Goal: Task Accomplishment & Management: Complete application form

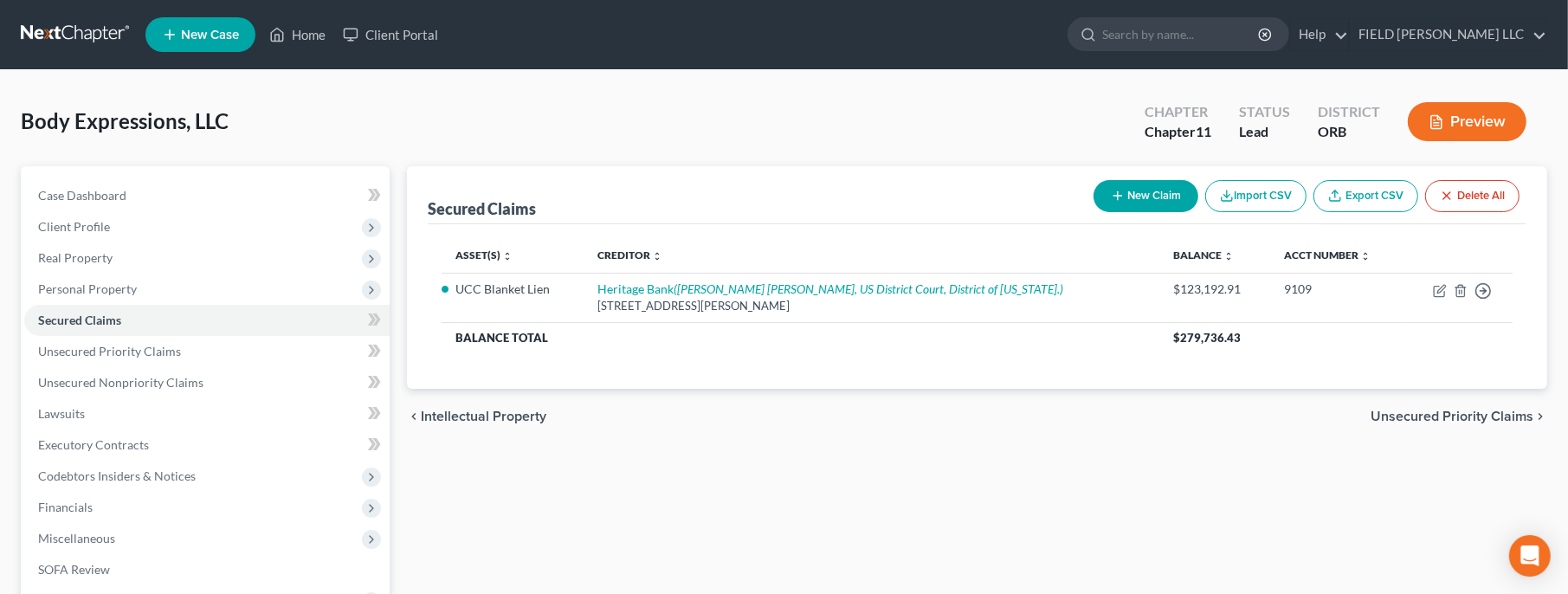
click at [62, 35] on link at bounding box center [76, 34] width 111 height 31
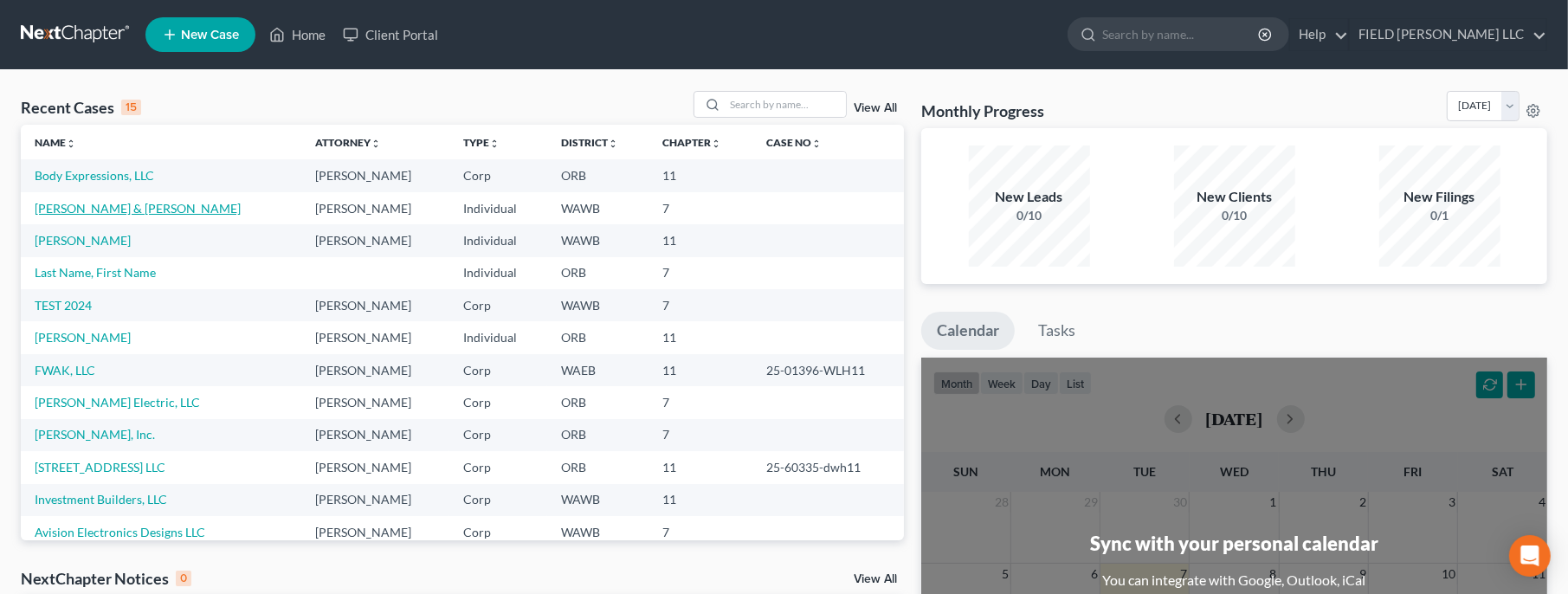
click at [86, 207] on link "[PERSON_NAME] & [PERSON_NAME]" at bounding box center [138, 208] width 207 height 15
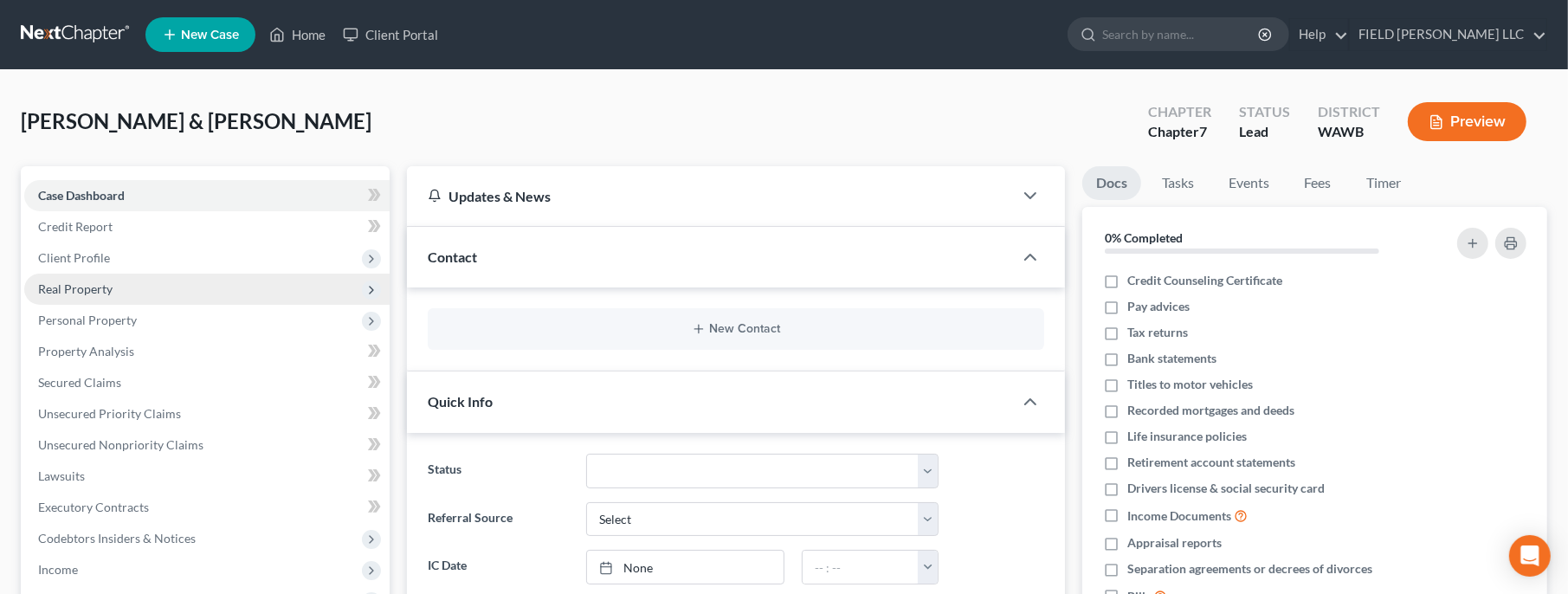
click at [85, 287] on span "Real Property" at bounding box center [74, 288] width 74 height 15
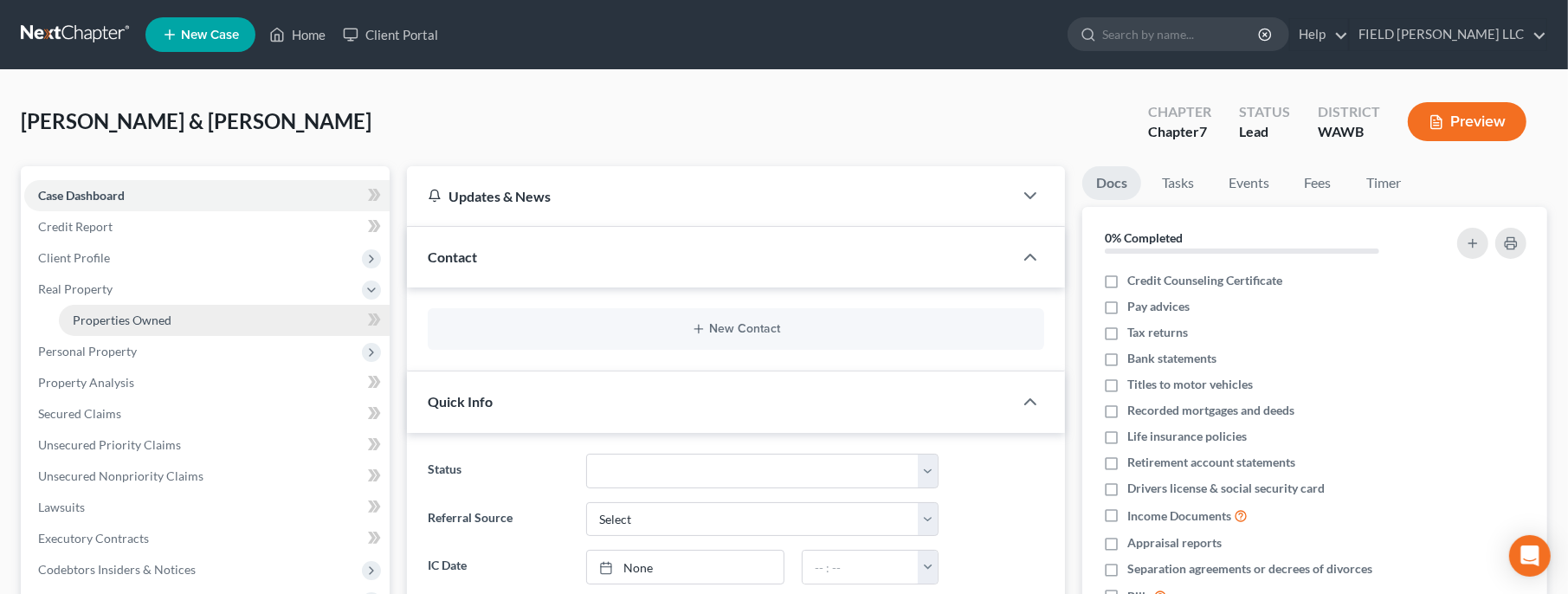
click at [143, 314] on span "Properties Owned" at bounding box center [121, 320] width 98 height 15
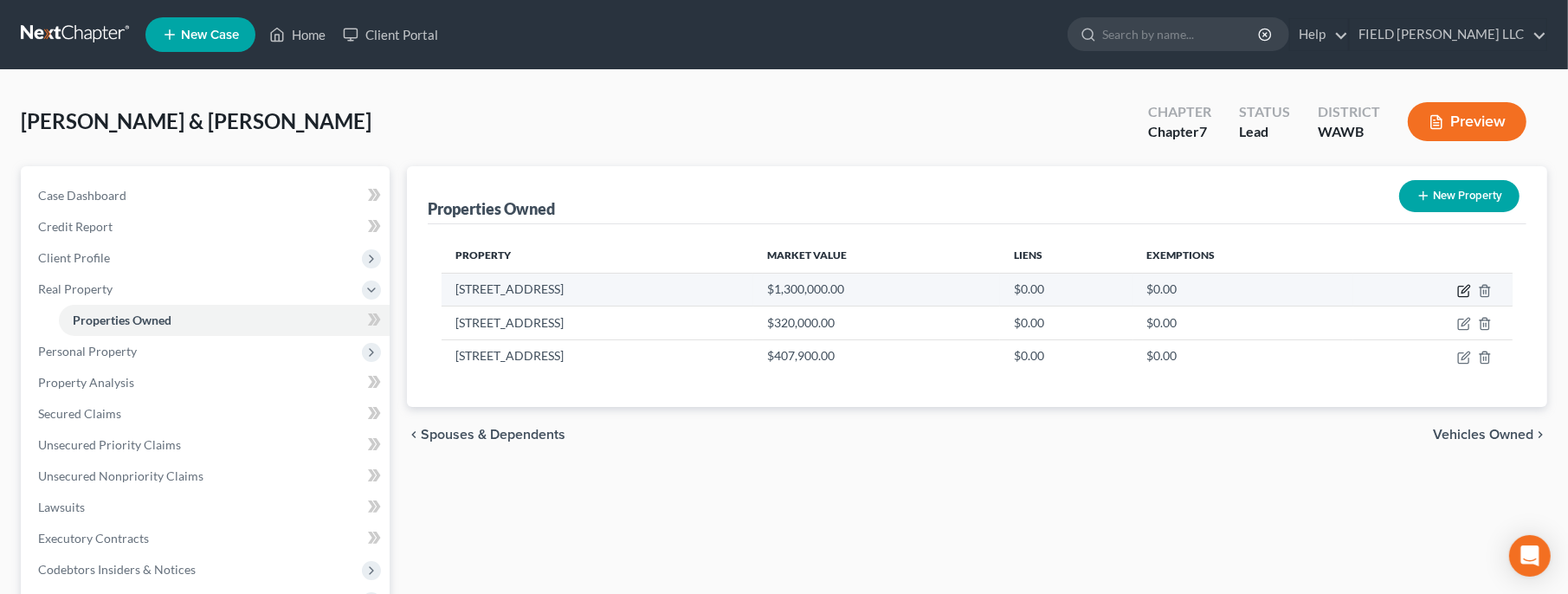
click at [1469, 294] on icon "button" at bounding box center [1464, 292] width 10 height 10
select select "50"
select select "4"
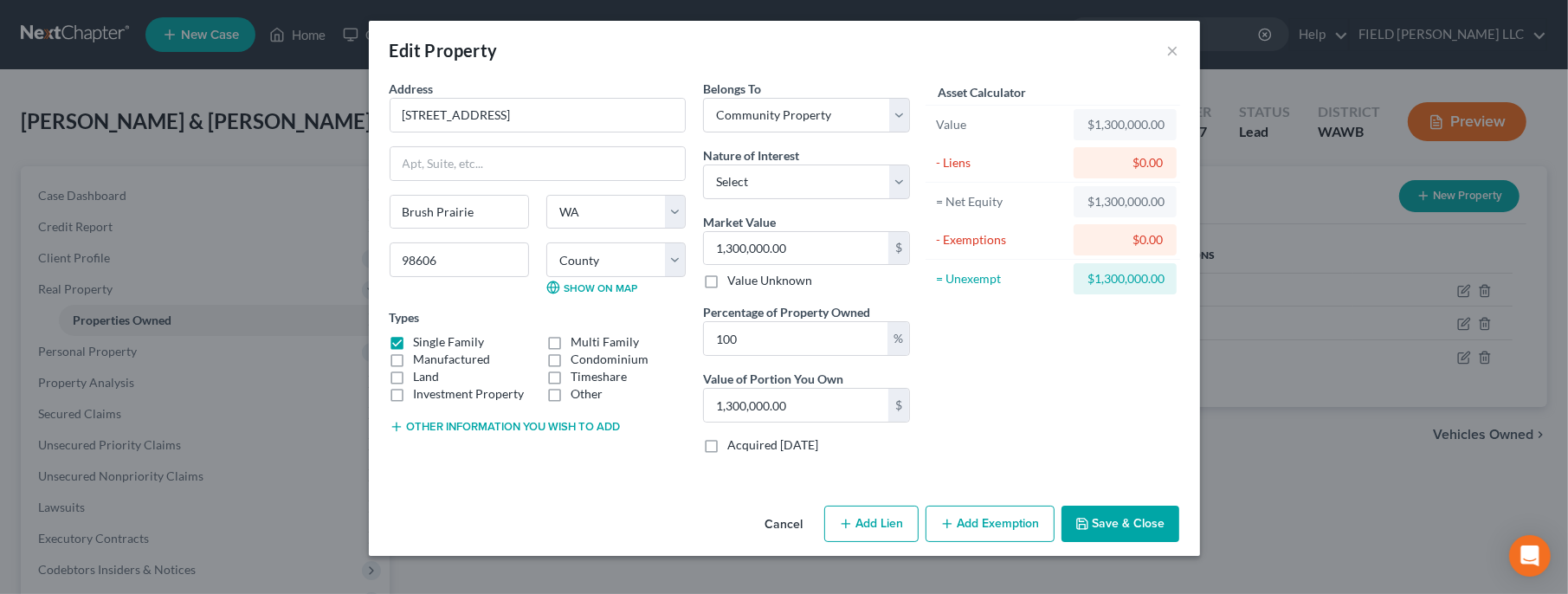
click at [1020, 521] on button "Add Exemption" at bounding box center [990, 523] width 129 height 37
select select "2"
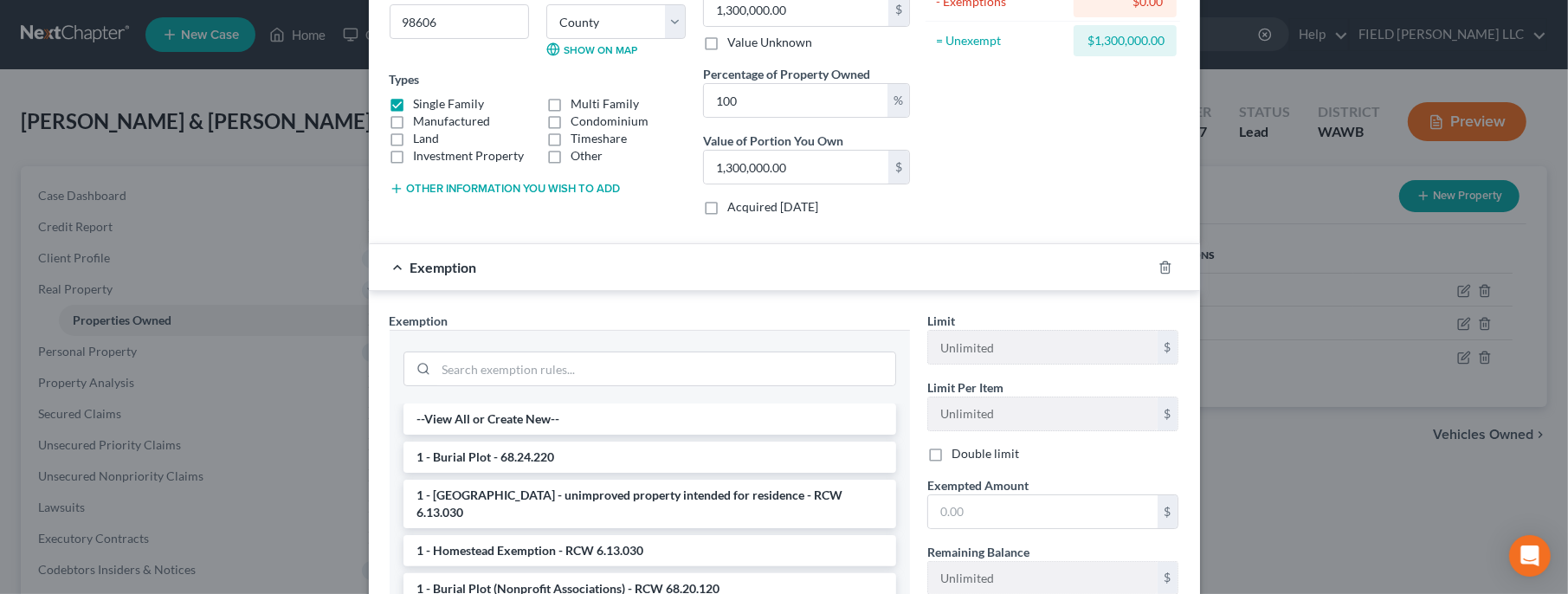
scroll to position [343, 0]
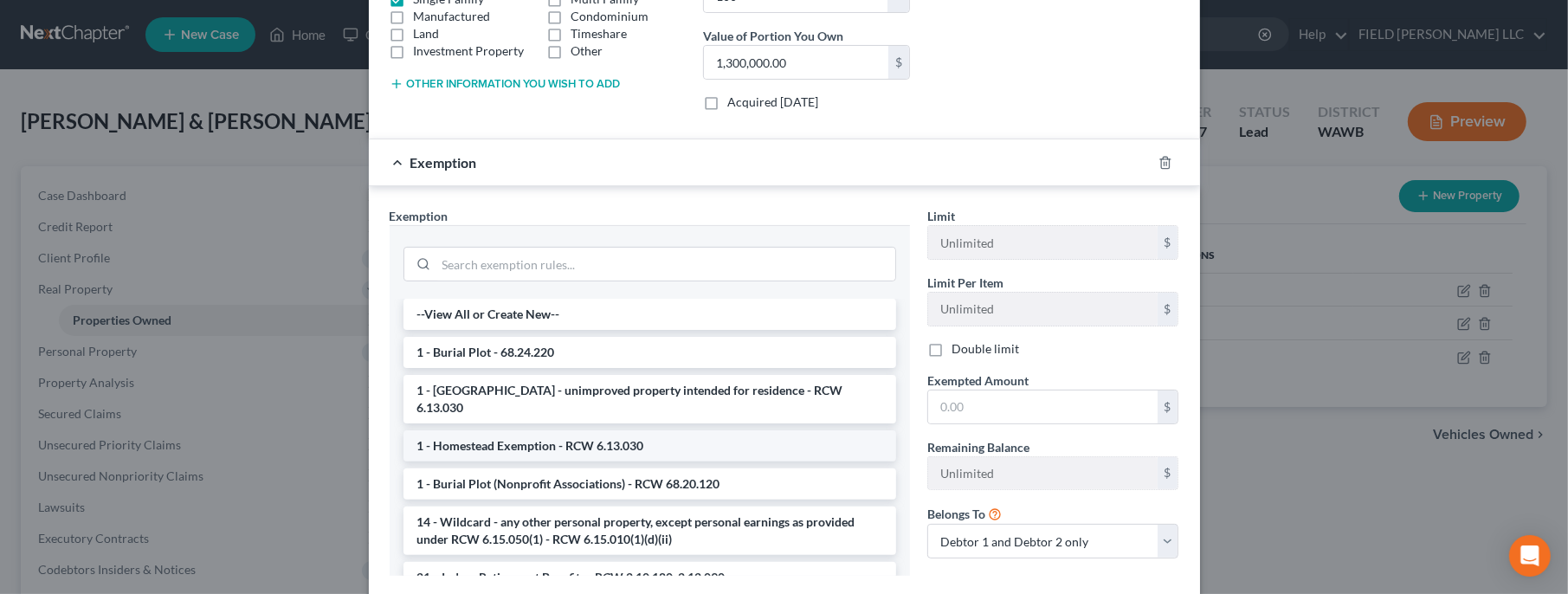
click at [518, 430] on li "1 - Homestead Exemption - RCW 6.13.030" at bounding box center [649, 445] width 493 height 31
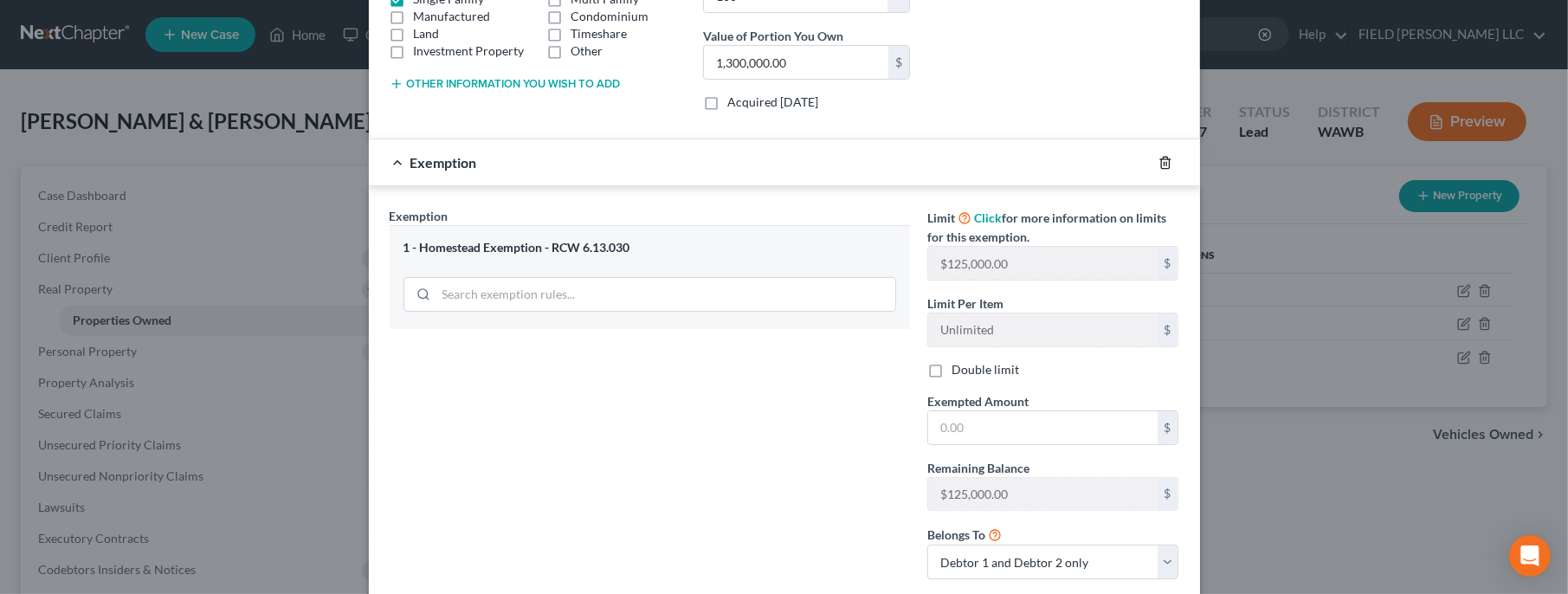
click at [1159, 160] on icon "button" at bounding box center [1166, 163] width 14 height 14
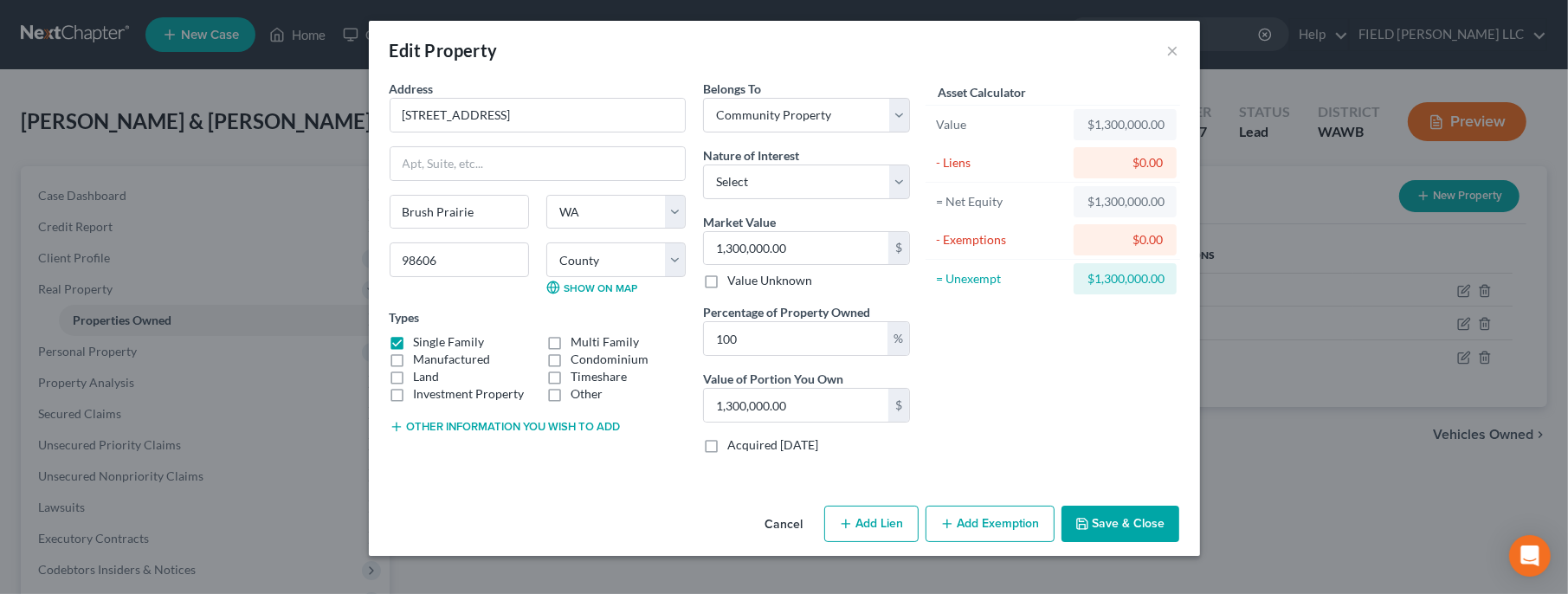
click at [984, 529] on button "Add Exemption" at bounding box center [990, 523] width 129 height 37
select select "2"
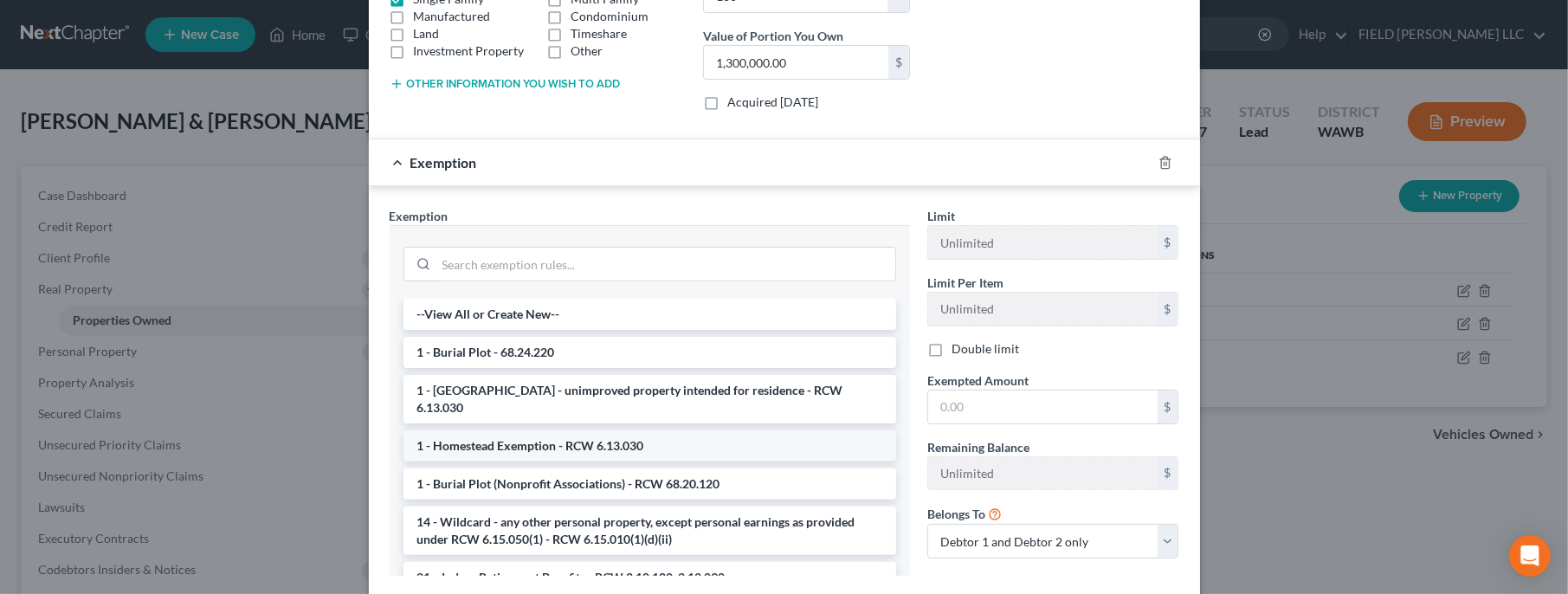
click at [617, 430] on li "1 - Homestead Exemption - RCW 6.13.030" at bounding box center [649, 445] width 493 height 31
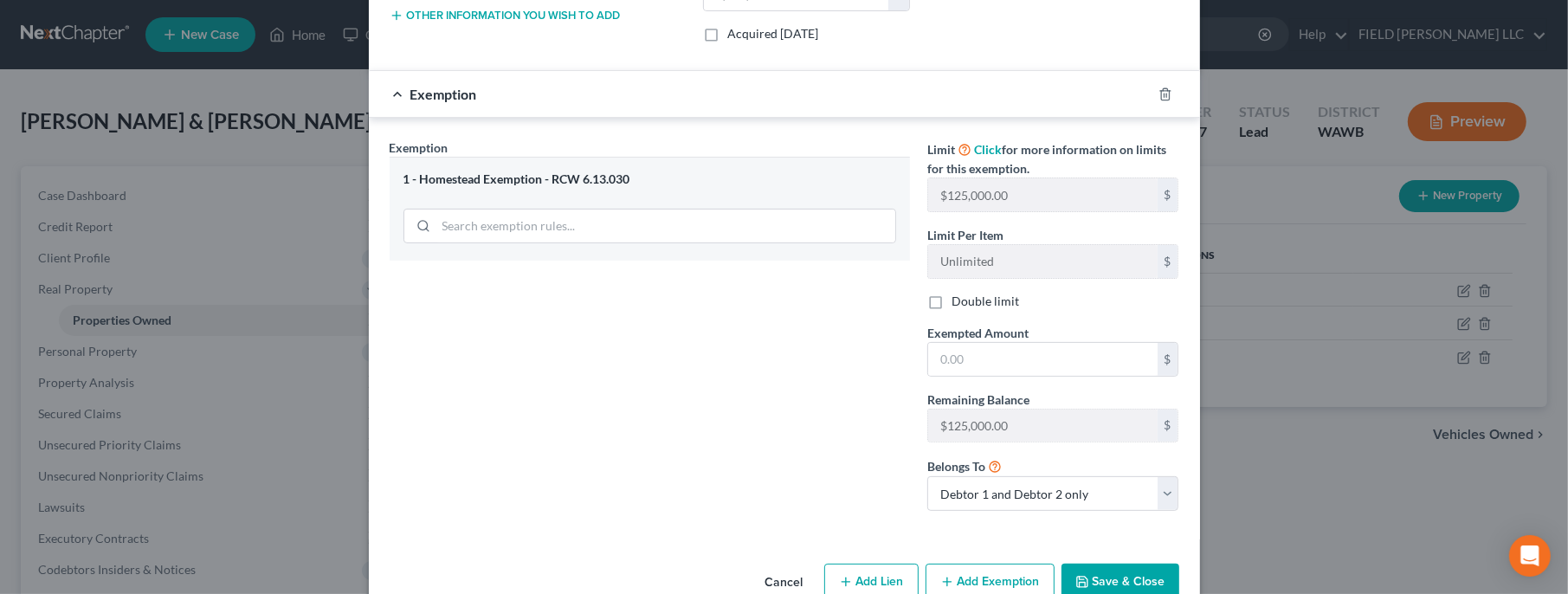
scroll to position [447, 0]
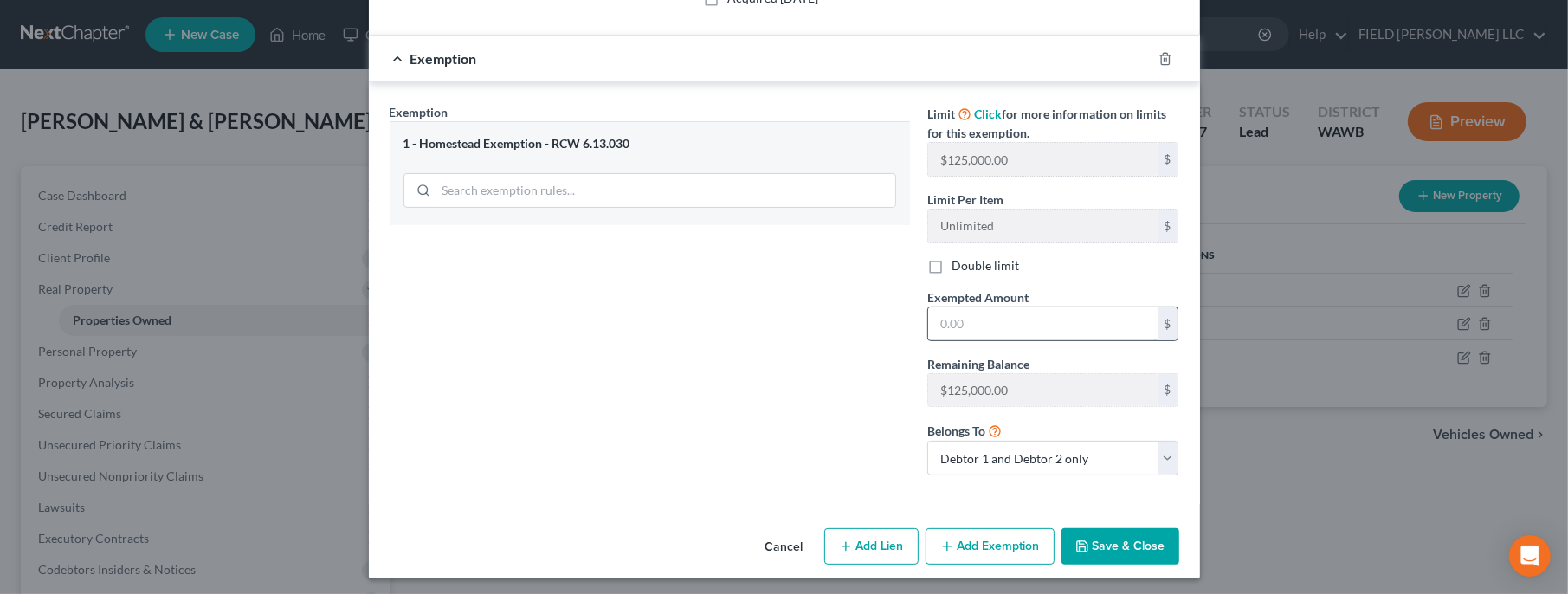
click at [1039, 331] on input "text" at bounding box center [1043, 324] width 229 height 33
click at [1121, 537] on button "Save & Close" at bounding box center [1120, 546] width 118 height 37
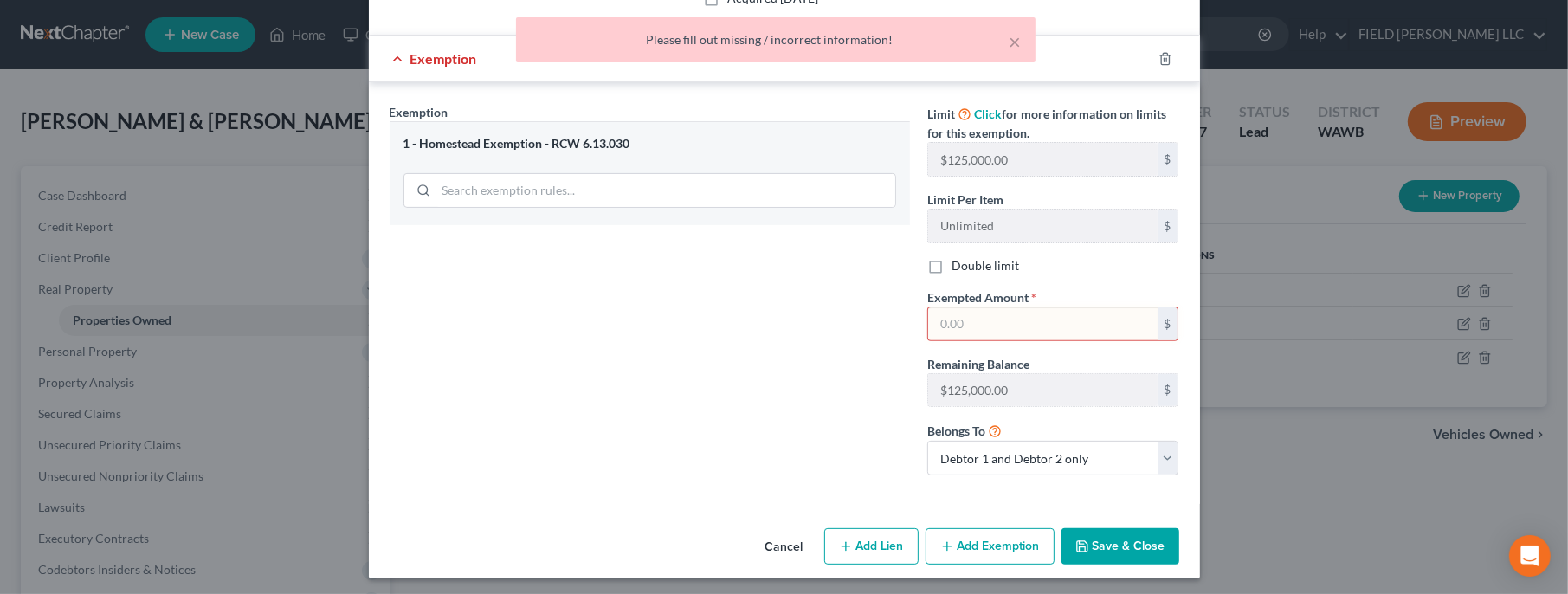
click at [1163, 322] on div "$" at bounding box center [1168, 324] width 21 height 33
click at [1098, 327] on input "text" at bounding box center [1043, 324] width 229 height 33
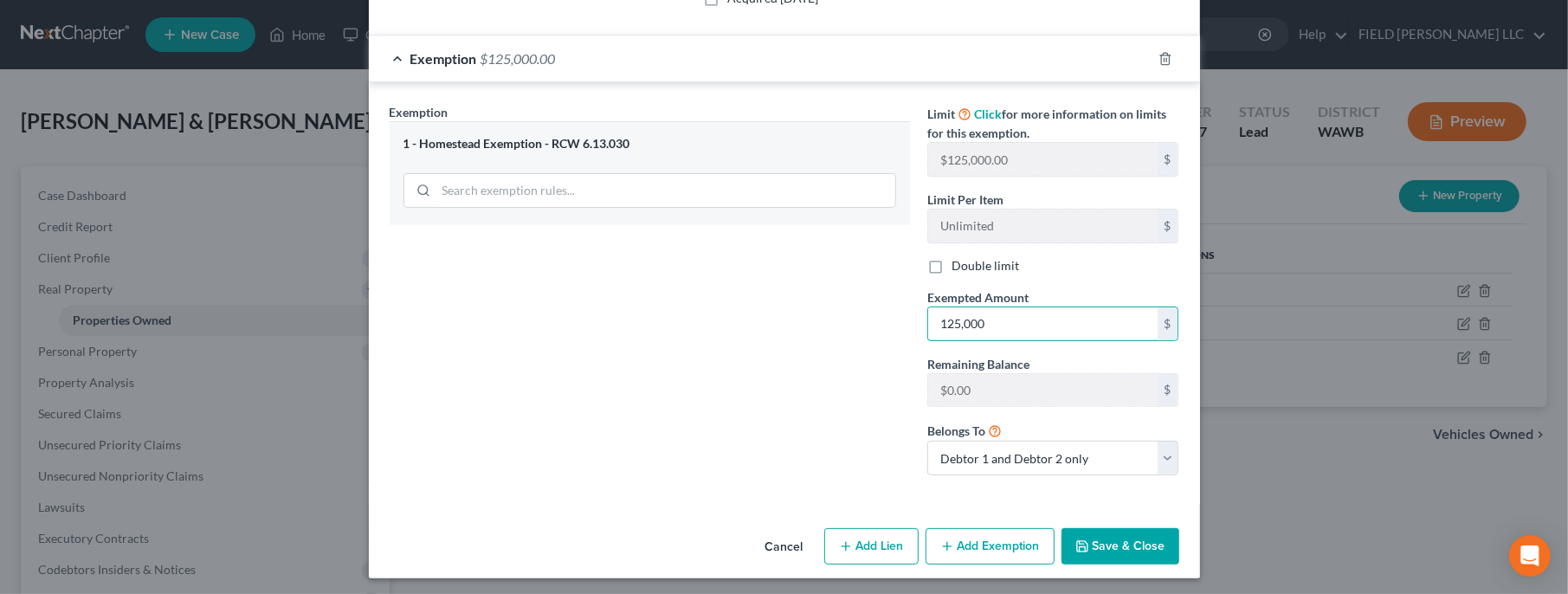
type input "125,000"
click at [1139, 537] on button "Save & Close" at bounding box center [1120, 546] width 118 height 37
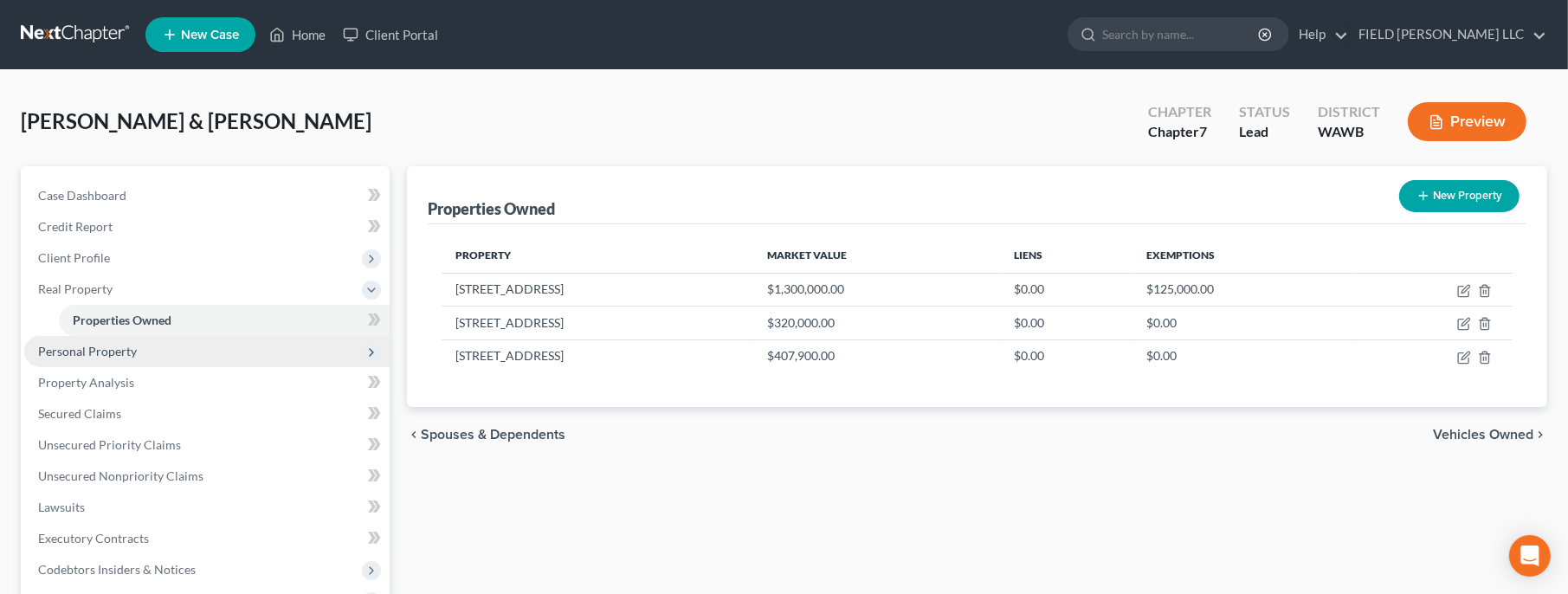
click at [105, 347] on span "Personal Property" at bounding box center [86, 351] width 98 height 15
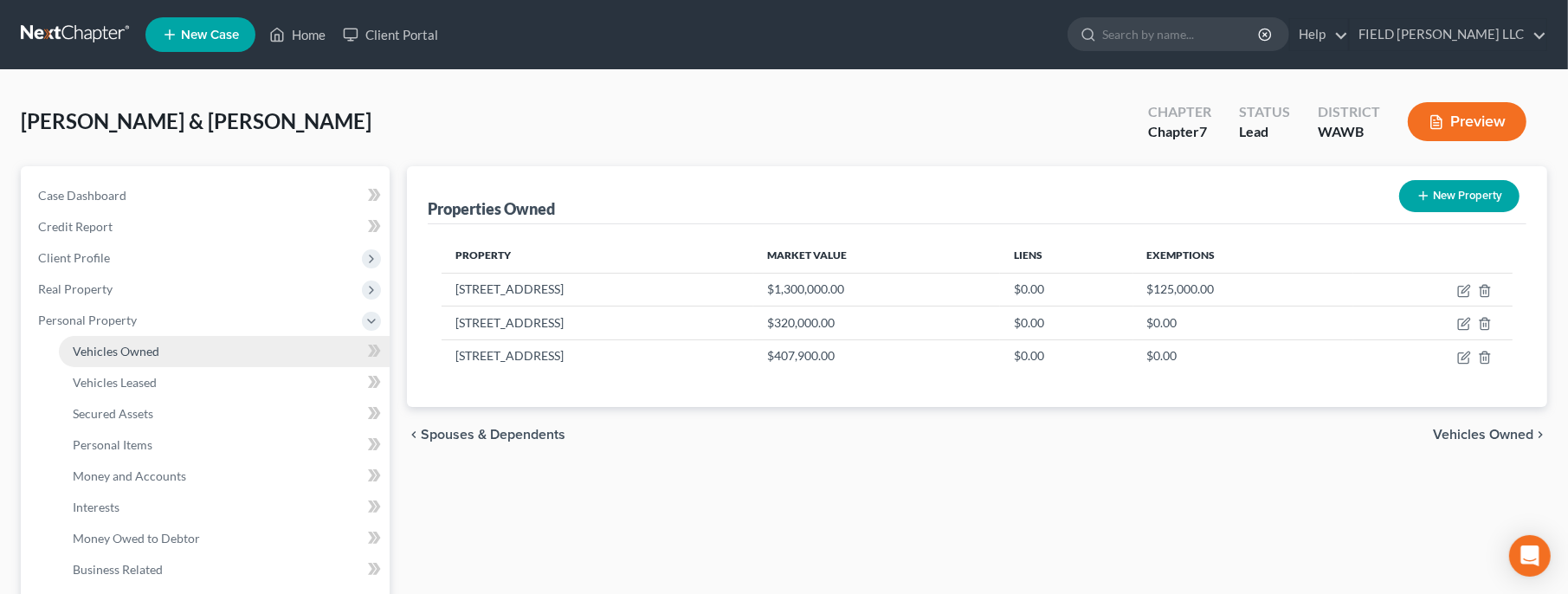
click at [113, 357] on span "Vehicles Owned" at bounding box center [115, 351] width 86 height 15
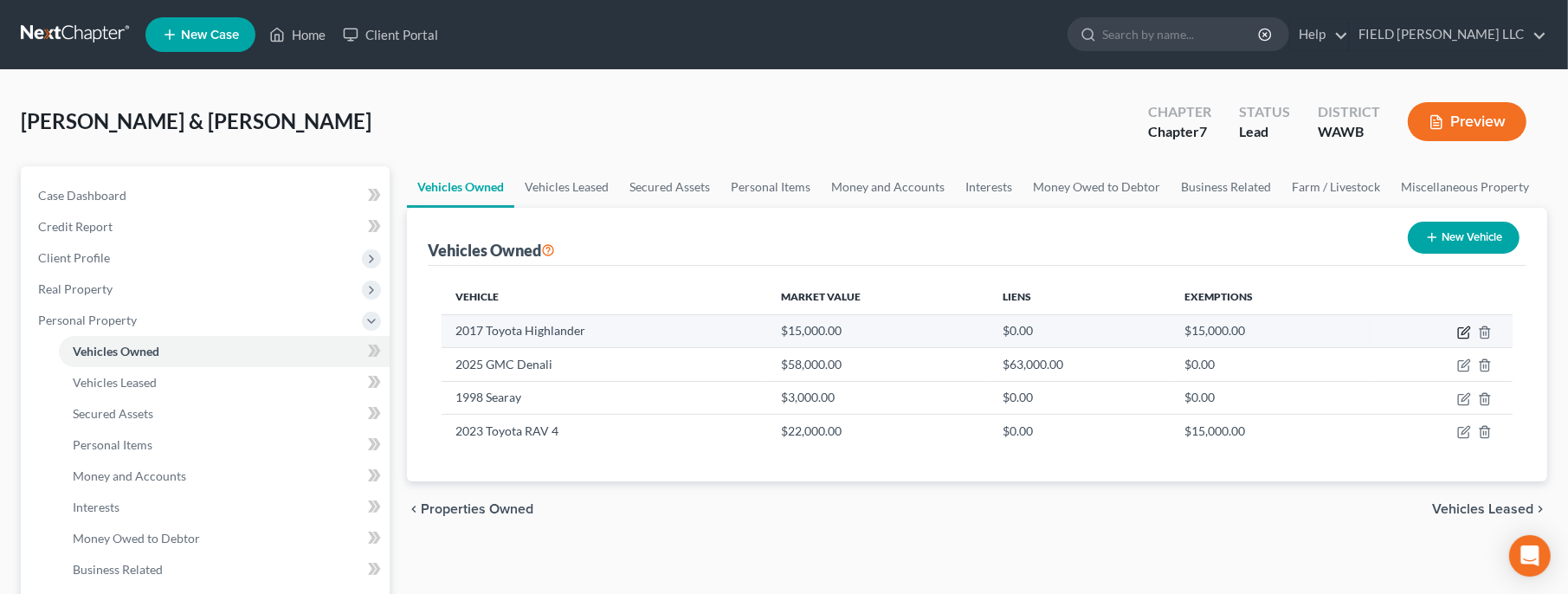
click at [1465, 337] on icon "button" at bounding box center [1464, 334] width 10 height 10
select select "0"
select select "9"
select select "2"
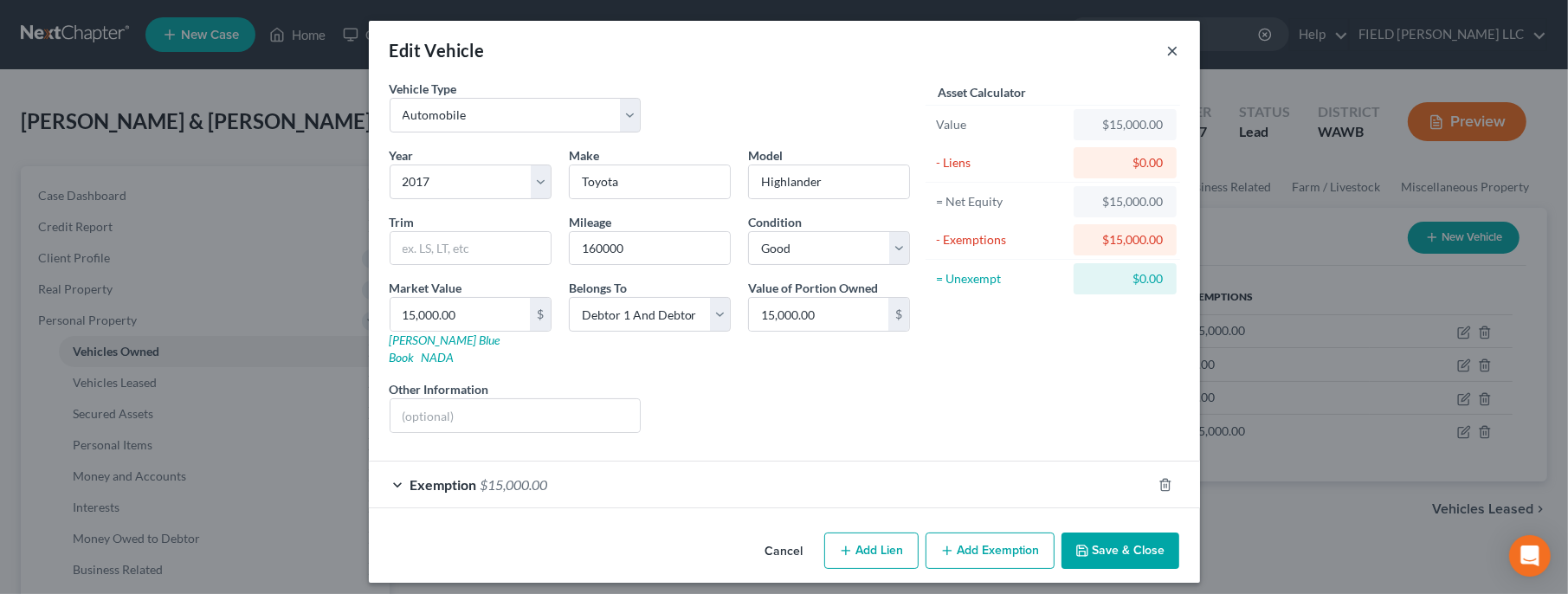
click at [1176, 55] on button "×" at bounding box center [1174, 50] width 12 height 21
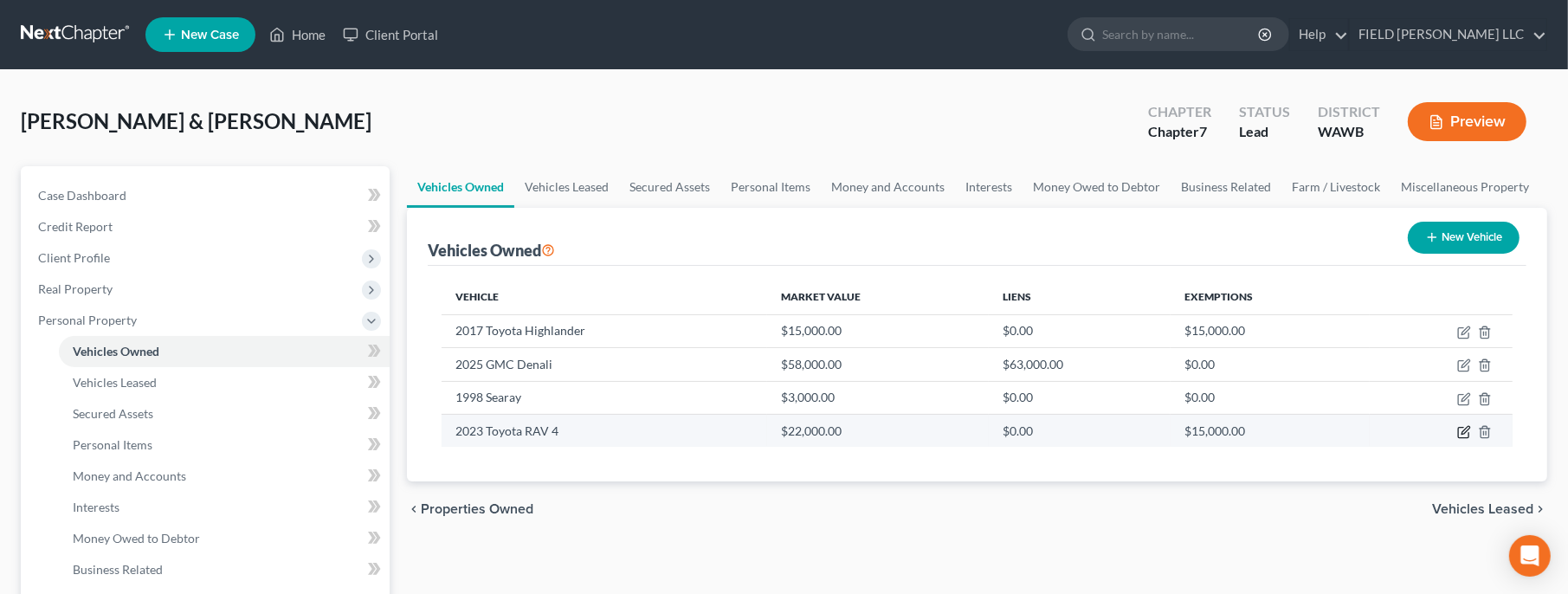
click at [1465, 436] on icon "button" at bounding box center [1465, 432] width 14 height 14
select select "0"
select select "3"
select select "1"
select select "0"
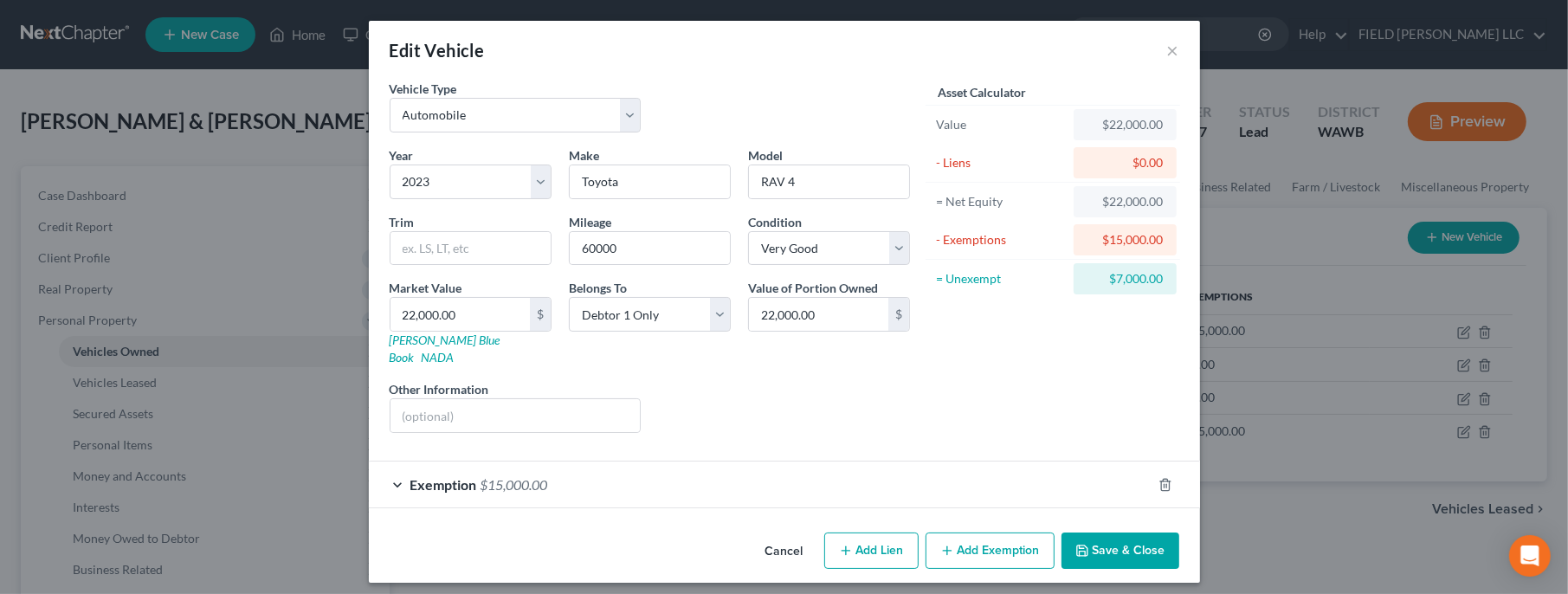
click at [1082, 544] on icon "button" at bounding box center [1082, 551] width 14 height 14
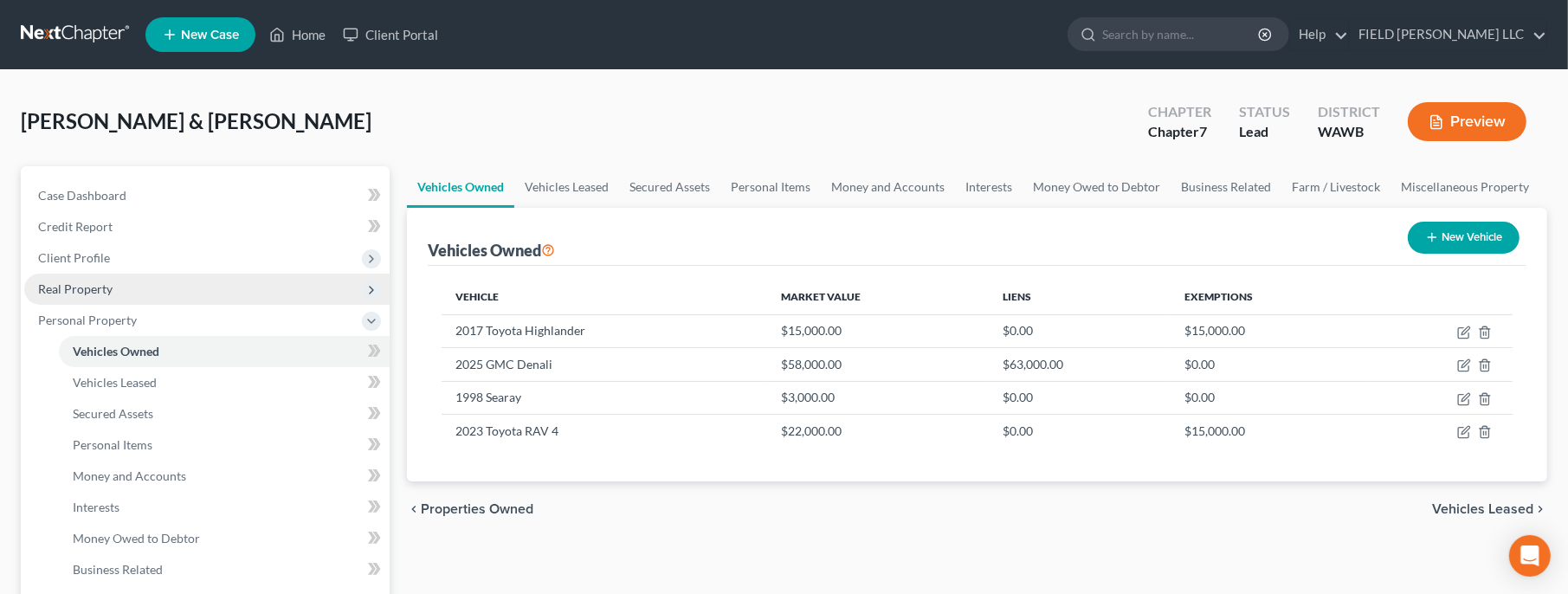
click at [112, 297] on span "Real Property" at bounding box center [207, 289] width 365 height 31
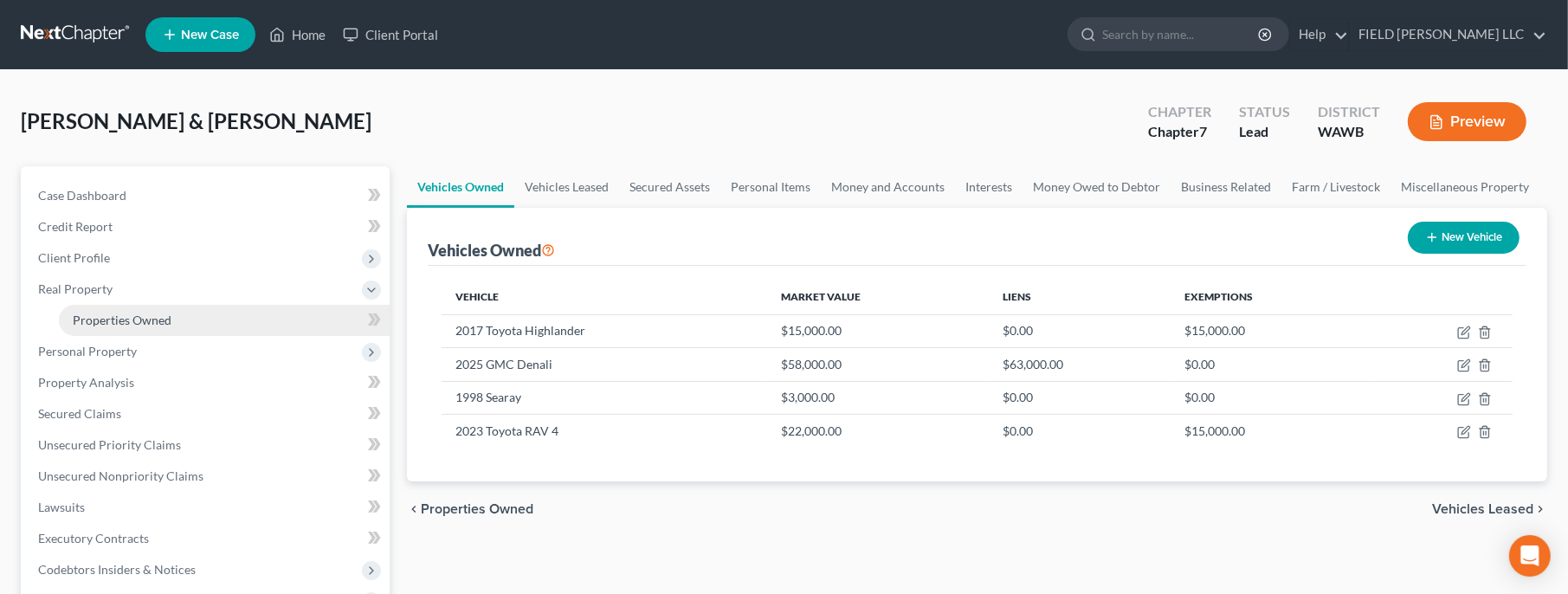
click at [119, 318] on span "Properties Owned" at bounding box center [121, 320] width 98 height 15
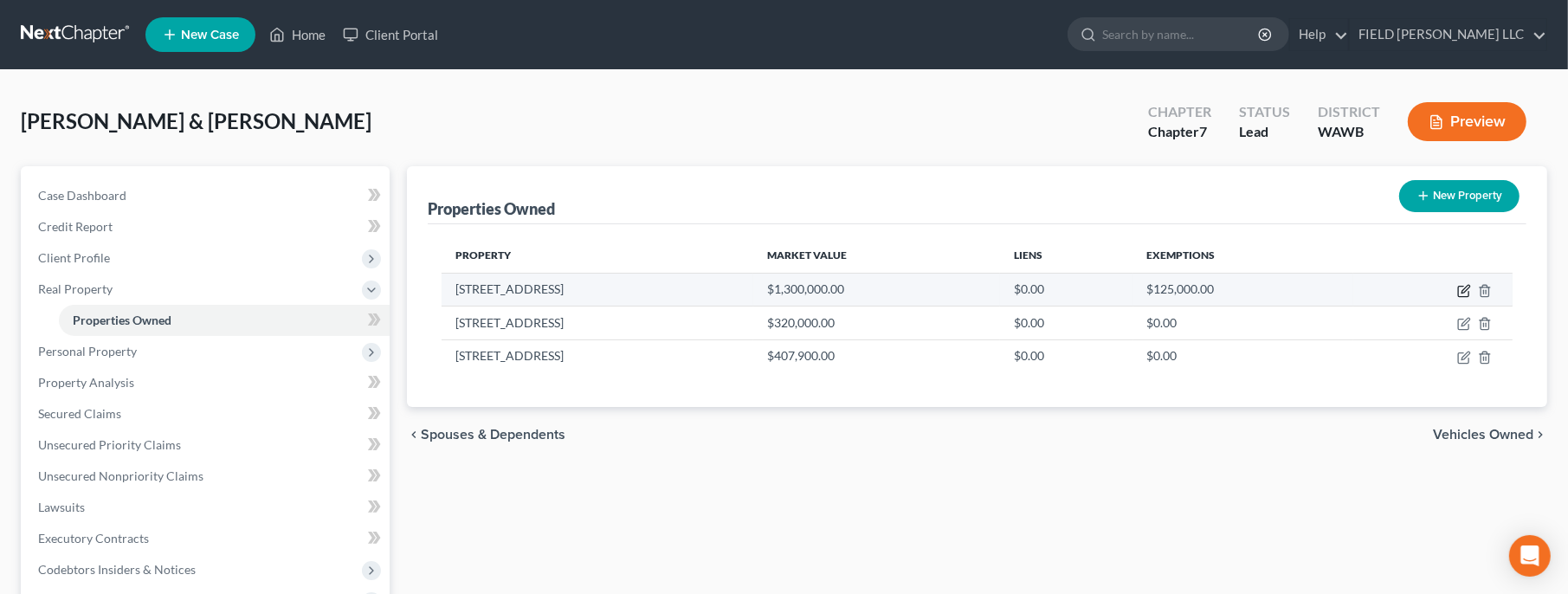
click at [1460, 289] on icon "button" at bounding box center [1465, 291] width 14 height 14
select select "50"
select select "5"
select select "4"
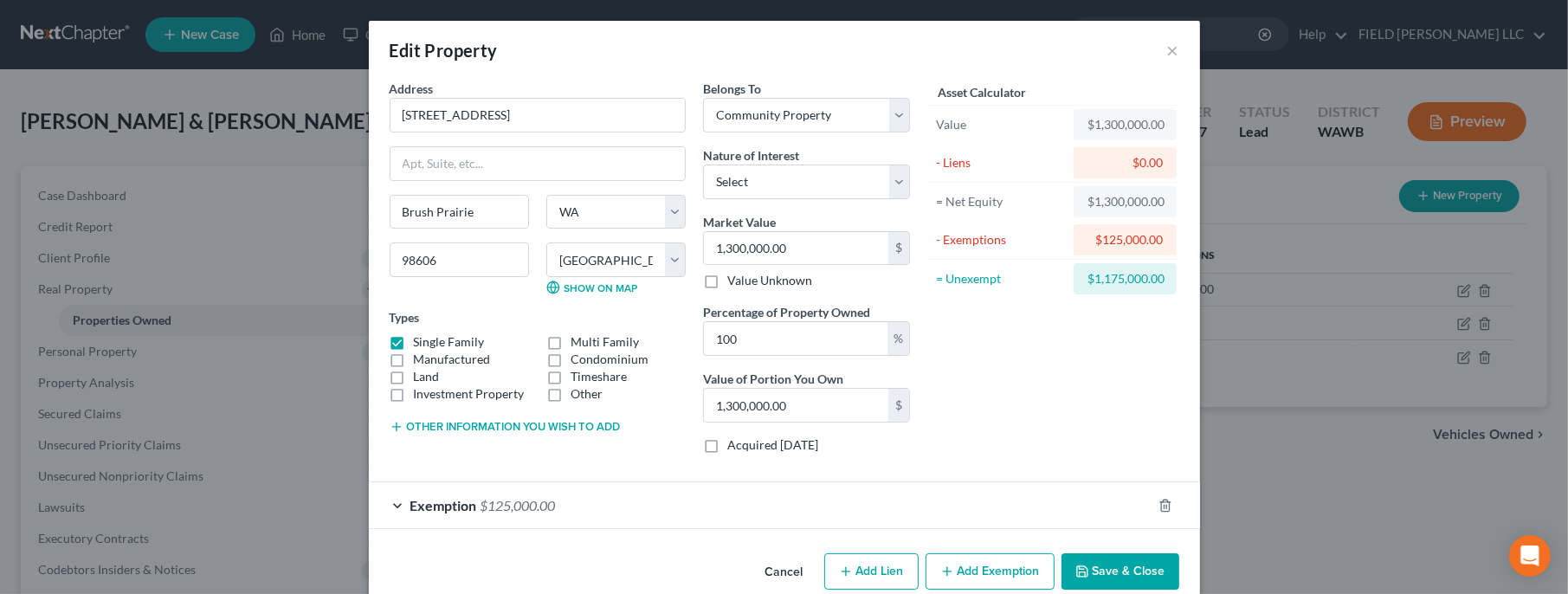
scroll to position [27, 0]
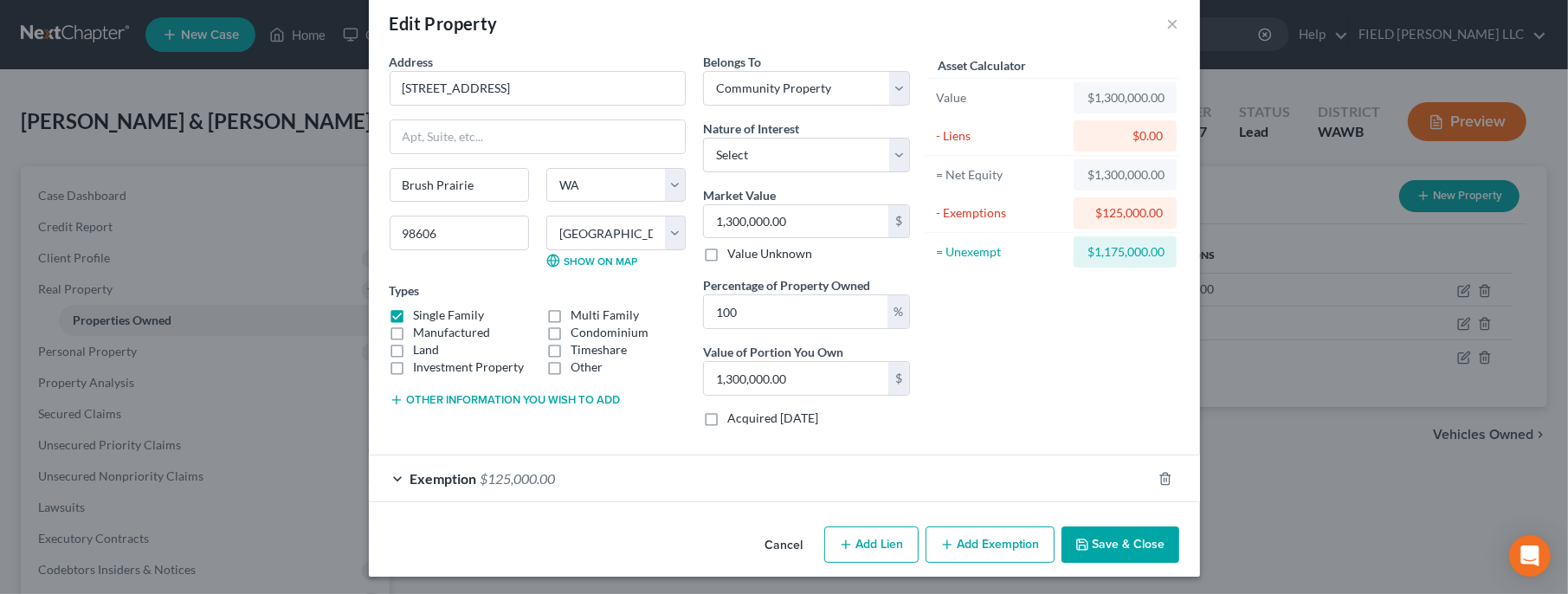
click at [542, 482] on span "$125,000.00" at bounding box center [518, 479] width 75 height 17
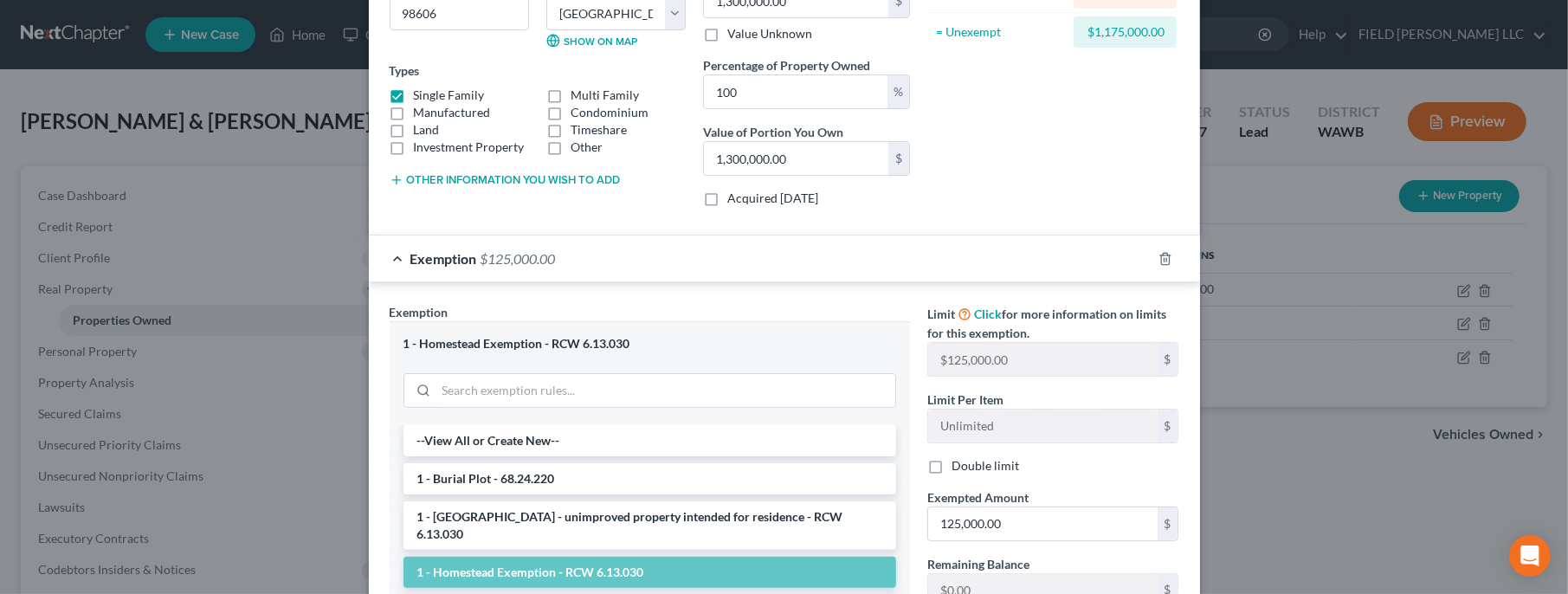
scroll to position [370, 0]
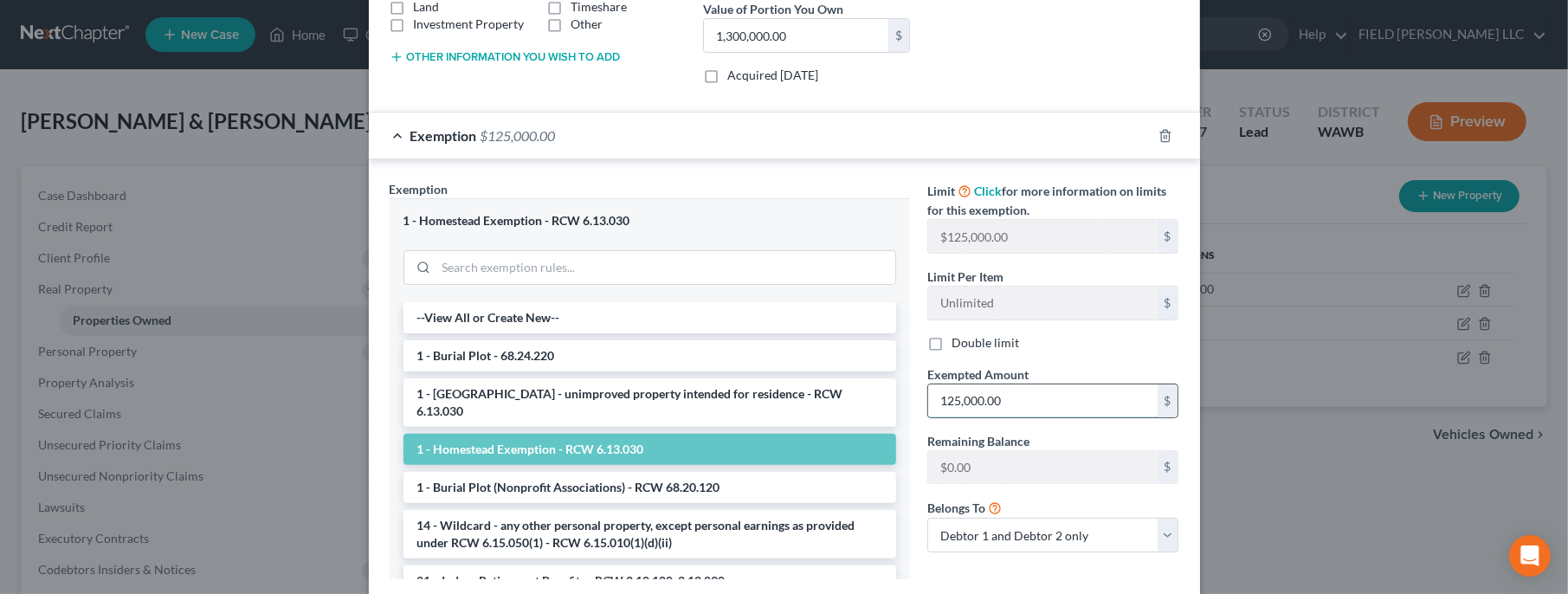
click at [1025, 393] on input "125,000.00" at bounding box center [1043, 400] width 229 height 33
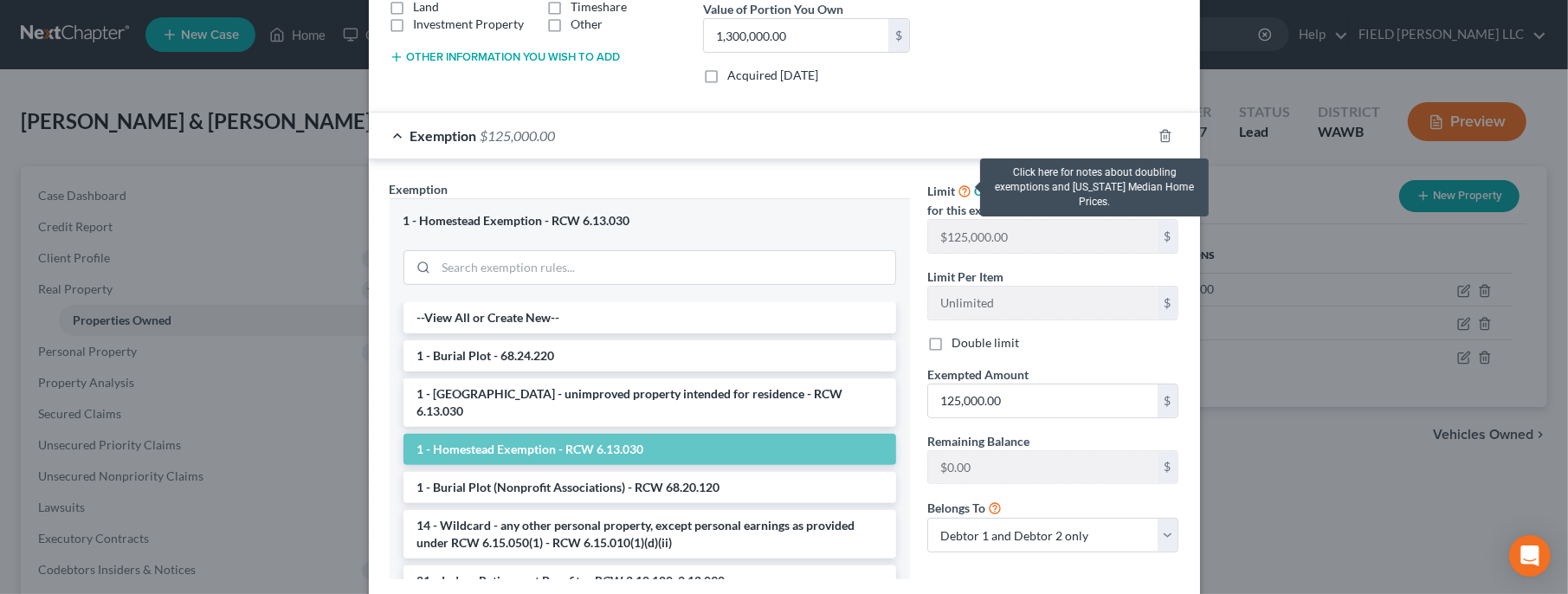
click at [961, 192] on icon at bounding box center [965, 190] width 14 height 17
click at [969, 190] on icon at bounding box center [965, 190] width 14 height 17
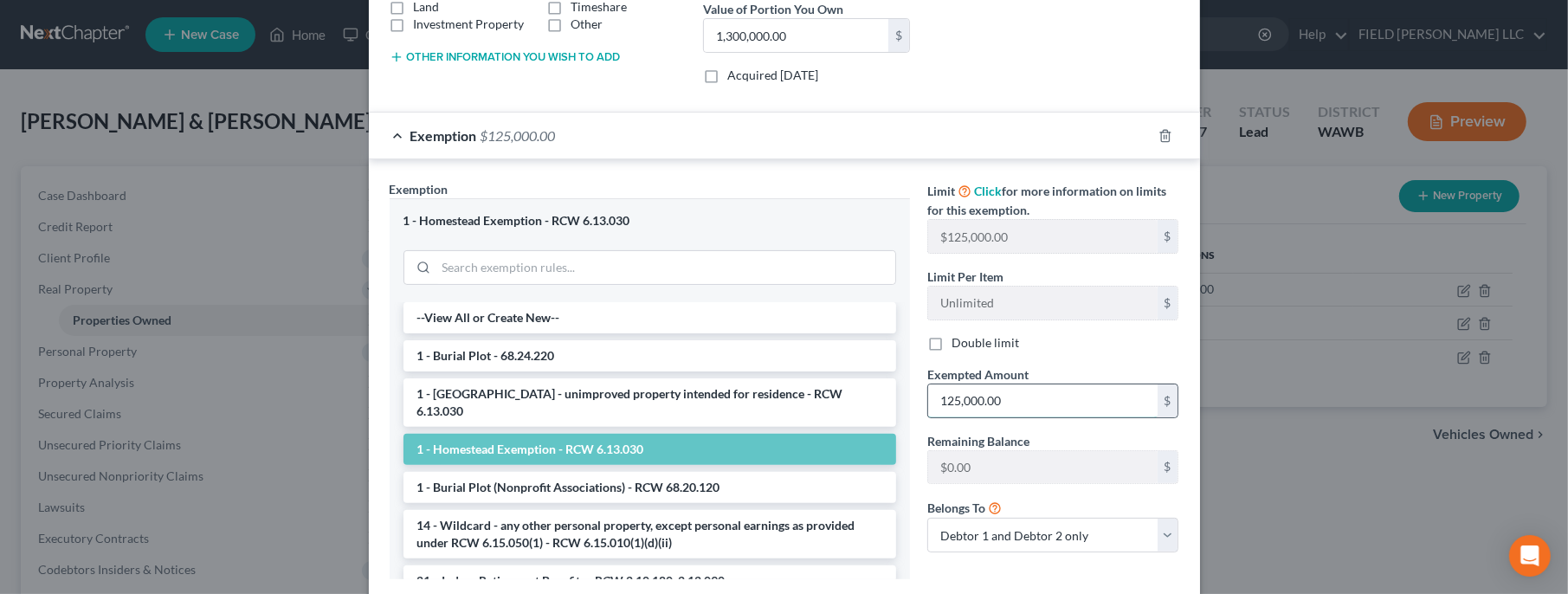
click at [1018, 397] on input "125,000.00" at bounding box center [1043, 400] width 229 height 33
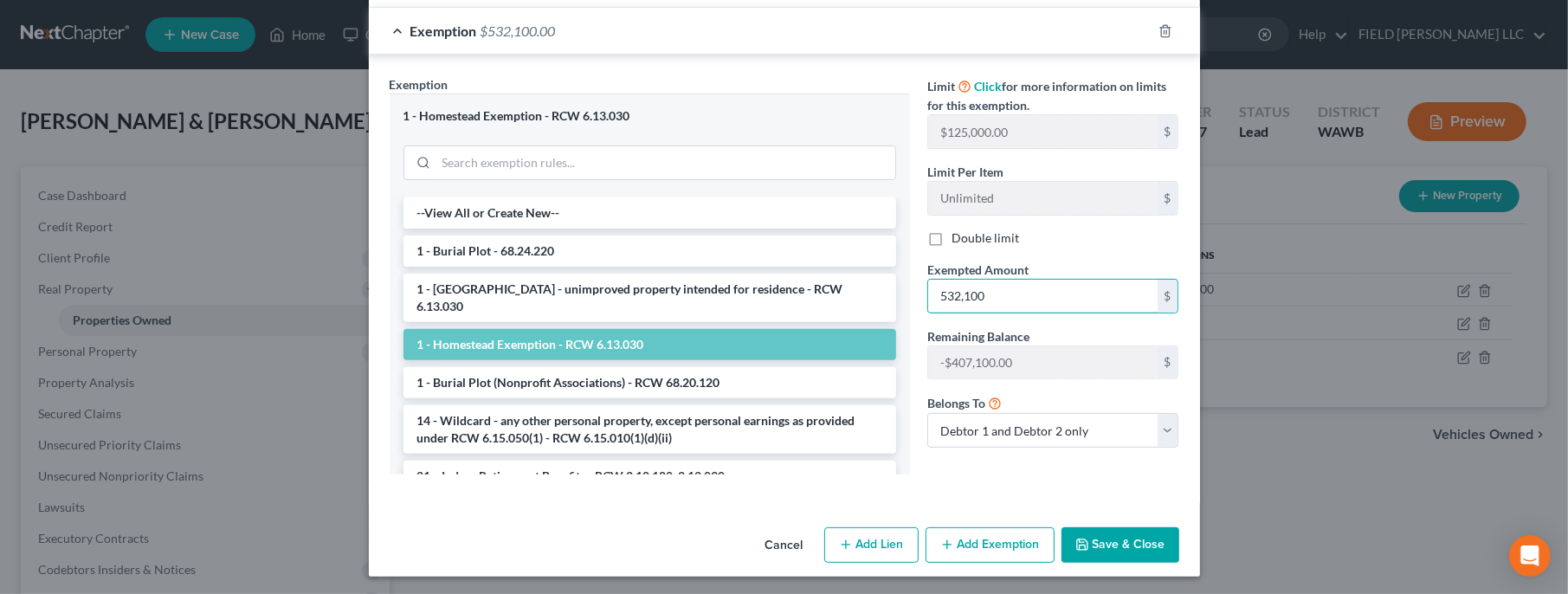
type input "532,100"
click at [1122, 528] on button "Save & Close" at bounding box center [1120, 545] width 118 height 37
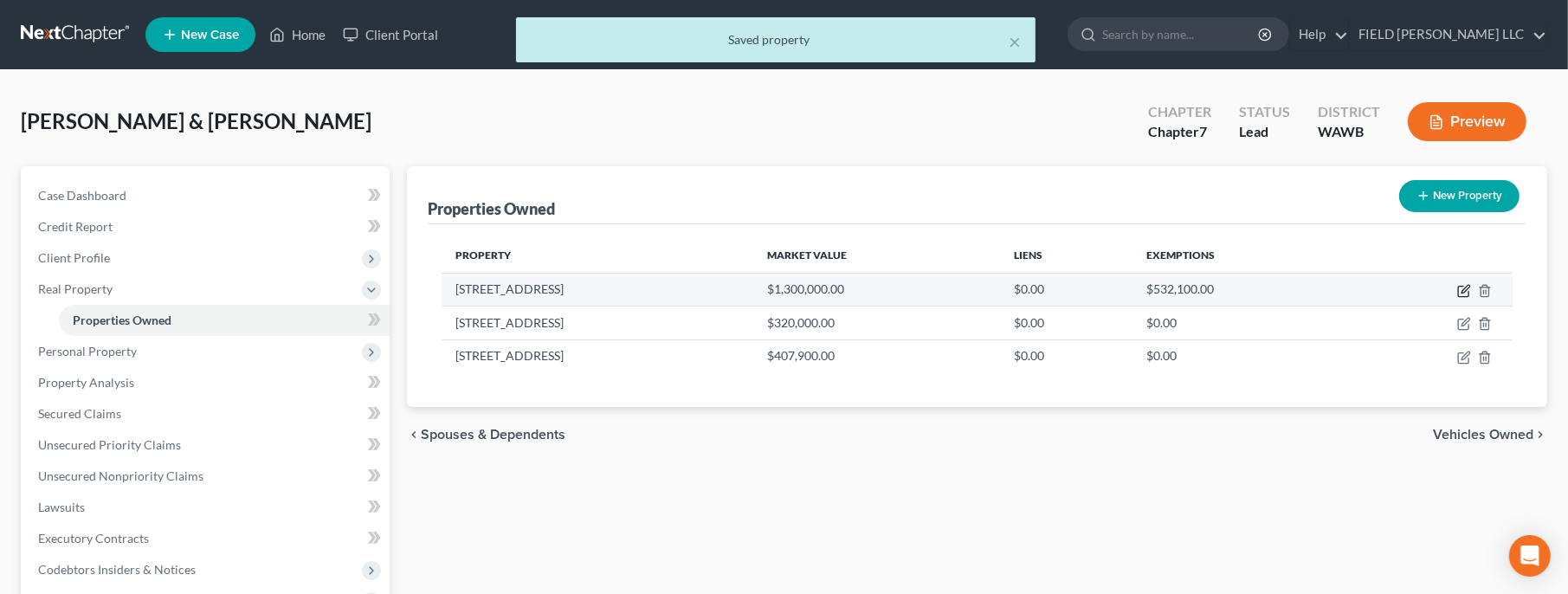
click at [1465, 285] on icon "button" at bounding box center [1465, 291] width 14 height 14
select select "50"
select select "5"
select select "4"
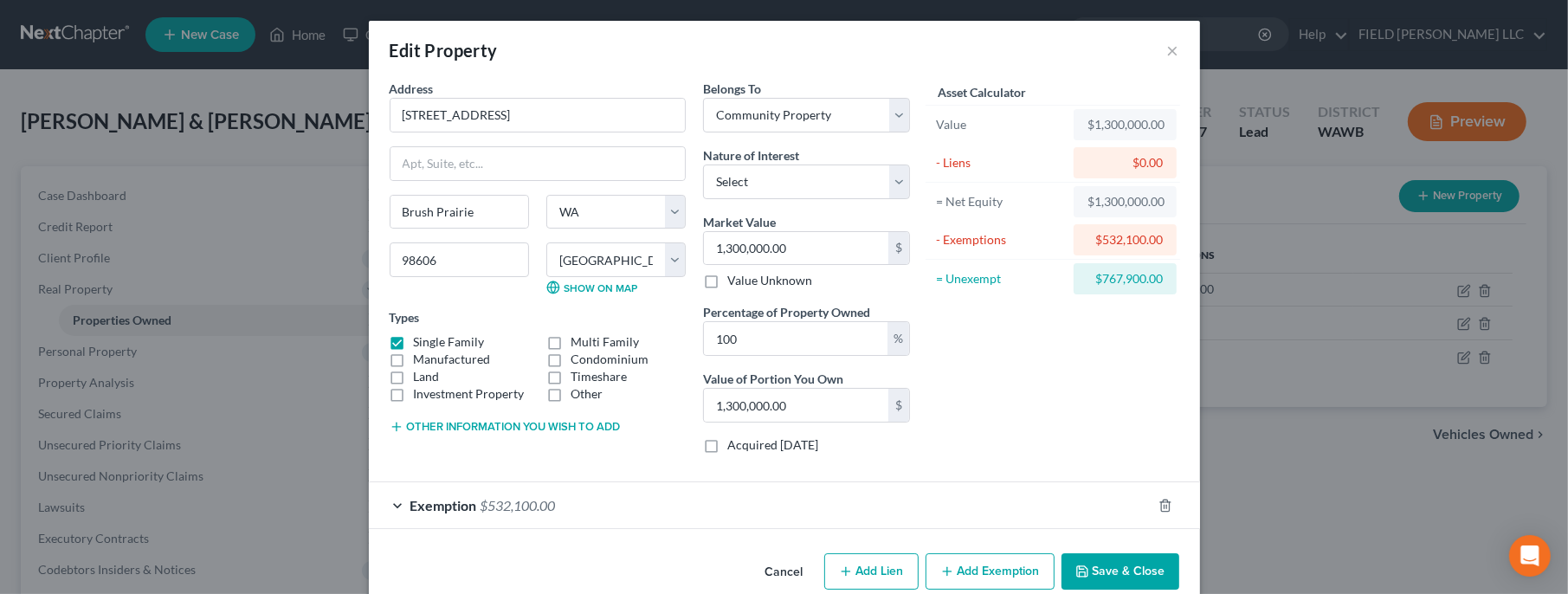
click at [1114, 572] on button "Save & Close" at bounding box center [1120, 571] width 118 height 37
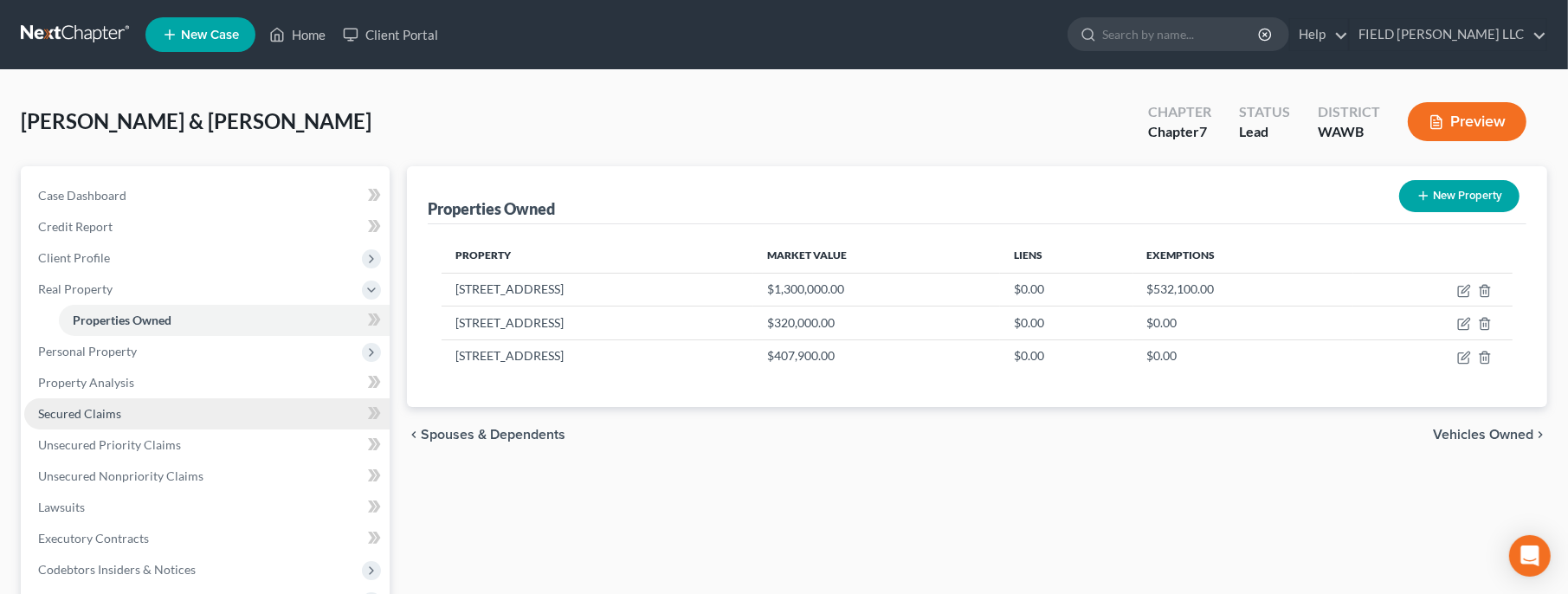
click at [76, 416] on span "Secured Claims" at bounding box center [79, 413] width 83 height 15
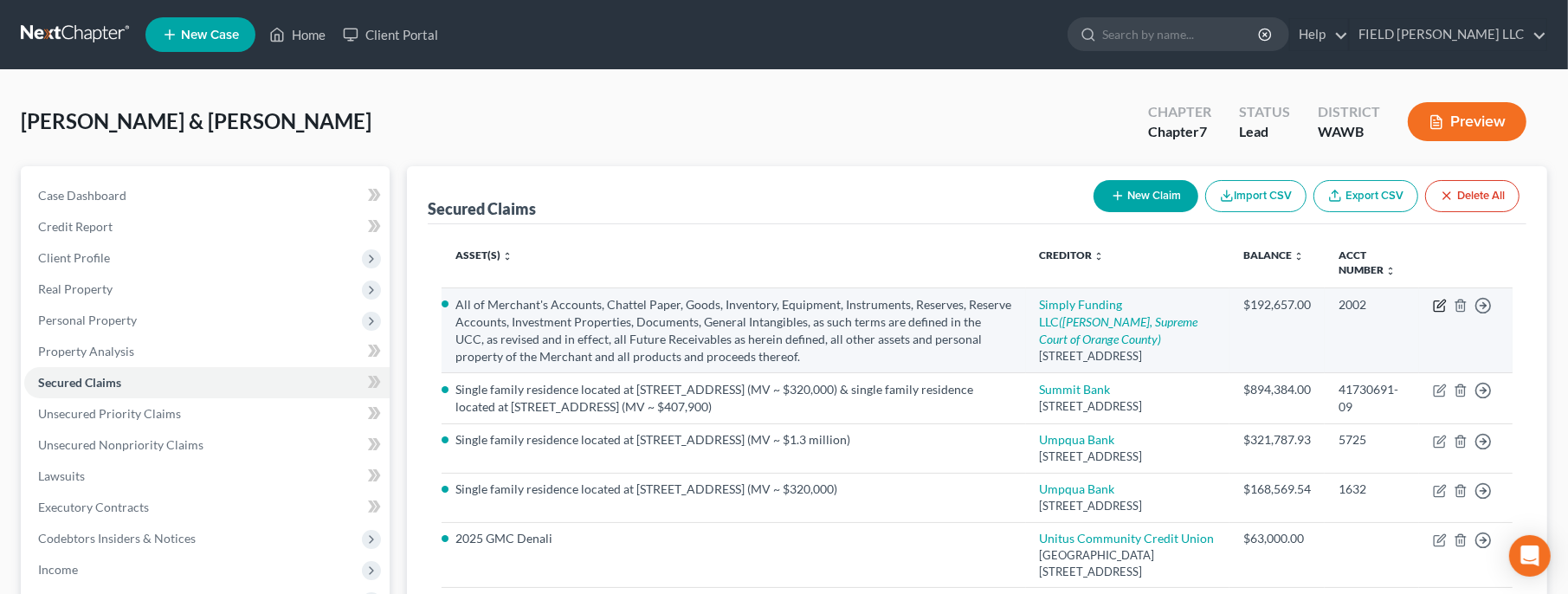
click at [1436, 303] on icon "button" at bounding box center [1440, 306] width 14 height 14
select select "35"
select select "3"
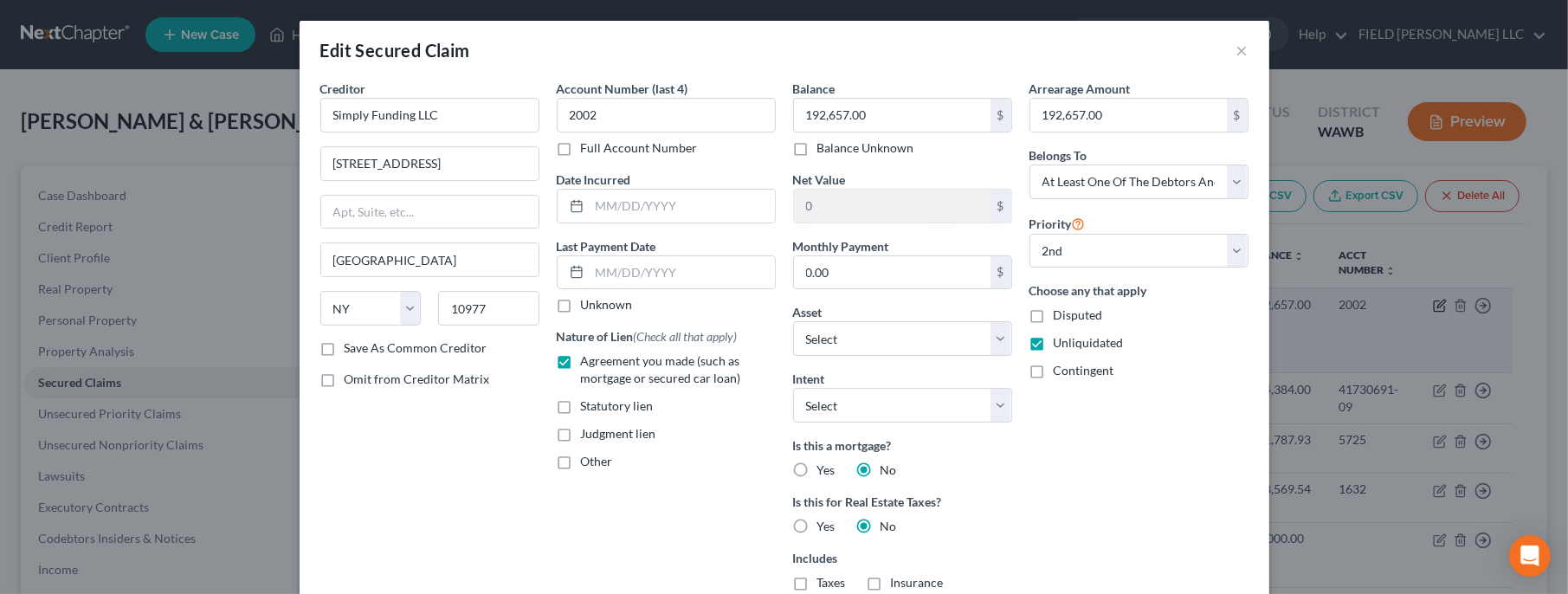
select select "1"
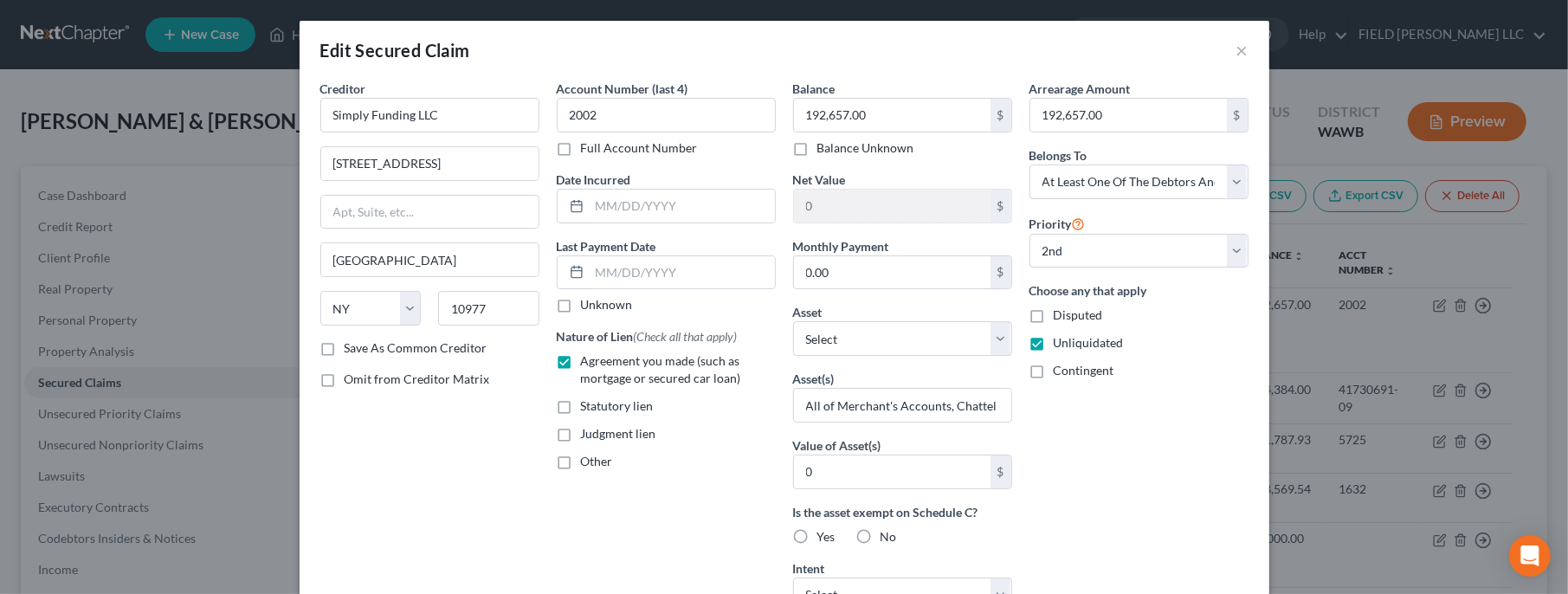
click at [1198, 566] on div "Arrearage Amount 192,657.00 $ Belongs To * Select Debtor 1 Only Debtor 2 Only D…" at bounding box center [1139, 494] width 236 height 829
drag, startPoint x: 817, startPoint y: 404, endPoint x: 1100, endPoint y: 402, distance: 283.0
click at [1100, 402] on div "Creditor * Simply Funding LLC [STREET_ADDRESS] [US_STATE][GEOGRAPHIC_DATA] [GEO…" at bounding box center [784, 494] width 945 height 829
type input "per, Goods, Inventory, Equipment, Instruments, Reserves, Reserve Accounts, Inve…"
click at [971, 398] on input "per, Goods, Inventory, Equipment, Instruments, Reserves, Reserve Accounts, Inve…" at bounding box center [903, 405] width 217 height 33
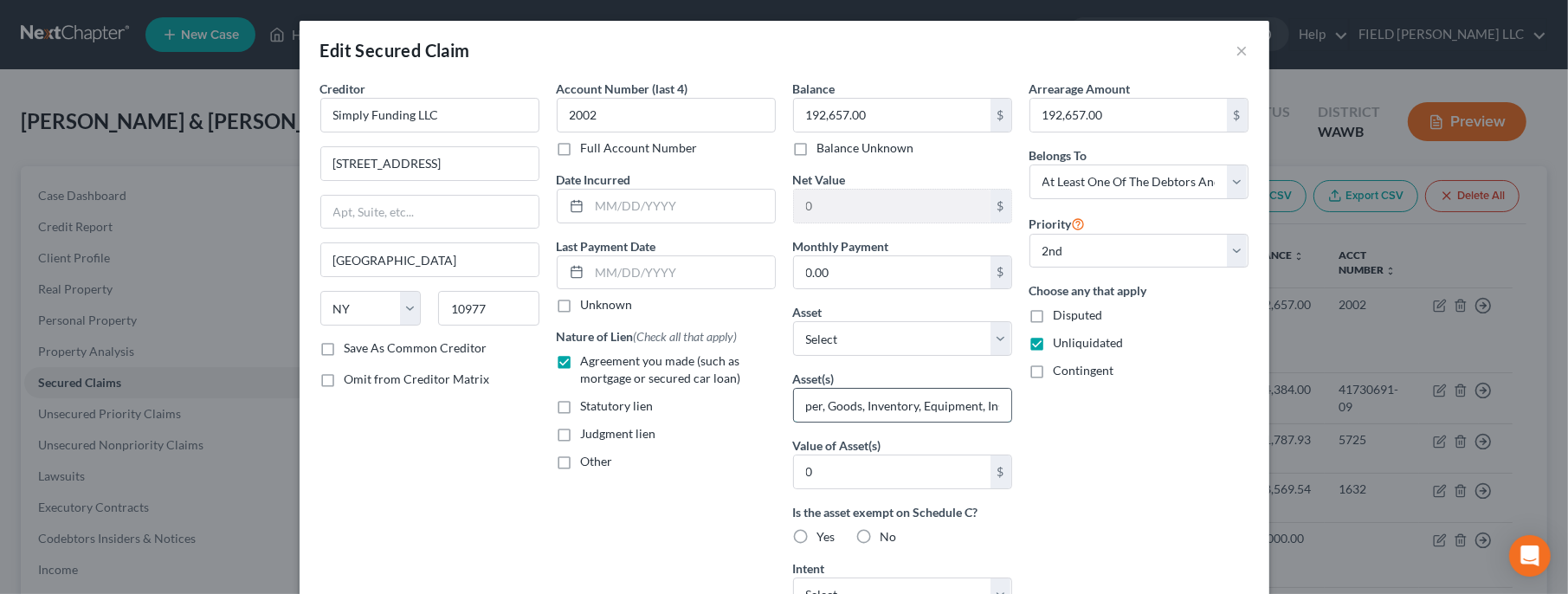
click at [971, 398] on input "per, Goods, Inventory, Equipment, Instruments, Reserves, Reserve Accounts, Inve…" at bounding box center [903, 405] width 217 height 33
paste input "Certain future credit card, debit card, bank card, other charge card, and direc…"
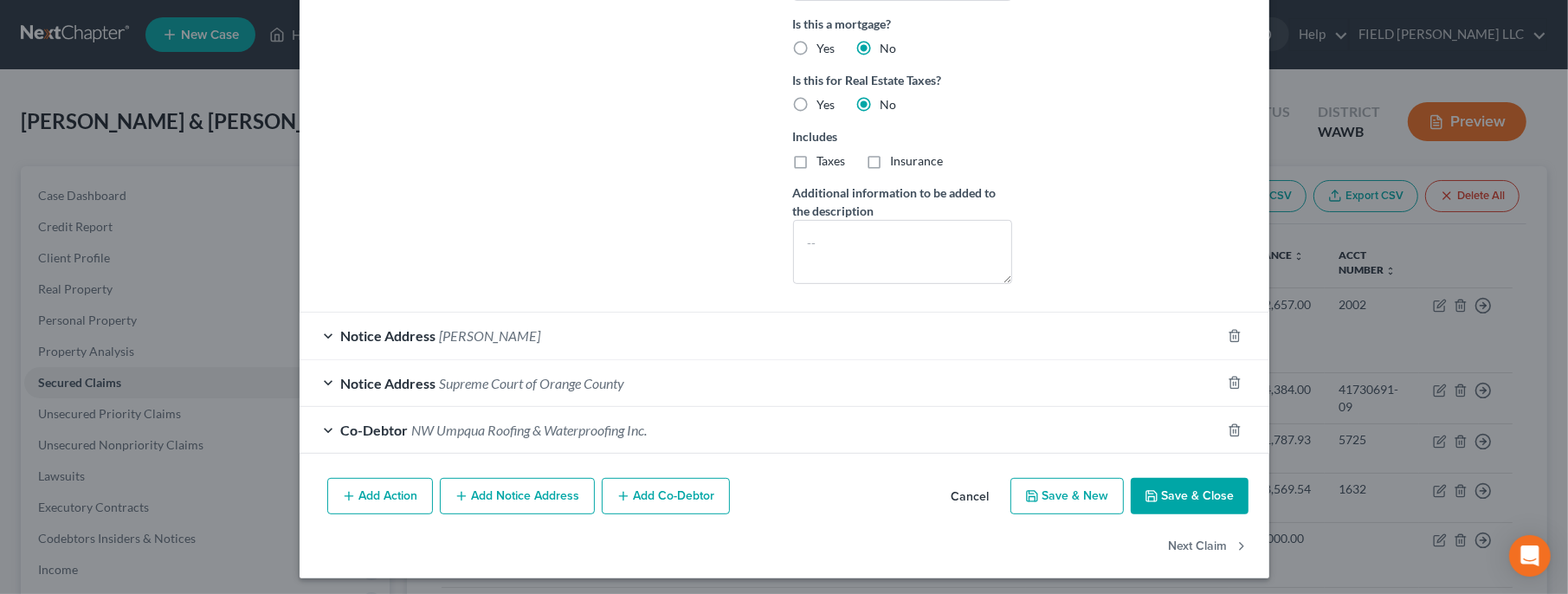
type input "Certain future credit card, debit card, bank card, other charge card, and direc…"
click at [1175, 493] on button "Save & Close" at bounding box center [1190, 496] width 118 height 37
select select "0"
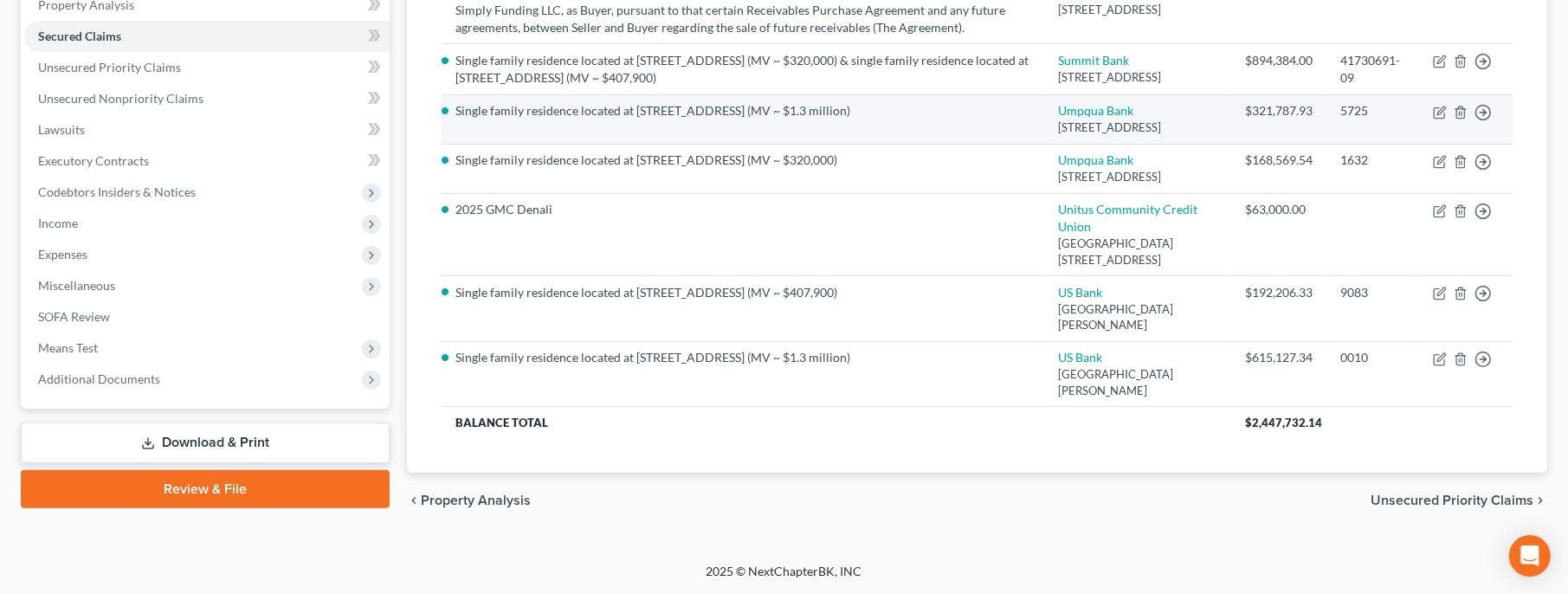
scroll to position [47, 0]
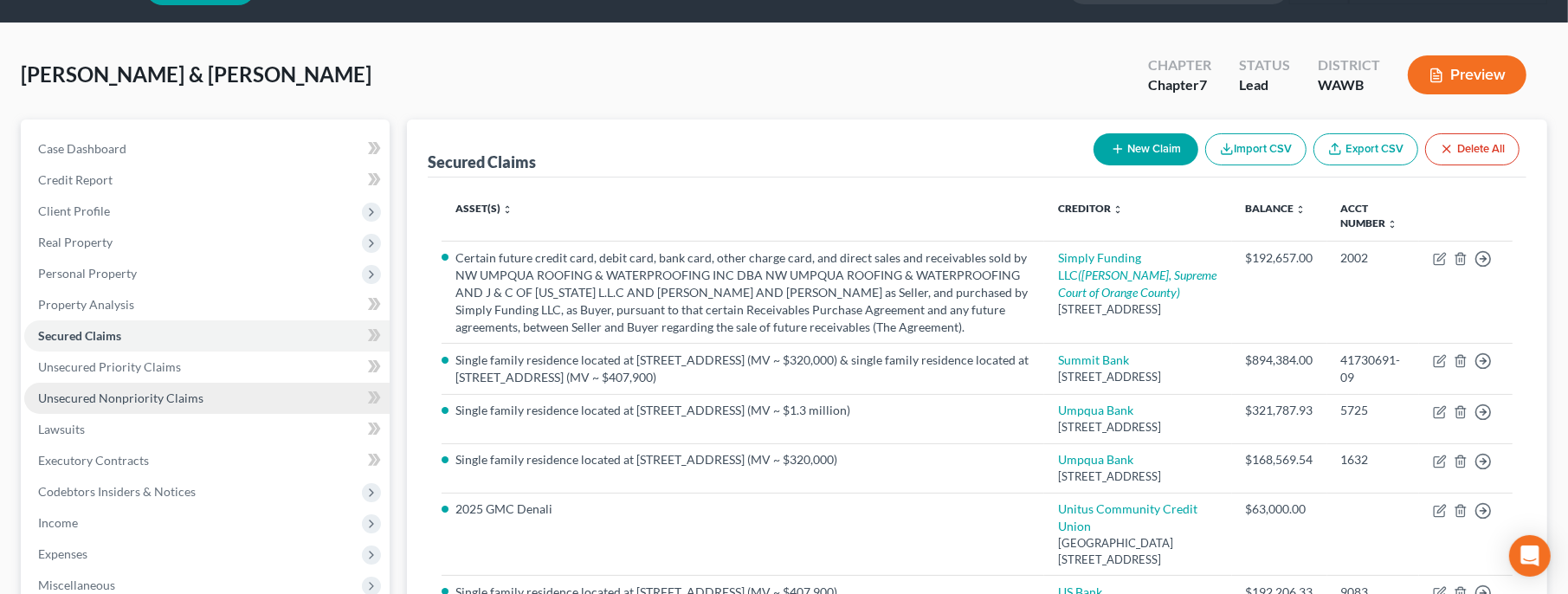
click at [207, 404] on link "Unsecured Nonpriority Claims" at bounding box center [207, 397] width 365 height 31
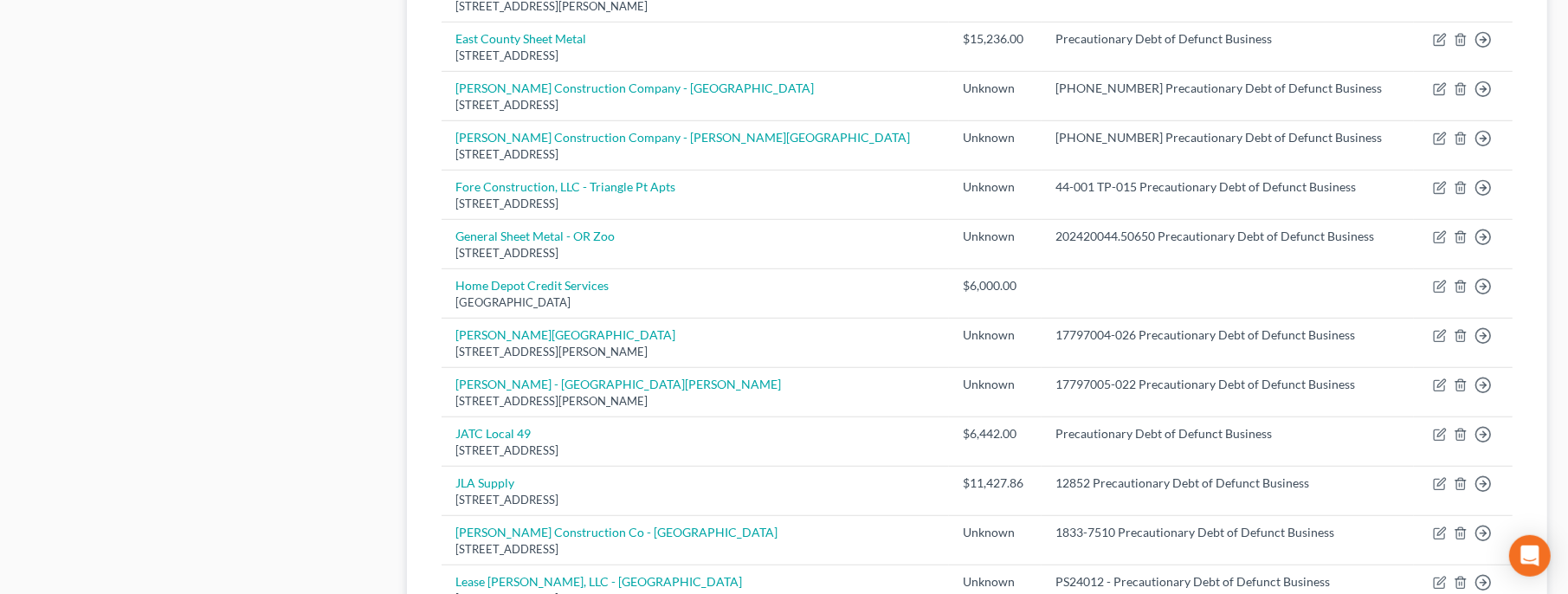
scroll to position [1399, 0]
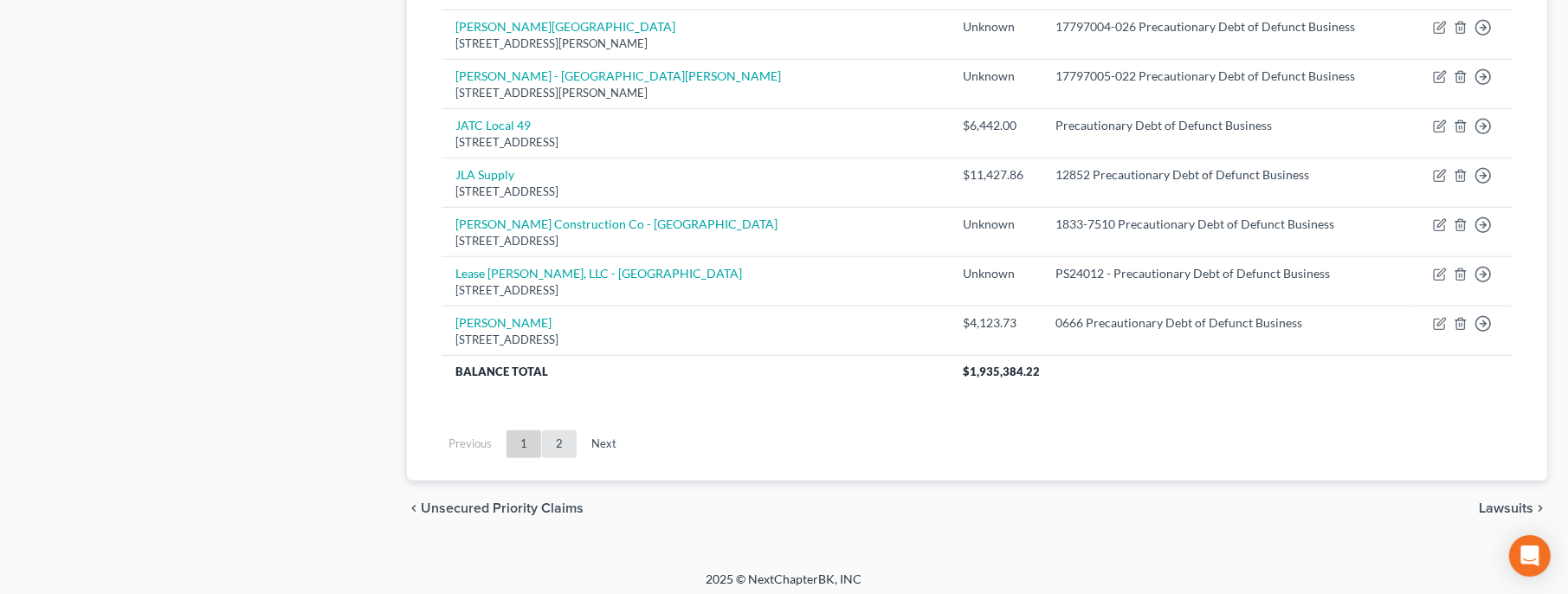
click at [565, 435] on link "2" at bounding box center [559, 444] width 35 height 28
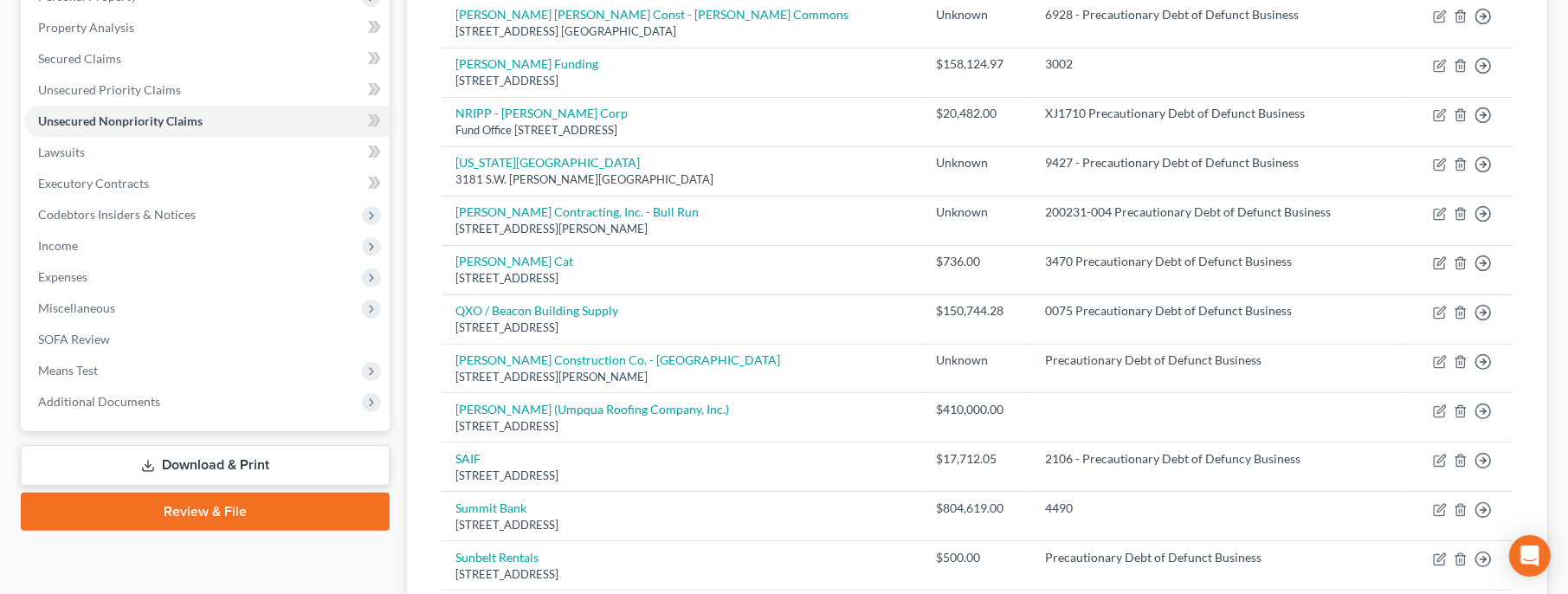
scroll to position [698, 0]
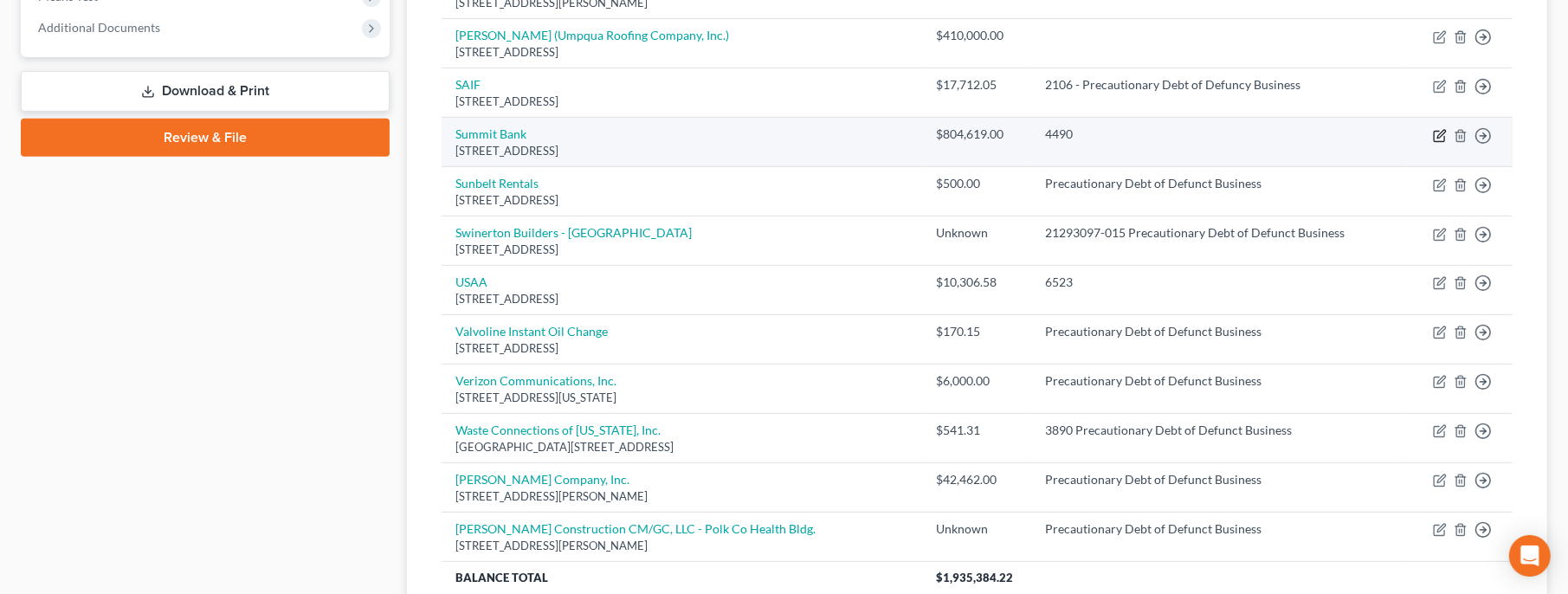
click at [1441, 132] on icon "button" at bounding box center [1440, 136] width 14 height 14
select select "38"
select select "4"
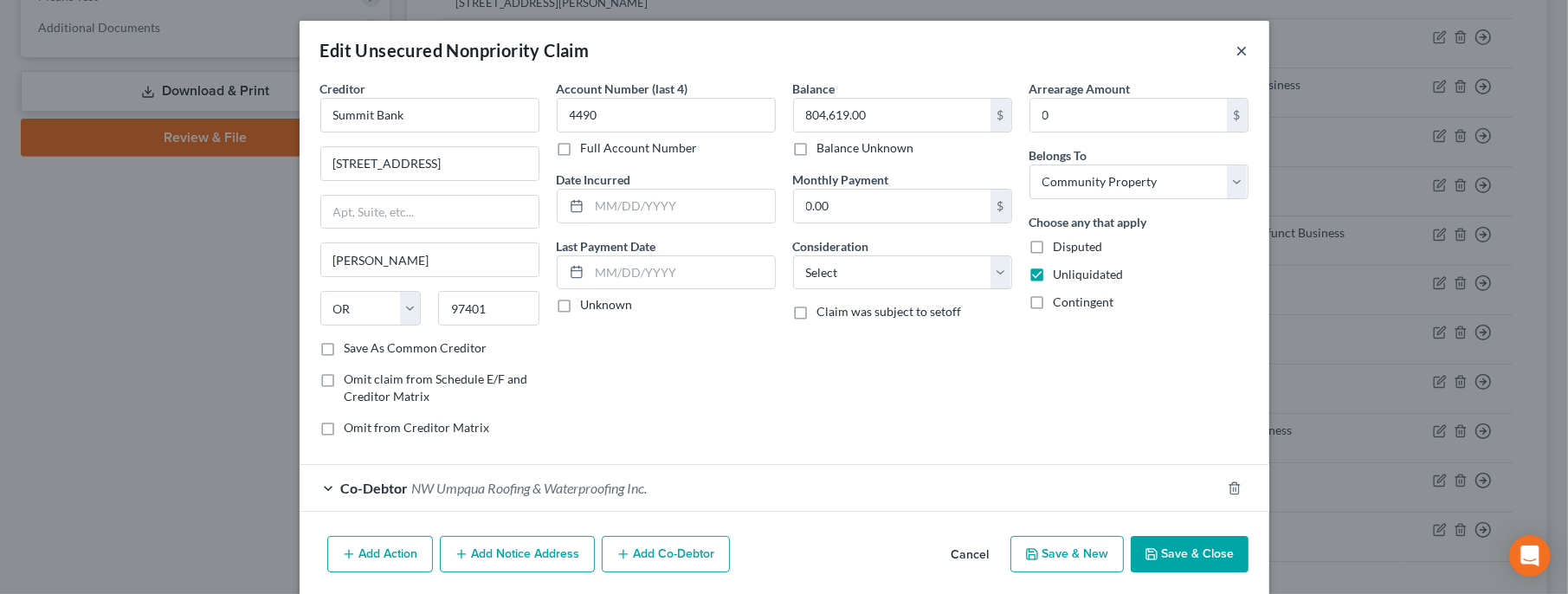
click at [1243, 58] on button "×" at bounding box center [1242, 50] width 12 height 21
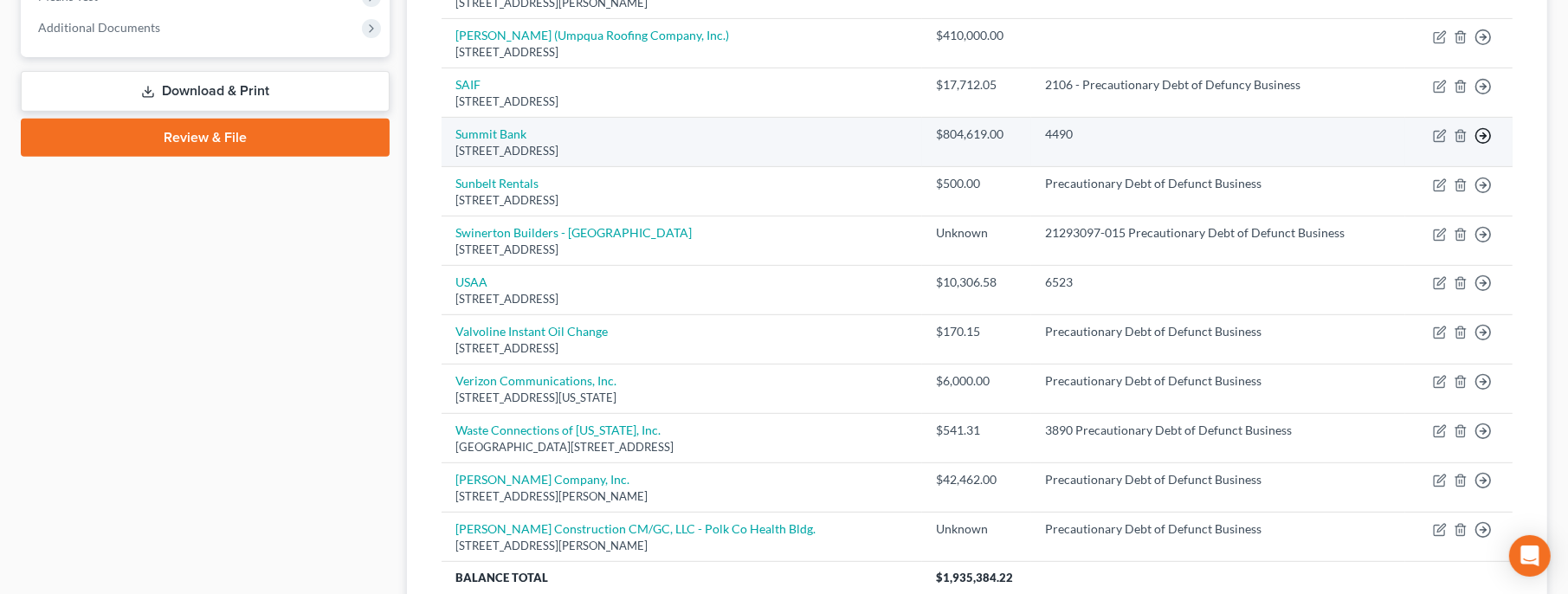
click at [1483, 135] on icon "button" at bounding box center [1483, 135] width 17 height 17
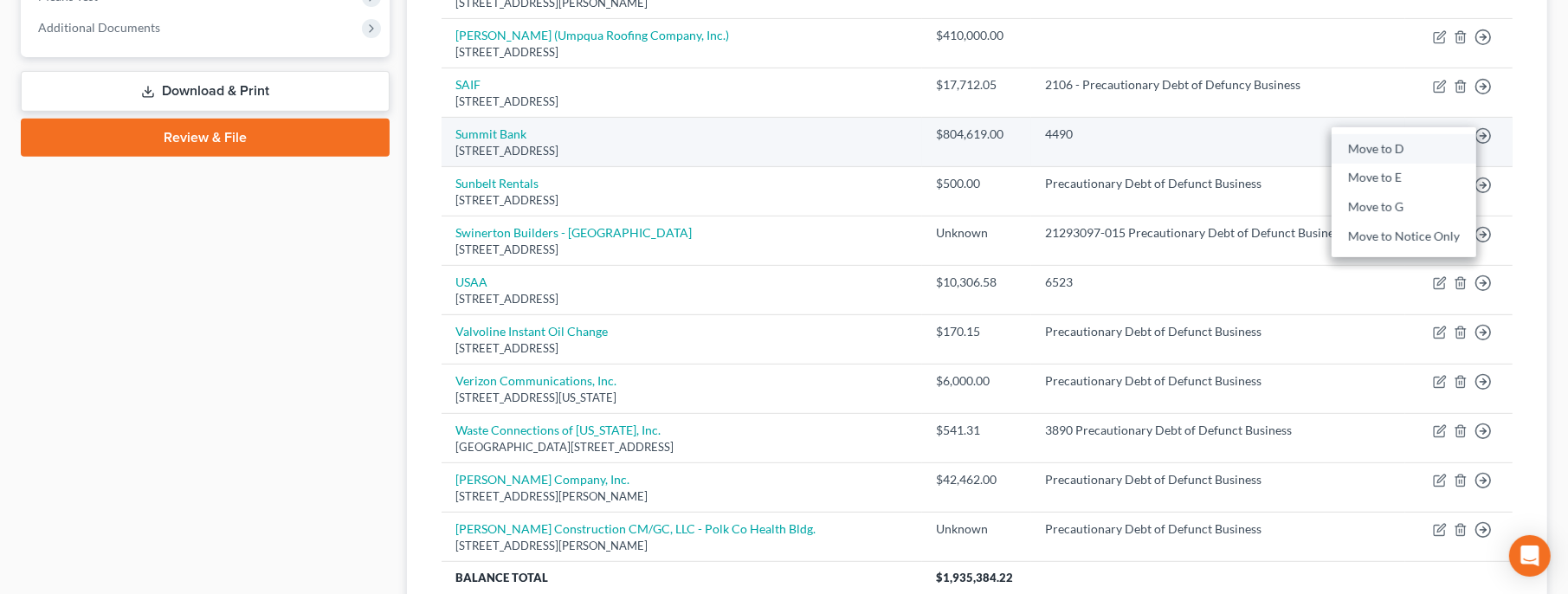
click at [1427, 150] on link "Move to D" at bounding box center [1404, 149] width 145 height 30
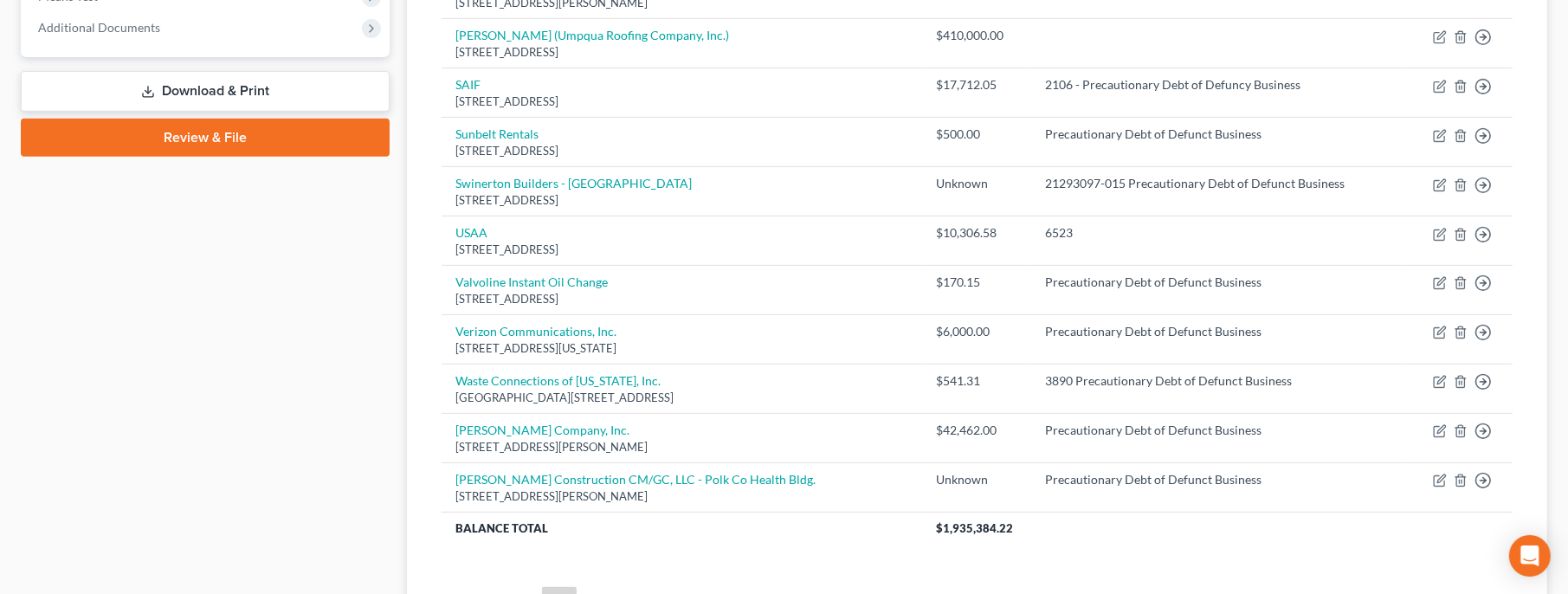
scroll to position [0, 0]
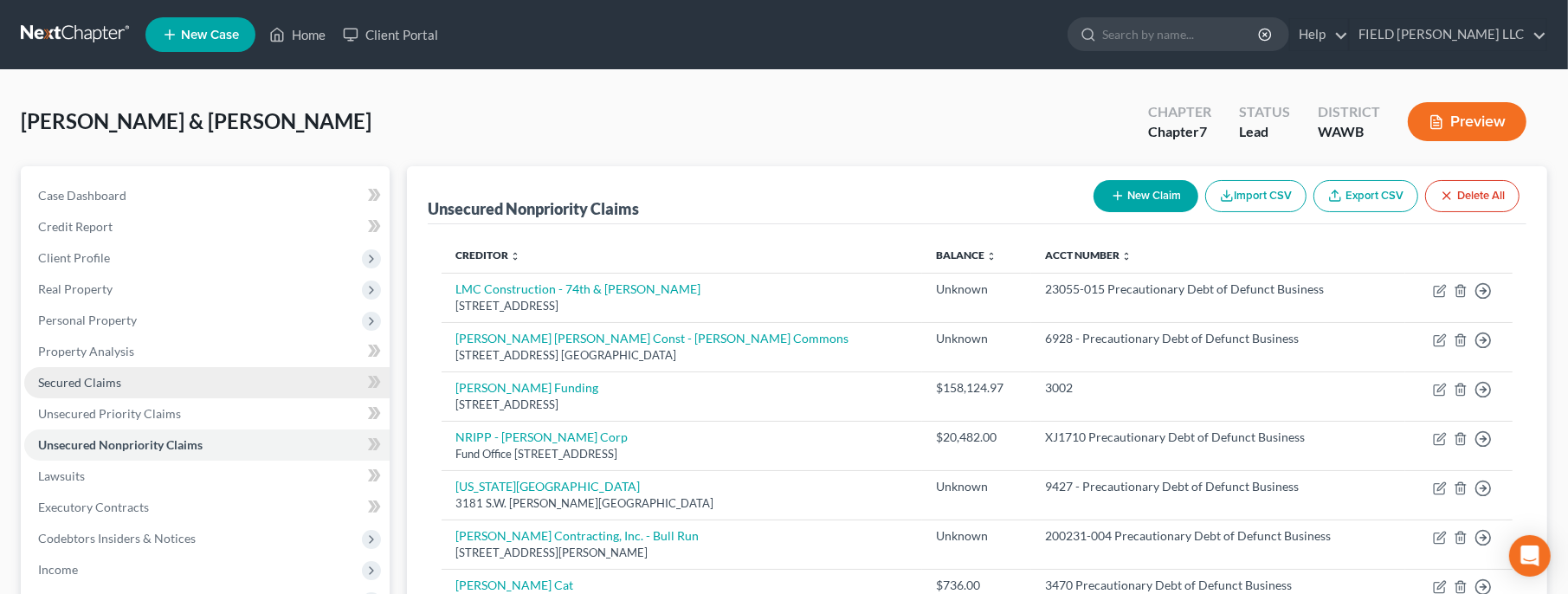
click at [136, 376] on link "Secured Claims" at bounding box center [207, 382] width 365 height 31
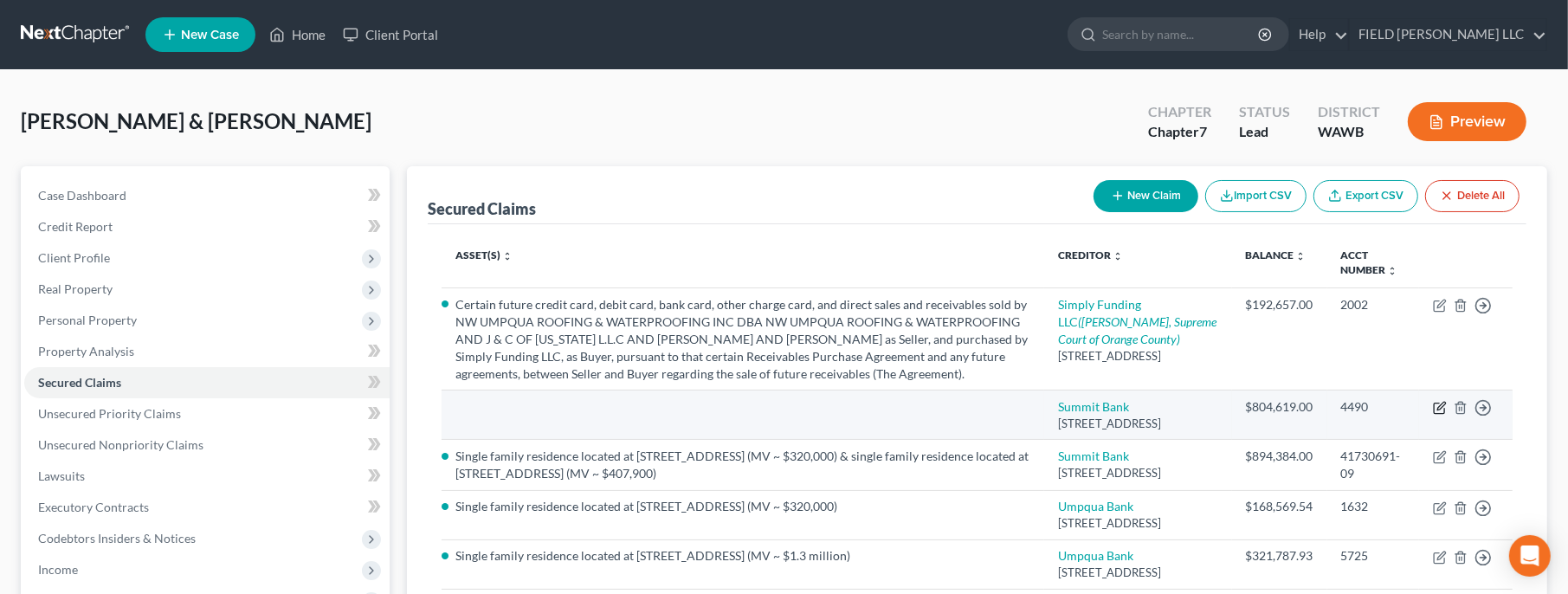
click at [1444, 410] on icon "button" at bounding box center [1442, 407] width 8 height 8
select select "38"
select select "4"
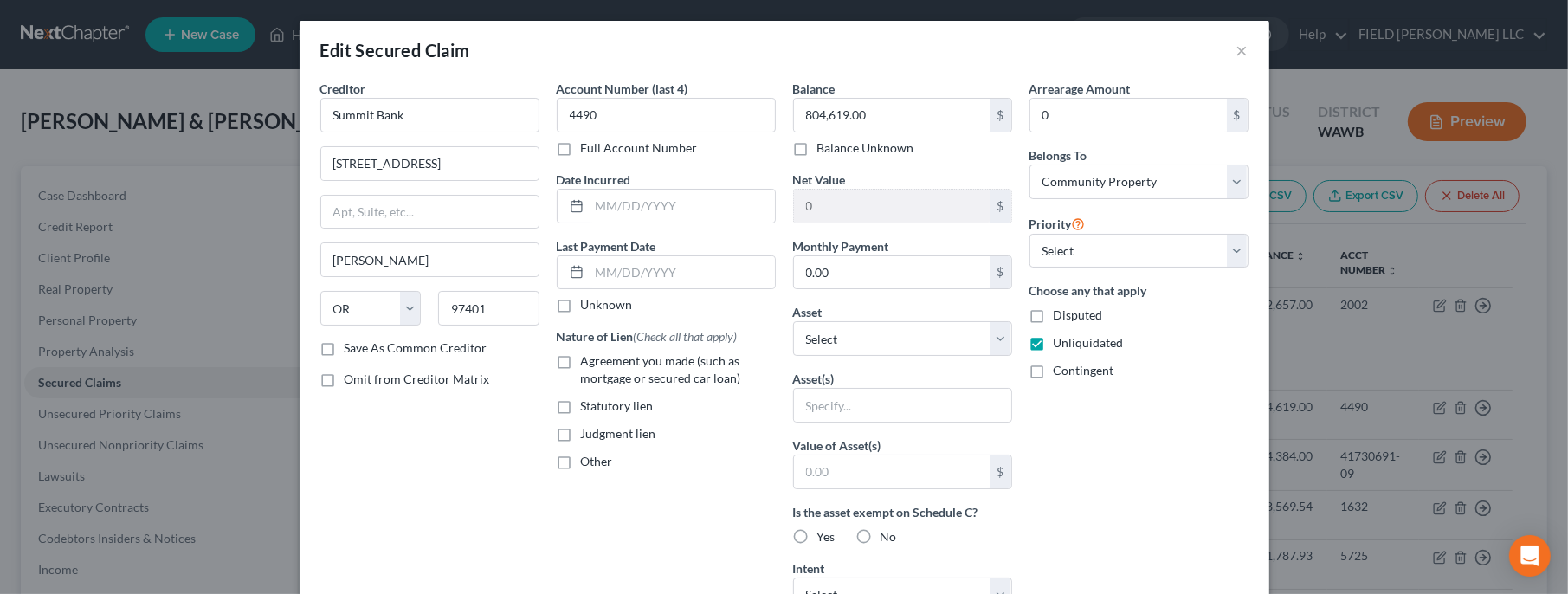
click at [1551, 501] on div "Edit Secured Claim × Creditor * Summit Bank 96 E. [PERSON_NAME][GEOGRAPHIC_DATA…" at bounding box center [784, 297] width 1568 height 594
click at [1246, 52] on button "×" at bounding box center [1242, 50] width 12 height 21
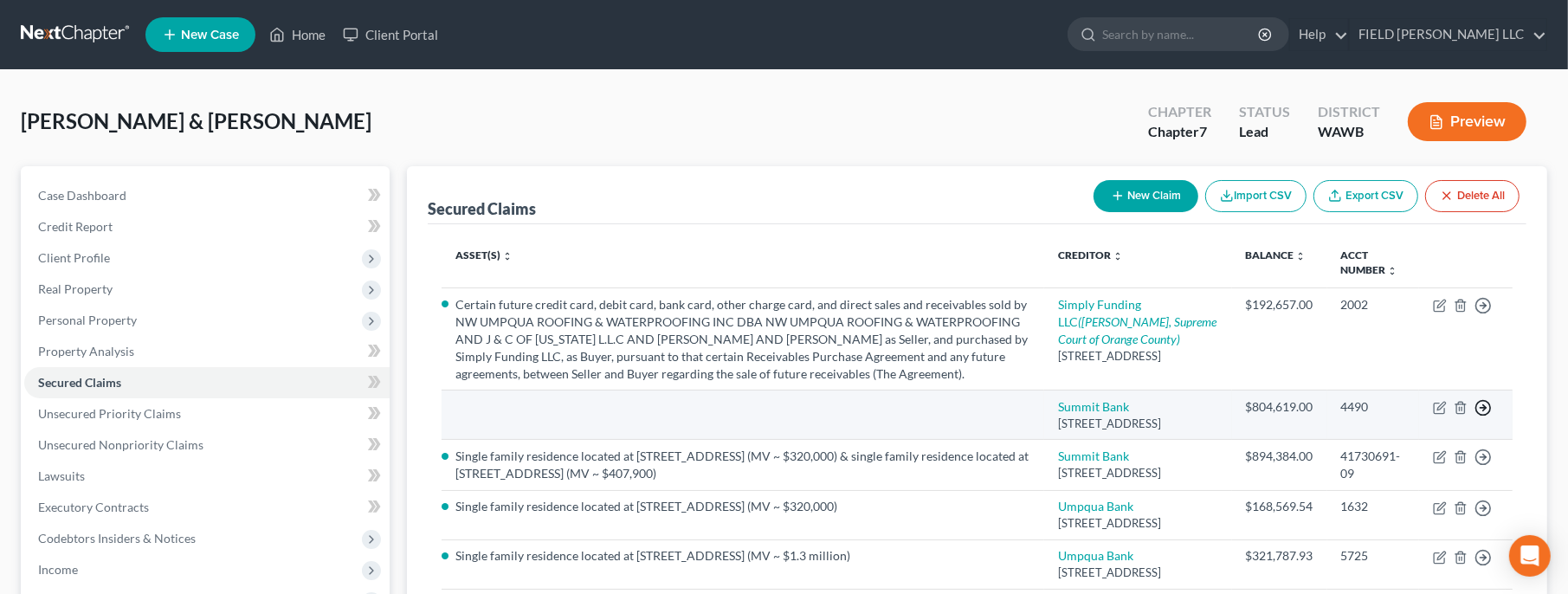
click at [1480, 416] on icon "button" at bounding box center [1483, 407] width 17 height 17
click at [1409, 466] on link "Move to F" at bounding box center [1404, 452] width 145 height 30
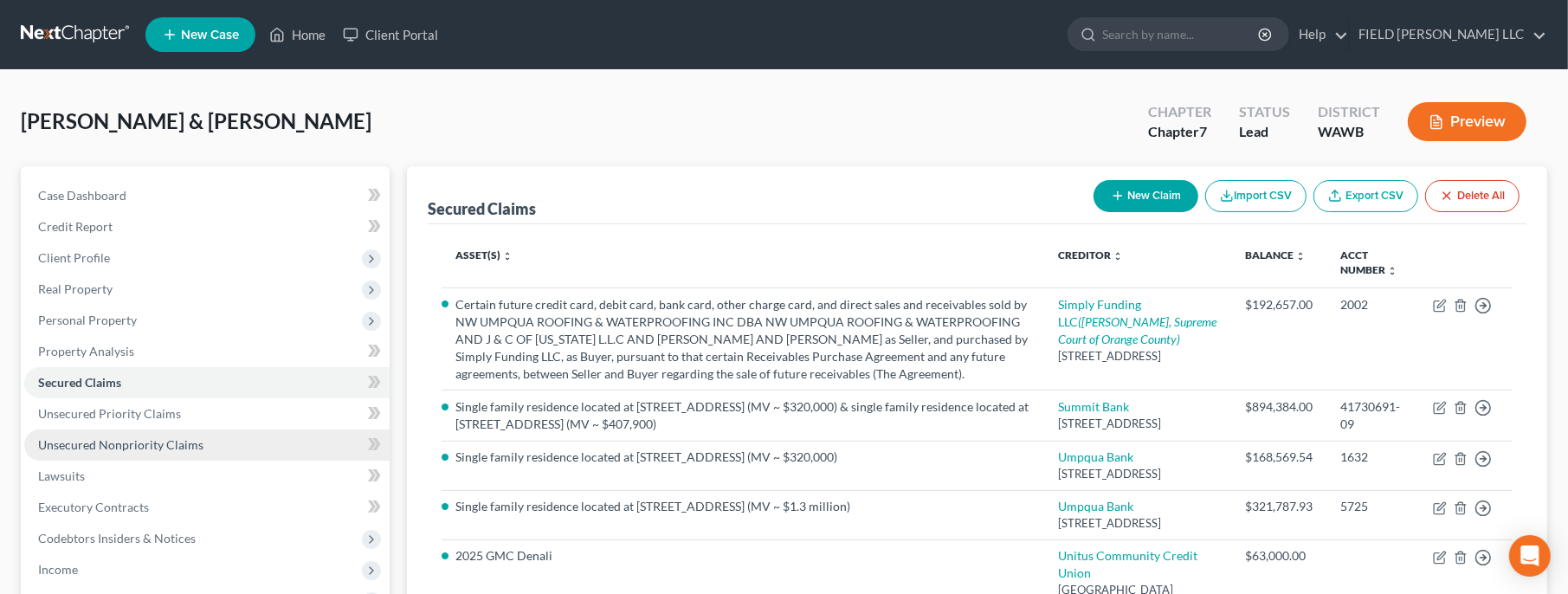
click at [139, 441] on span "Unsecured Nonpriority Claims" at bounding box center [120, 444] width 166 height 15
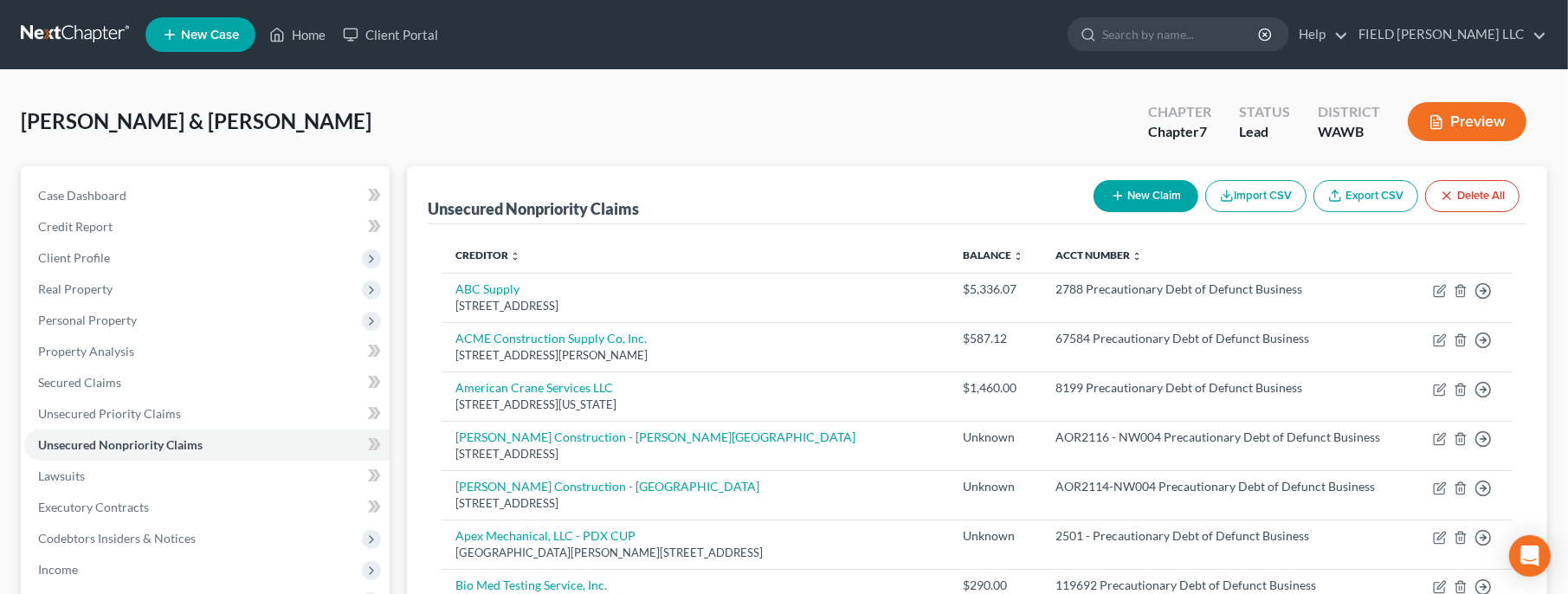
click at [1142, 205] on button "New Claim" at bounding box center [1146, 196] width 105 height 32
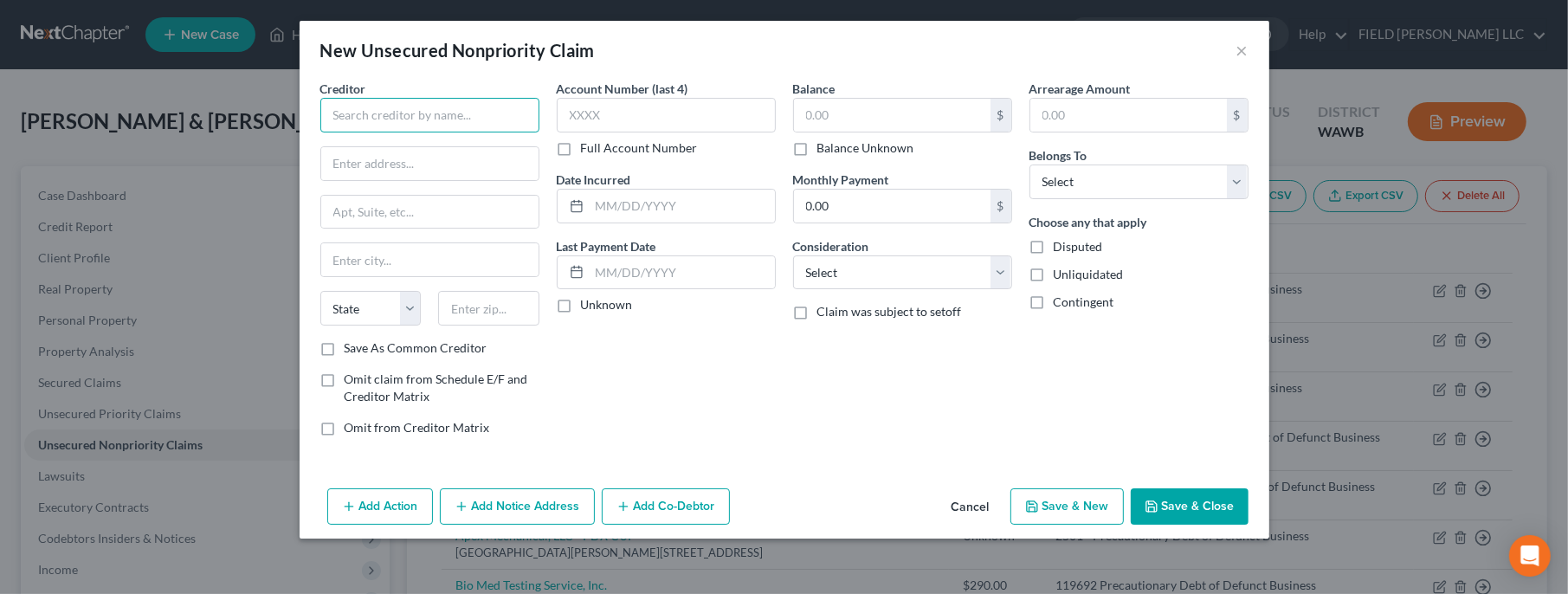
click at [461, 121] on input "text" at bounding box center [430, 115] width 219 height 35
type input "[PERSON_NAME]"
click at [825, 124] on input "text" at bounding box center [893, 114] width 197 height 33
type input "72,000"
click at [1091, 118] on input "text" at bounding box center [1129, 114] width 197 height 33
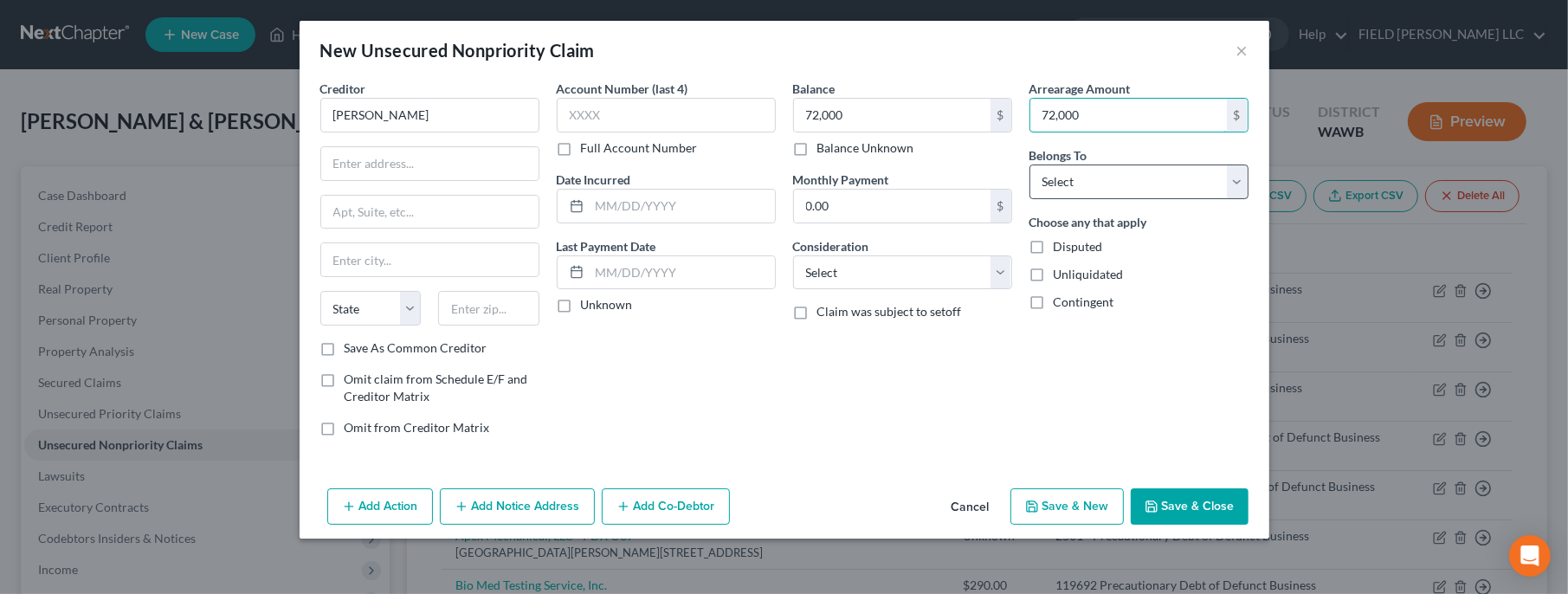
type input "72,000"
select select "3"
click option "At Least One Of The Debtors And Another" at bounding box center [0, 0] width 0 height 0
click at [649, 504] on button "Add Co-Debtor" at bounding box center [665, 507] width 128 height 37
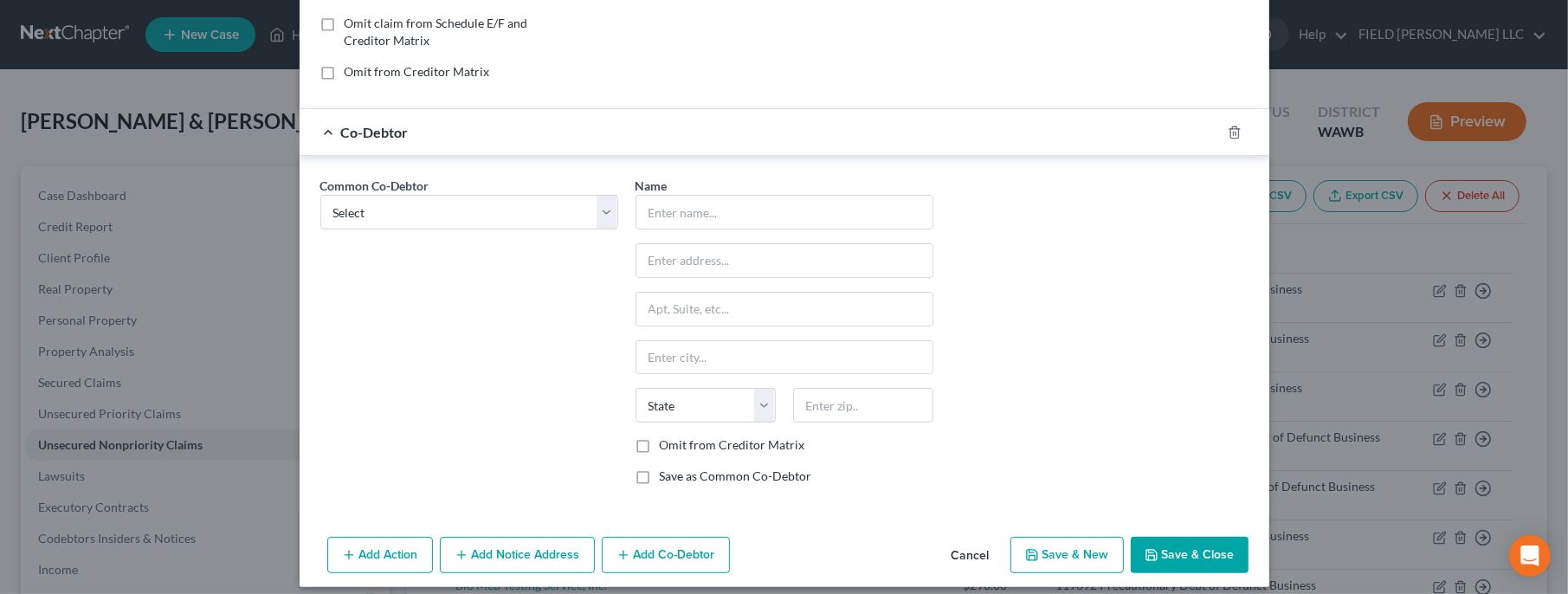
scroll to position [365, 0]
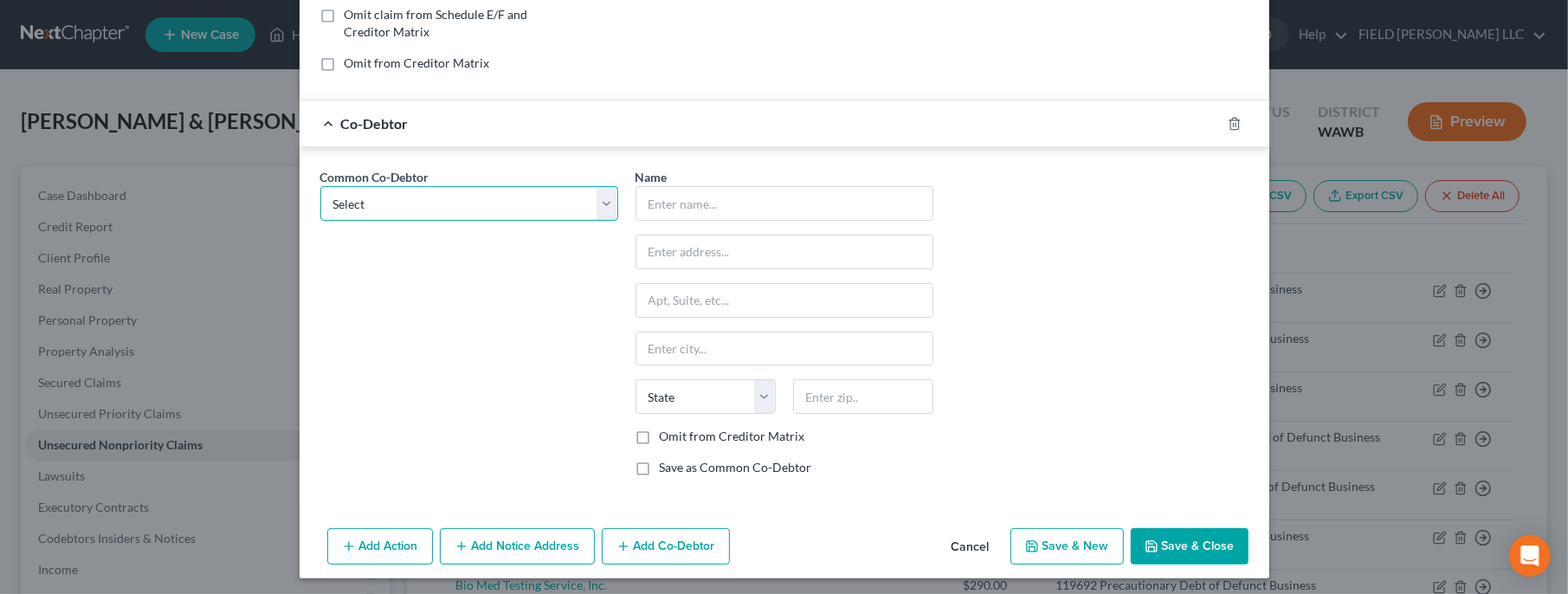
click at [321, 187] on select "Select NW Umpqua Roofing & Waterproofing Inc." at bounding box center [470, 204] width 298 height 35
select select "0"
click option "NW Umpqua Roofing & Waterproofing Inc." at bounding box center [0, 0] width 0 height 0
type input "NW Umpqua Roofing & Waterproofing Inc."
type input "[STREET_ADDRESS]"
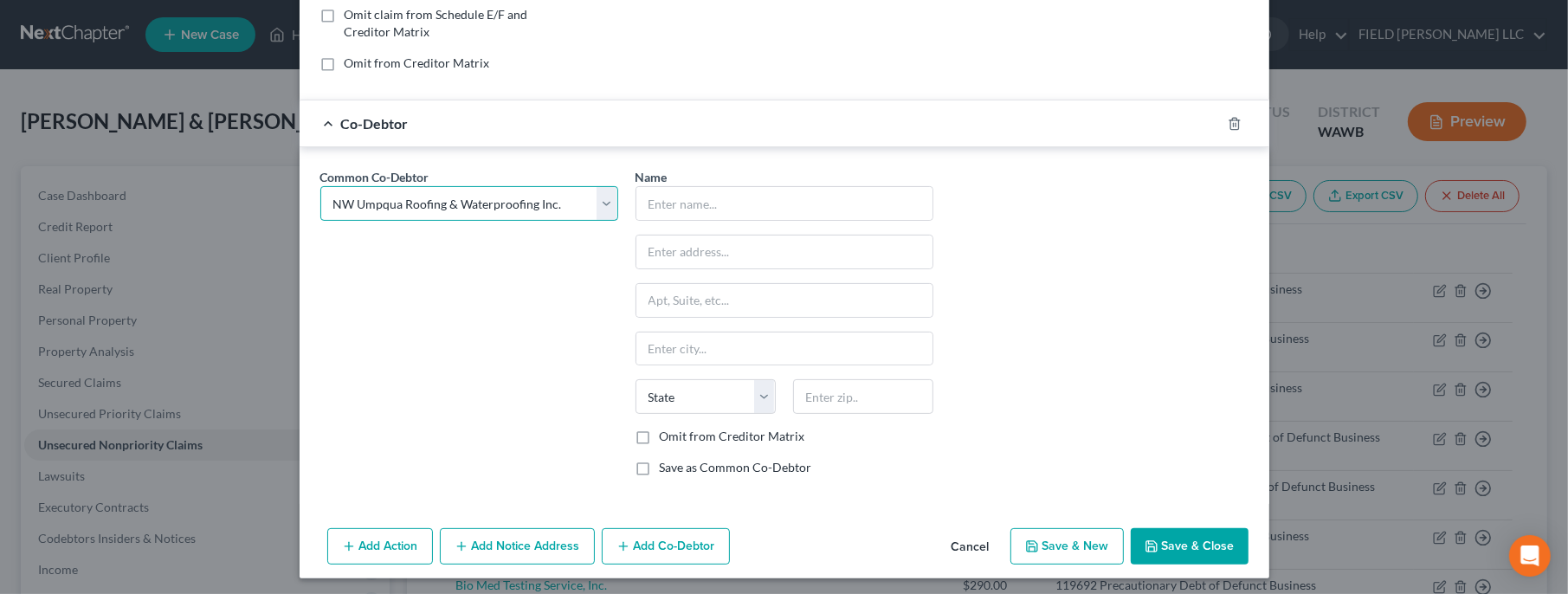
type input "Brush Prairie"
select select "50"
type input "98606"
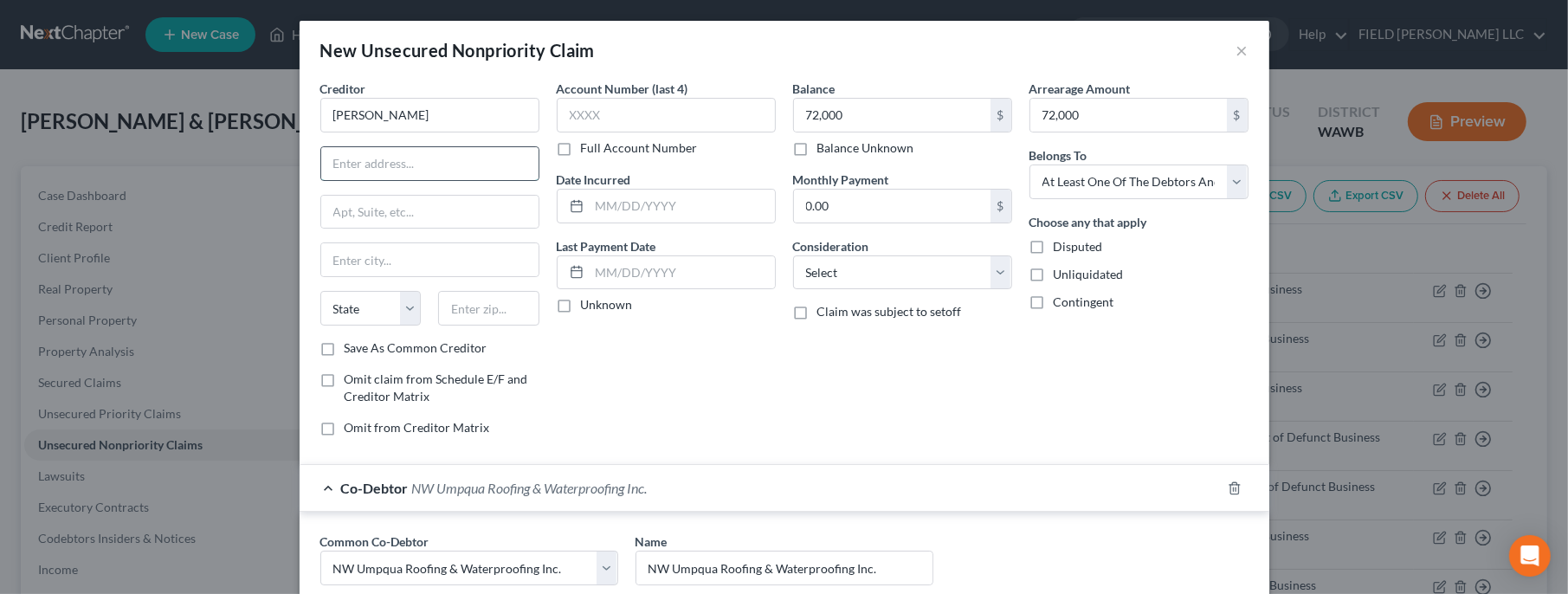
click at [493, 166] on input "text" at bounding box center [430, 163] width 217 height 33
type input "[STREET_ADDRESS]"
type input "98629"
type input "[GEOGRAPHIC_DATA]"
select select "50"
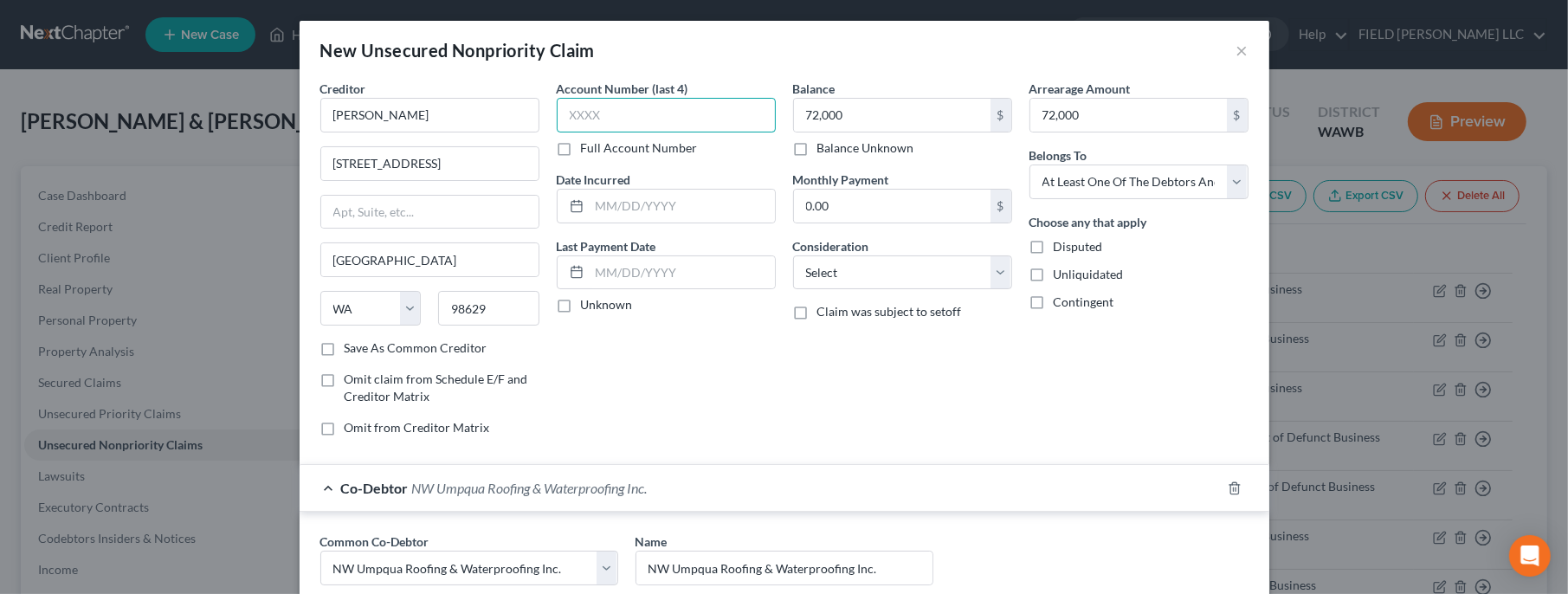
click at [598, 118] on input "text" at bounding box center [666, 115] width 219 height 35
click at [581, 148] on label "Full Account Number" at bounding box center [640, 147] width 117 height 17
click at [588, 148] on input "Full Account Number" at bounding box center [593, 144] width 11 height 11
click at [572, 111] on input "text" at bounding box center [666, 115] width 219 height 35
type input "Employee payment owed"
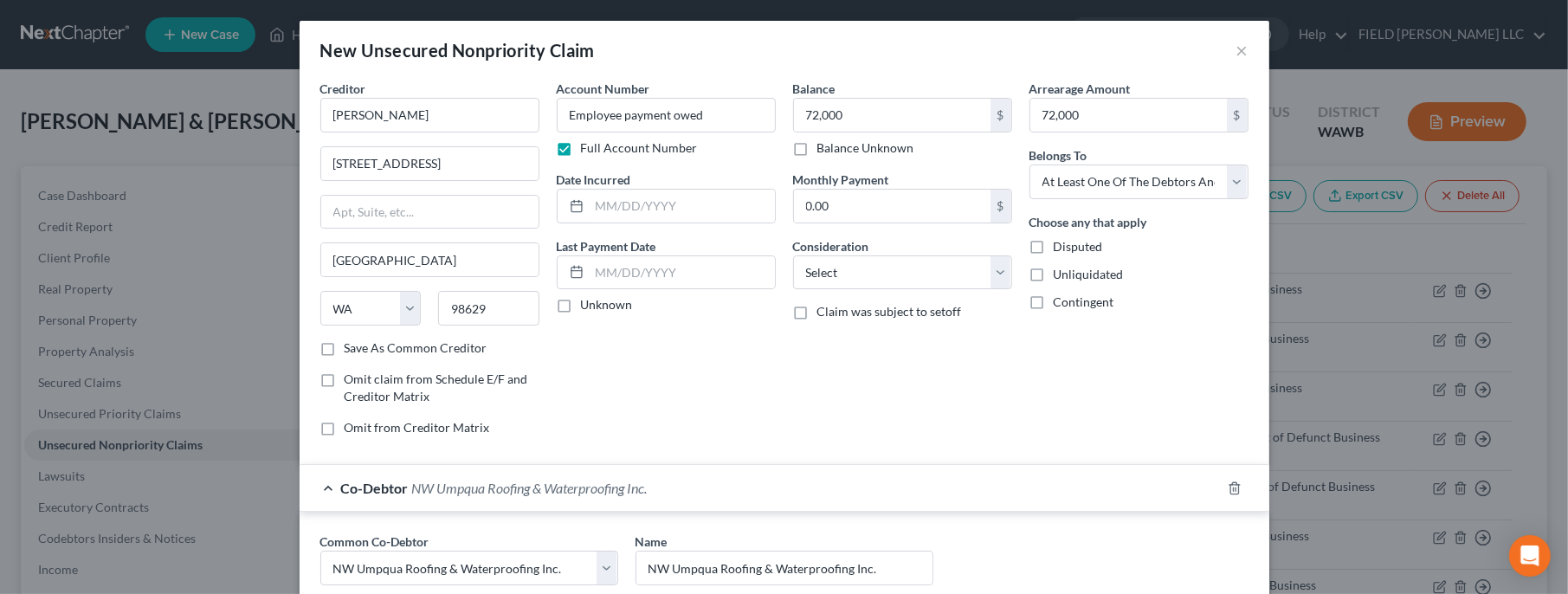
click at [1054, 246] on label "Disputed" at bounding box center [1078, 246] width 50 height 17
click at [1061, 246] on input "Disputed" at bounding box center [1066, 243] width 11 height 11
checkbox input "true"
click at [1054, 302] on label "Contingent" at bounding box center [1083, 302] width 61 height 17
click at [1061, 302] on input "Contingent" at bounding box center [1066, 299] width 11 height 11
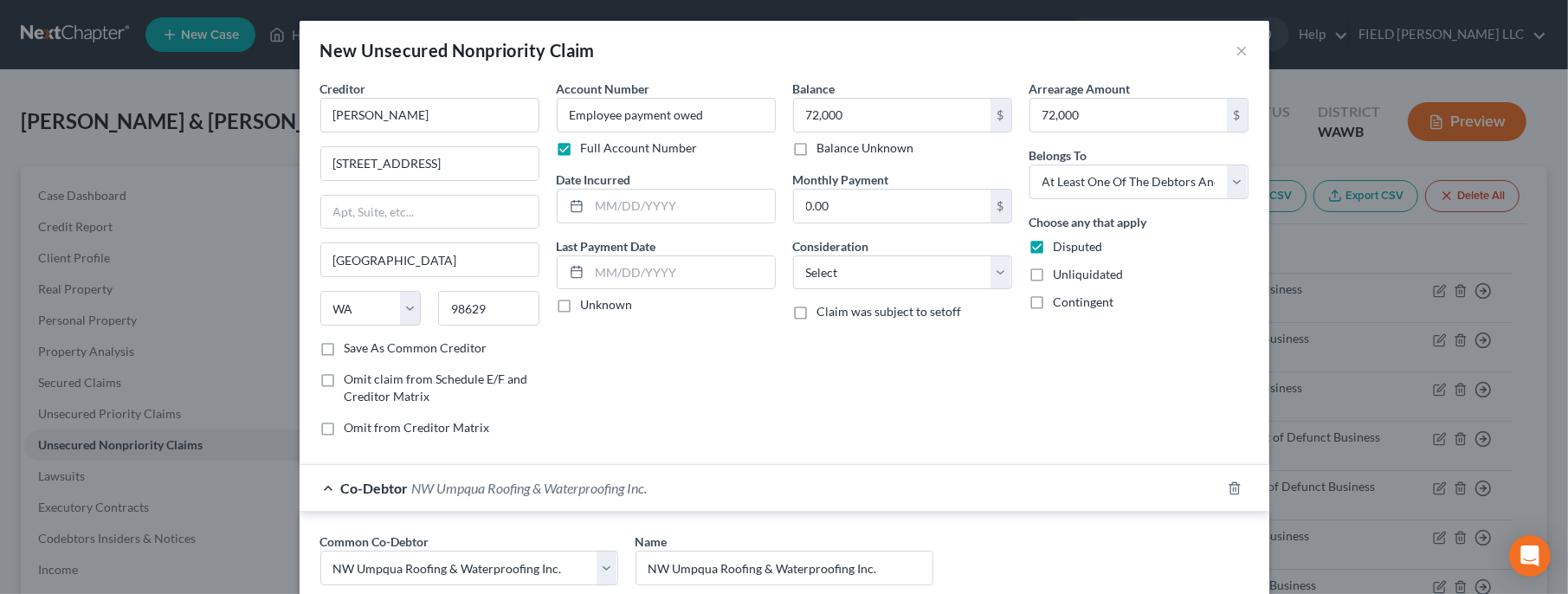
checkbox input "true"
click at [1054, 276] on label "Unliquidated" at bounding box center [1088, 274] width 71 height 17
click at [1061, 276] on input "Unliquidated" at bounding box center [1066, 271] width 11 height 11
click at [1054, 277] on label "Unliquidated" at bounding box center [1088, 274] width 71 height 17
click at [1061, 277] on input "Unliquidated" at bounding box center [1066, 271] width 11 height 11
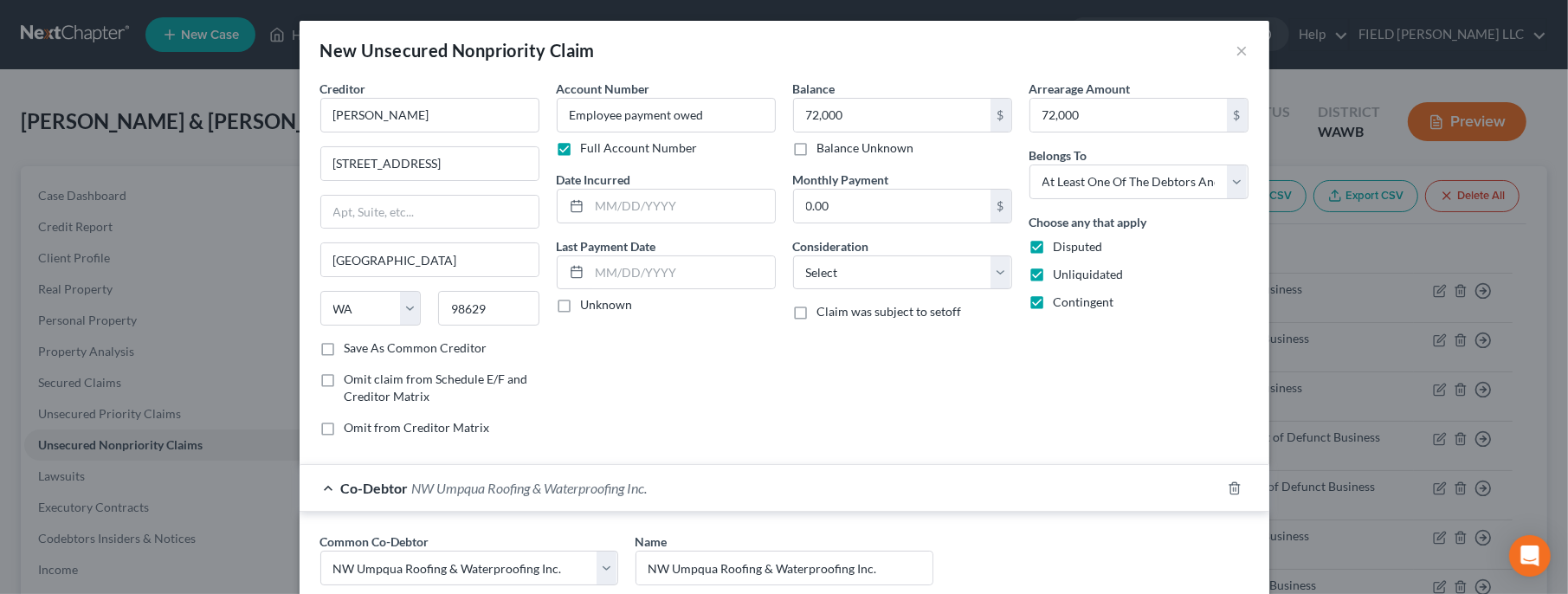
checkbox input "false"
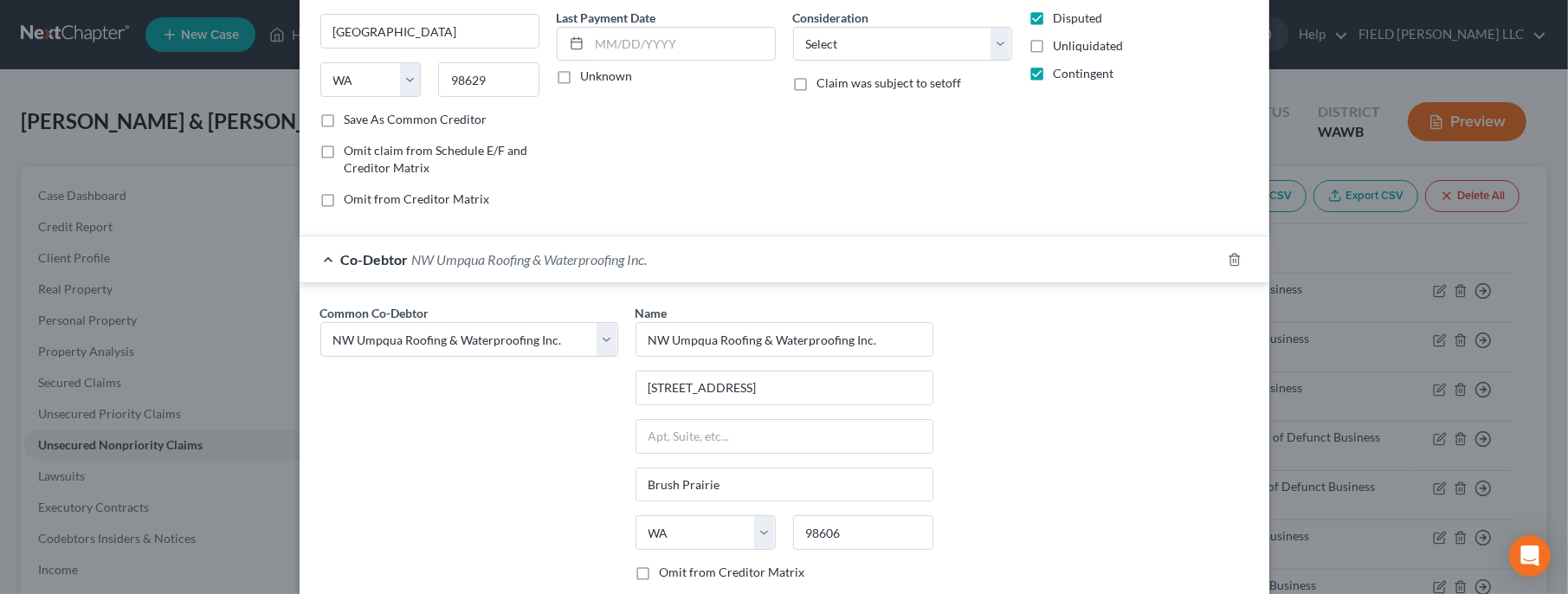
scroll to position [343, 0]
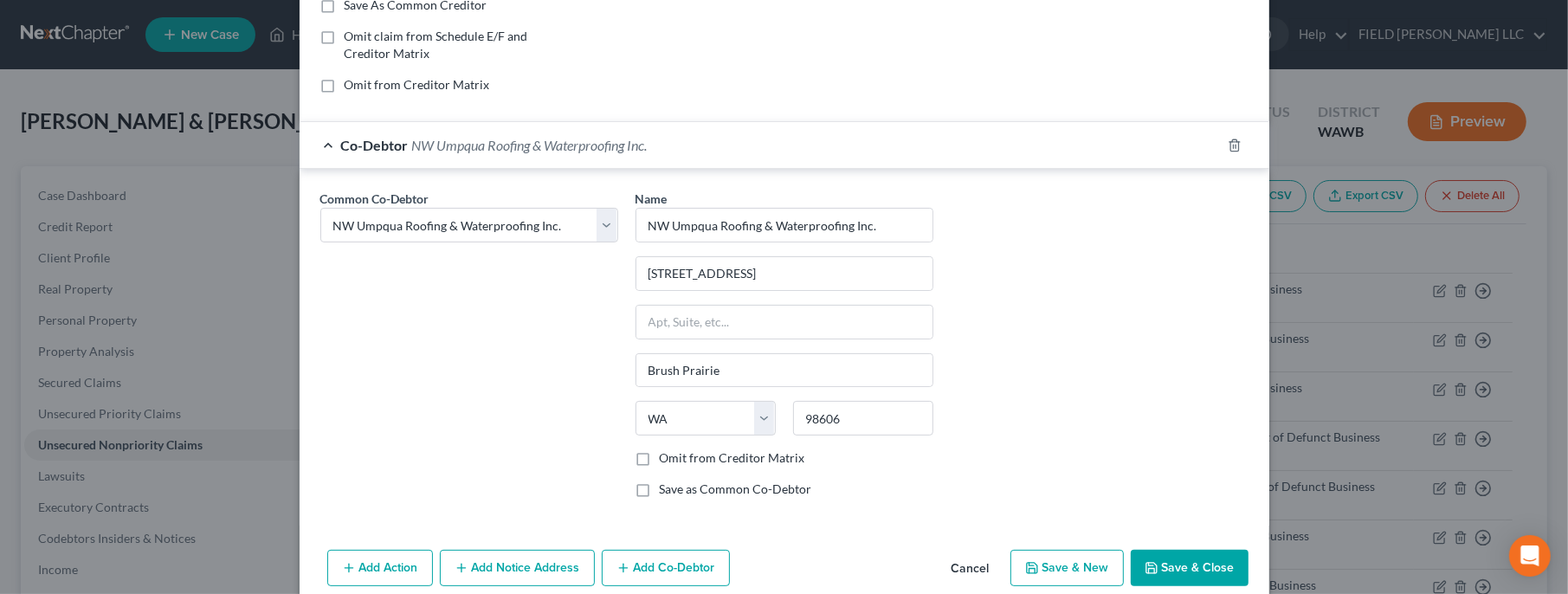
click at [1137, 556] on button "Save & Close" at bounding box center [1190, 568] width 118 height 37
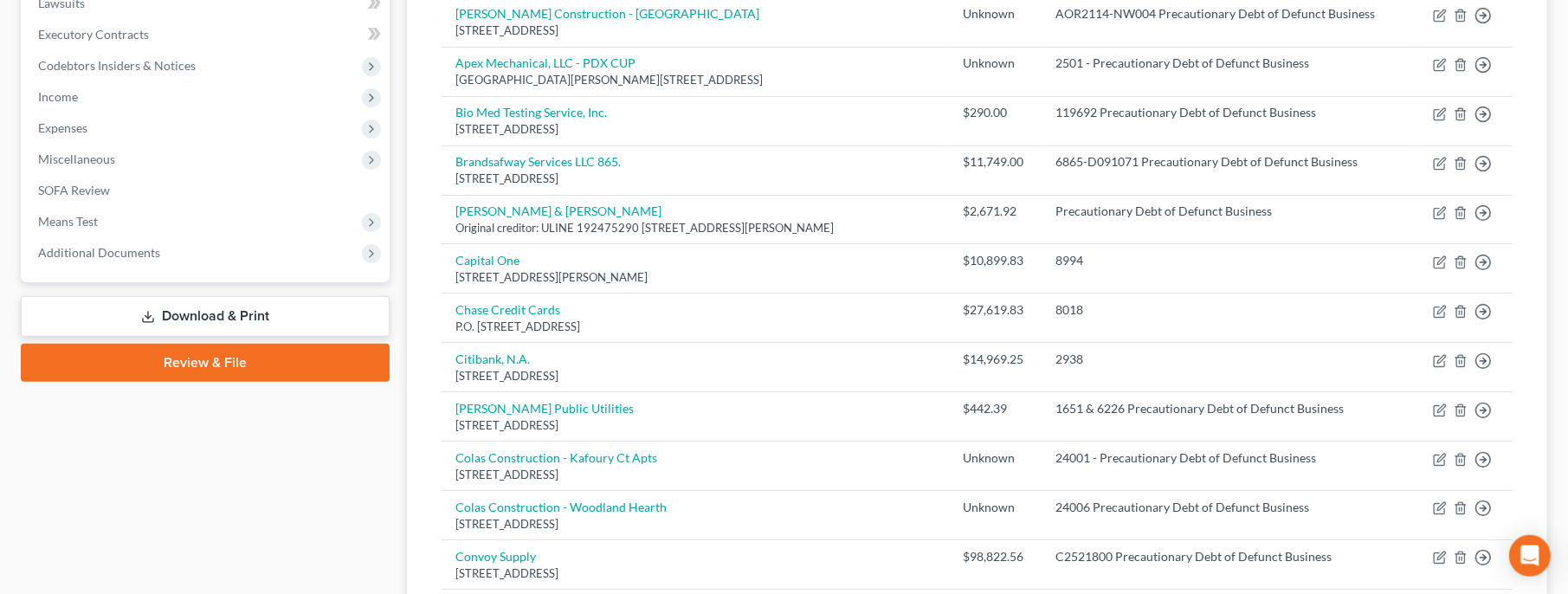
scroll to position [325, 0]
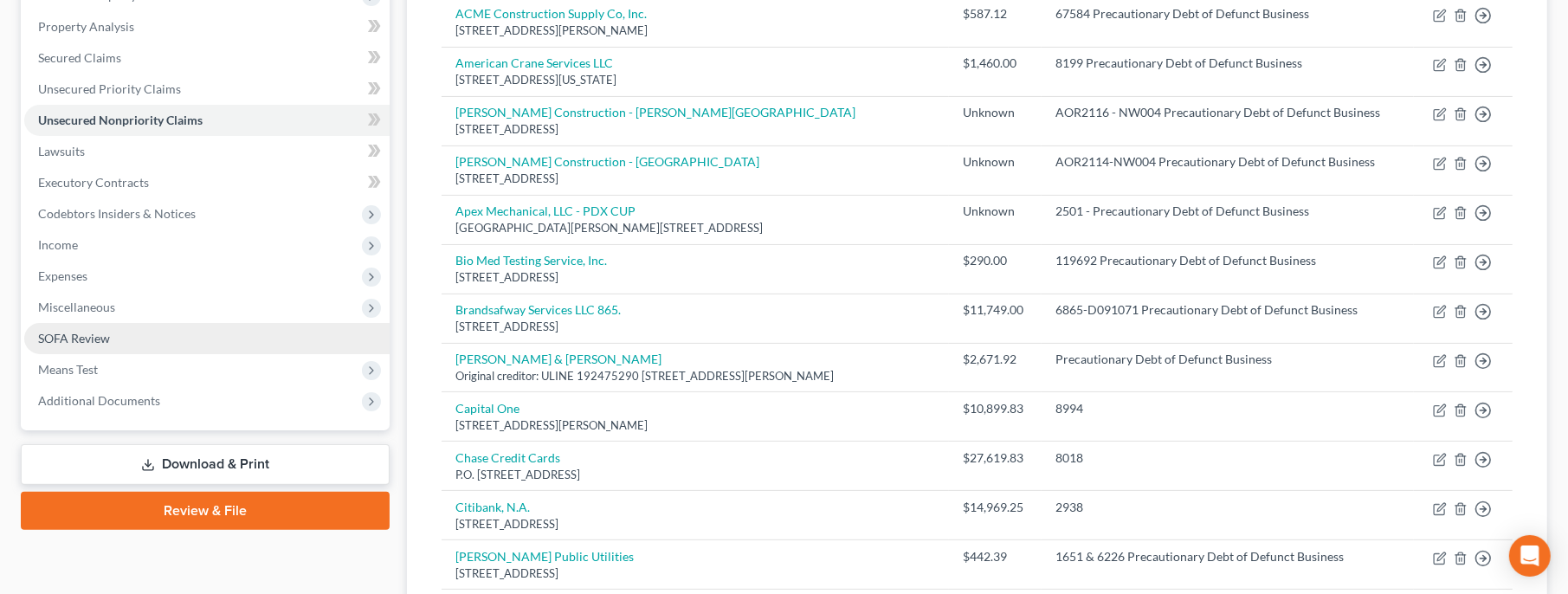
click at [146, 345] on link "SOFA Review" at bounding box center [207, 338] width 365 height 31
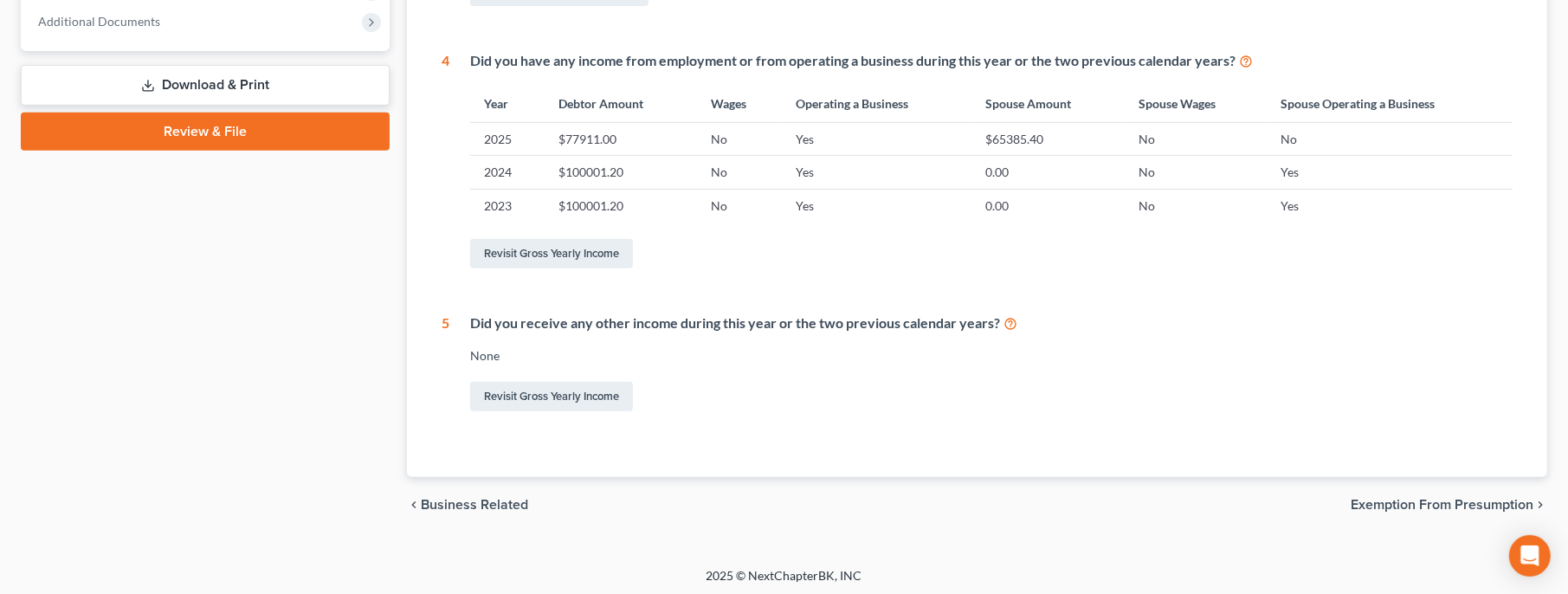
scroll to position [706, 0]
click at [589, 261] on link "Revisit Gross Yearly Income" at bounding box center [552, 252] width 163 height 30
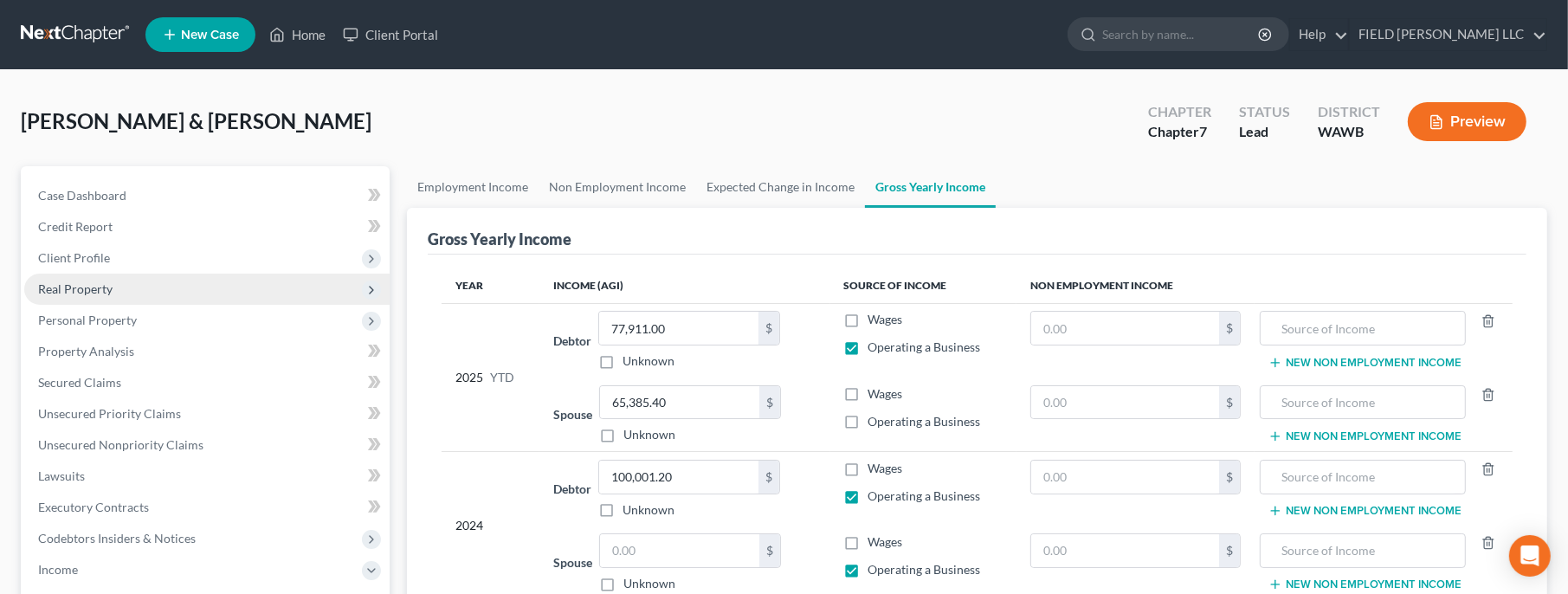
click at [111, 295] on span "Real Property" at bounding box center [207, 289] width 365 height 31
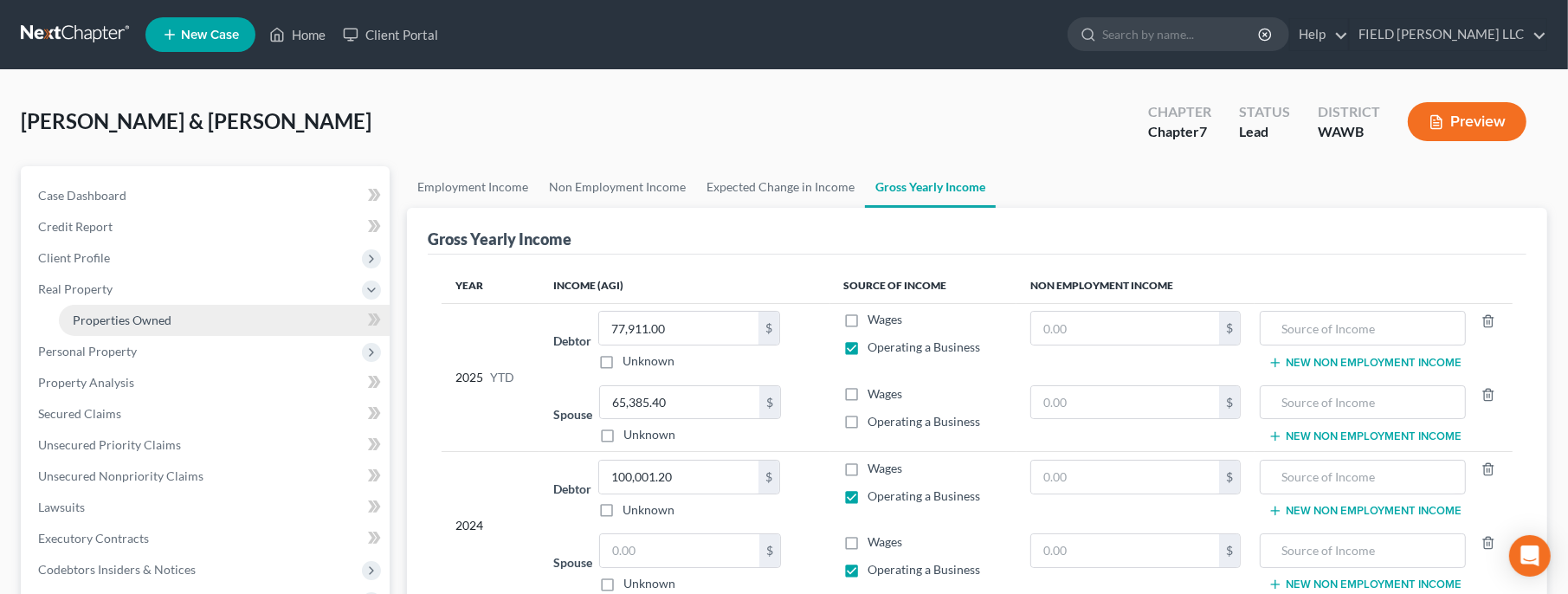
click at [111, 316] on span "Properties Owned" at bounding box center [121, 320] width 98 height 15
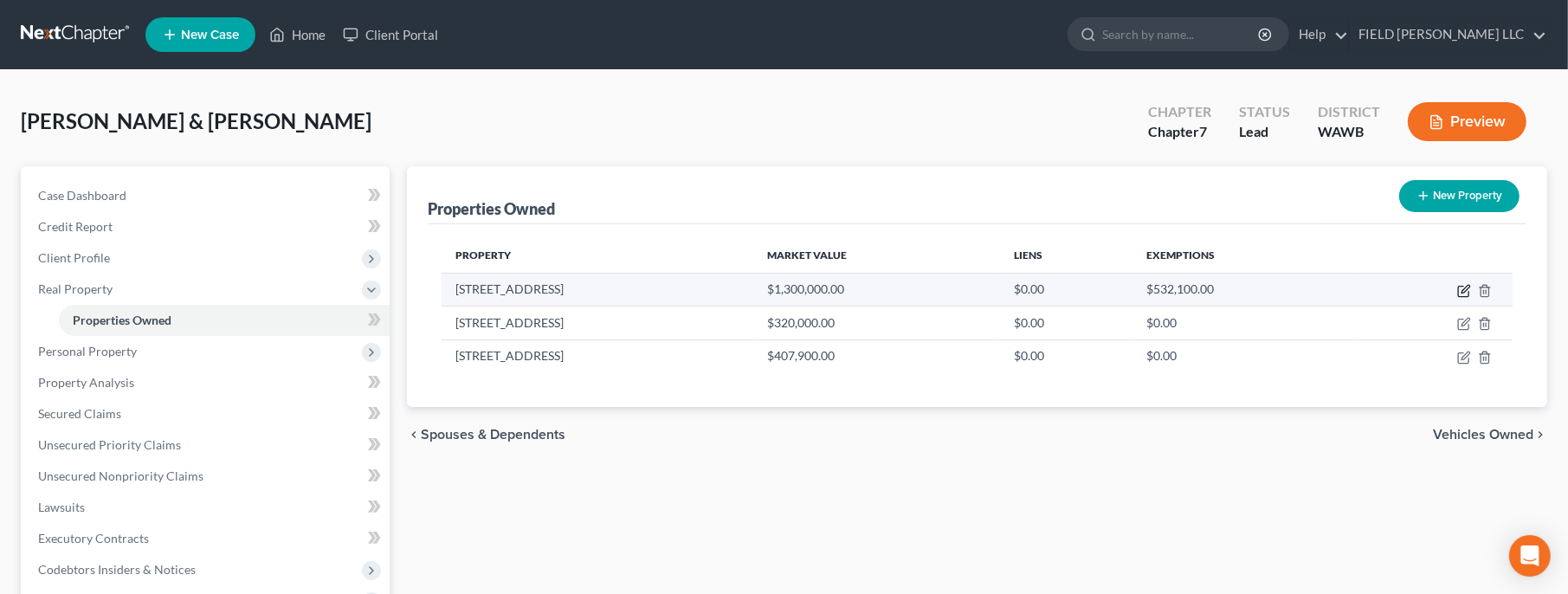
click at [1470, 295] on icon "button" at bounding box center [1465, 291] width 14 height 14
select select "50"
select select "5"
select select "4"
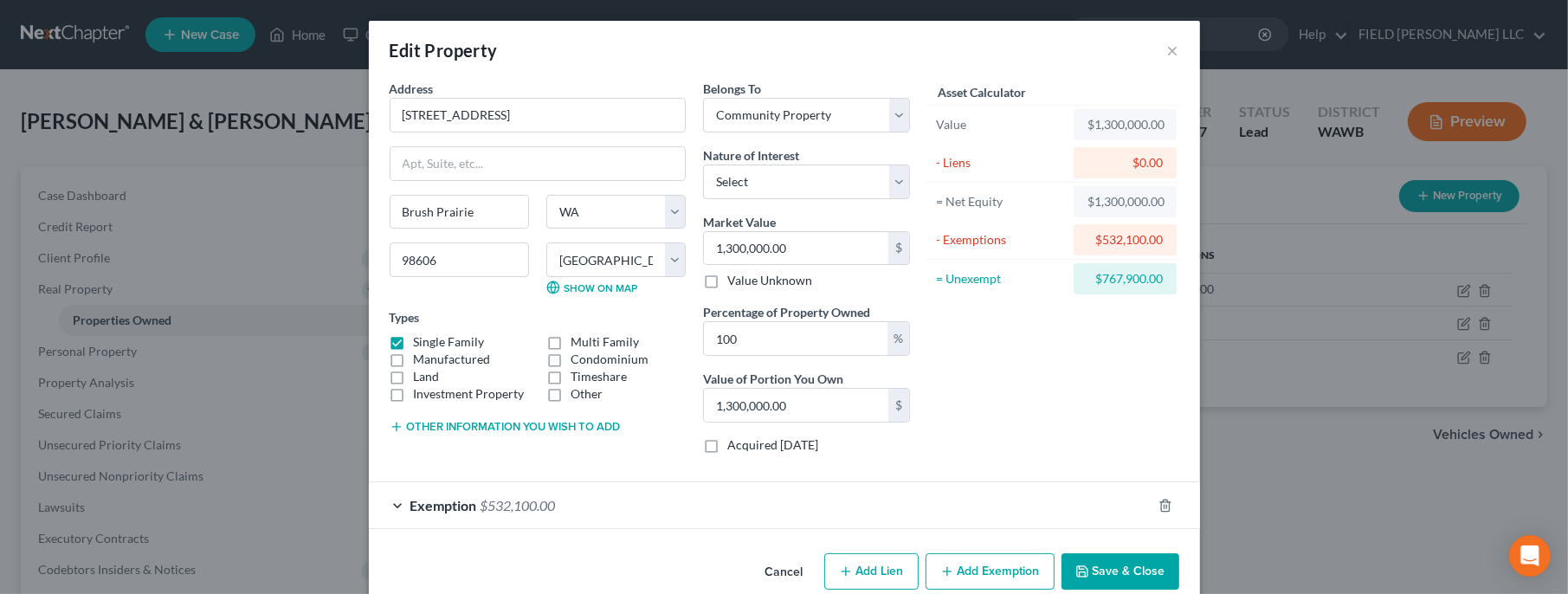
click at [1338, 547] on div "Edit Property × Address * 17808 SE 161st Ct [GEOGRAPHIC_DATA] [US_STATE][GEOGRA…" at bounding box center [784, 297] width 1568 height 594
click at [1173, 55] on button "×" at bounding box center [1174, 50] width 12 height 21
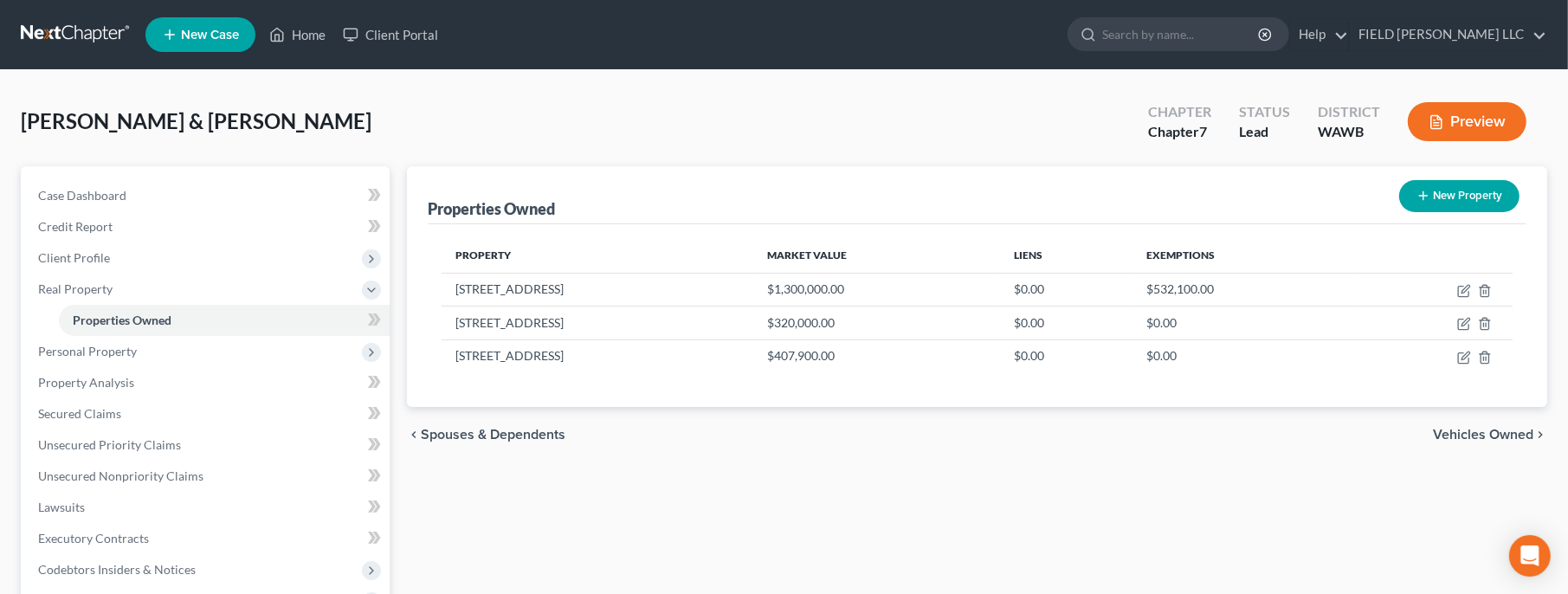
click at [1184, 533] on div "Properties Owned New Property Property Market Value Liens Exemptions [STREET_AD…" at bounding box center [977, 525] width 1158 height 720
click at [120, 357] on span "Personal Property" at bounding box center [86, 351] width 98 height 15
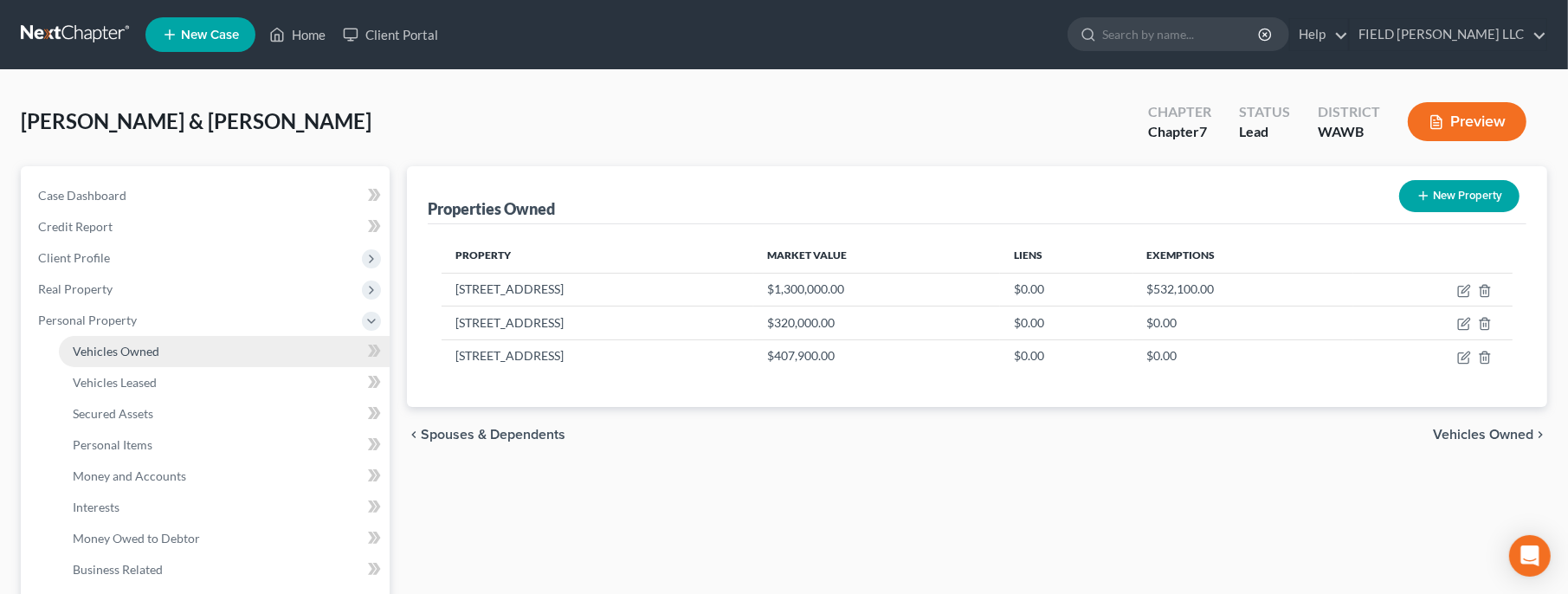
click at [121, 356] on span "Vehicles Owned" at bounding box center [115, 351] width 86 height 15
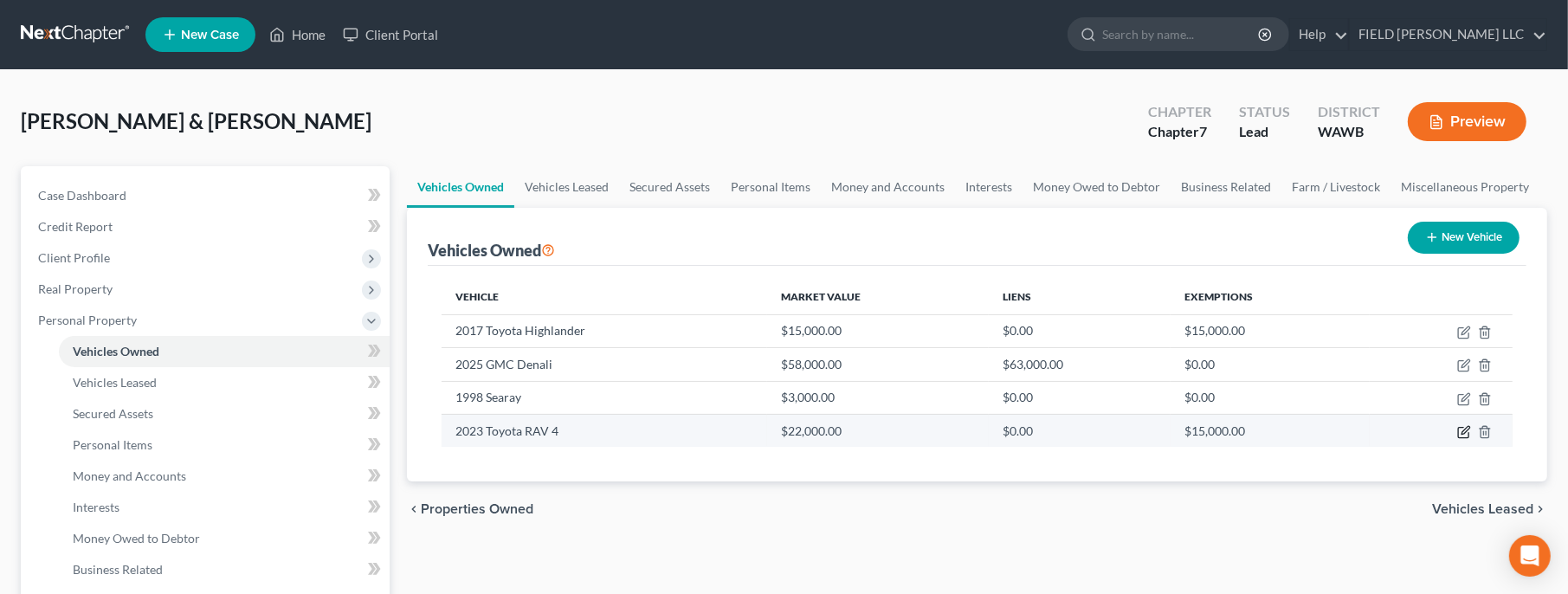
click at [1462, 432] on icon "button" at bounding box center [1465, 432] width 14 height 14
select select "0"
select select "3"
select select "1"
select select "0"
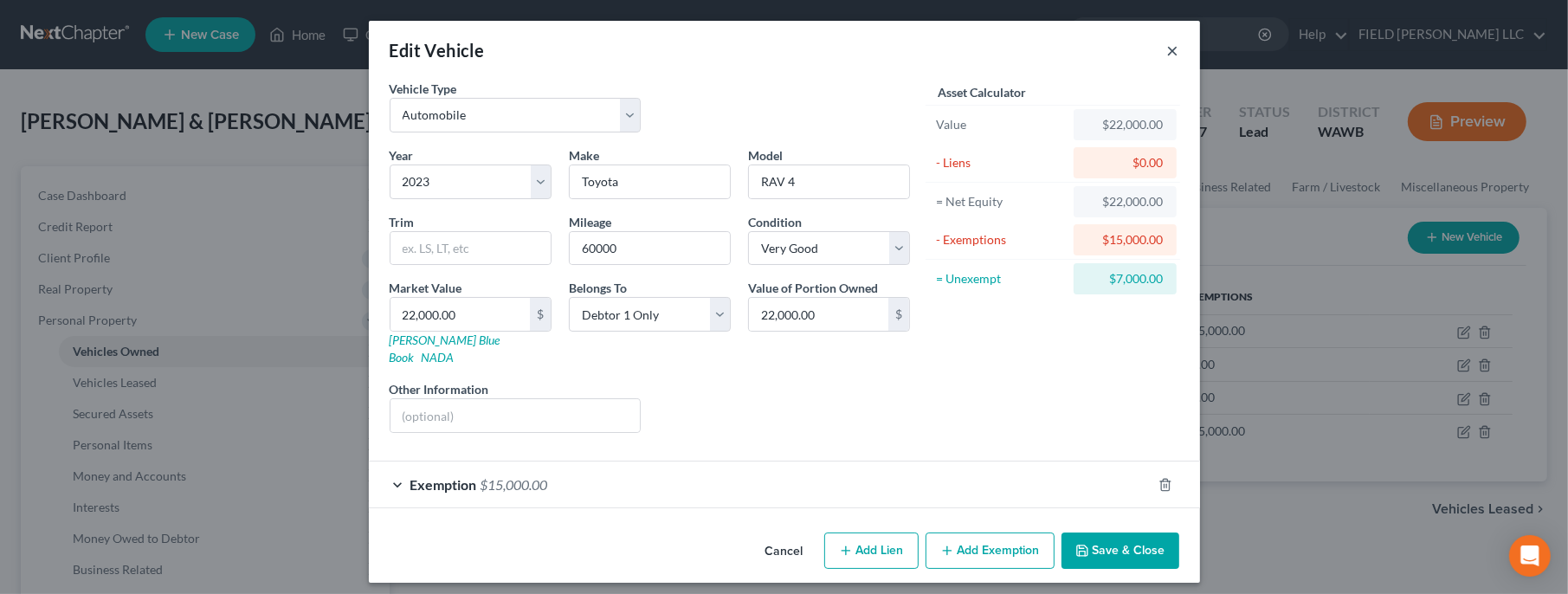
click at [1174, 51] on button "×" at bounding box center [1174, 50] width 12 height 21
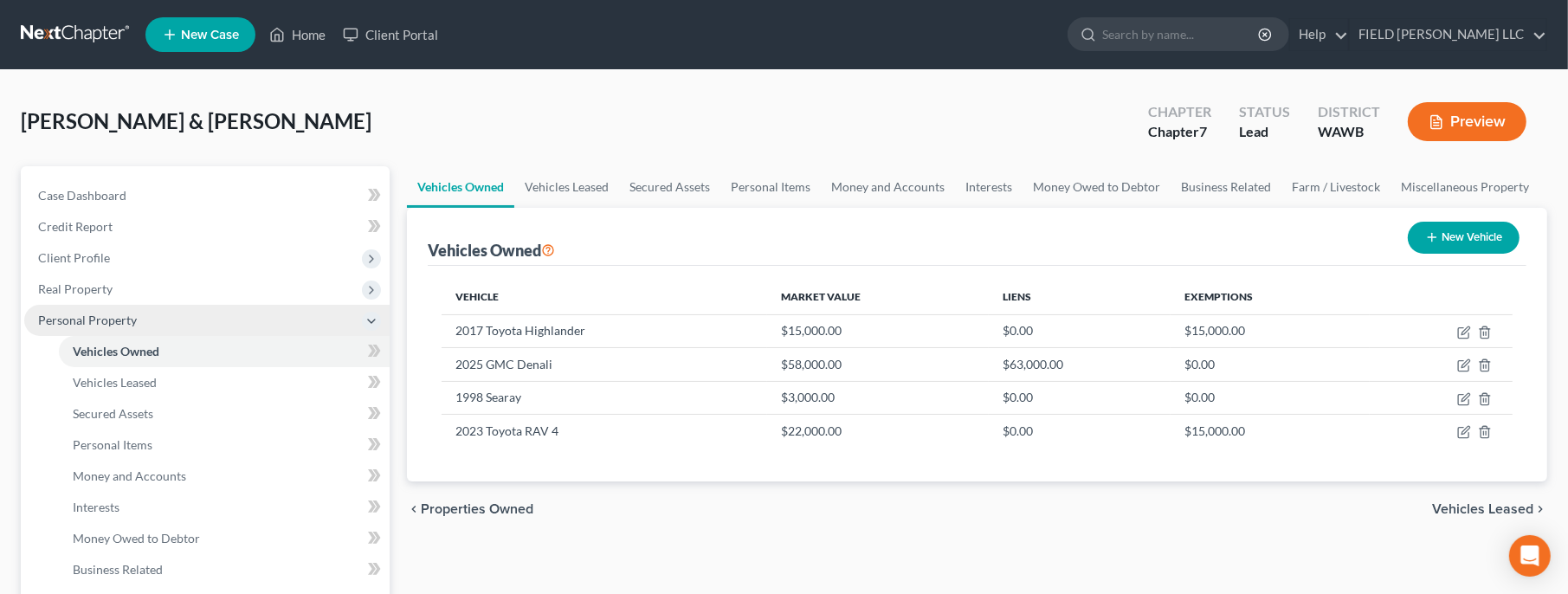
click at [373, 322] on icon at bounding box center [371, 322] width 14 height 14
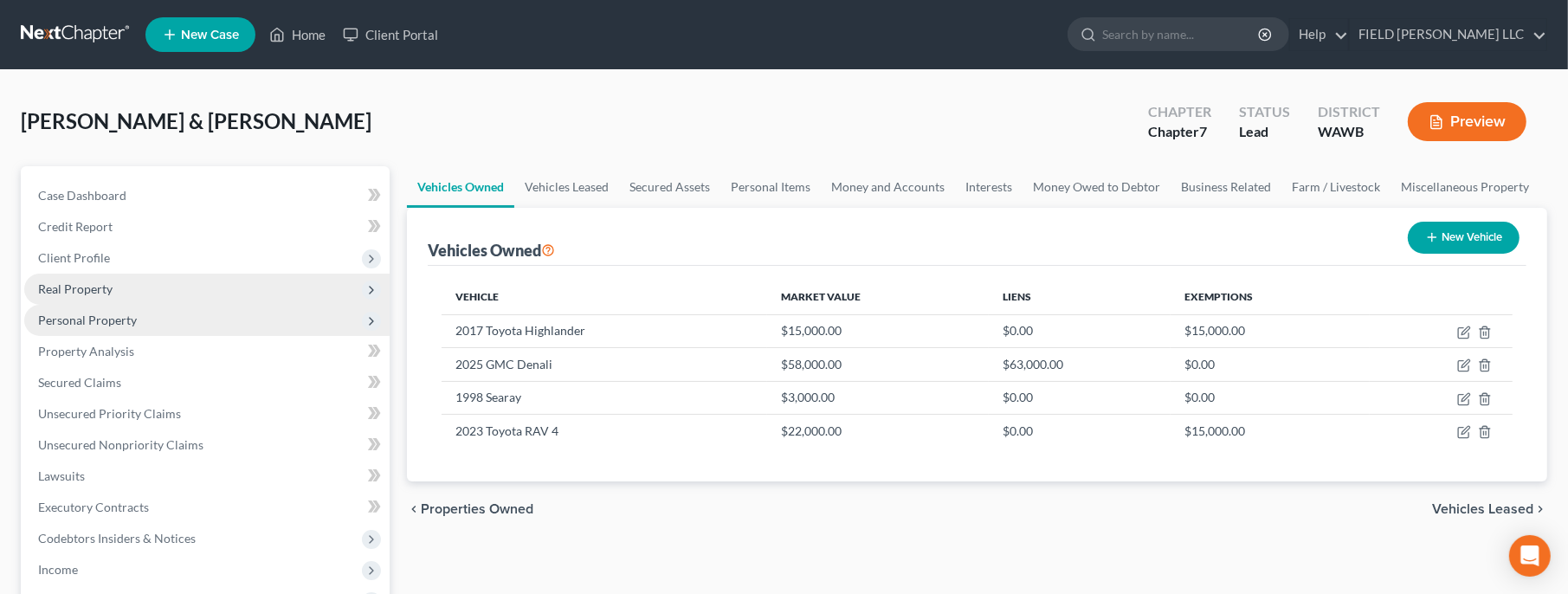
click at [101, 285] on span "Real Property" at bounding box center [74, 288] width 74 height 15
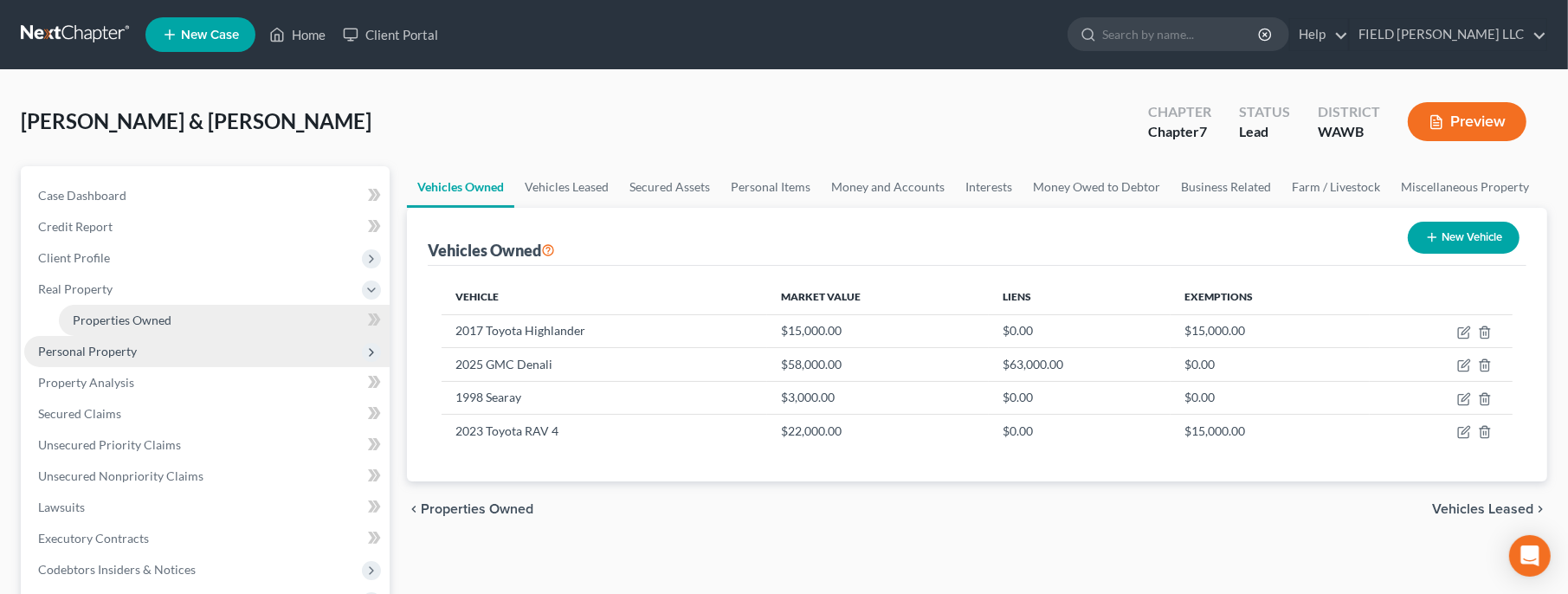
click at [190, 316] on link "Properties Owned" at bounding box center [223, 320] width 331 height 31
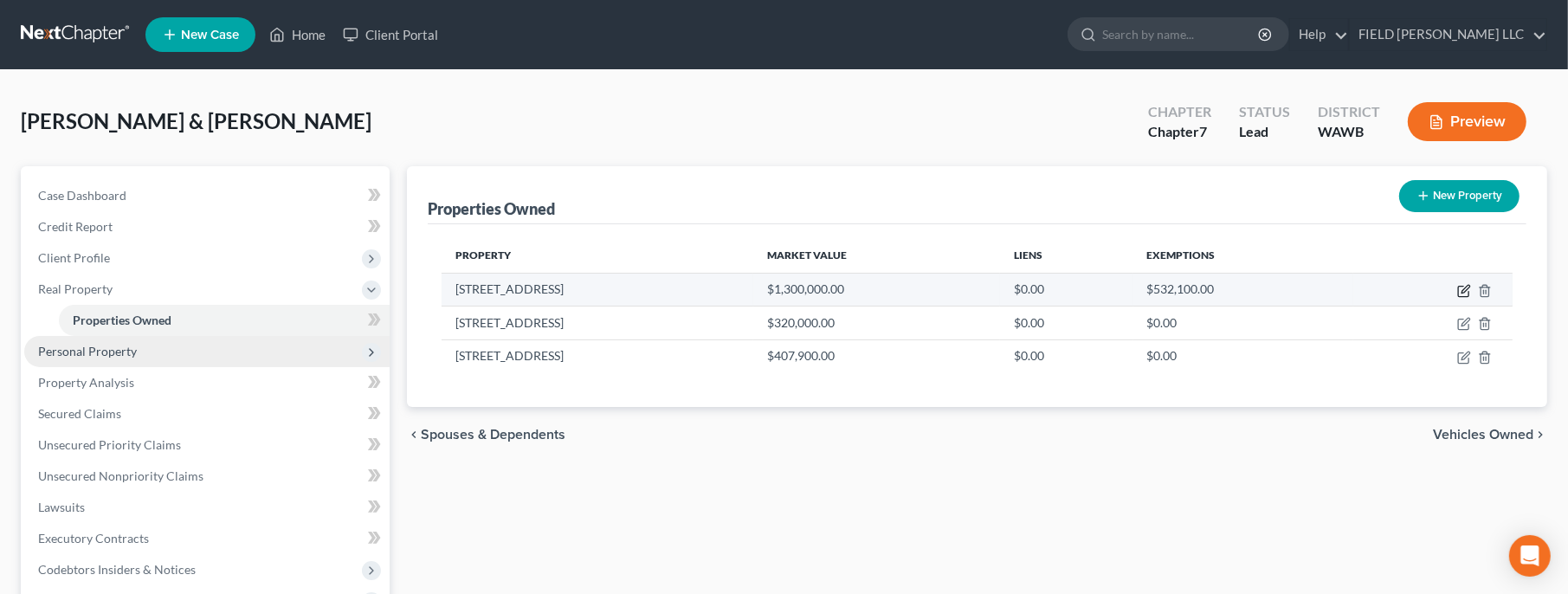
click at [1467, 294] on icon "button" at bounding box center [1465, 291] width 14 height 14
select select "50"
select select "5"
select select "4"
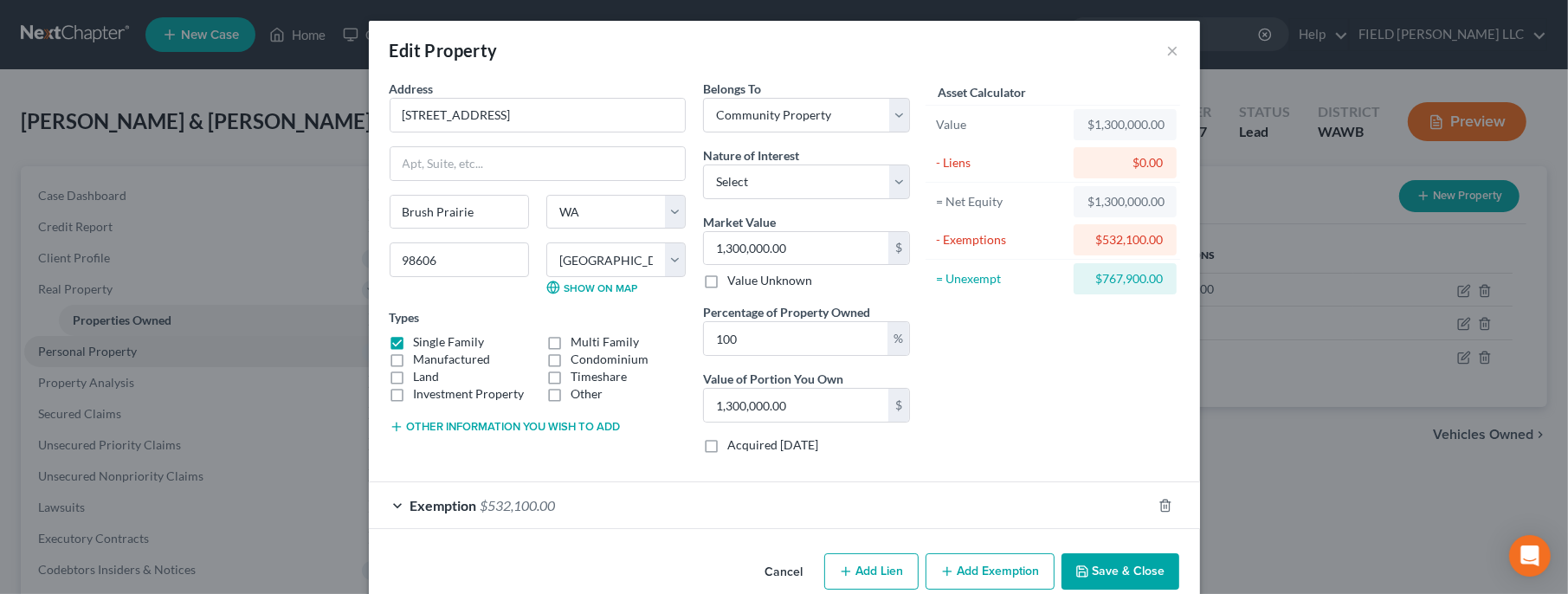
scroll to position [27, 0]
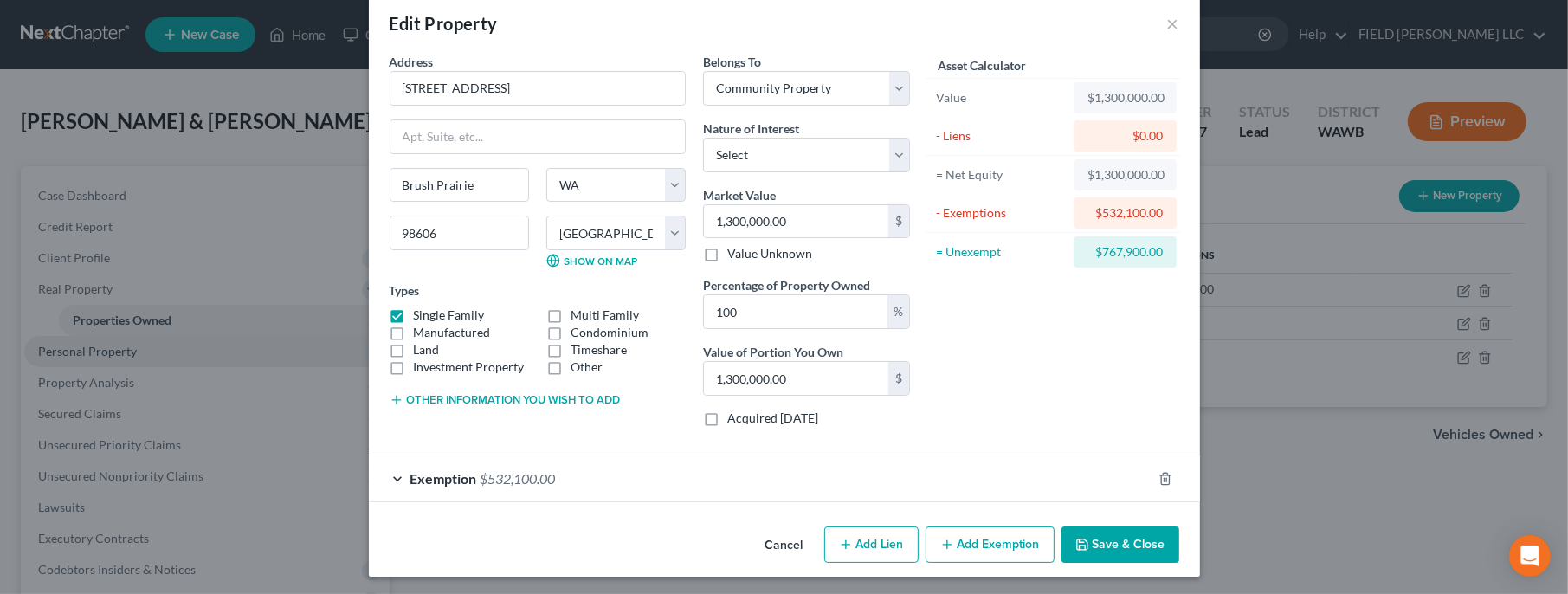
click at [438, 478] on span "Exemption" at bounding box center [443, 479] width 67 height 17
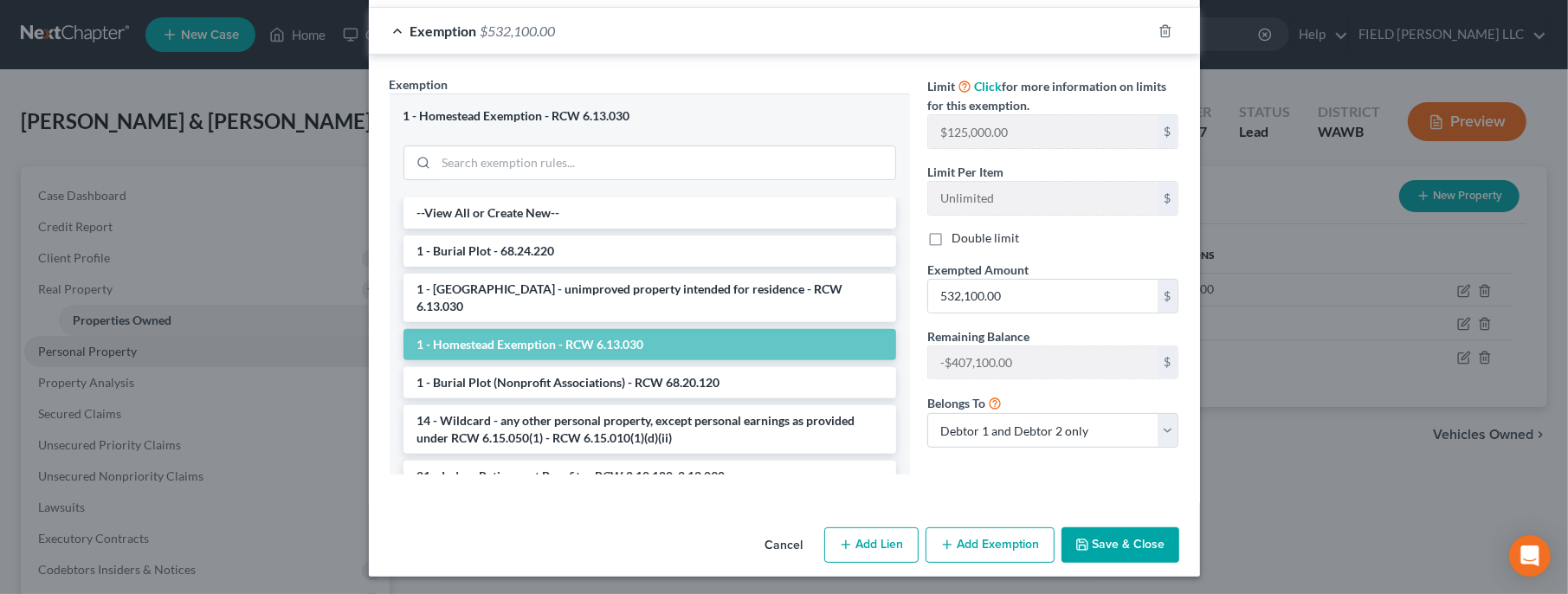
scroll to position [0, 0]
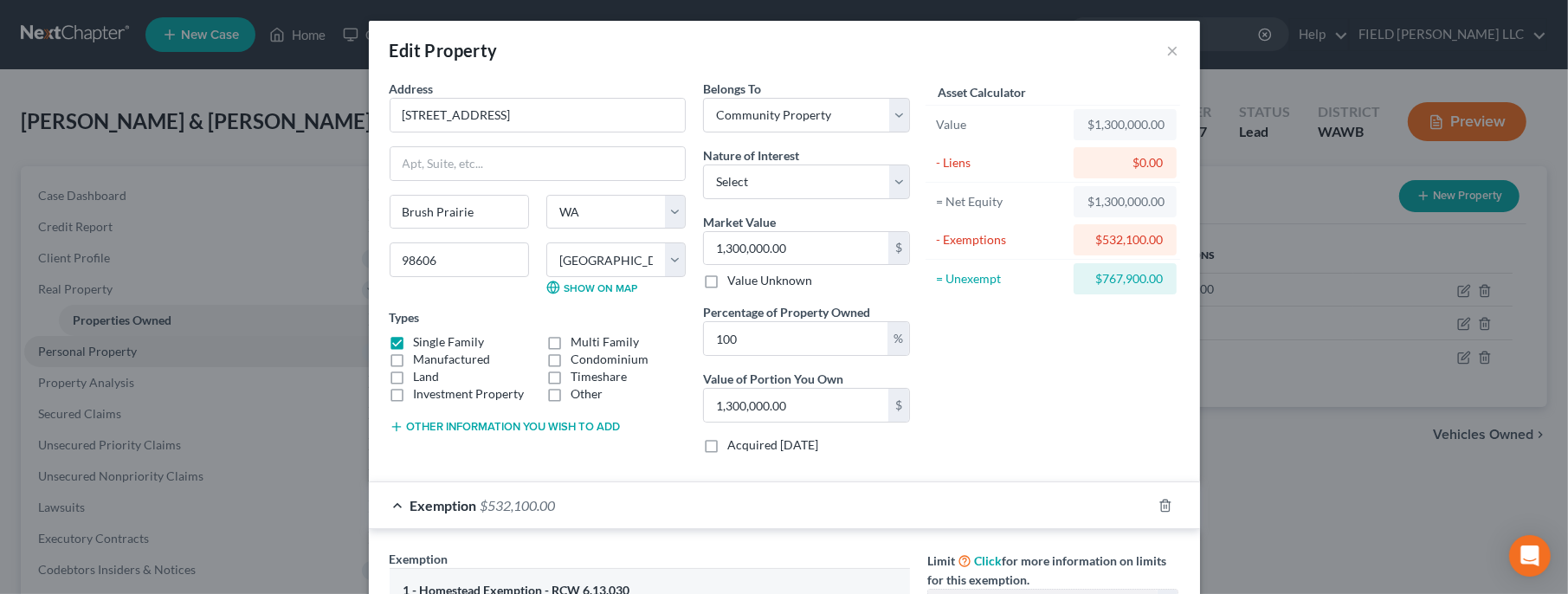
click at [970, 432] on div "Asset Calculator Value $1,300,000.00 - Liens $0.00 = Net Equity $1,300,000.00 -…" at bounding box center [1053, 273] width 269 height 388
click at [1013, 446] on div "Asset Calculator Value $1,300,000.00 - Liens $0.00 = Net Equity $1,300,000.00 -…" at bounding box center [1053, 273] width 269 height 388
click at [1175, 49] on button "×" at bounding box center [1174, 50] width 12 height 21
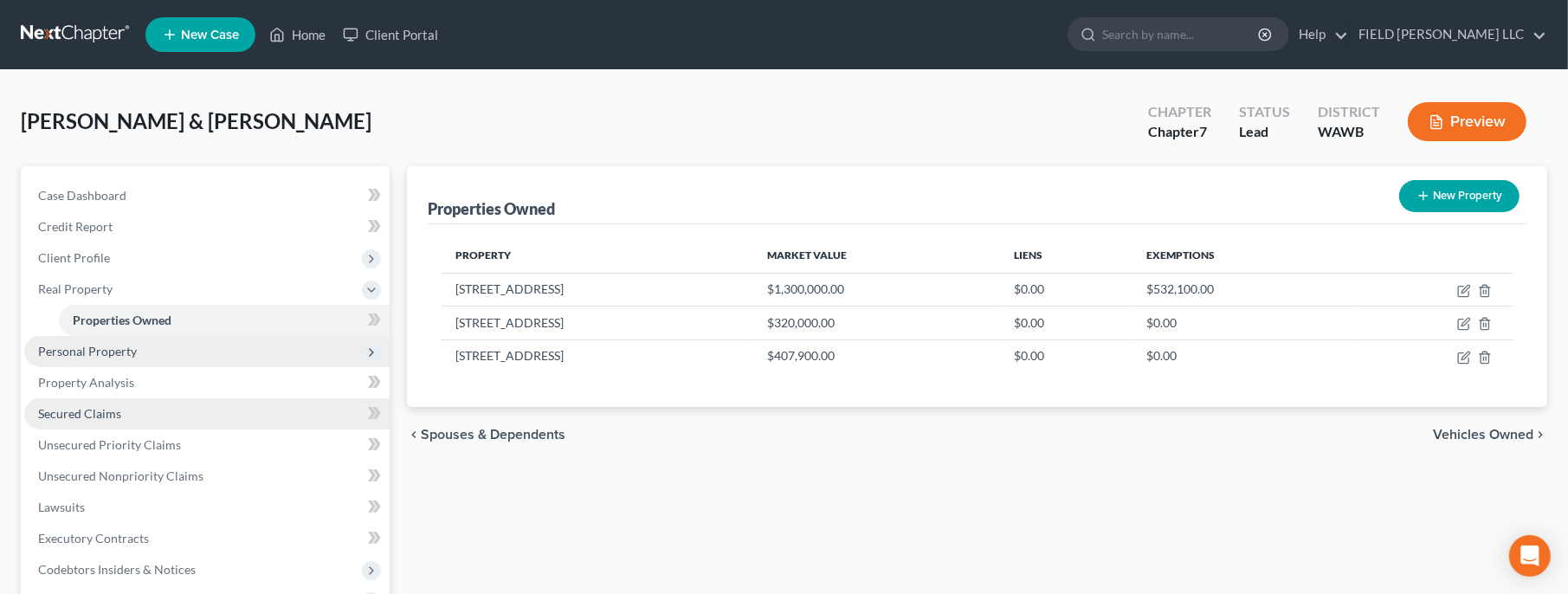
click at [124, 423] on link "Secured Claims" at bounding box center [207, 413] width 365 height 31
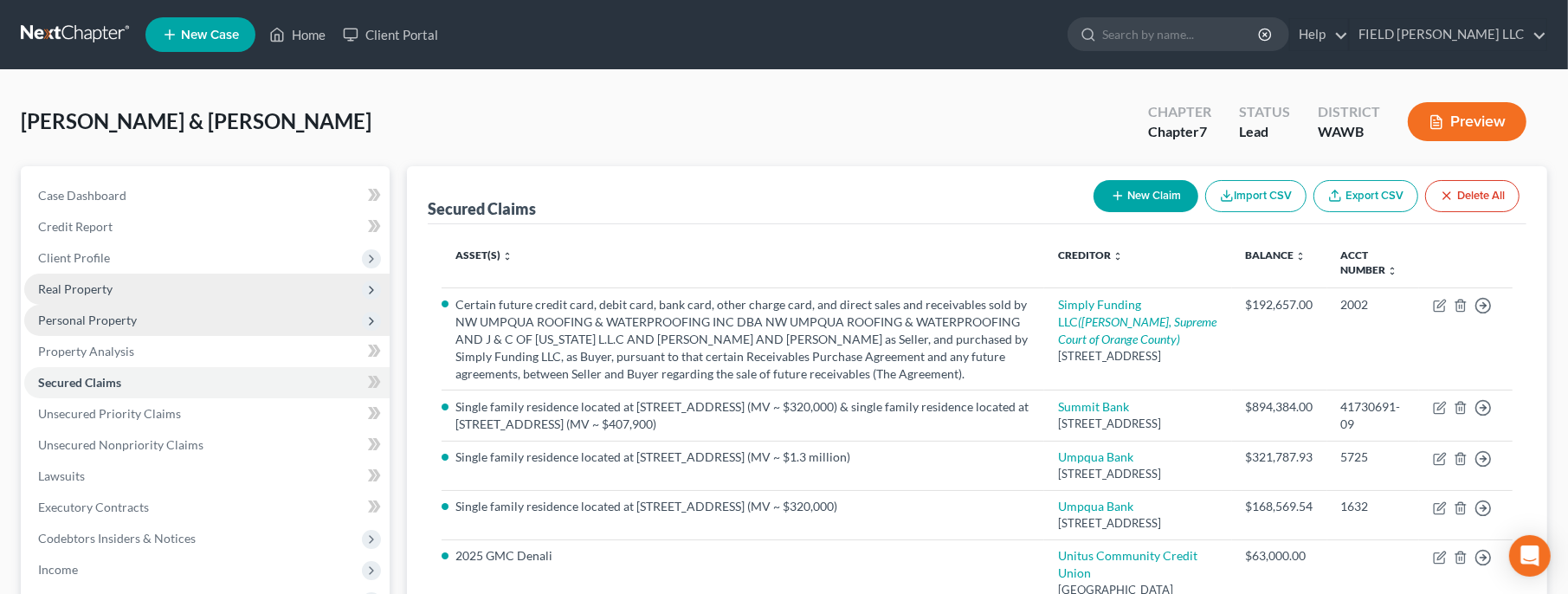
click at [72, 289] on span "Real Property" at bounding box center [74, 288] width 74 height 15
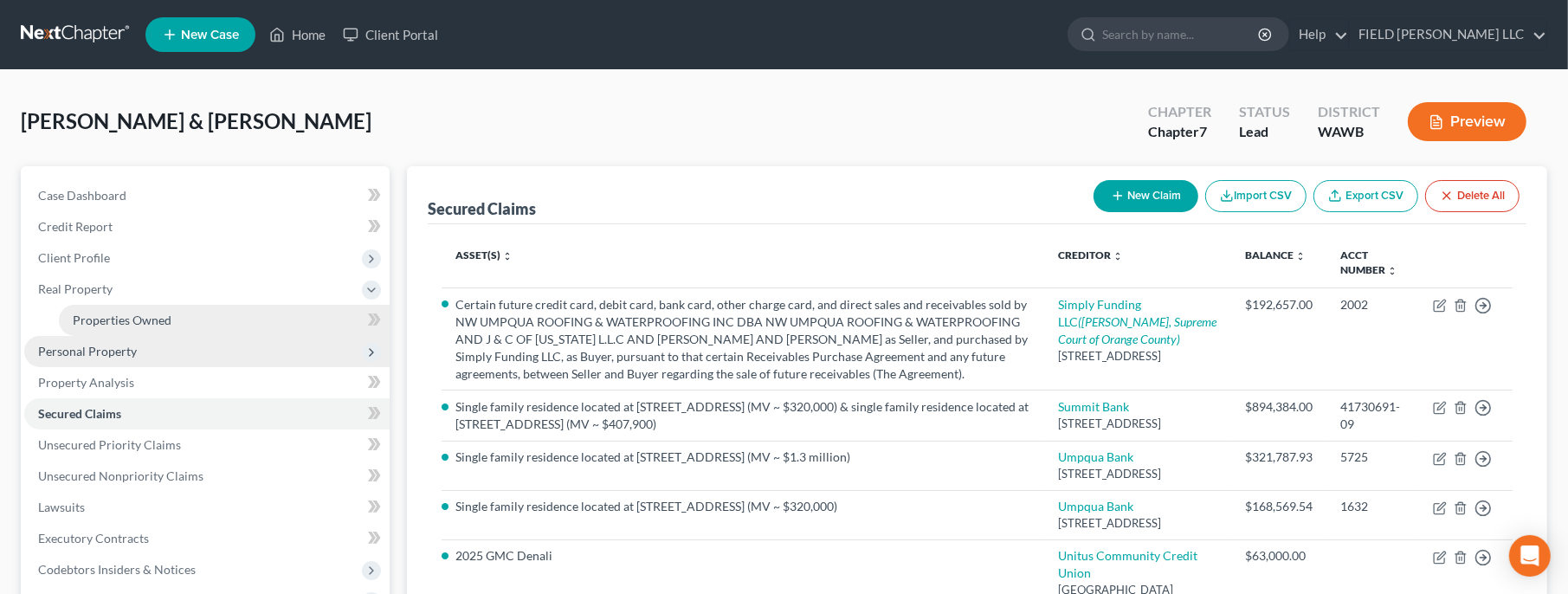
click at [95, 319] on span "Properties Owned" at bounding box center [121, 320] width 98 height 15
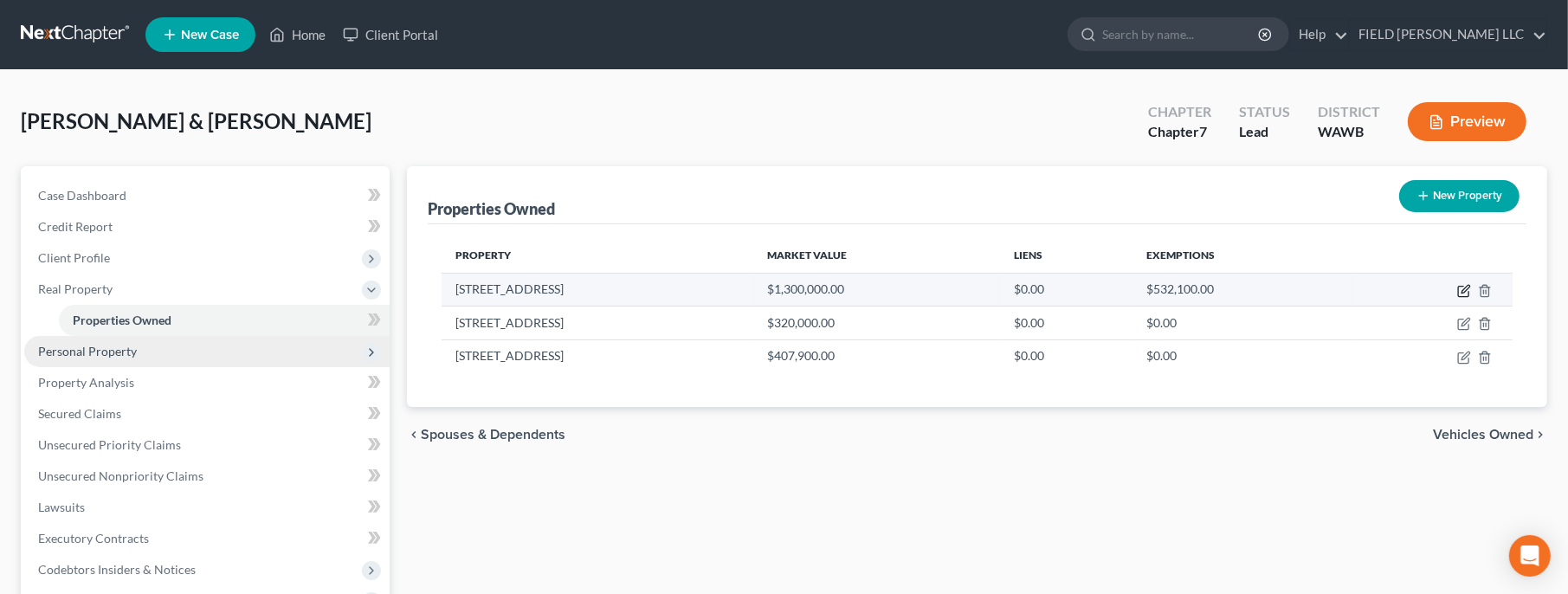
click at [1467, 293] on icon "button" at bounding box center [1465, 291] width 14 height 14
select select "50"
select select "5"
select select "4"
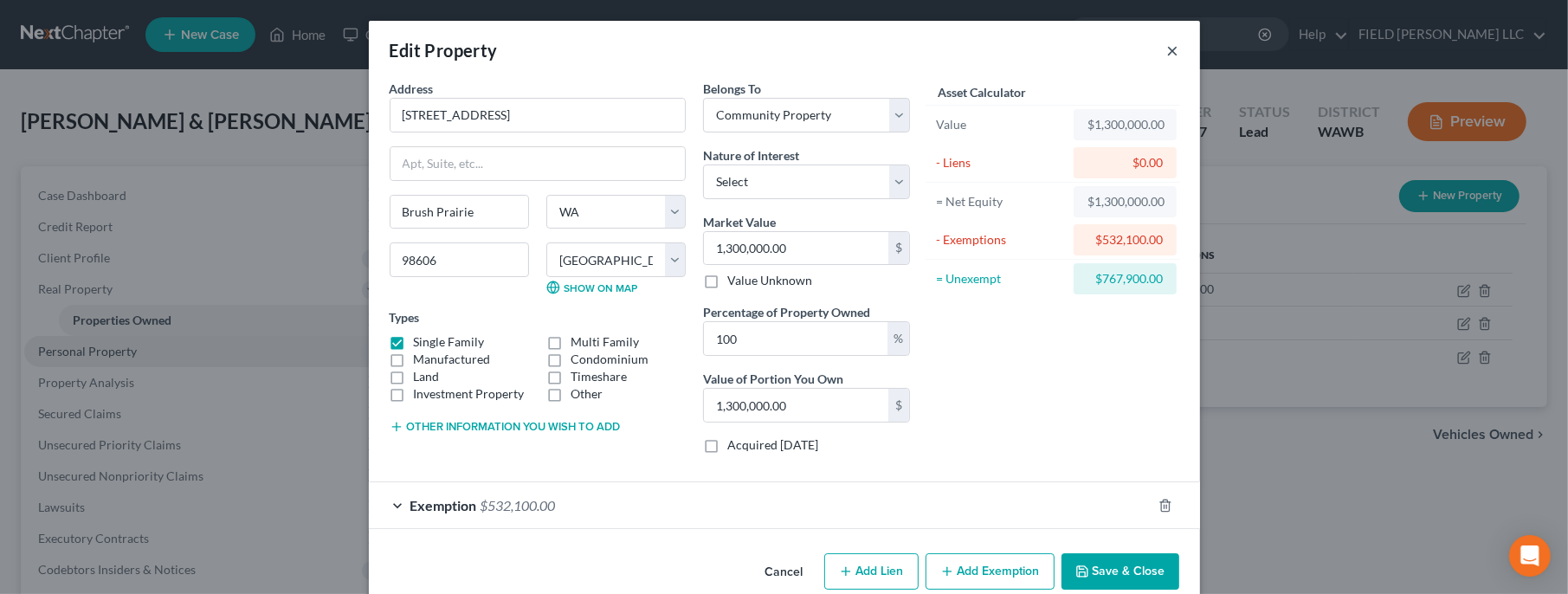
click at [1170, 51] on button "×" at bounding box center [1174, 50] width 12 height 21
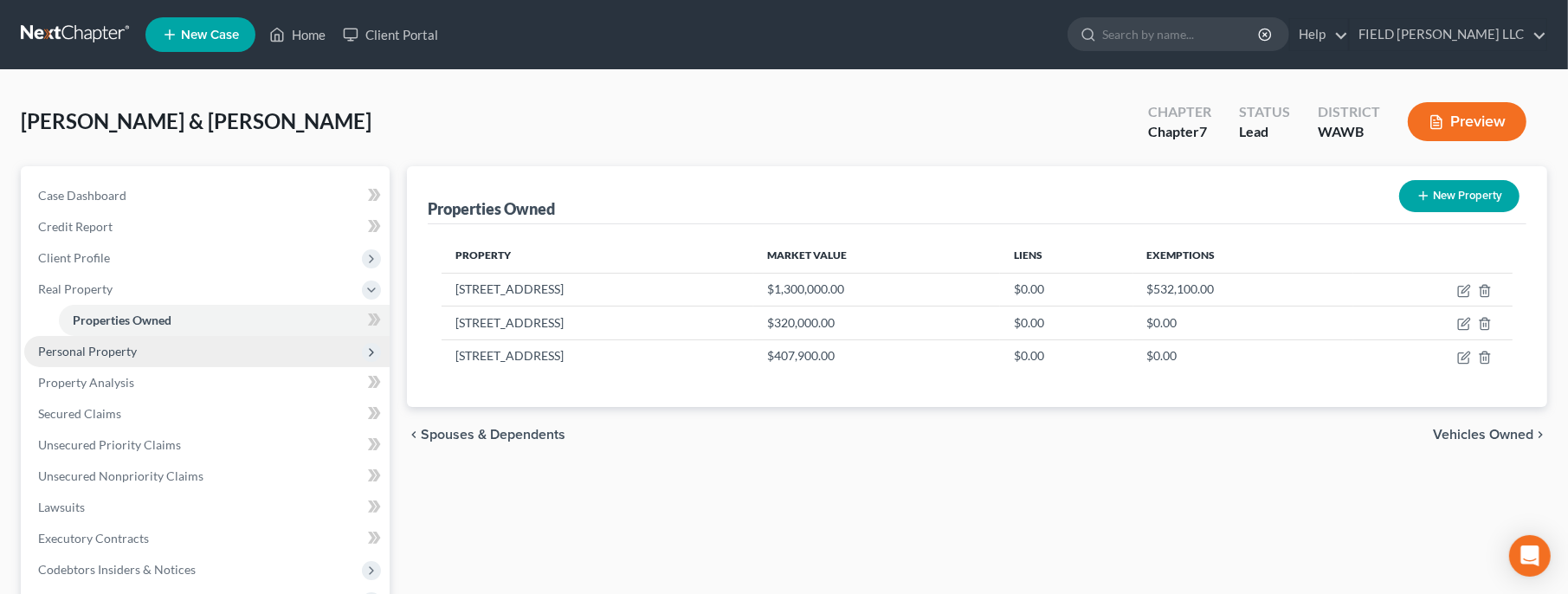
click at [1177, 572] on div "Properties Owned New Property Property Market Value Liens Exemptions [STREET_AD…" at bounding box center [977, 525] width 1158 height 720
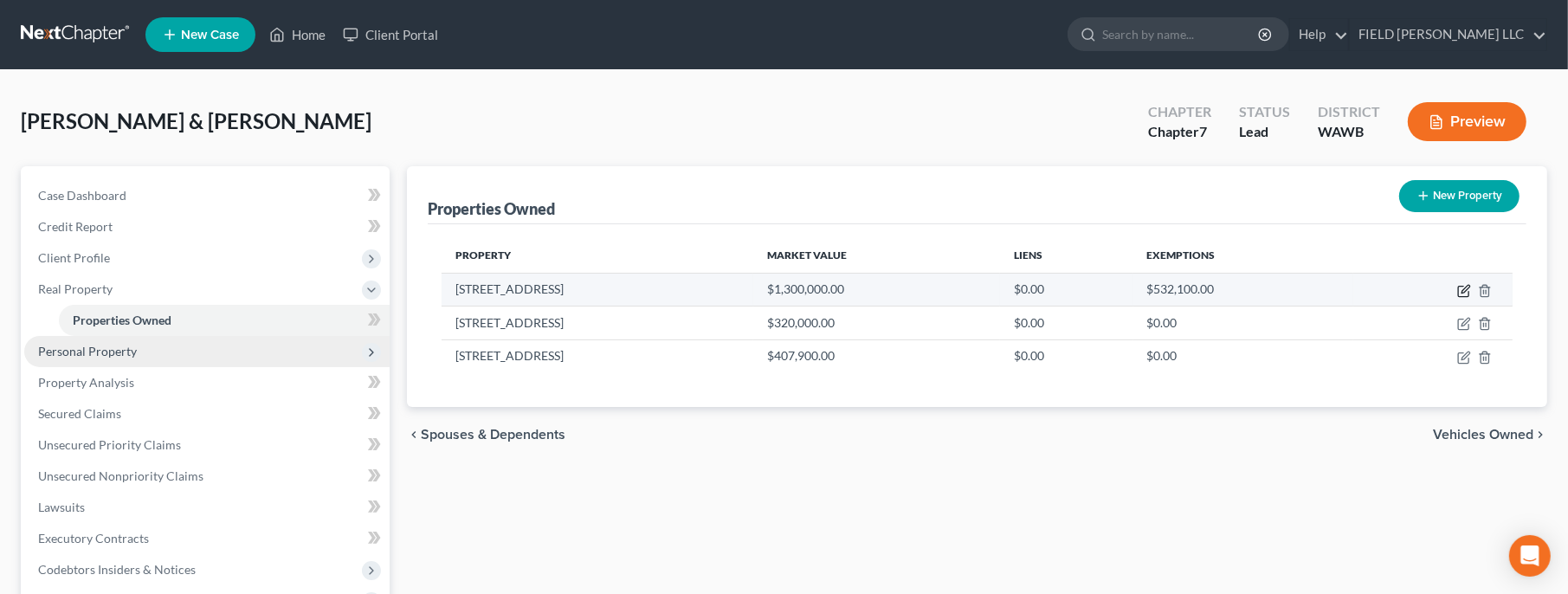
click at [1462, 289] on icon "button" at bounding box center [1465, 291] width 14 height 14
select select "50"
select select "5"
select select "4"
select select "2"
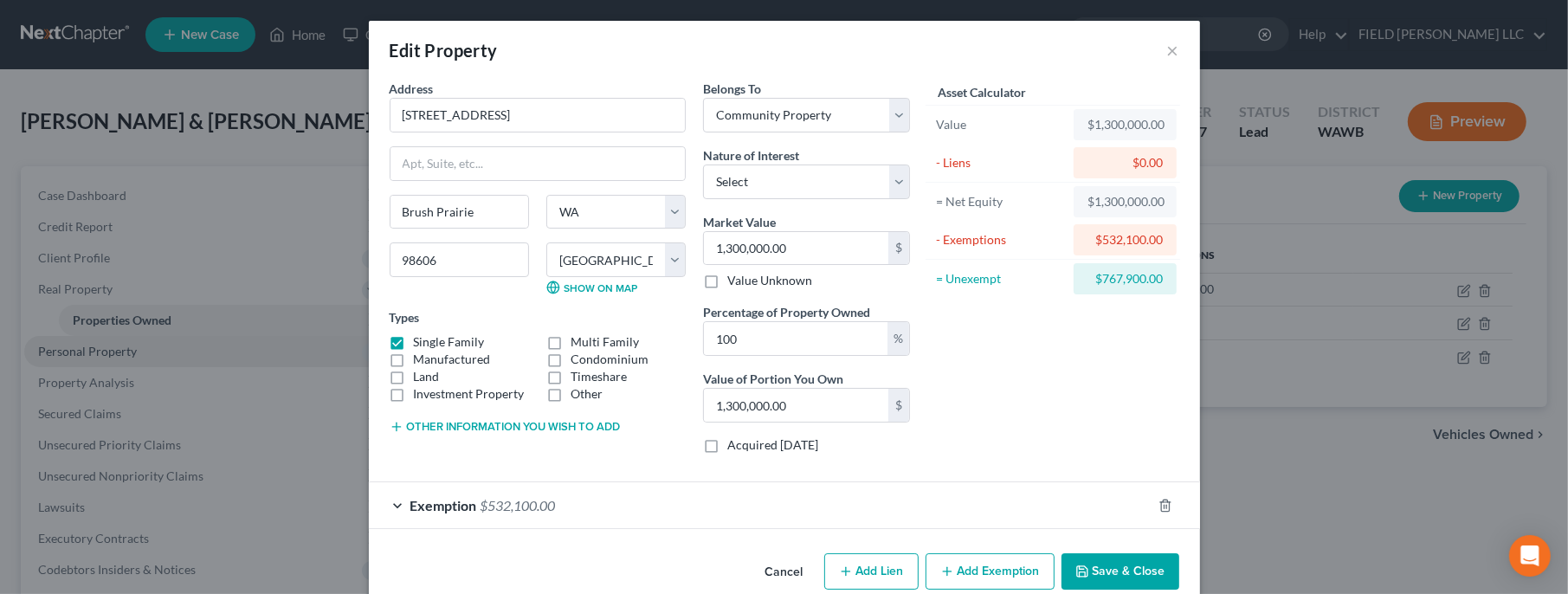
scroll to position [27, 0]
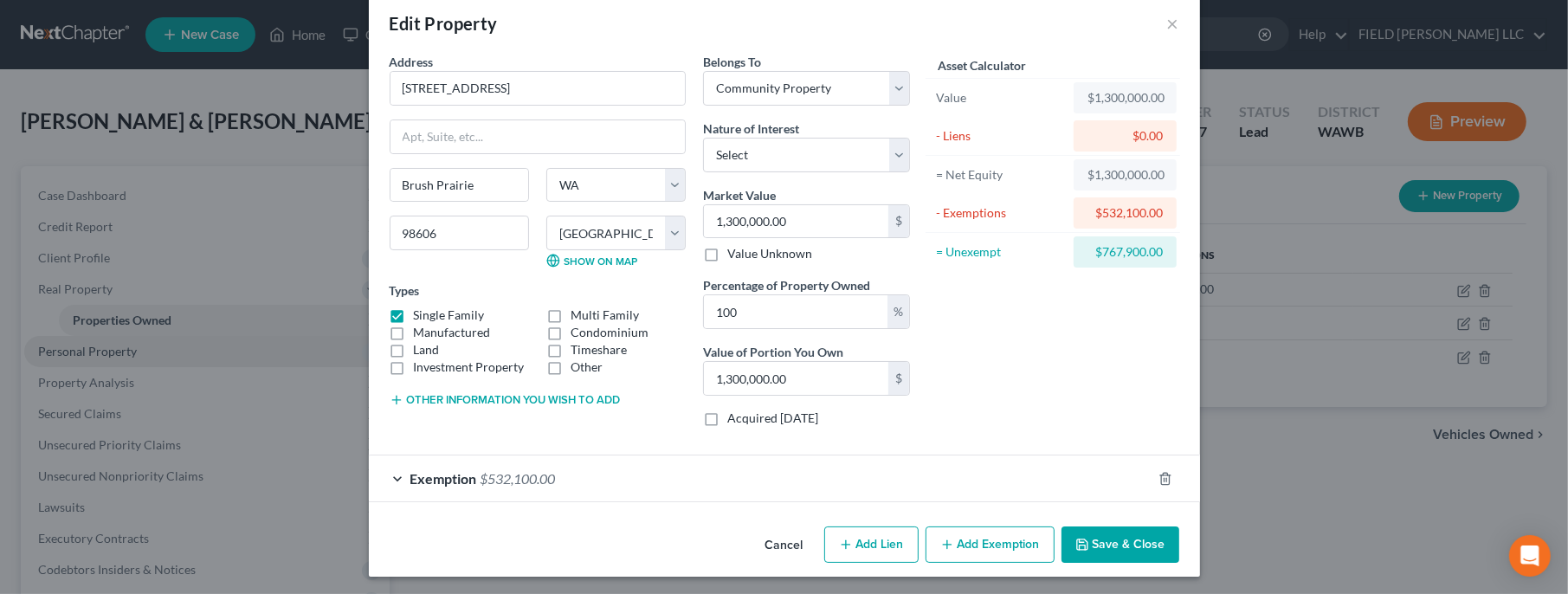
click at [402, 481] on div "Exemption $532,100.00" at bounding box center [761, 479] width 783 height 46
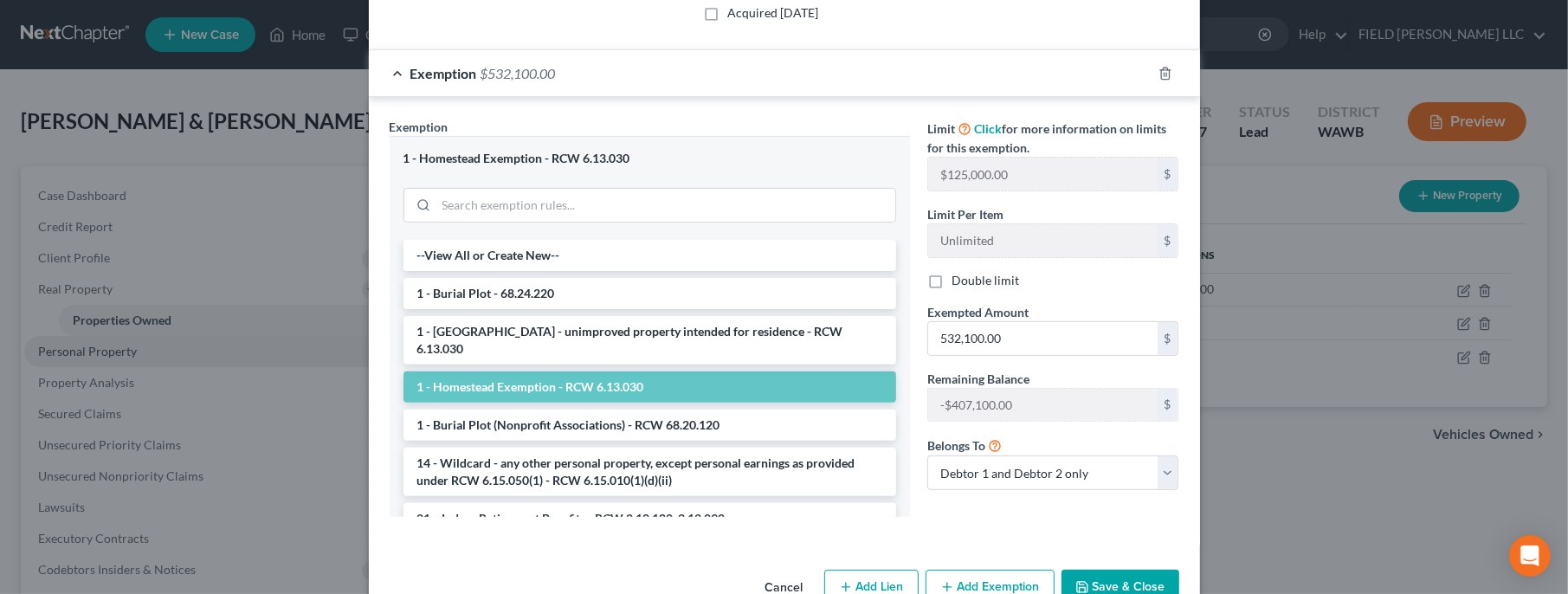
scroll to position [475, 0]
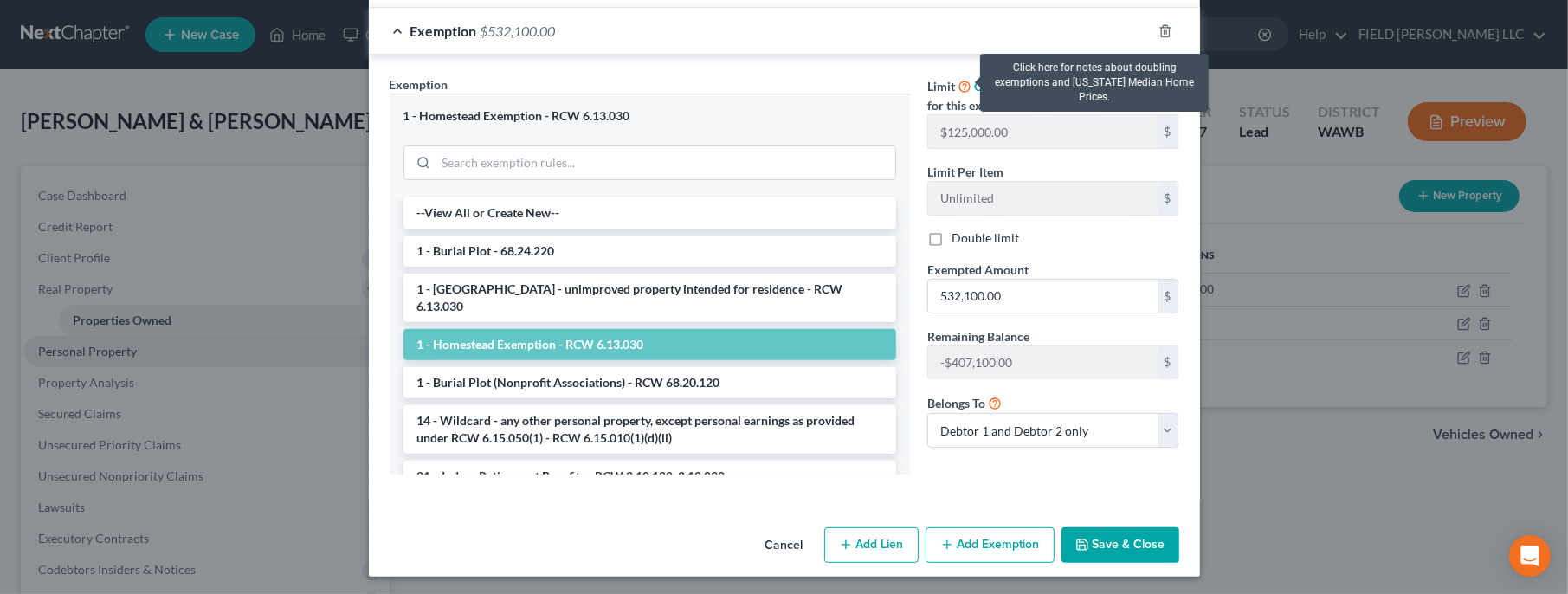
click at [965, 82] on icon at bounding box center [965, 85] width 14 height 17
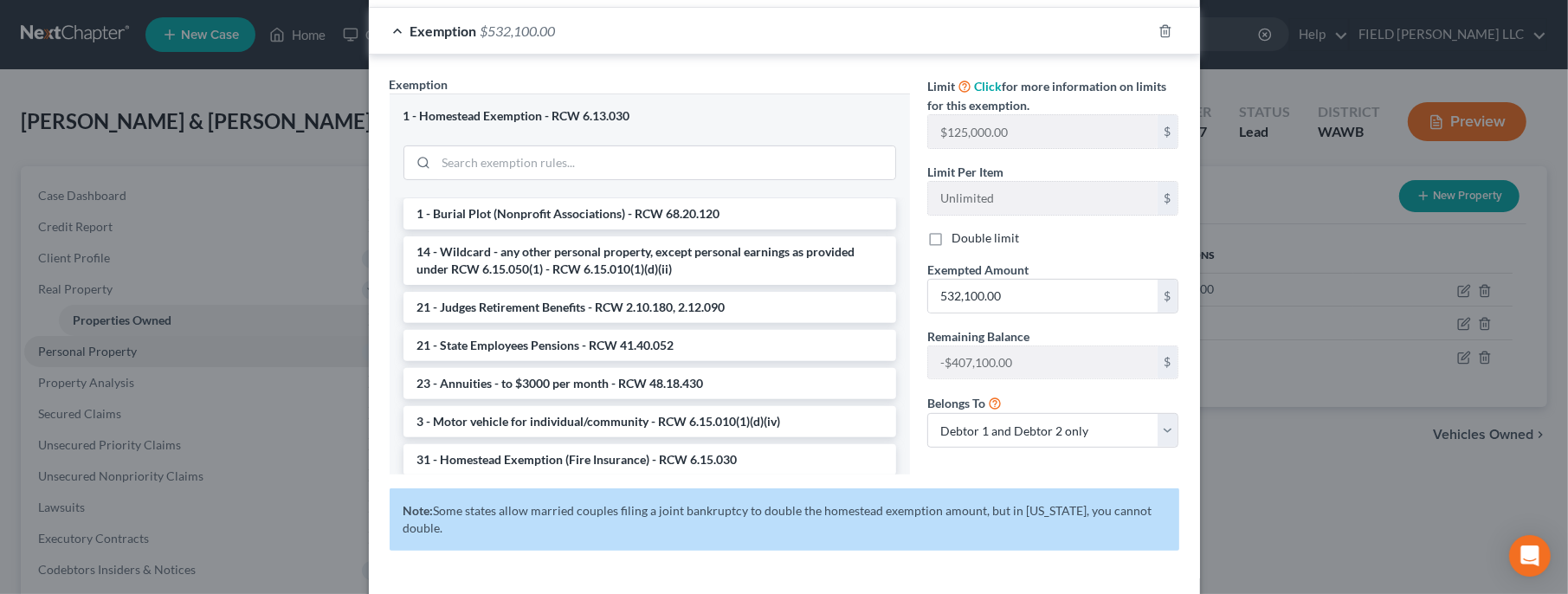
scroll to position [249, 0]
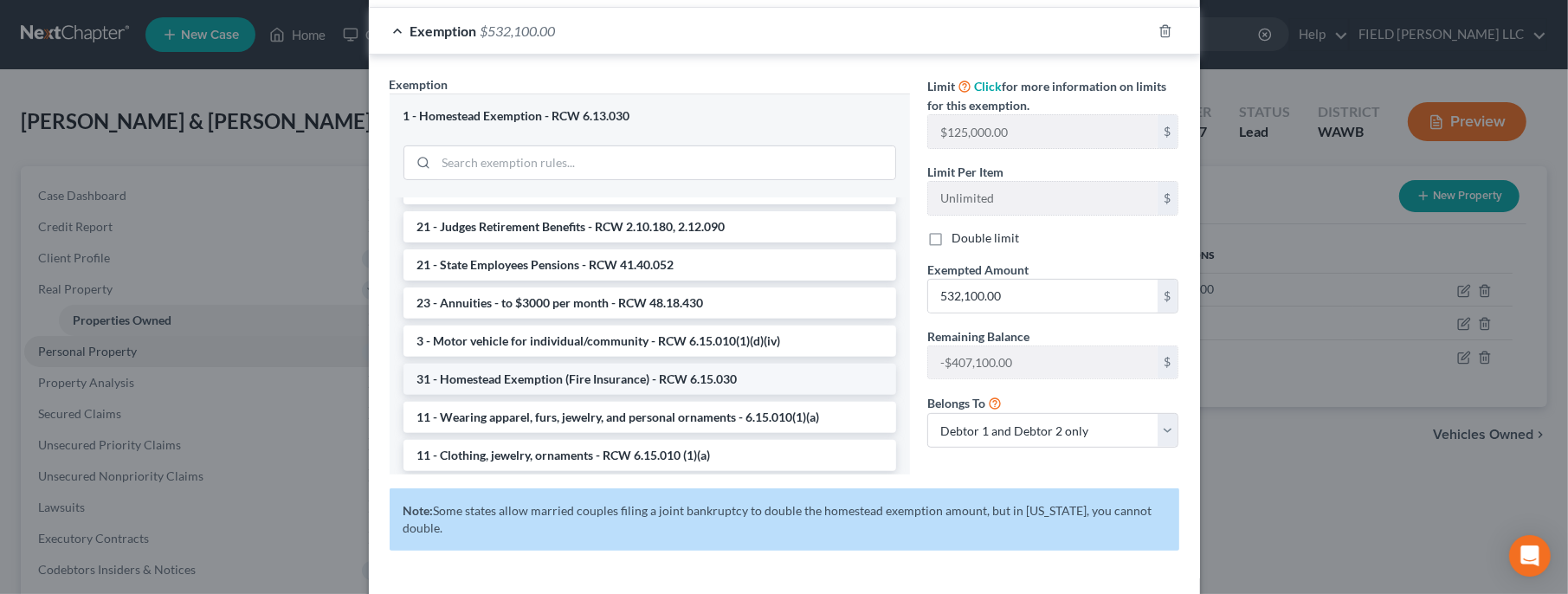
click at [648, 365] on li "31 - Homestead Exemption (Fire Insurance) - RCW 6.15.030" at bounding box center [649, 378] width 493 height 31
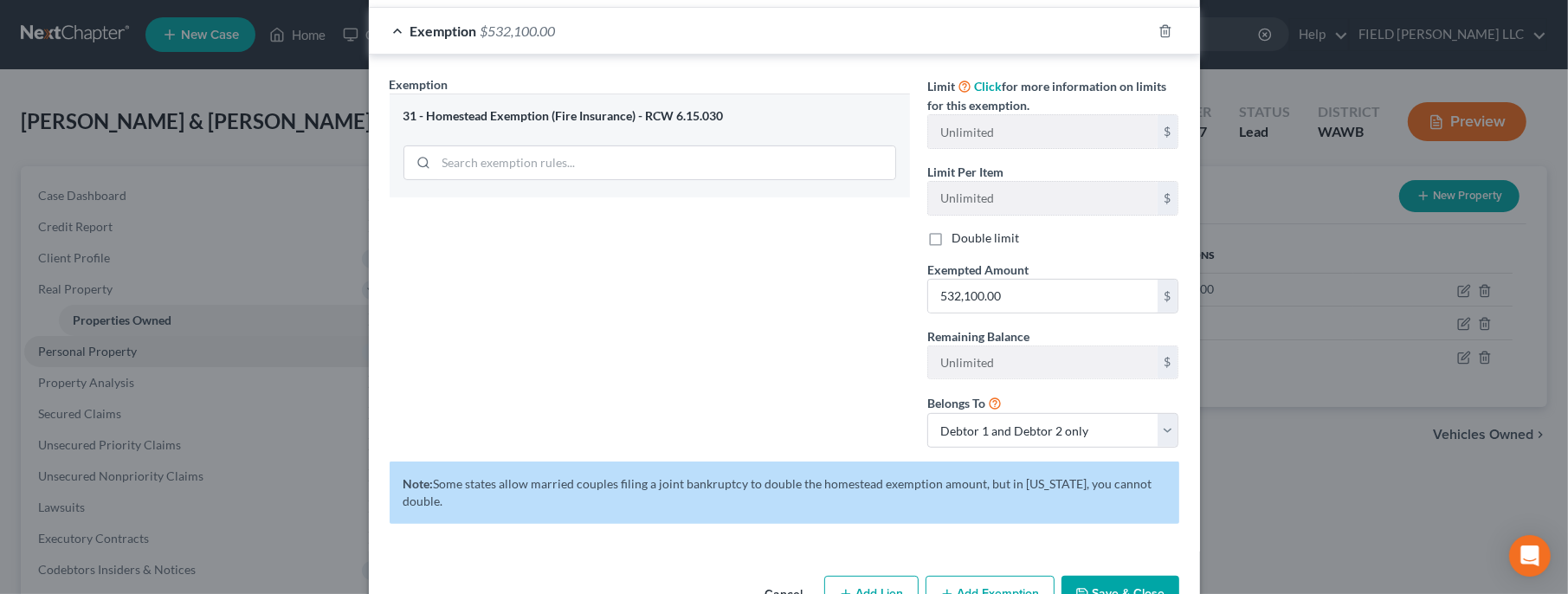
scroll to position [522, 0]
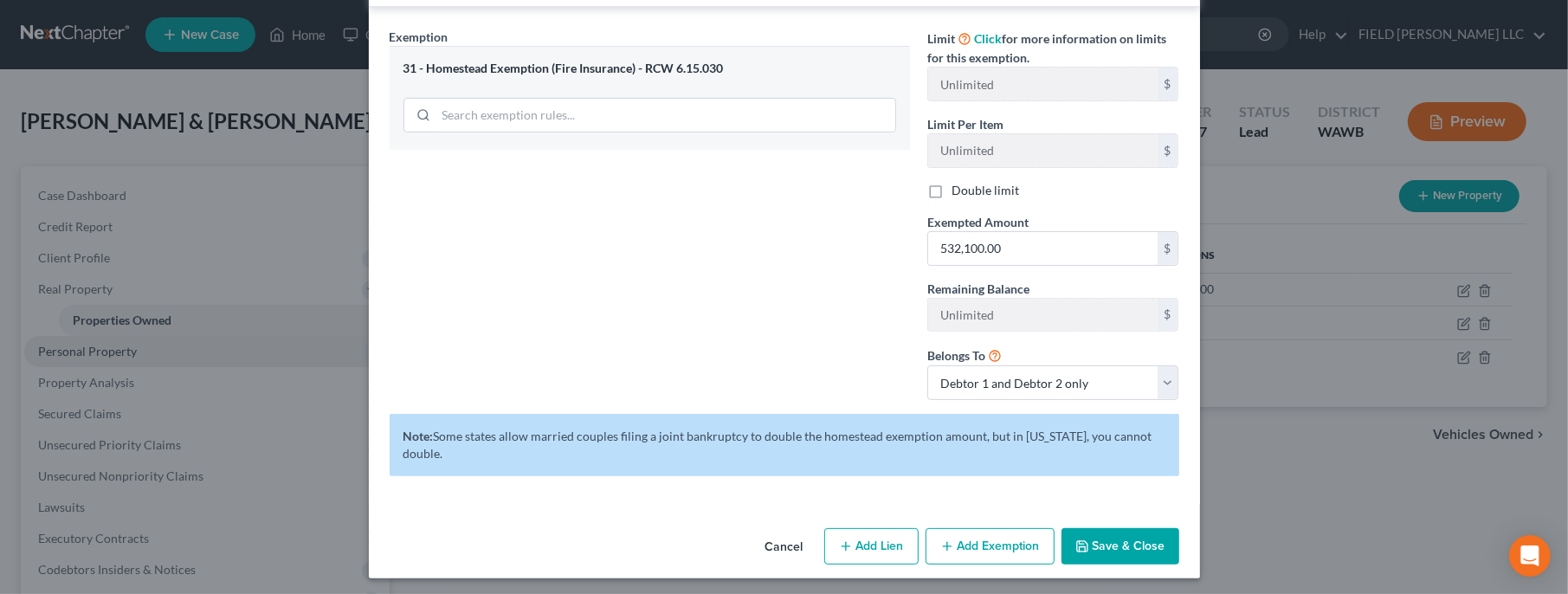
click at [1174, 498] on div "Exemption Set must be selected for CA. Exemption * 31 - Homestead Exemption (Fi…" at bounding box center [784, 255] width 831 height 498
click at [1124, 550] on button "Save & Close" at bounding box center [1120, 546] width 118 height 37
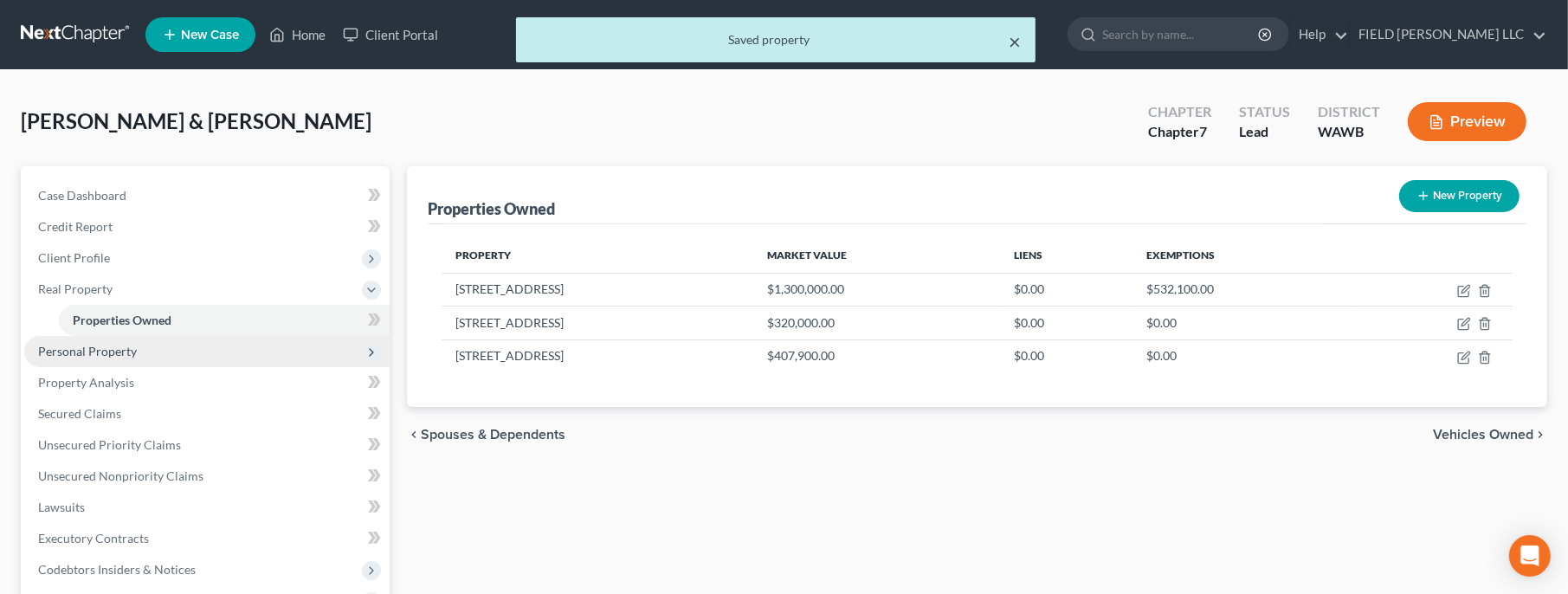
click at [1020, 44] on button "×" at bounding box center [1016, 41] width 12 height 21
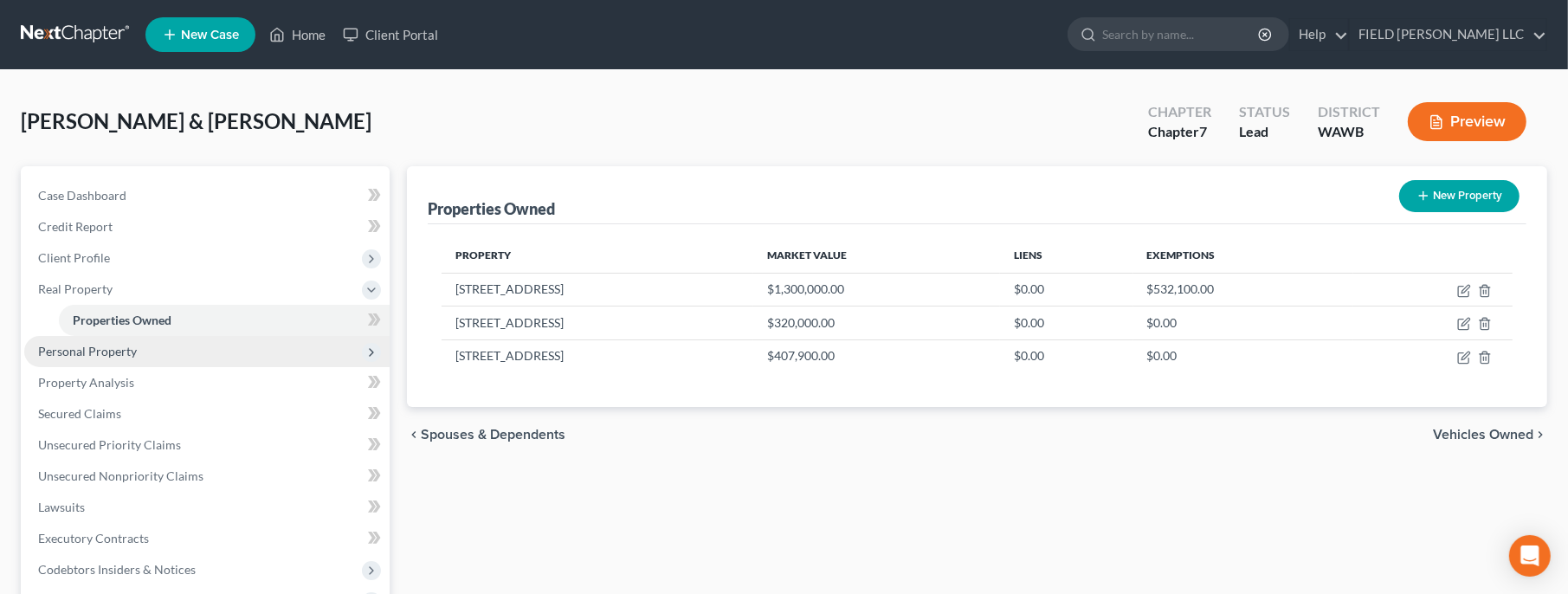
click at [69, 348] on span "Personal Property" at bounding box center [86, 351] width 98 height 15
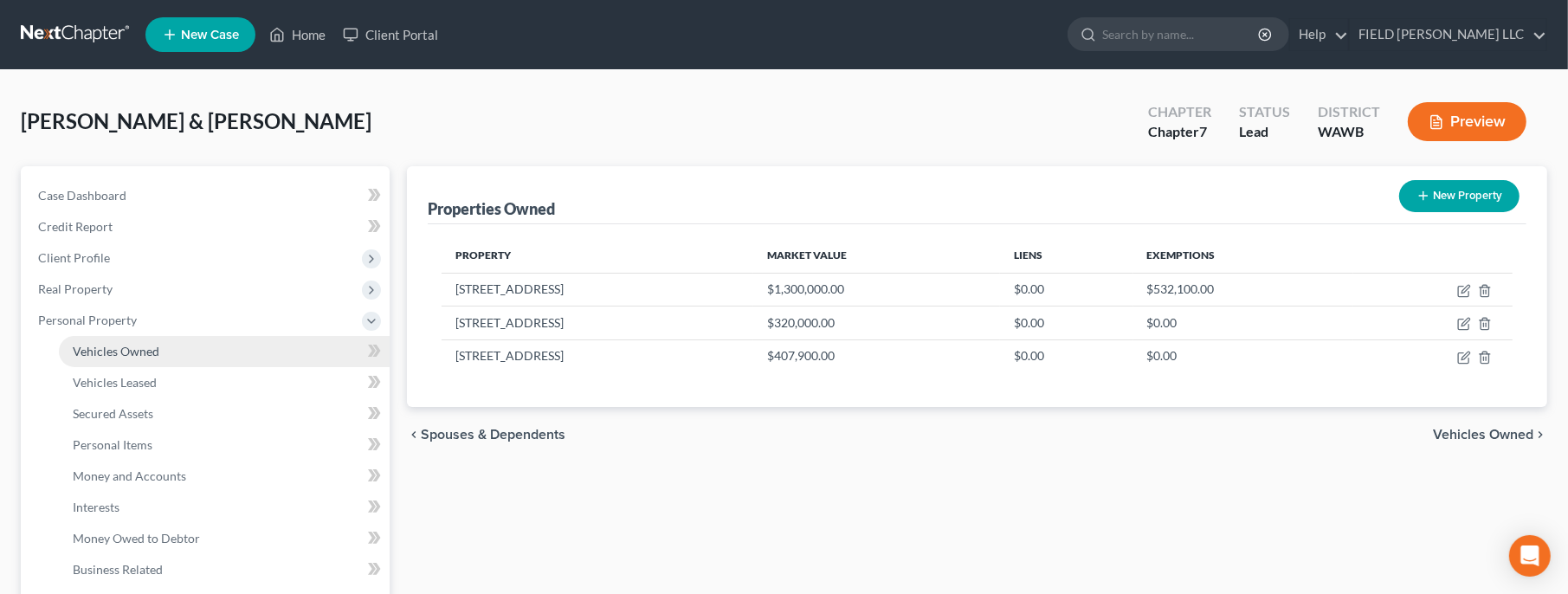
click at [110, 352] on span "Vehicles Owned" at bounding box center [115, 351] width 86 height 15
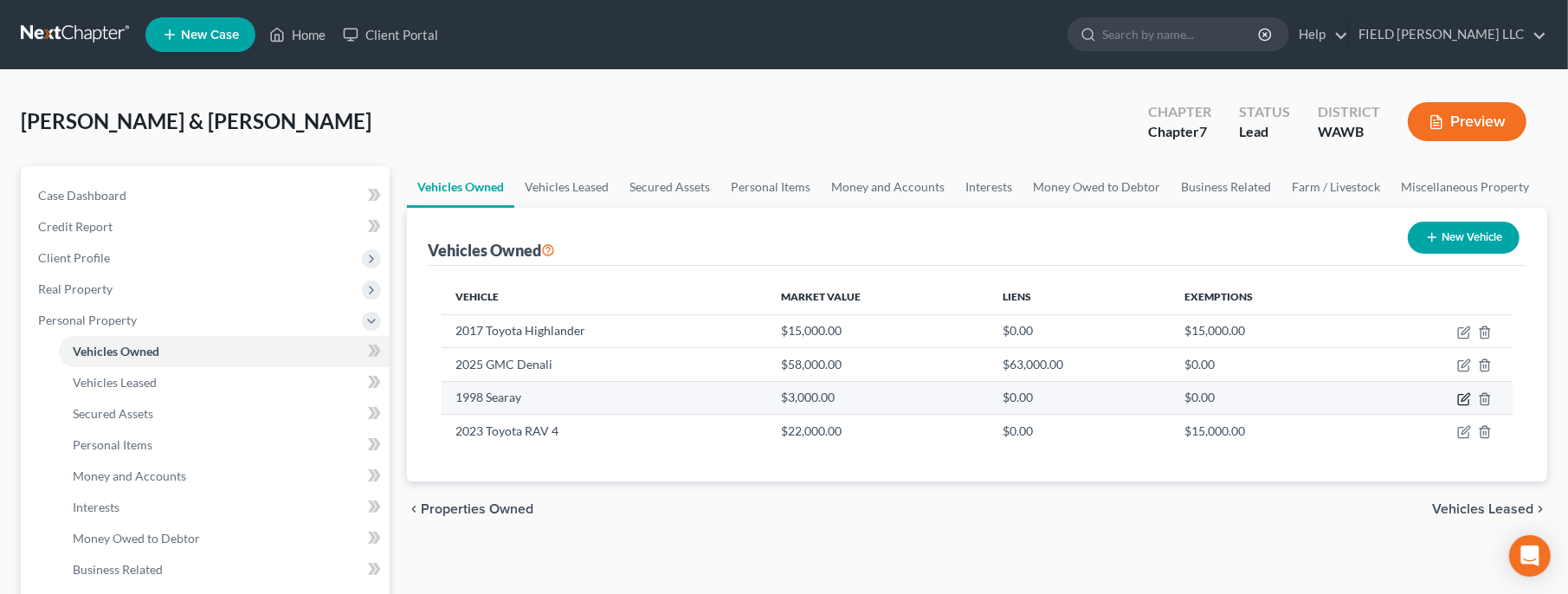
click at [1462, 403] on icon "button" at bounding box center [1464, 399] width 10 height 10
select select "3"
select select "28"
select select "2"
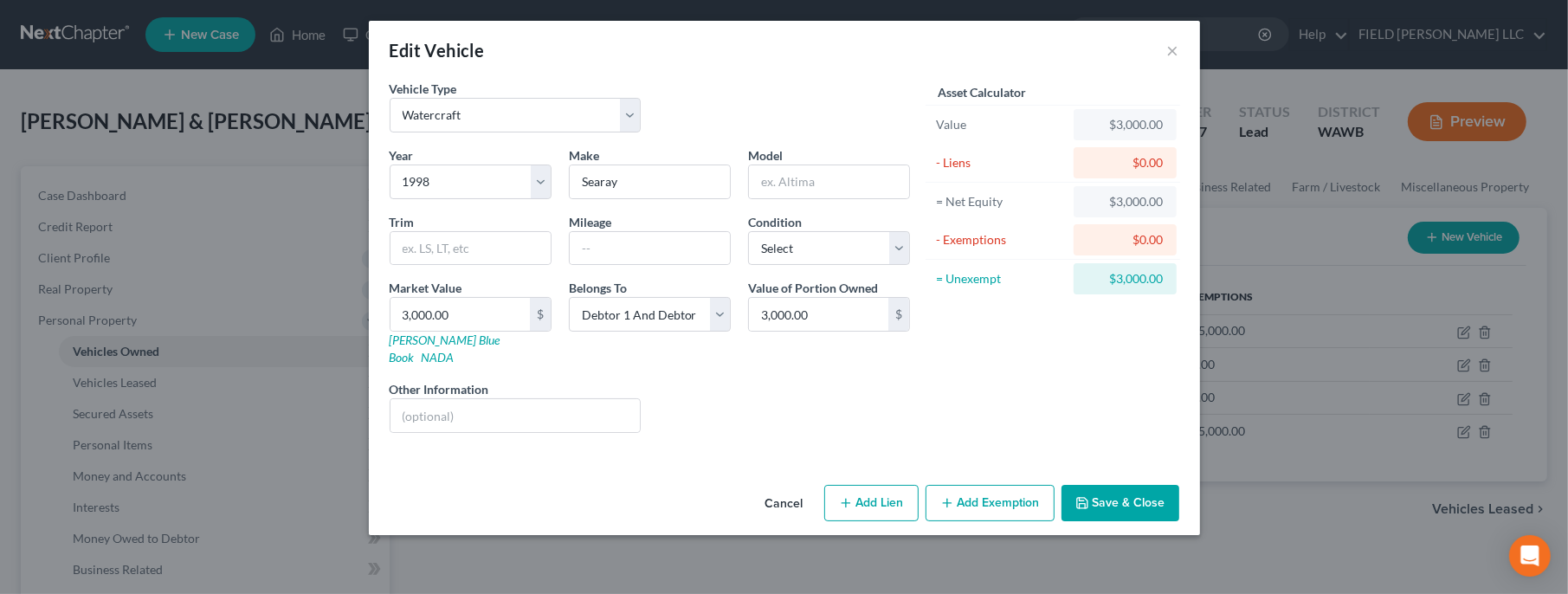
click at [976, 493] on button "Add Exemption" at bounding box center [990, 503] width 129 height 37
select select "2"
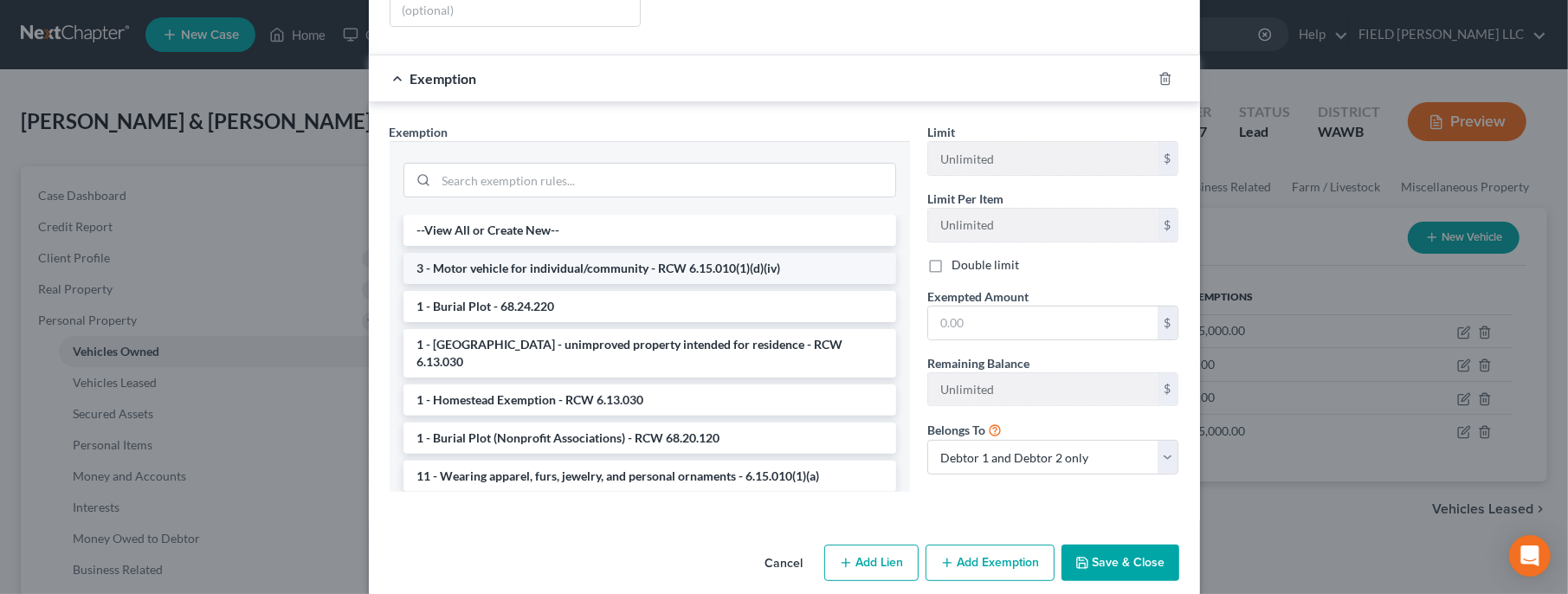
click at [736, 255] on li "3 - Motor vehicle for individual/community - RCW 6.15.010(1)(d)(iv)" at bounding box center [649, 268] width 493 height 31
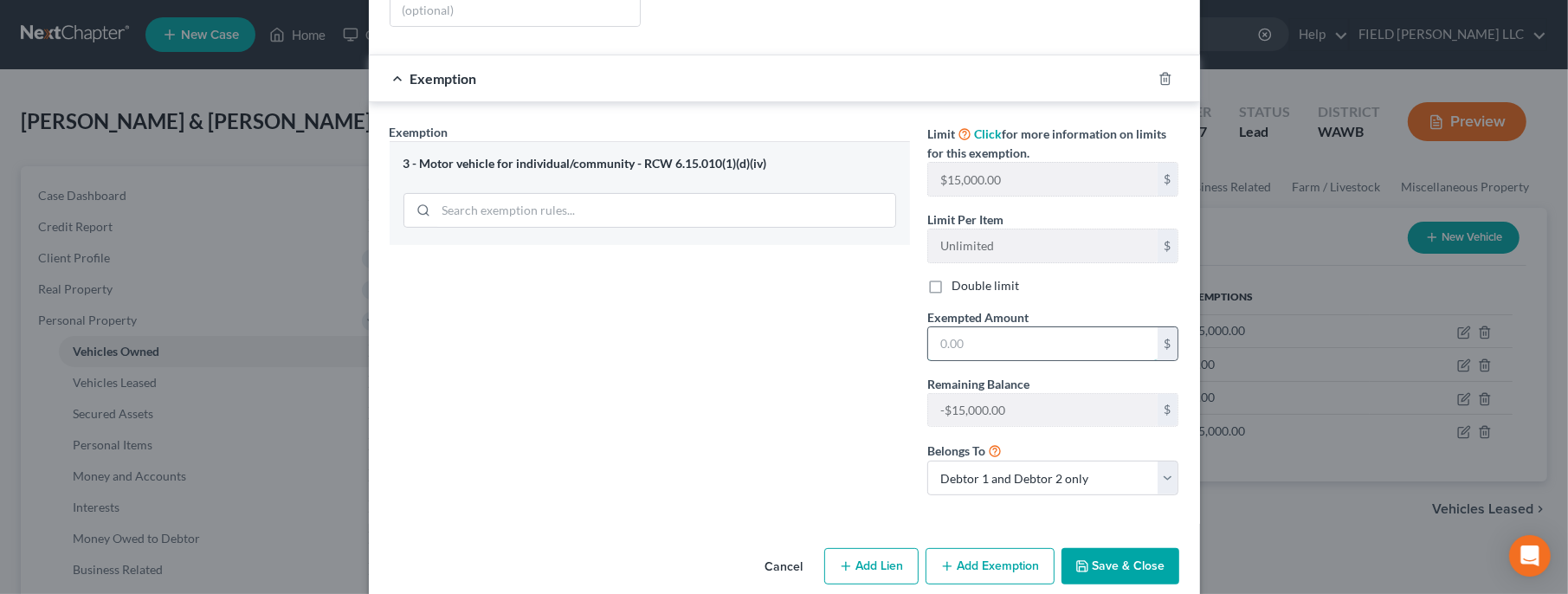
click at [1059, 329] on input "text" at bounding box center [1043, 344] width 229 height 33
type input "3,000"
click at [1125, 548] on button "Save & Close" at bounding box center [1120, 566] width 118 height 37
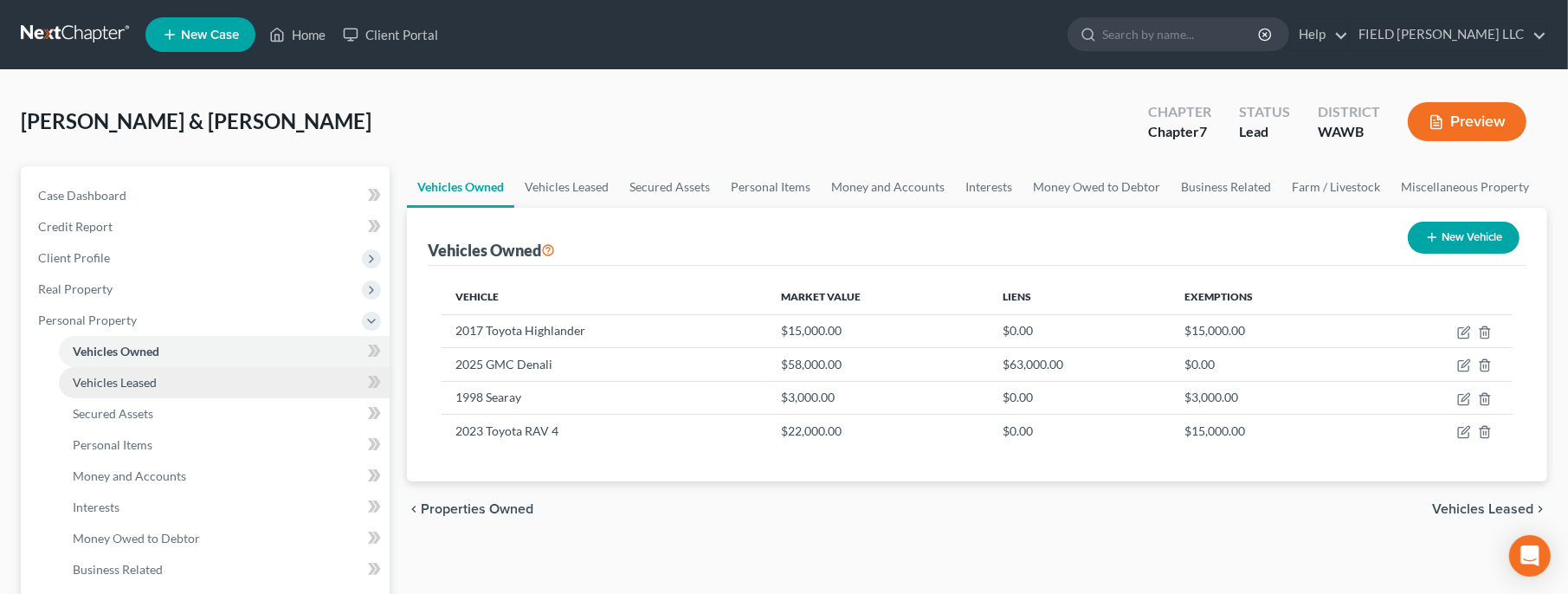
click at [109, 382] on span "Vehicles Leased" at bounding box center [114, 382] width 84 height 15
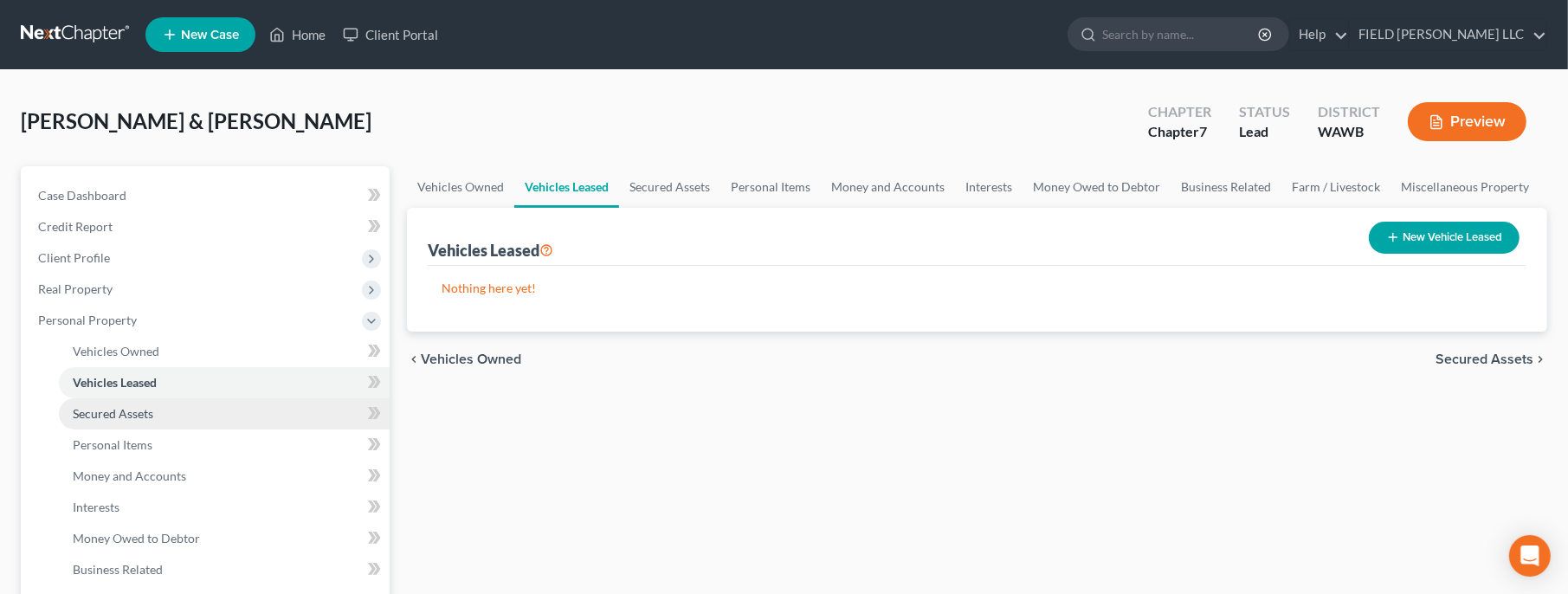
click at [108, 417] on span "Secured Assets" at bounding box center [112, 413] width 80 height 15
click at [138, 379] on span "Vehicles Leased" at bounding box center [114, 382] width 84 height 15
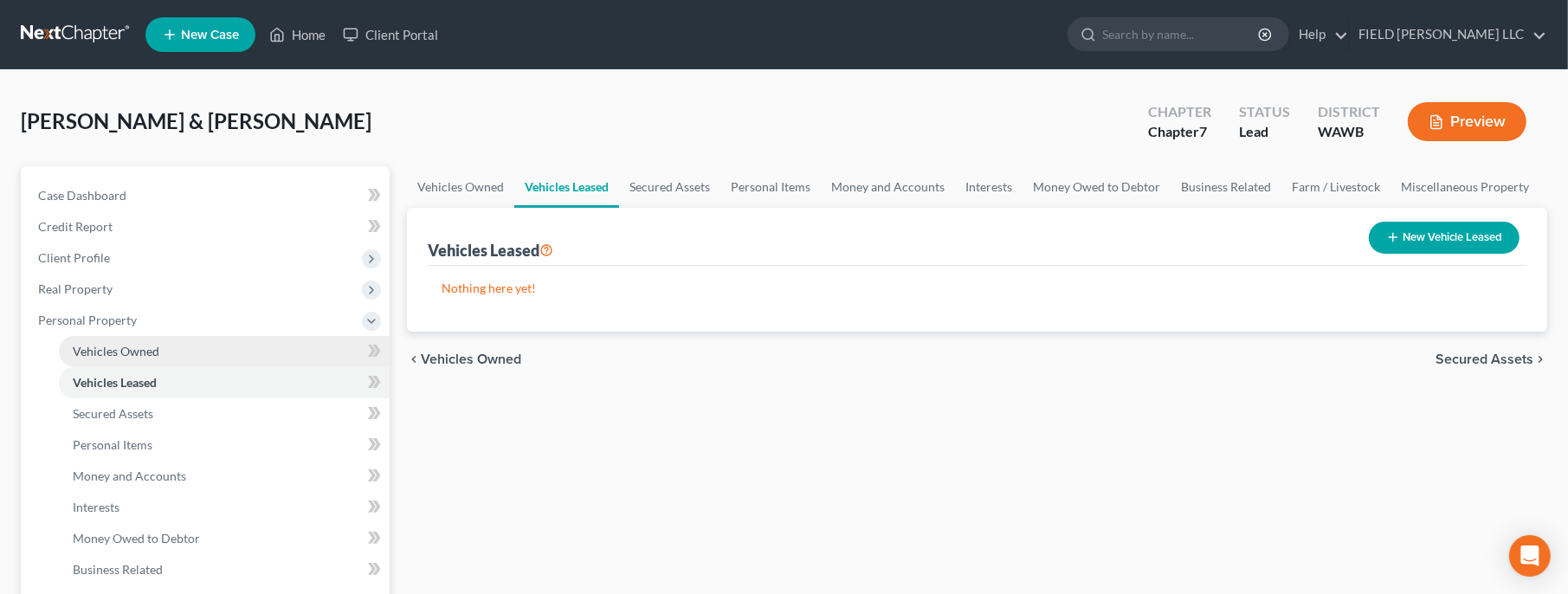
click at [141, 359] on link "Vehicles Owned" at bounding box center [223, 351] width 331 height 31
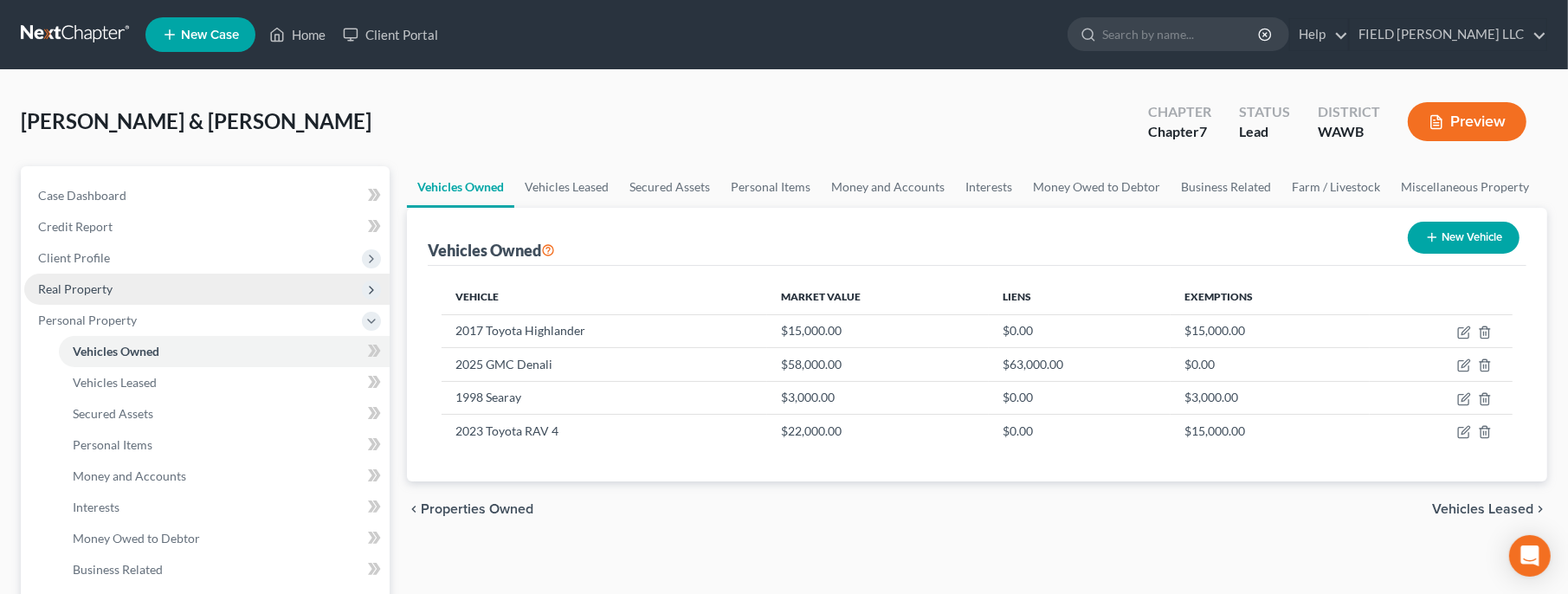
click at [92, 285] on span "Real Property" at bounding box center [74, 288] width 74 height 15
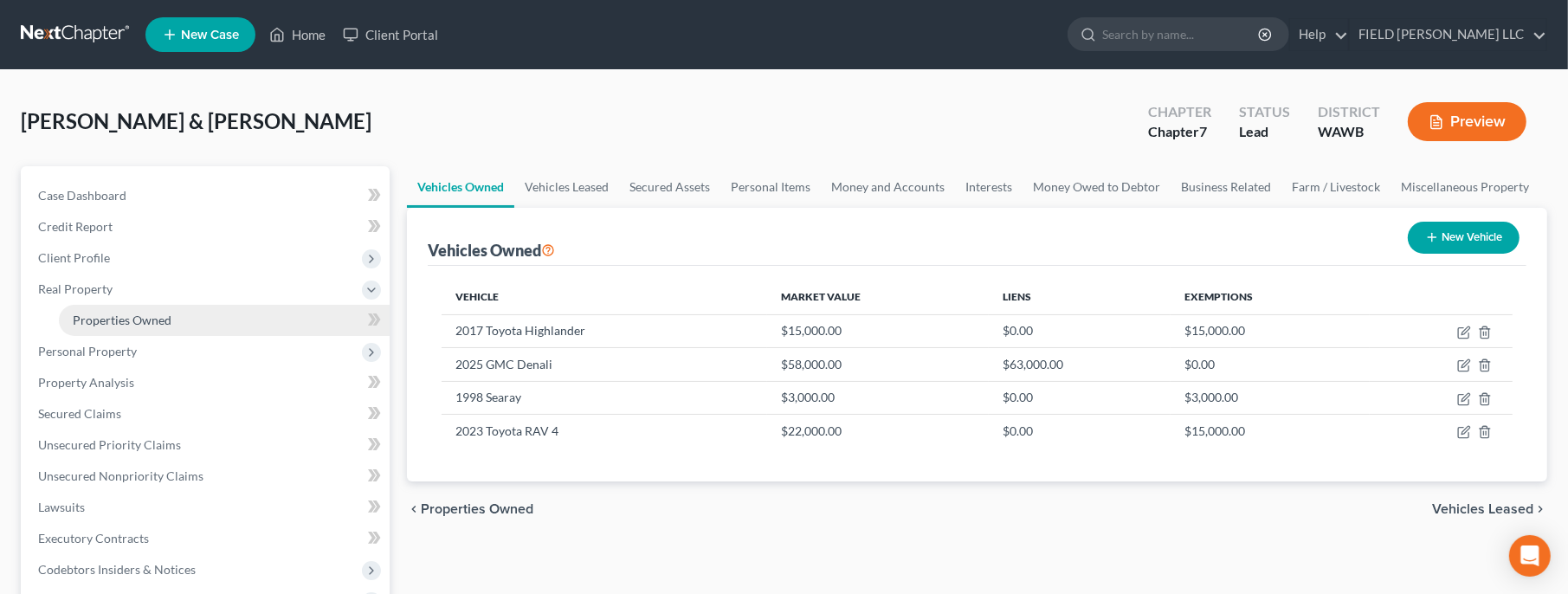
click at [103, 320] on span "Properties Owned" at bounding box center [121, 320] width 98 height 15
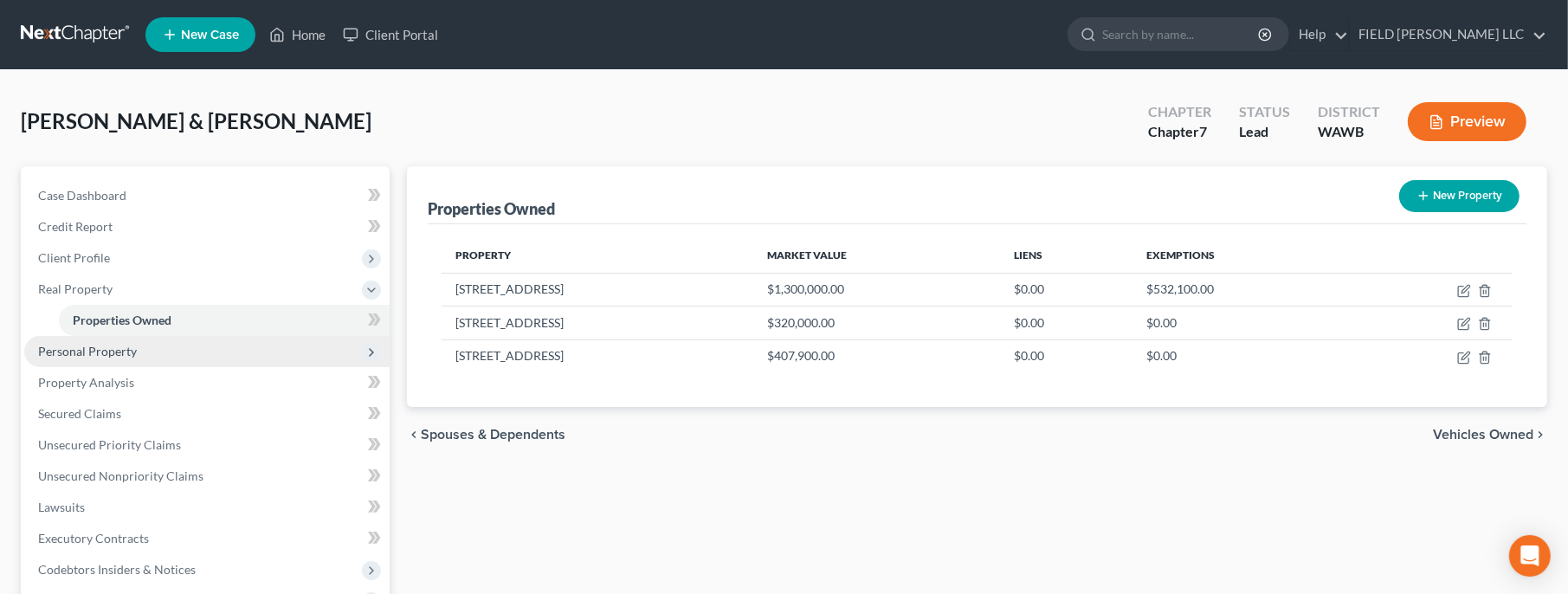
click at [74, 355] on span "Personal Property" at bounding box center [86, 351] width 98 height 15
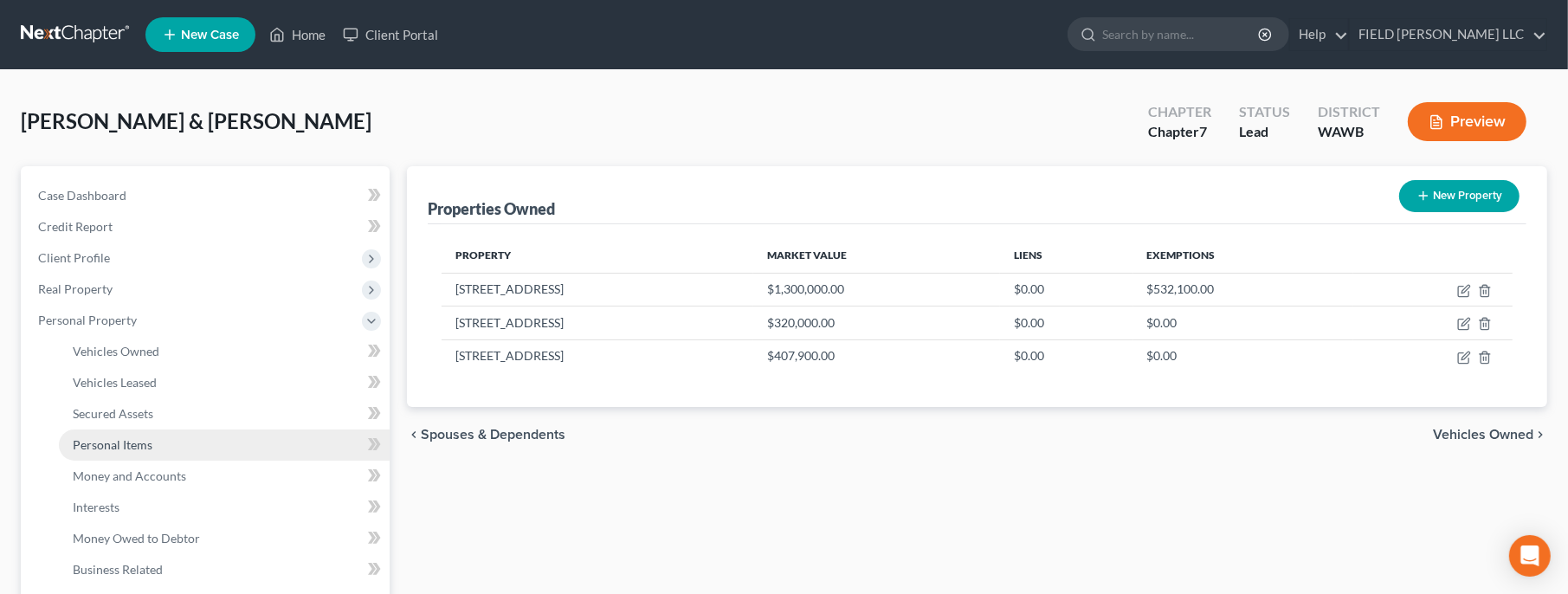
click at [124, 444] on span "Personal Items" at bounding box center [112, 444] width 79 height 15
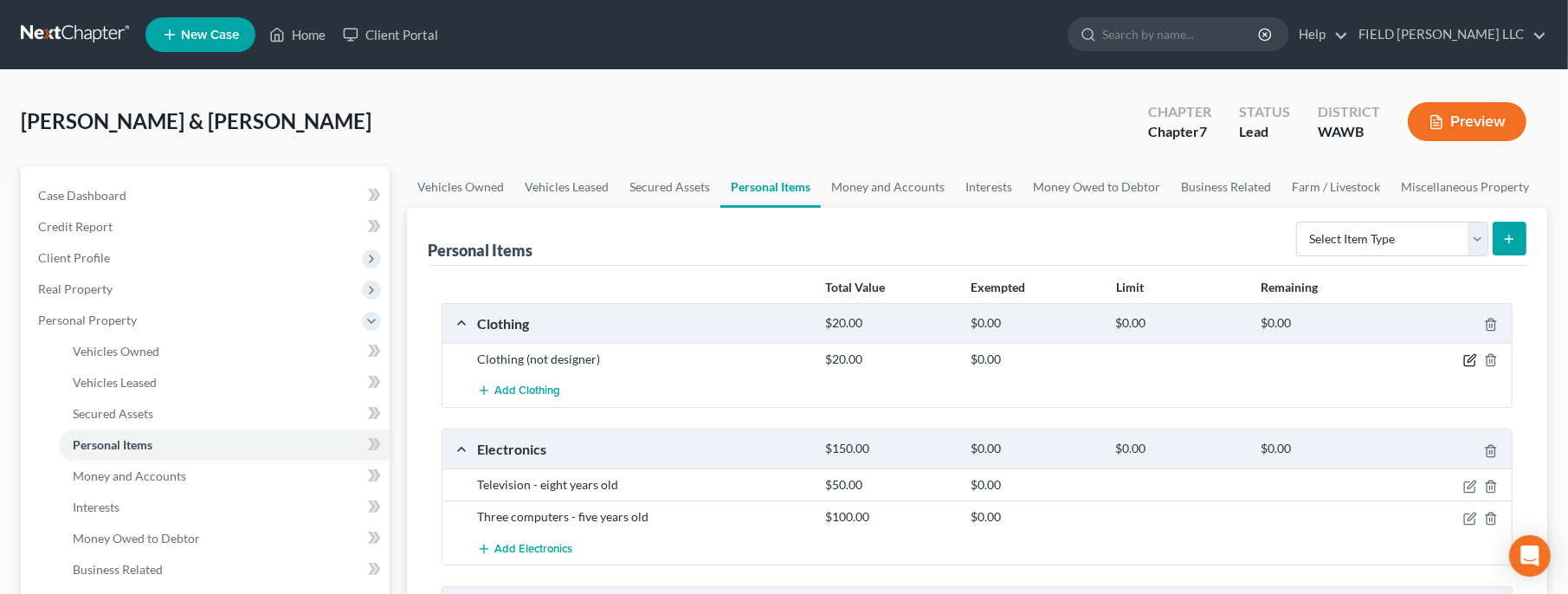
click at [1475, 361] on icon "button" at bounding box center [1470, 361] width 10 height 10
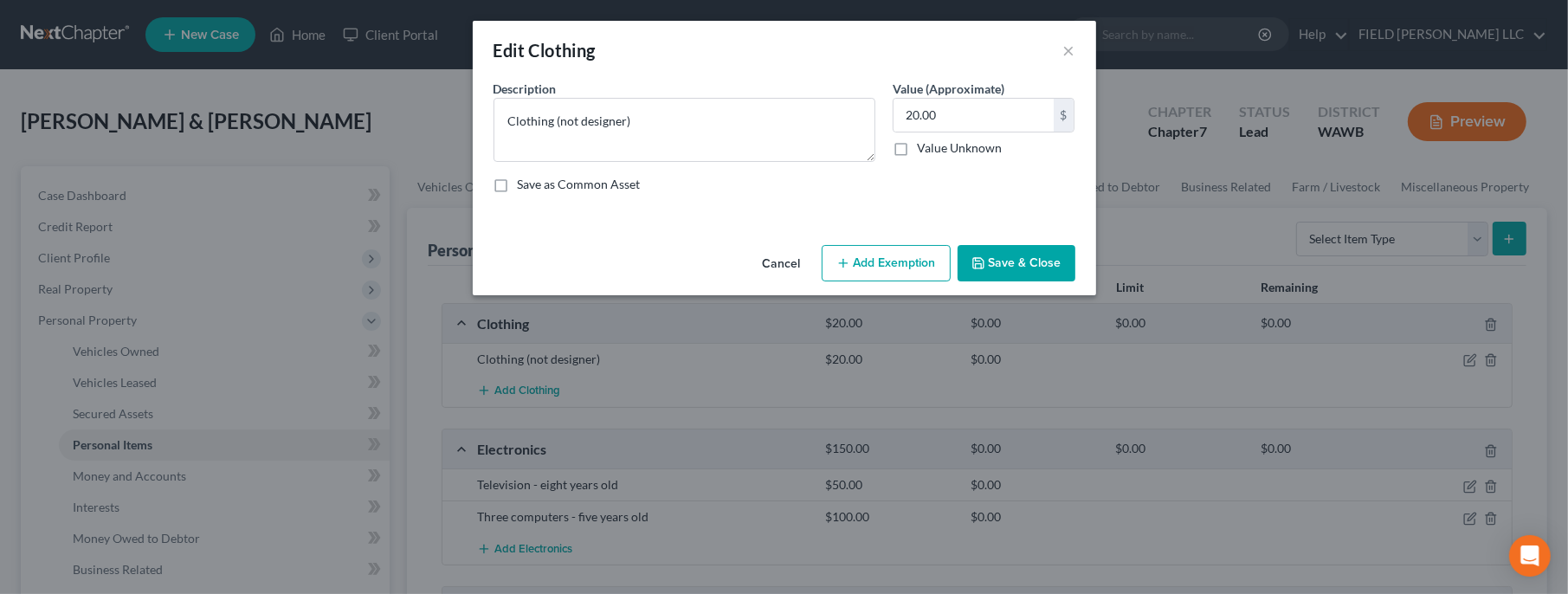
click at [868, 269] on button "Add Exemption" at bounding box center [887, 263] width 129 height 37
select select "2"
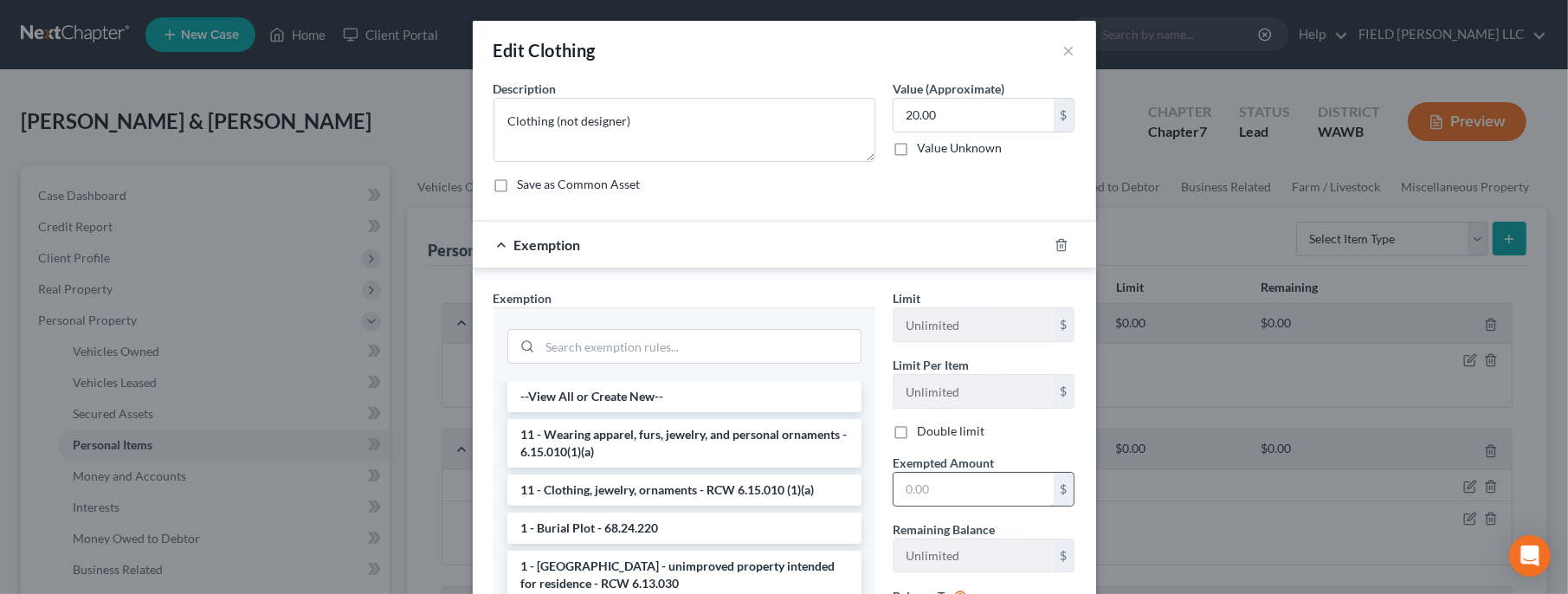
click at [968, 490] on input "text" at bounding box center [973, 489] width 160 height 33
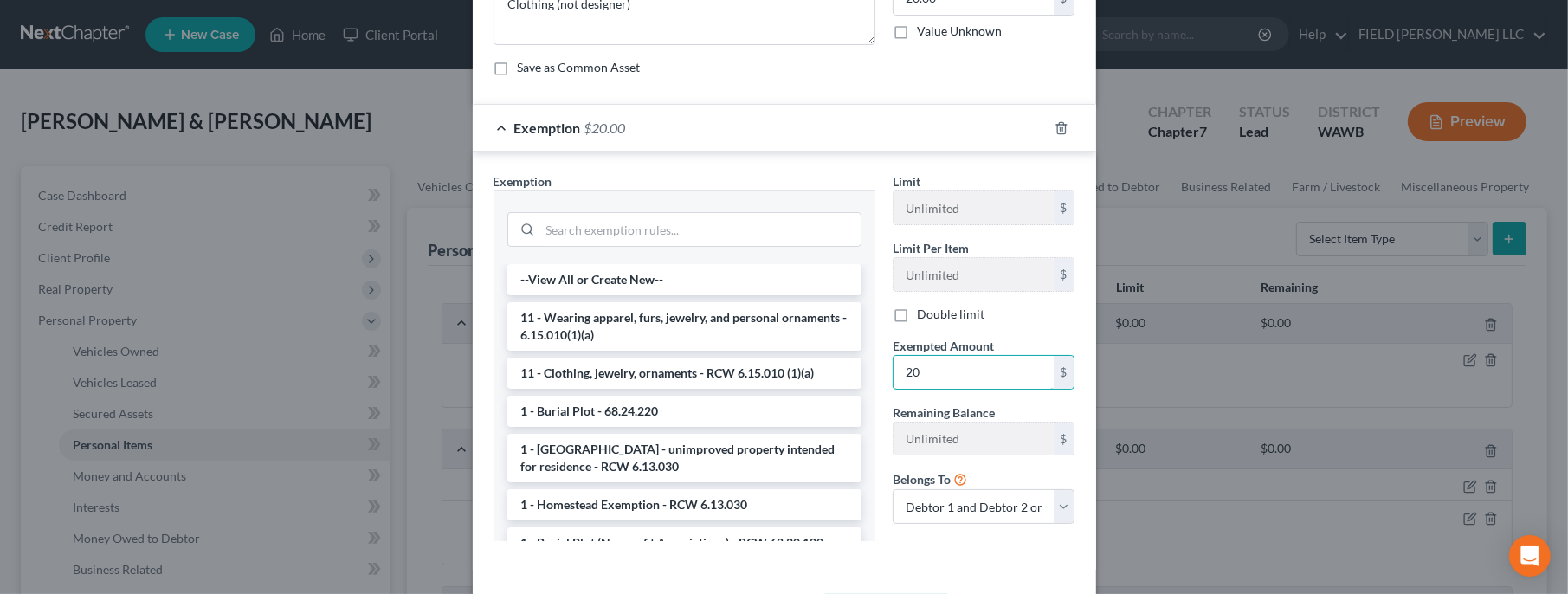
scroll to position [186, 0]
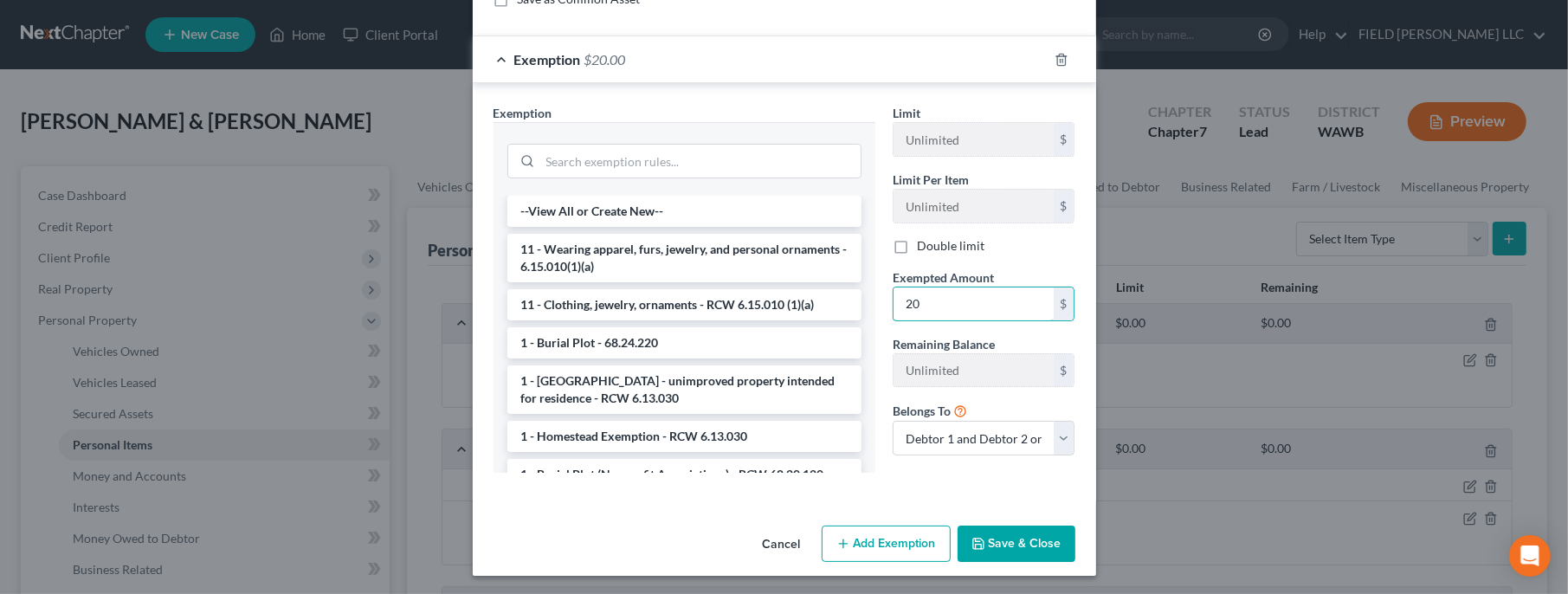
type input "20"
click at [1009, 545] on button "Save & Close" at bounding box center [1017, 543] width 118 height 37
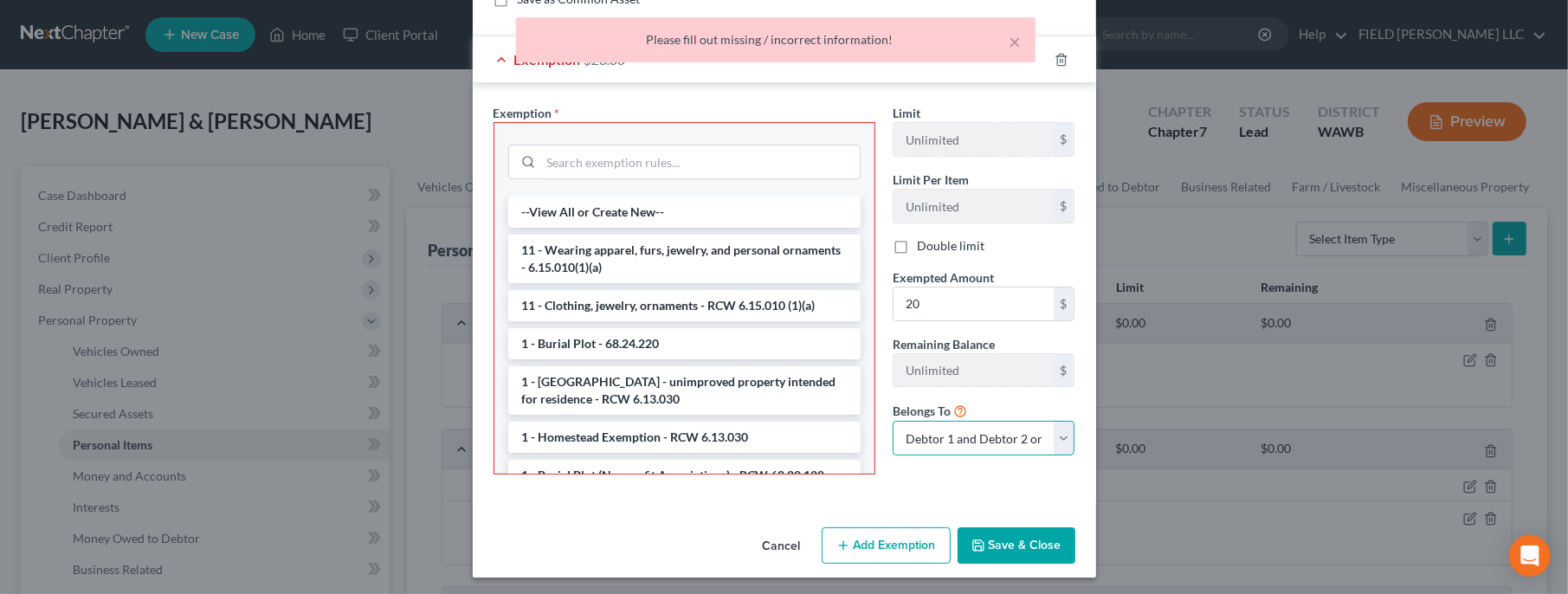
click at [893, 421] on select "Debtor 1 only Debtor 2 only Debtor 1 and Debtor 2 only" at bounding box center [984, 438] width 183 height 35
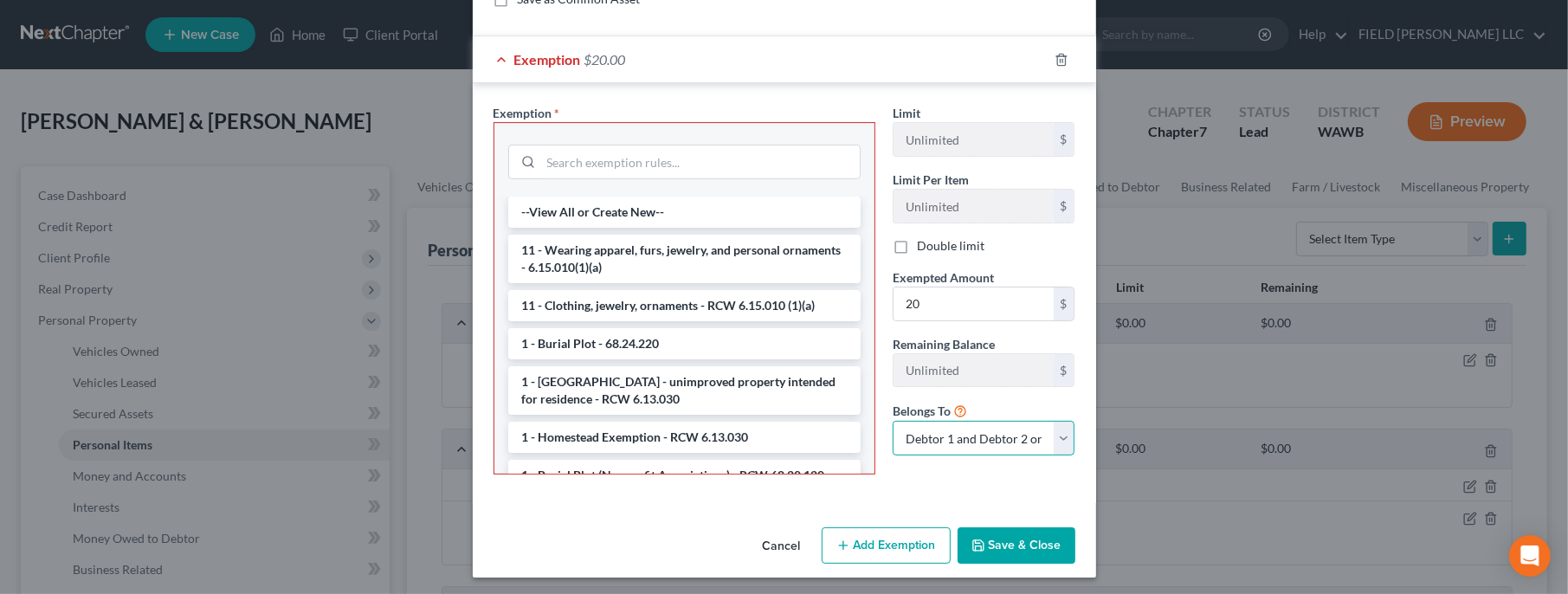
click option "Debtor 1 and Debtor 2 only" at bounding box center [0, 0] width 0 height 0
click at [1010, 537] on button "Save & Close" at bounding box center [1017, 545] width 118 height 37
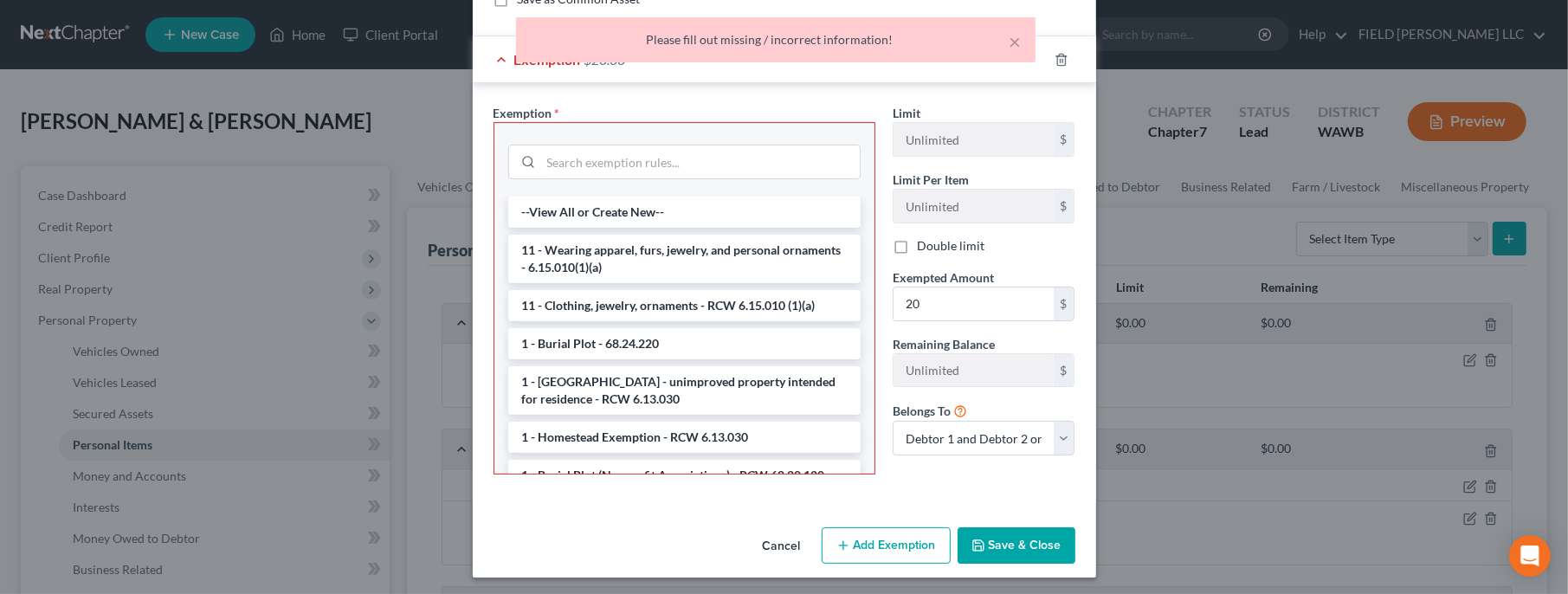
scroll to position [0, 0]
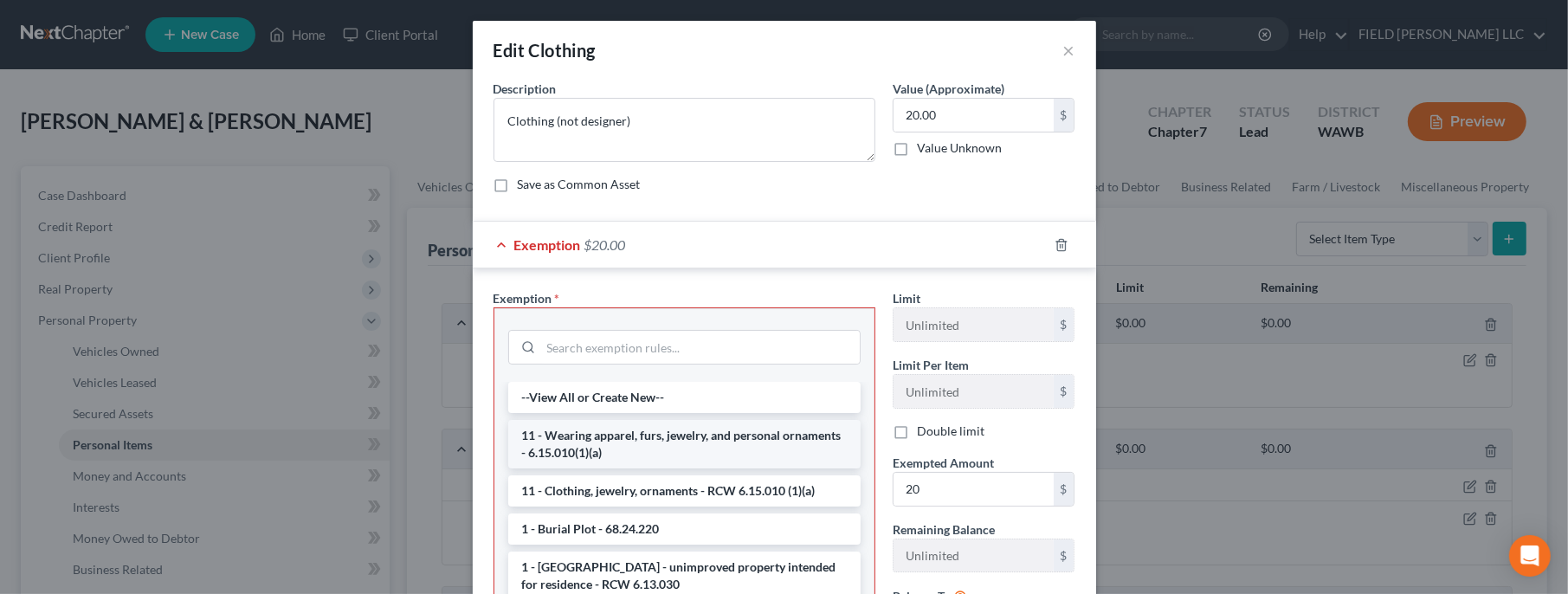
click at [687, 441] on li "11 - Wearing apparel, furs, jewelry, and personal ornaments - 6.15.010(1)(a)" at bounding box center [684, 444] width 353 height 49
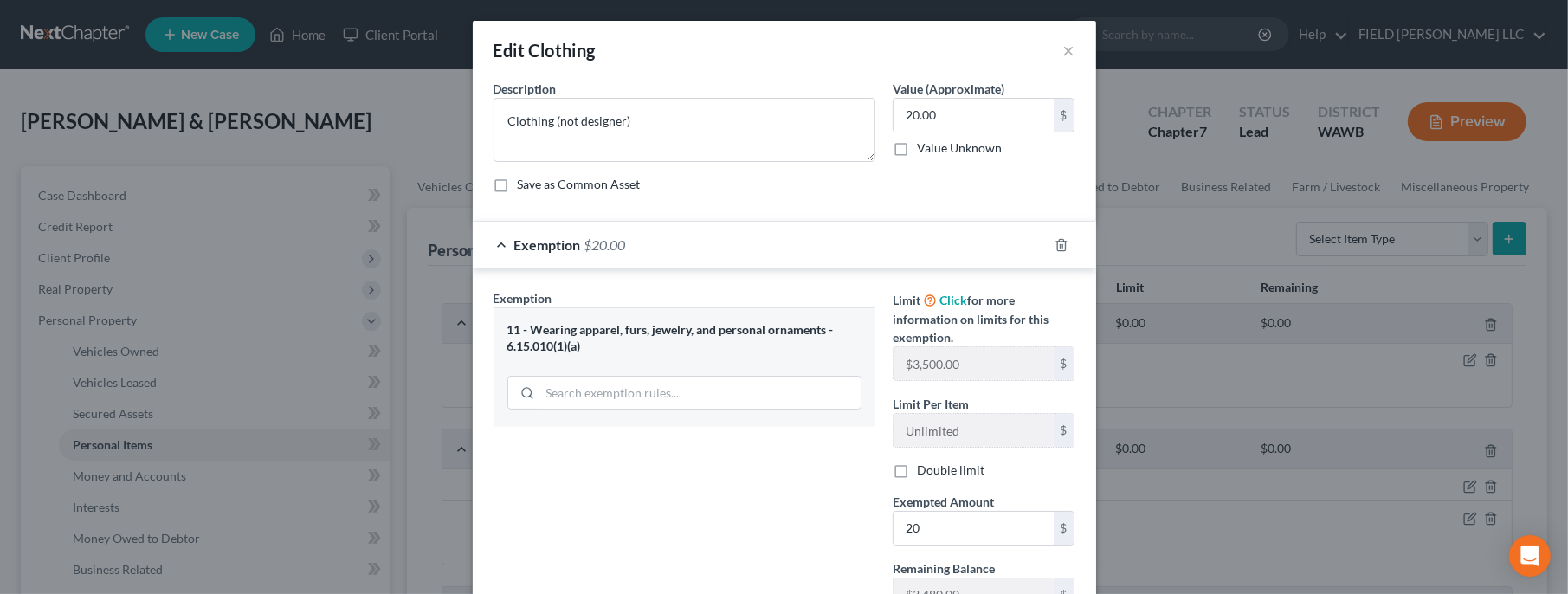
scroll to position [206, 0]
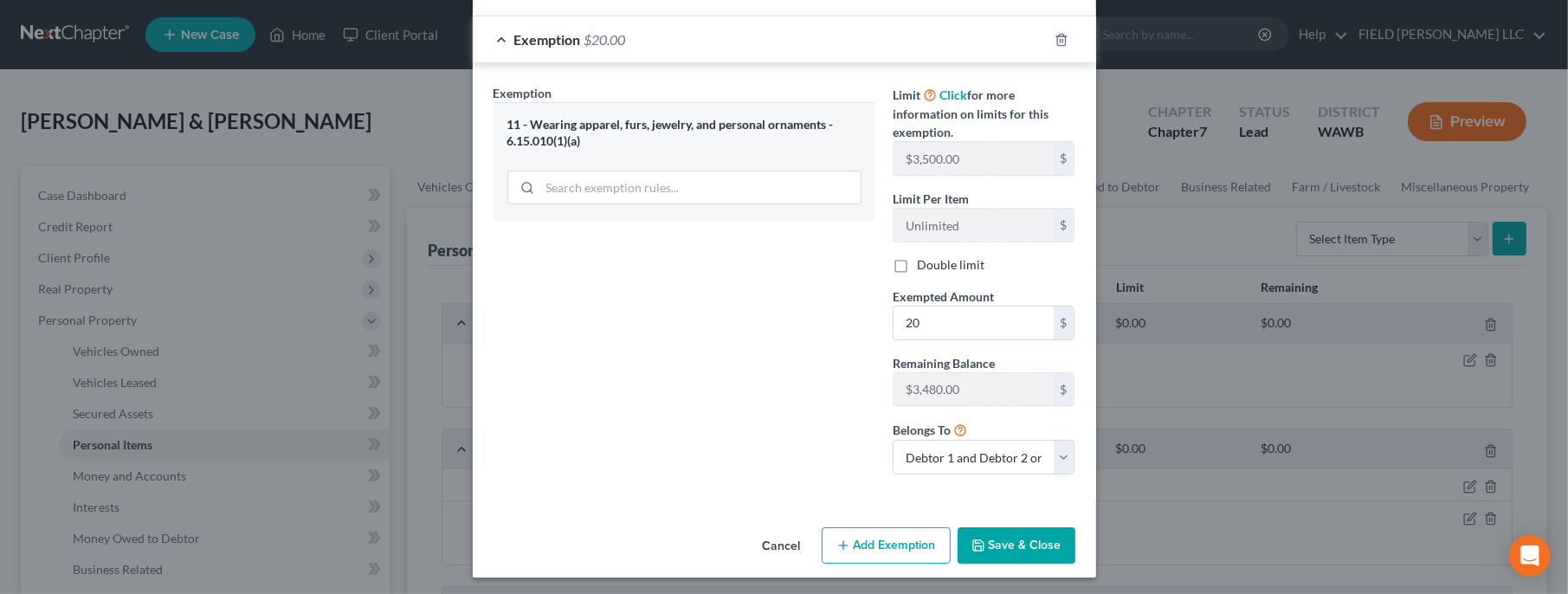
click at [1010, 542] on button "Save & Close" at bounding box center [1017, 545] width 118 height 37
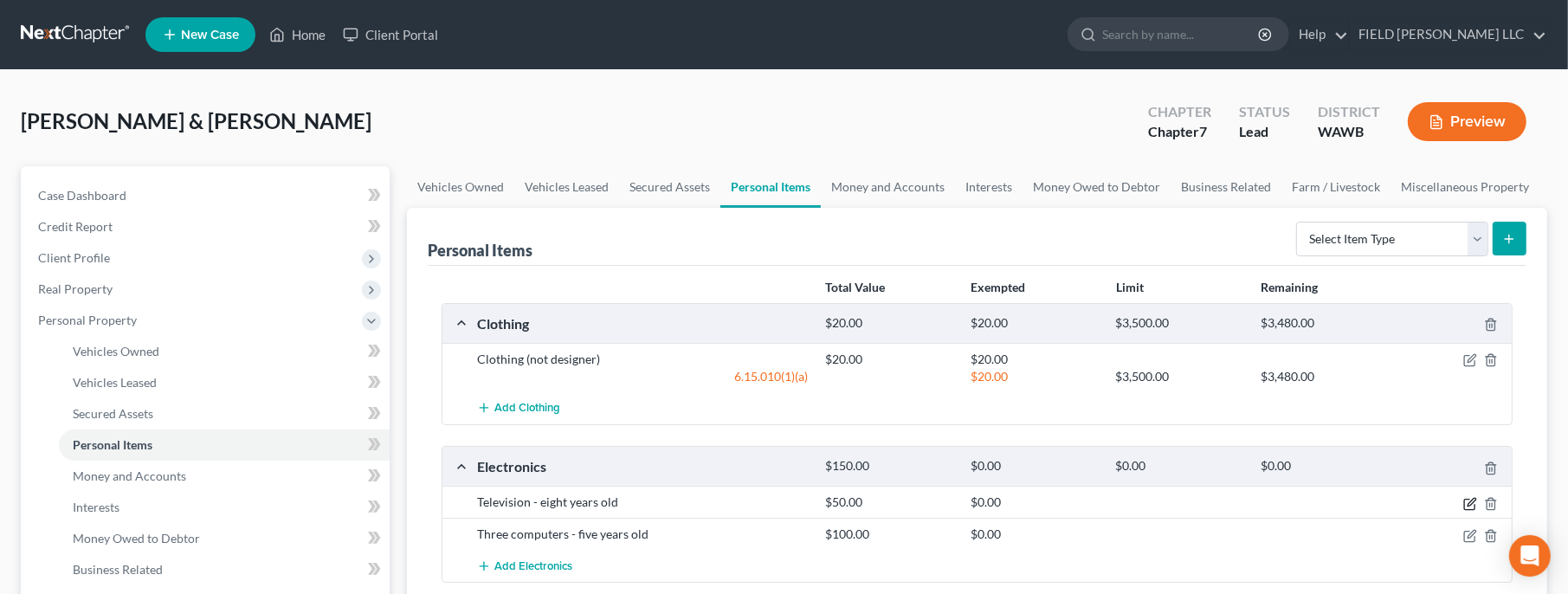
click at [1473, 504] on icon "button" at bounding box center [1471, 505] width 14 height 14
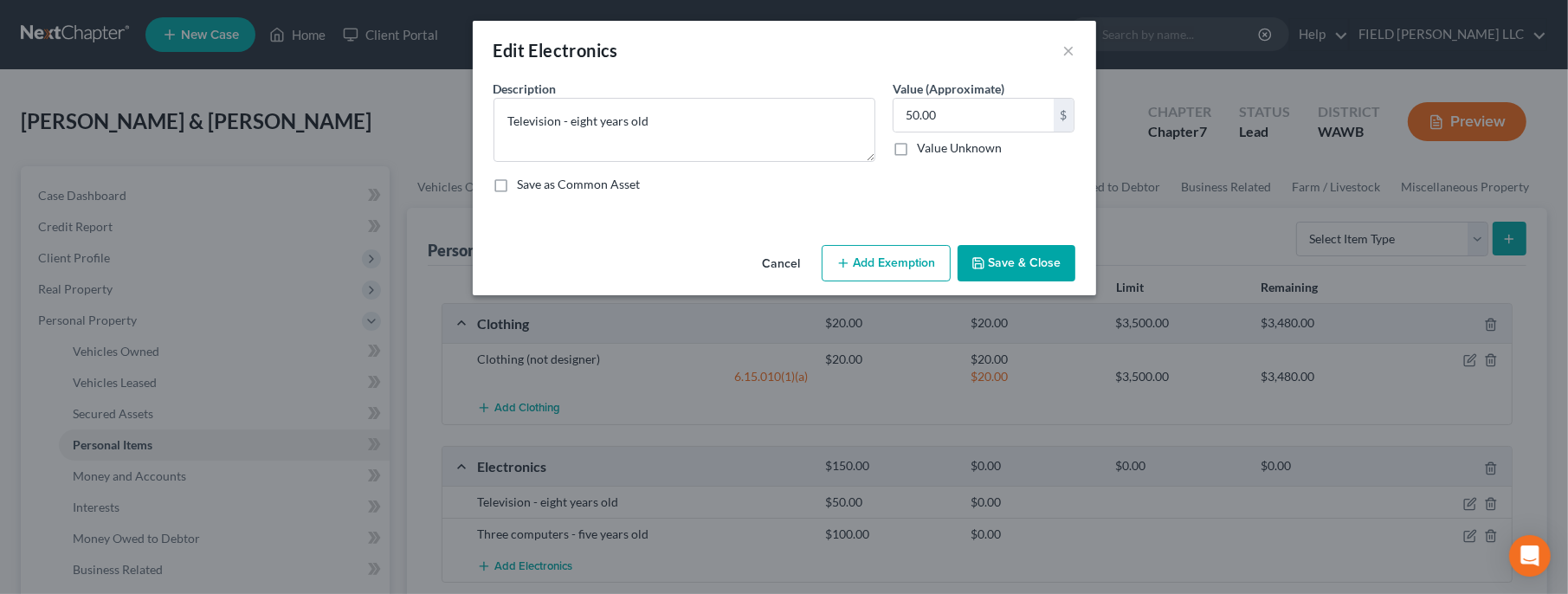
click at [888, 269] on button "Add Exemption" at bounding box center [887, 263] width 129 height 37
select select "2"
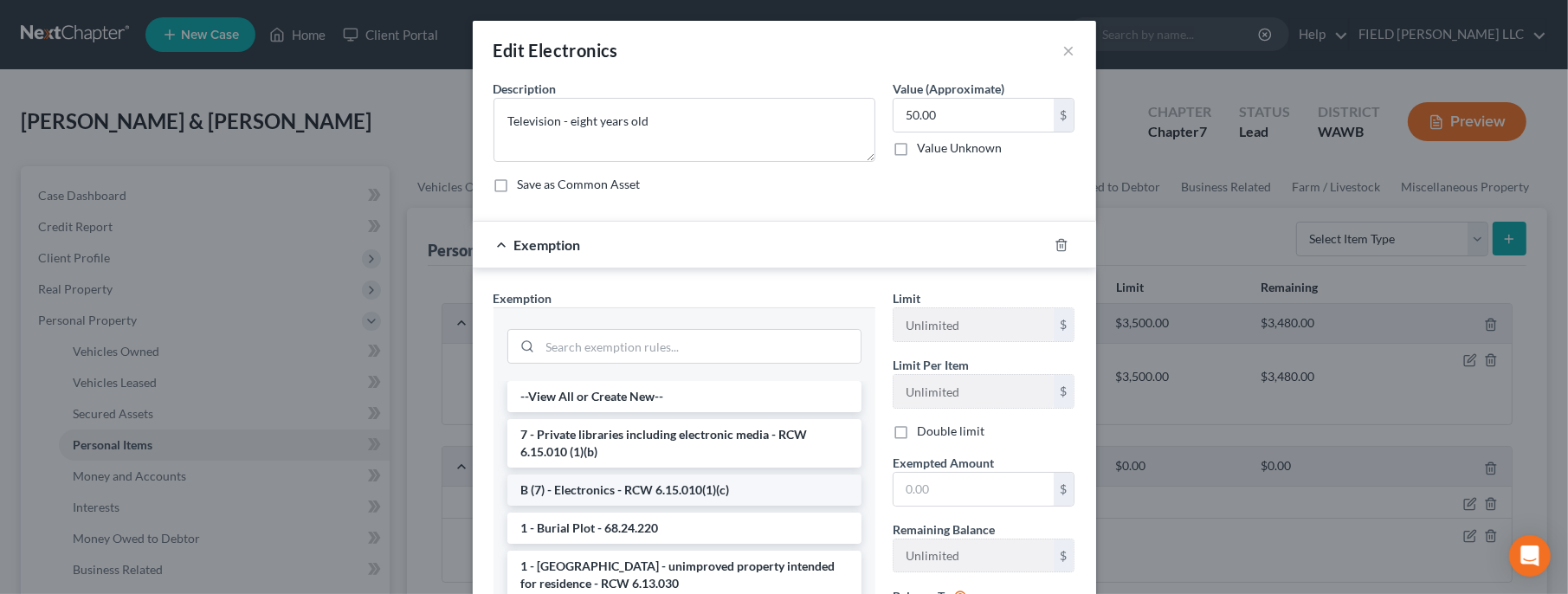
click at [783, 488] on li "B (7) - Electronics - RCW 6.15.010(1)(c)" at bounding box center [684, 490] width 355 height 31
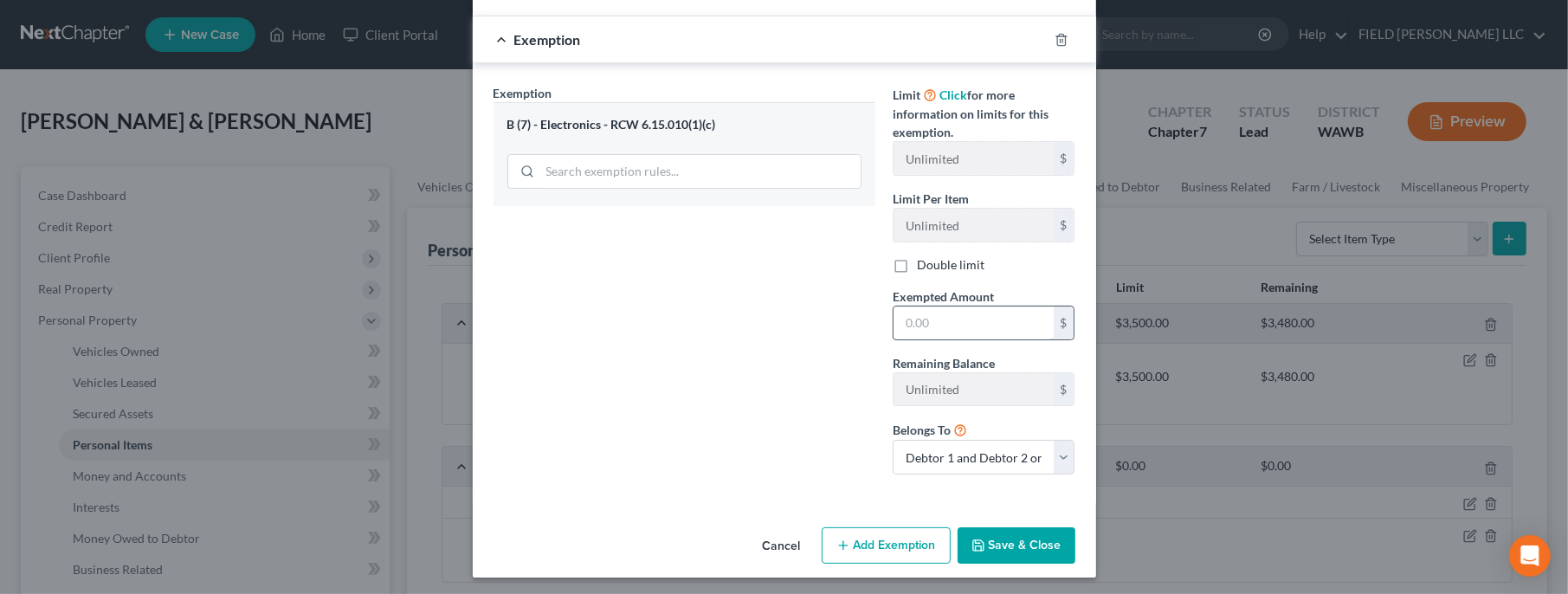
click at [987, 322] on input "text" at bounding box center [973, 323] width 160 height 33
type input "50"
click at [976, 544] on icon "button" at bounding box center [979, 545] width 14 height 14
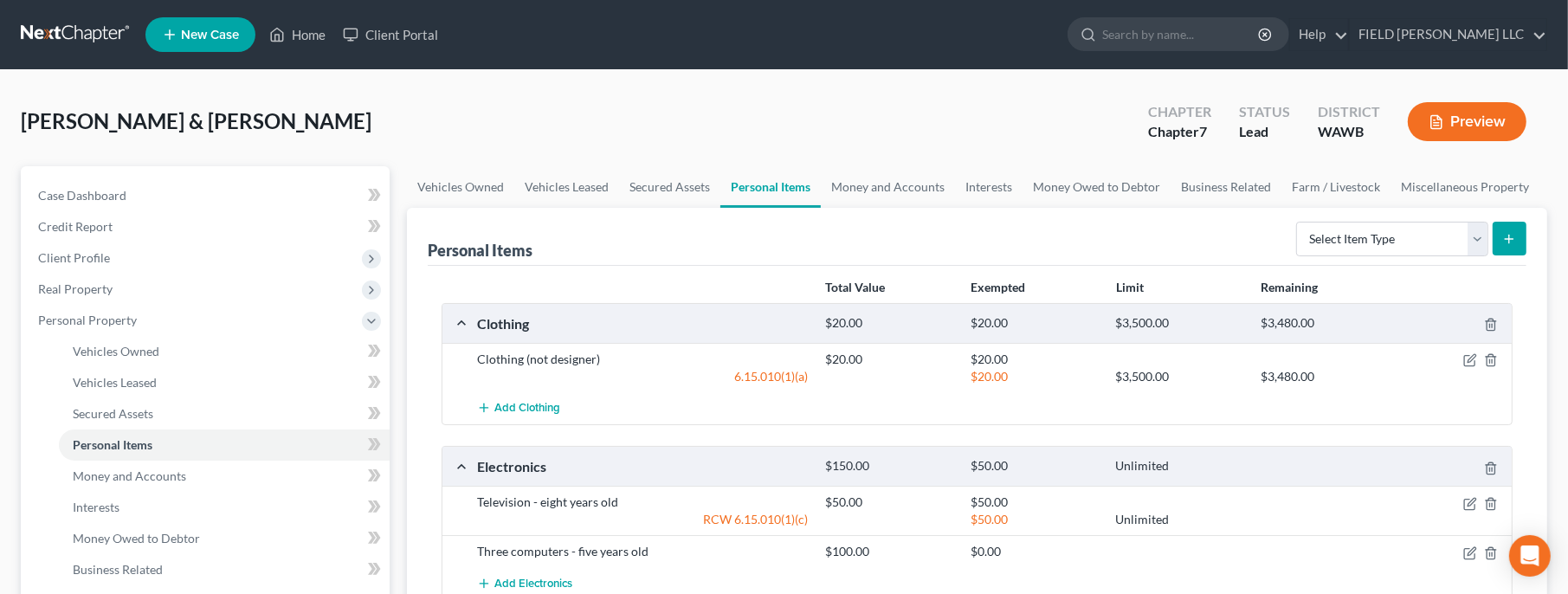
scroll to position [374, 0]
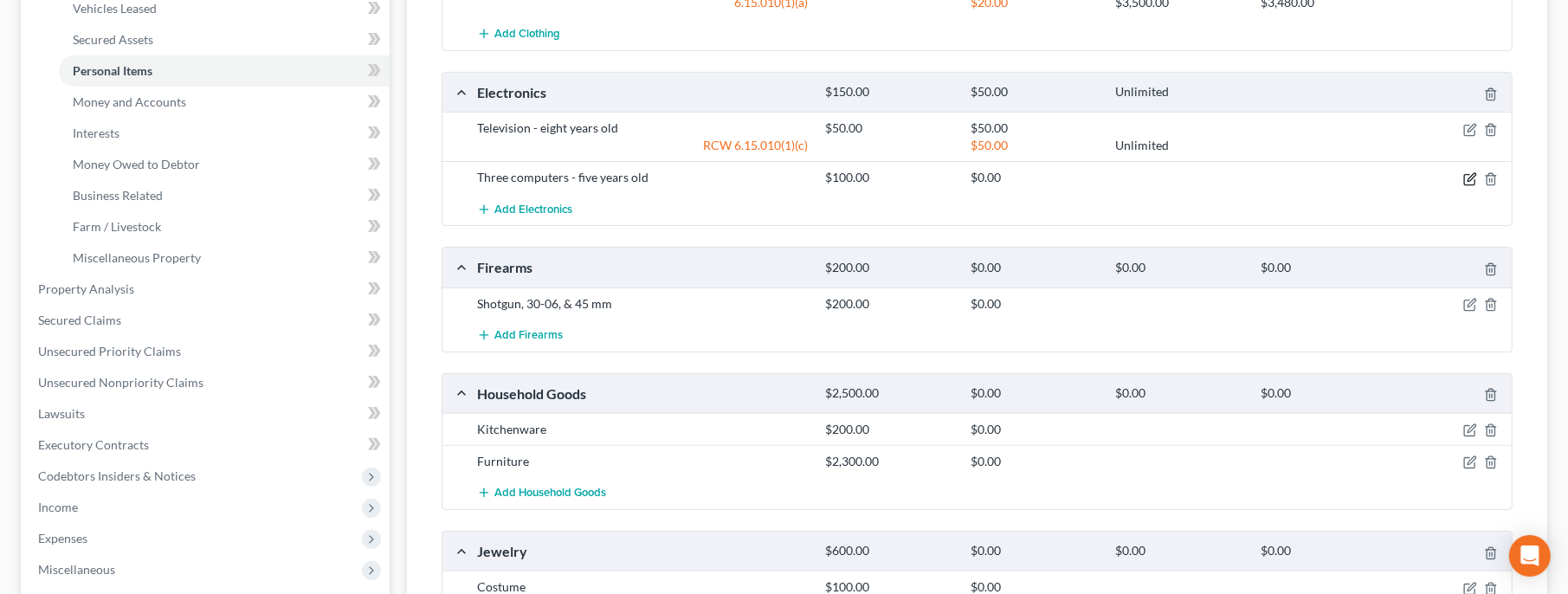
click at [1473, 179] on icon "button" at bounding box center [1471, 180] width 14 height 14
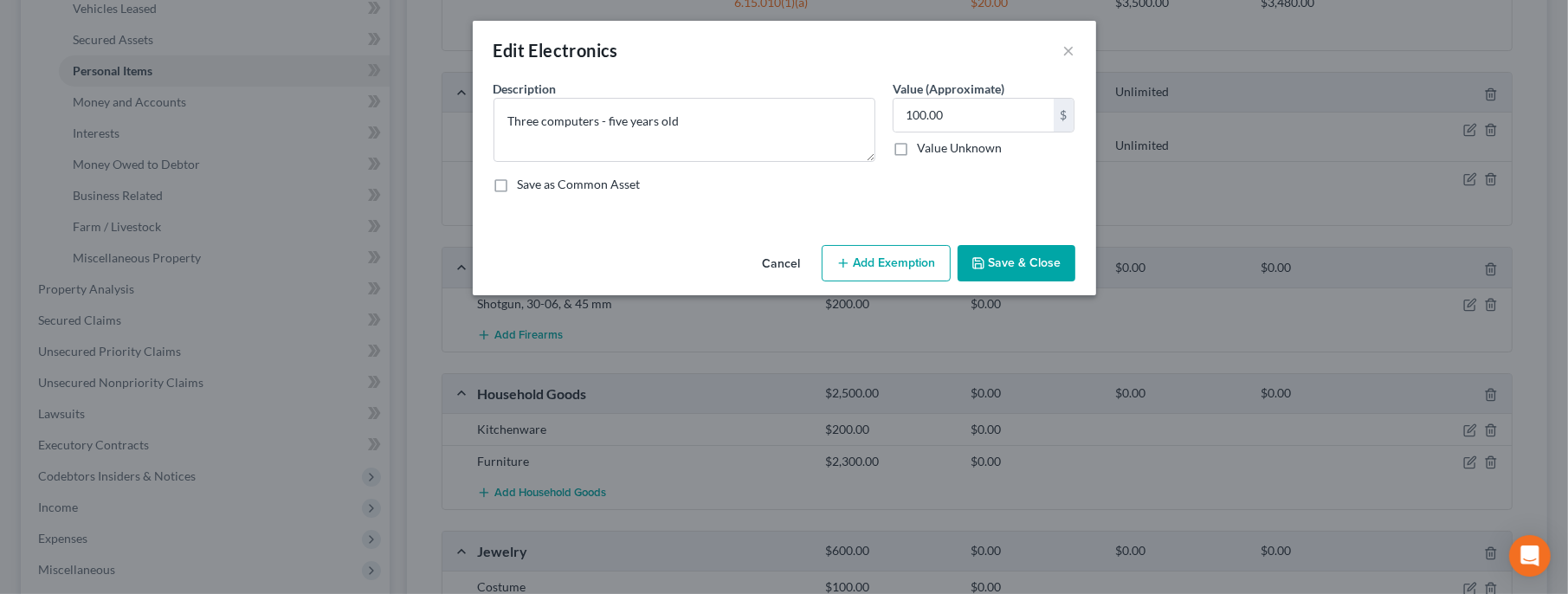
click at [898, 258] on button "Add Exemption" at bounding box center [887, 263] width 129 height 37
select select "2"
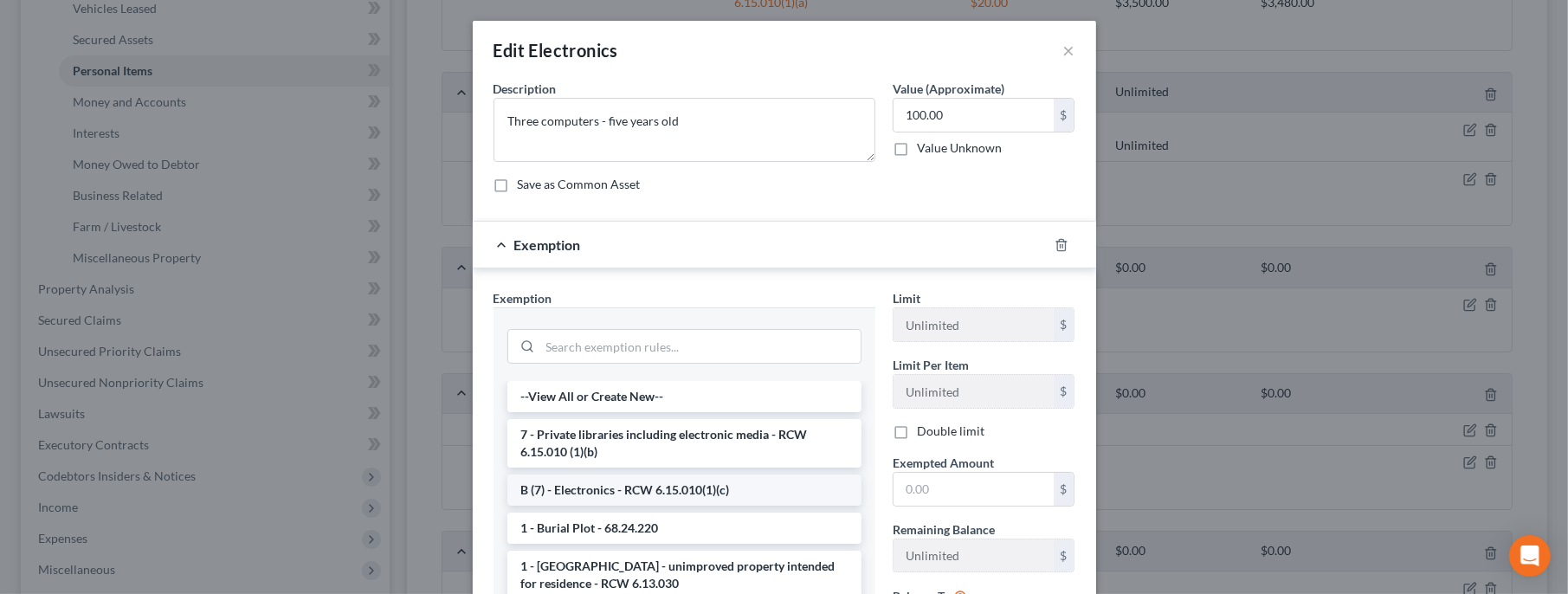
click at [675, 492] on li "B (7) - Electronics - RCW 6.15.010(1)(c)" at bounding box center [684, 490] width 355 height 31
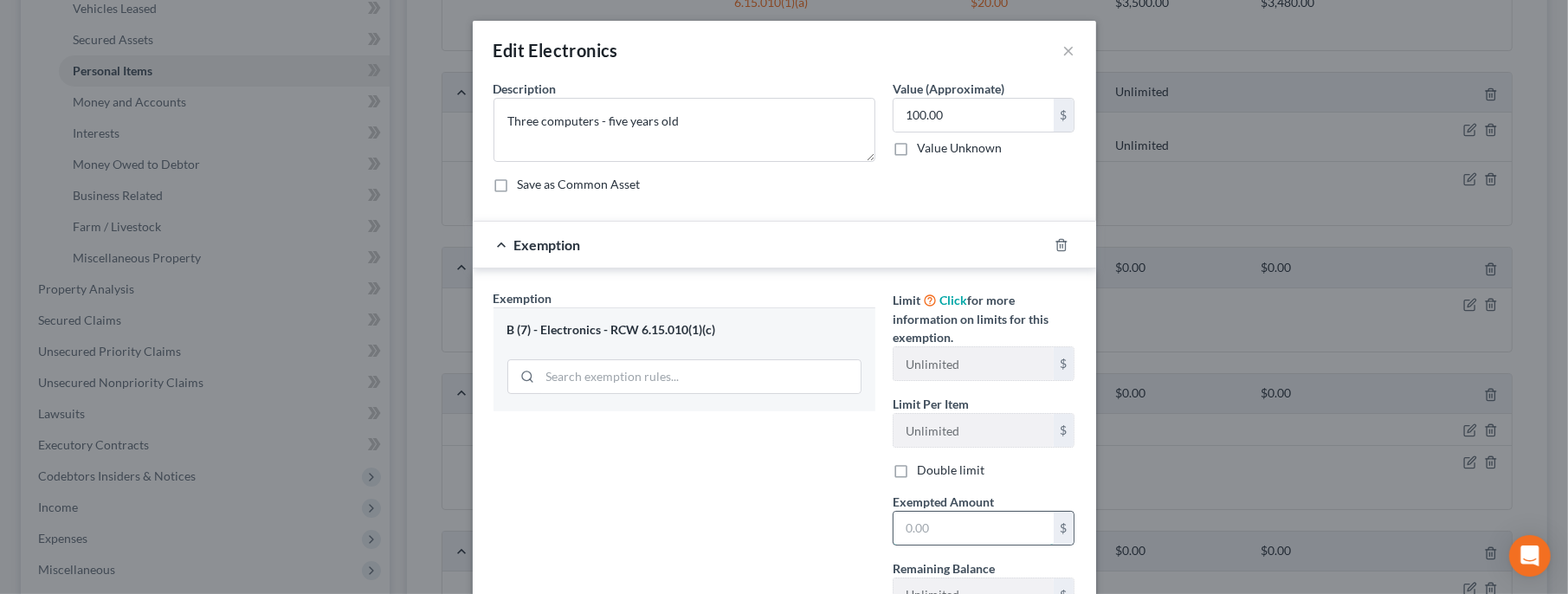
click at [911, 528] on input "text" at bounding box center [973, 527] width 160 height 33
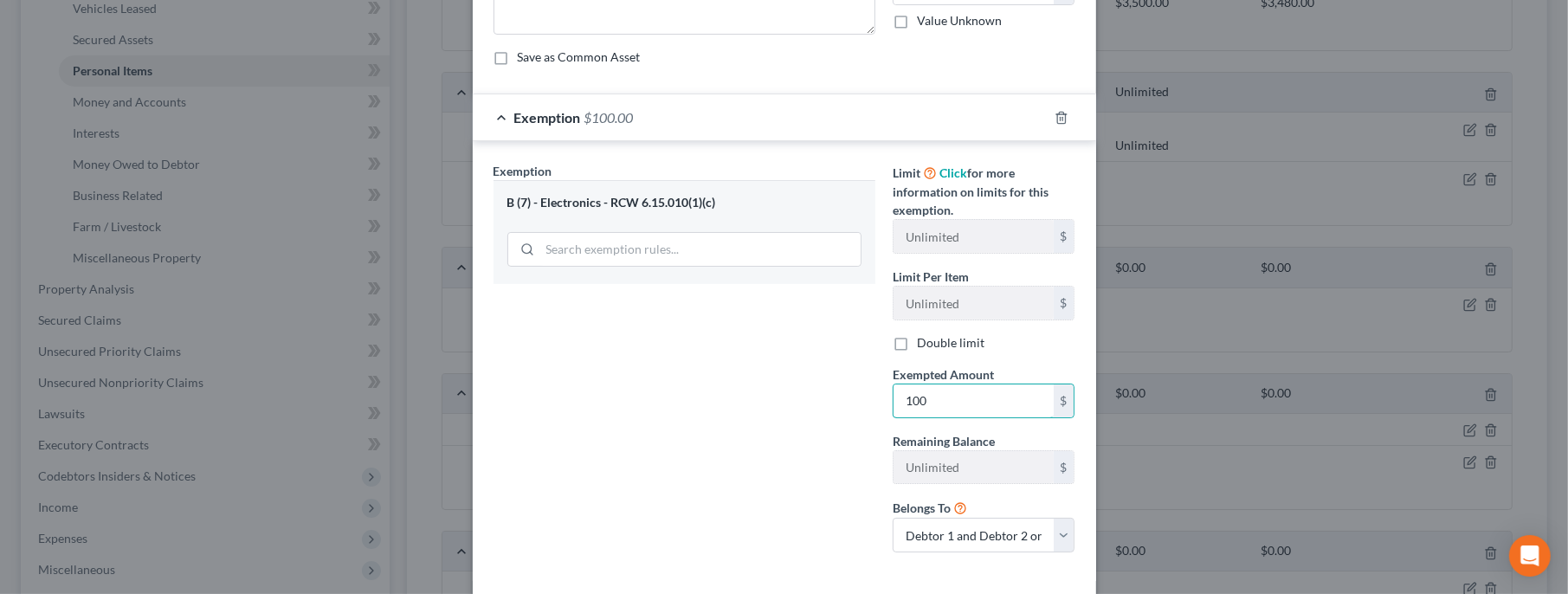
scroll to position [206, 0]
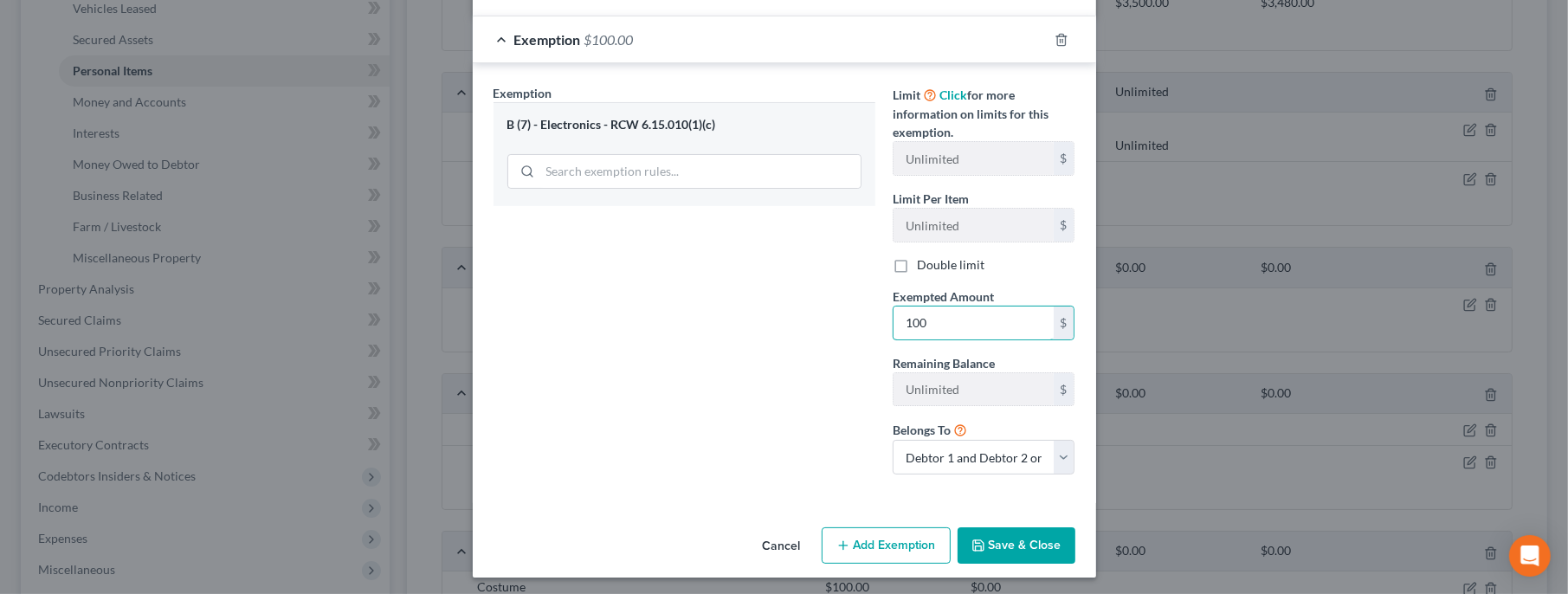
type input "100"
click at [1018, 543] on button "Save & Close" at bounding box center [1017, 545] width 118 height 37
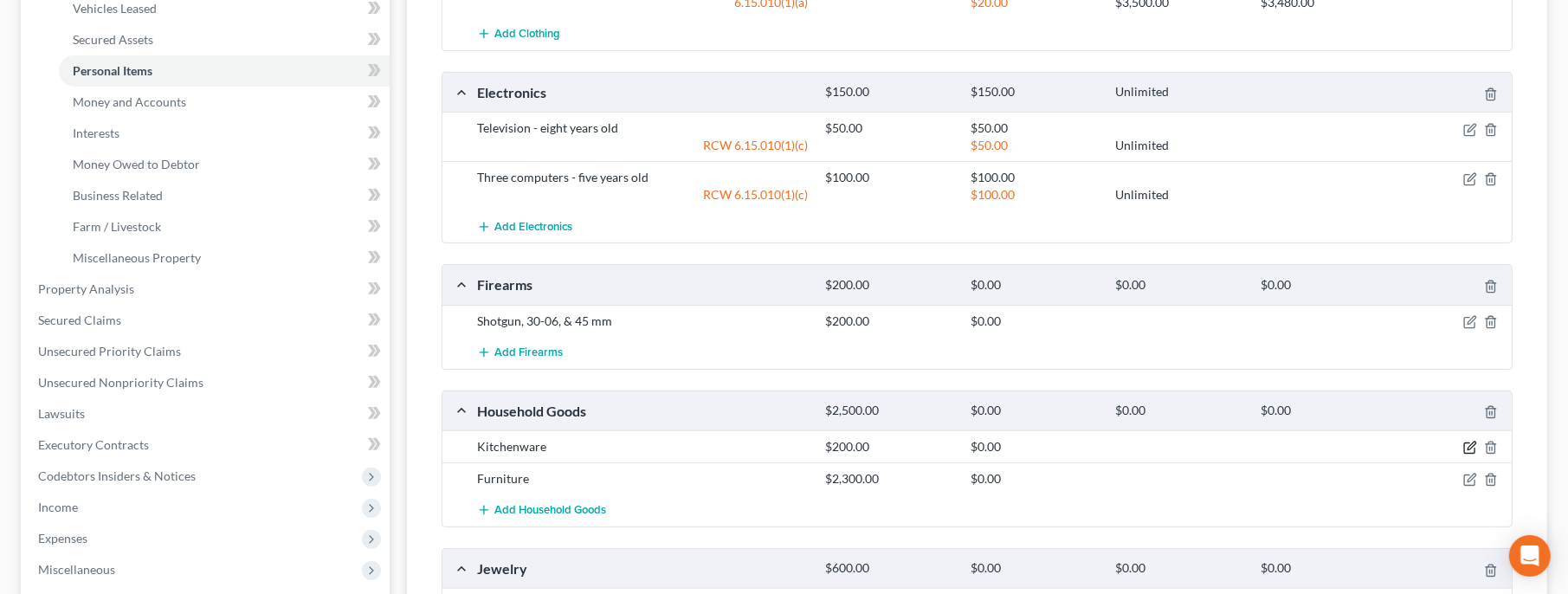
click at [1474, 446] on icon "button" at bounding box center [1471, 448] width 14 height 14
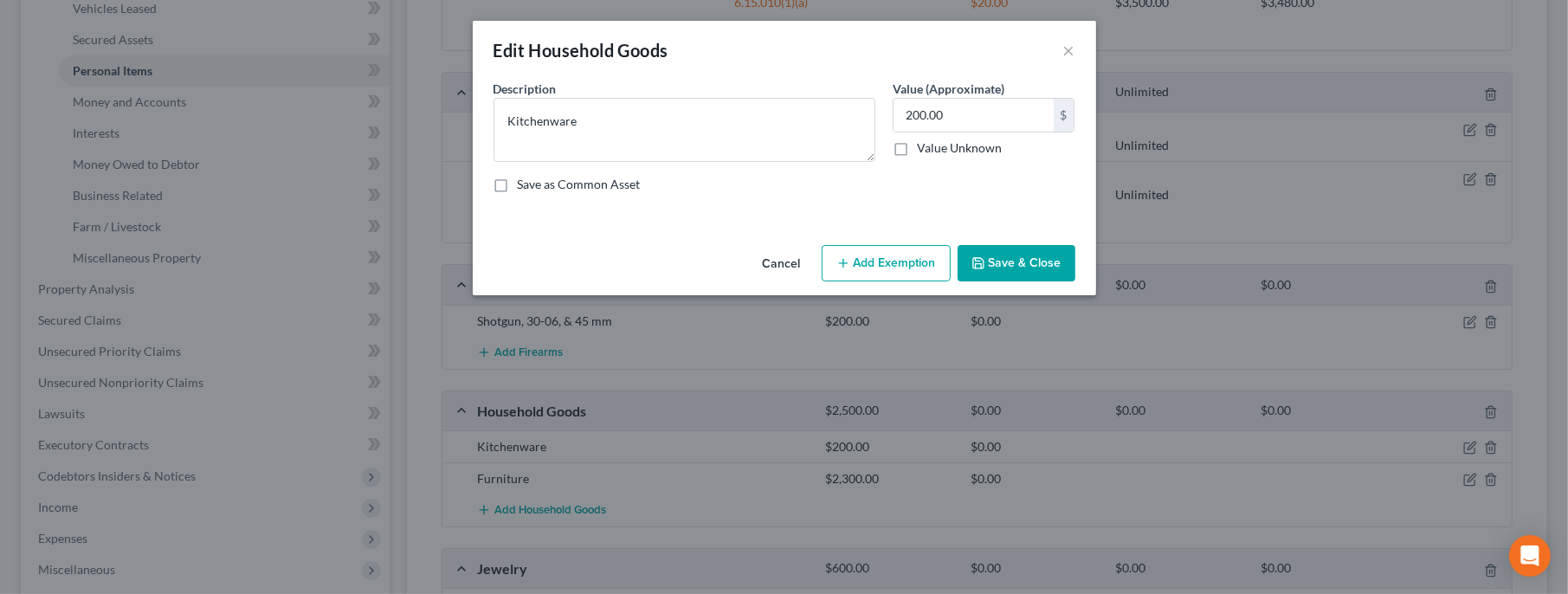
click at [892, 264] on button "Add Exemption" at bounding box center [887, 263] width 129 height 37
select select "2"
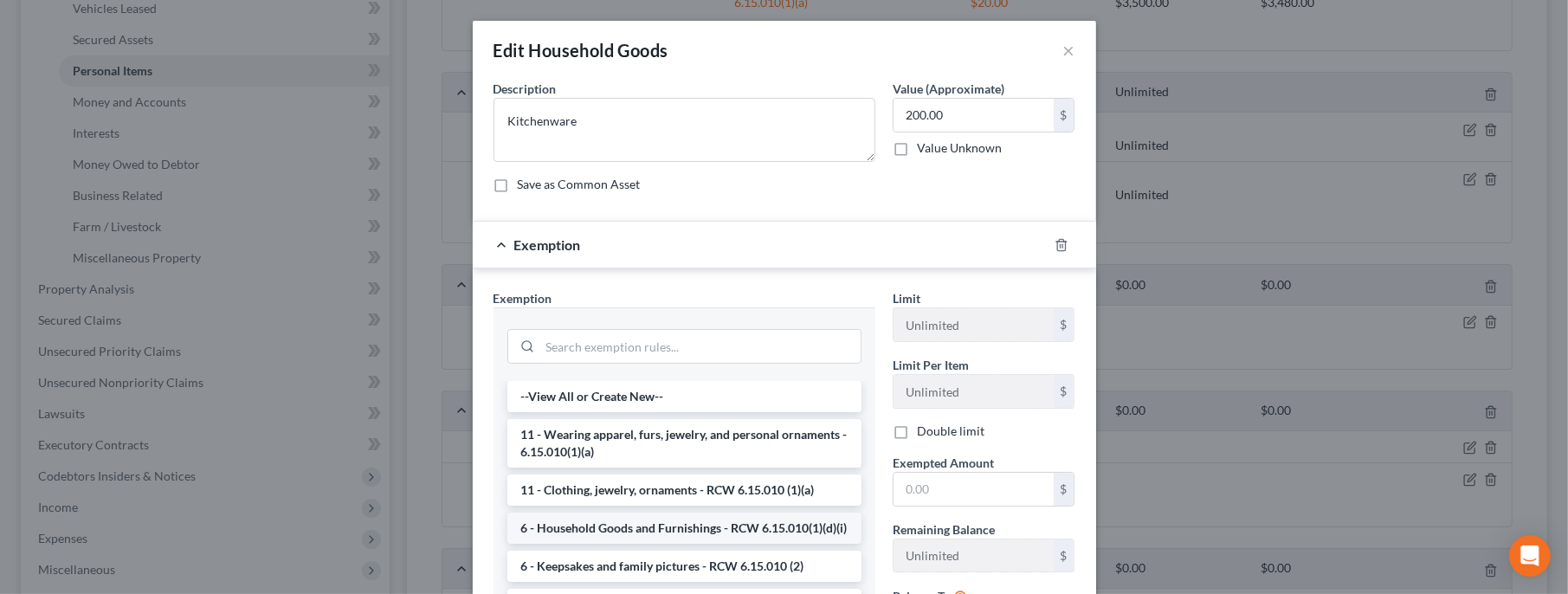
click at [807, 531] on li "6 - Household Goods and Furnishings - RCW 6.15.010(1)(d)(i)" at bounding box center [684, 527] width 355 height 31
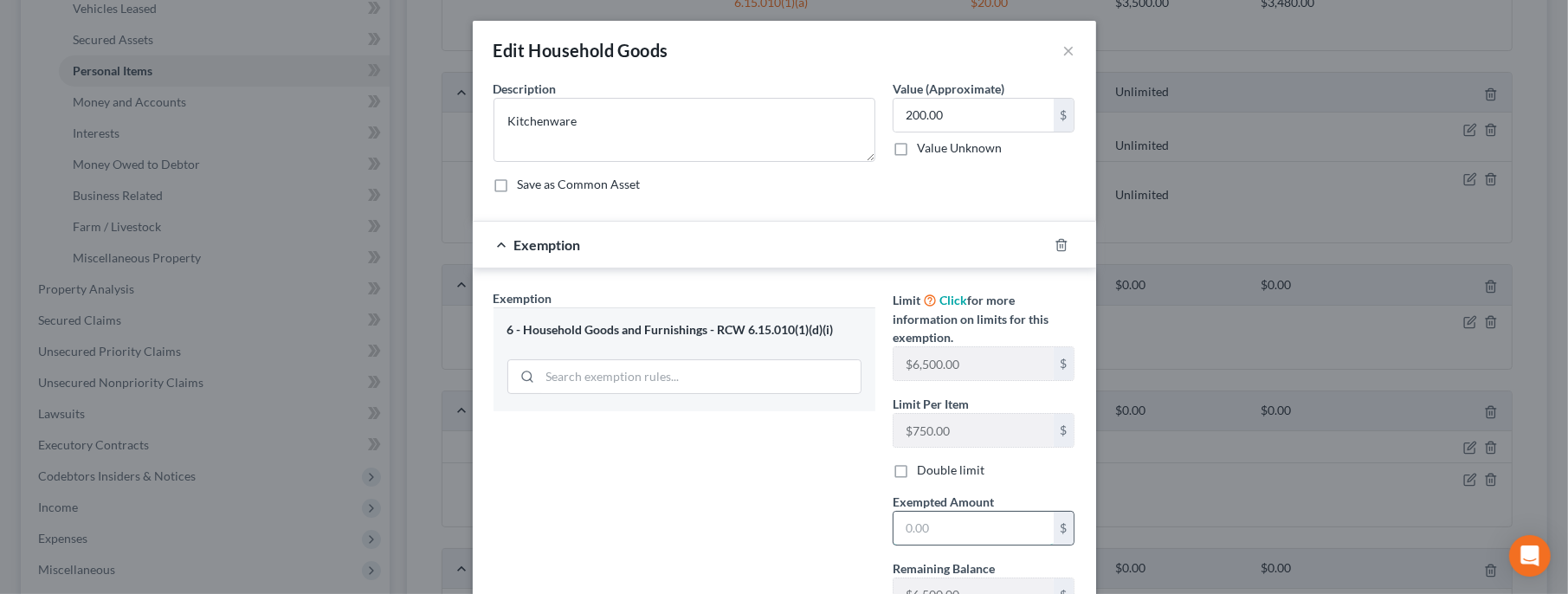
click at [944, 537] on input "text" at bounding box center [973, 527] width 160 height 33
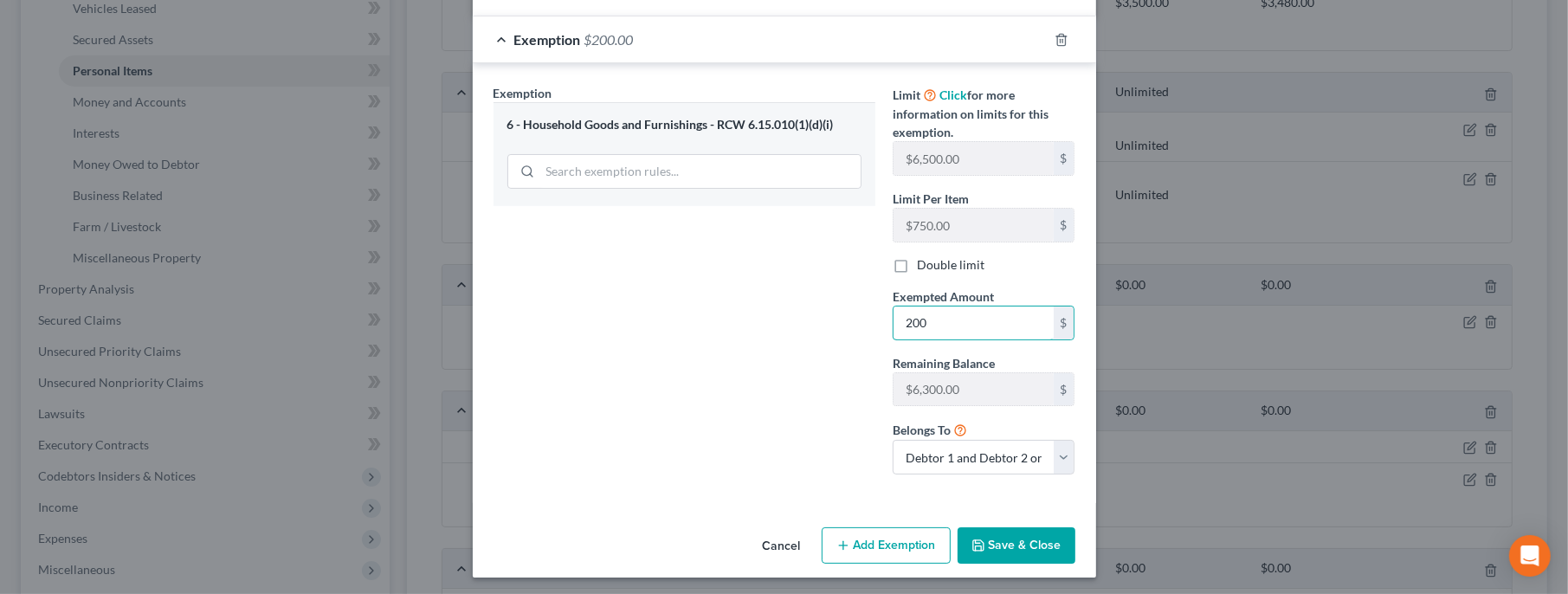
type input "200"
click at [1003, 534] on button "Save & Close" at bounding box center [1017, 545] width 118 height 37
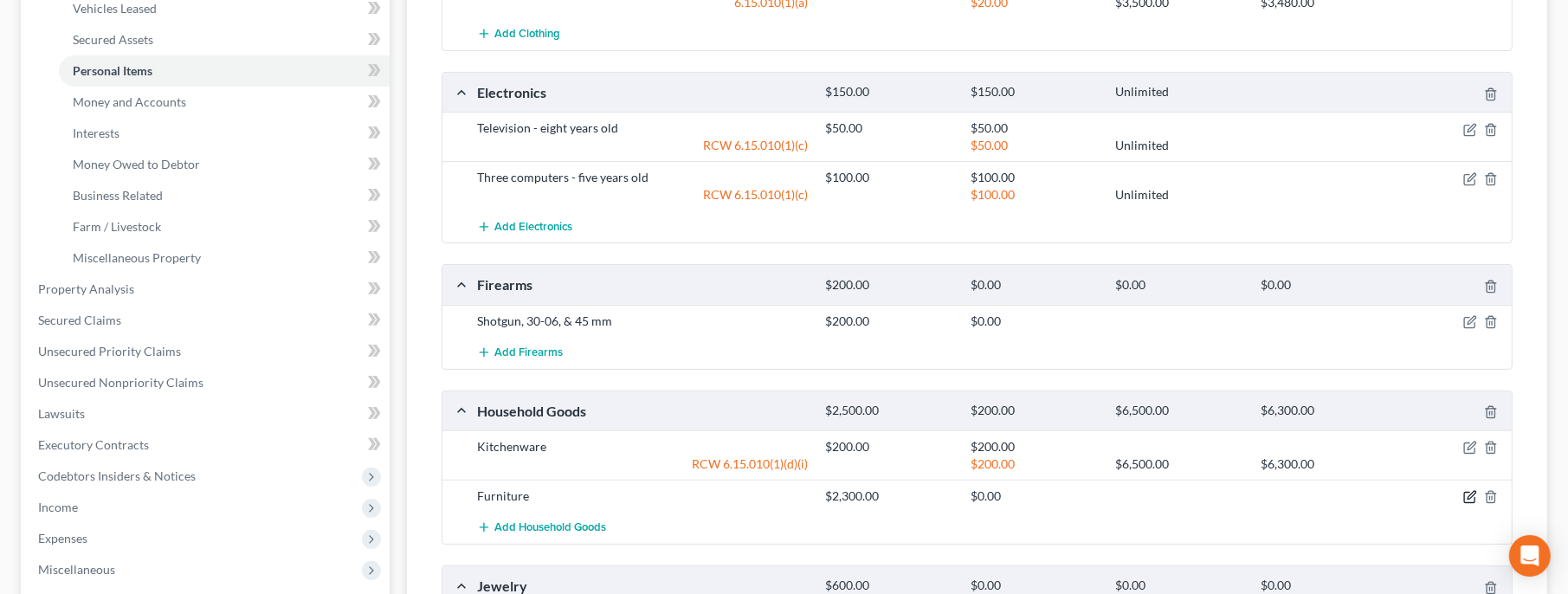
click at [1470, 496] on icon "button" at bounding box center [1472, 496] width 8 height 8
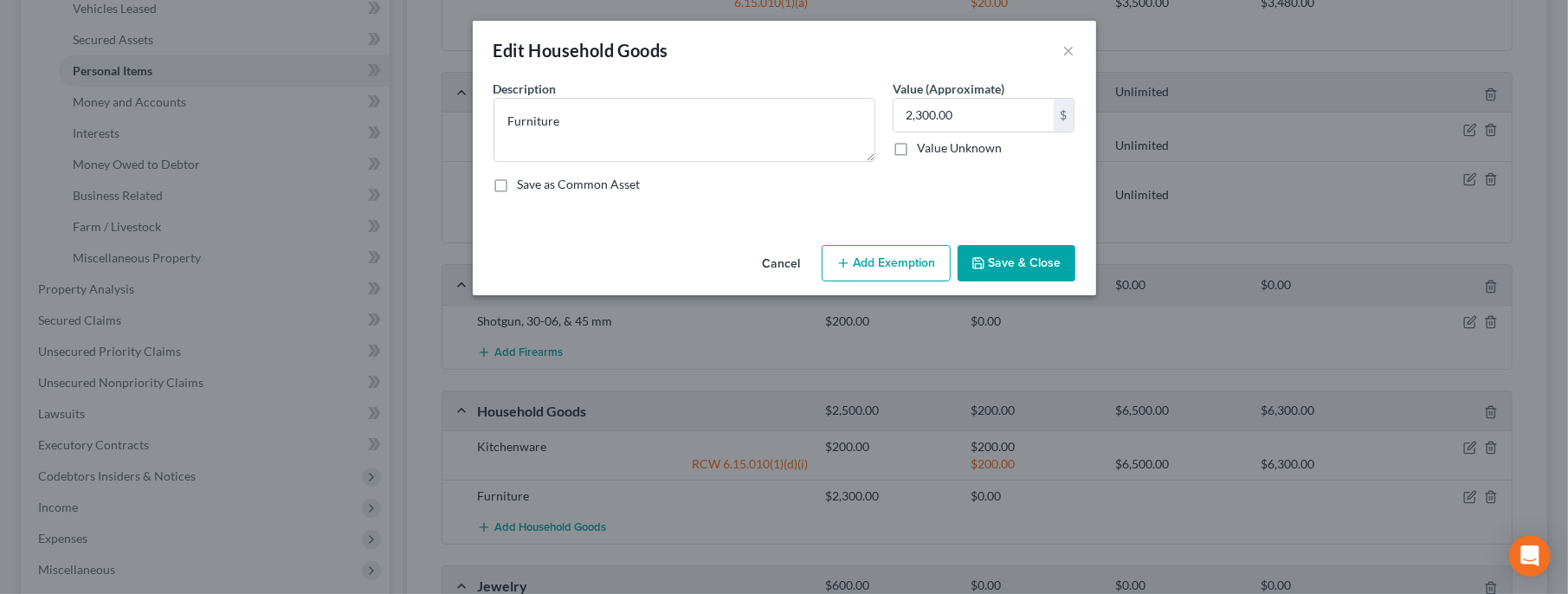
click at [886, 255] on button "Add Exemption" at bounding box center [887, 263] width 129 height 37
select select "2"
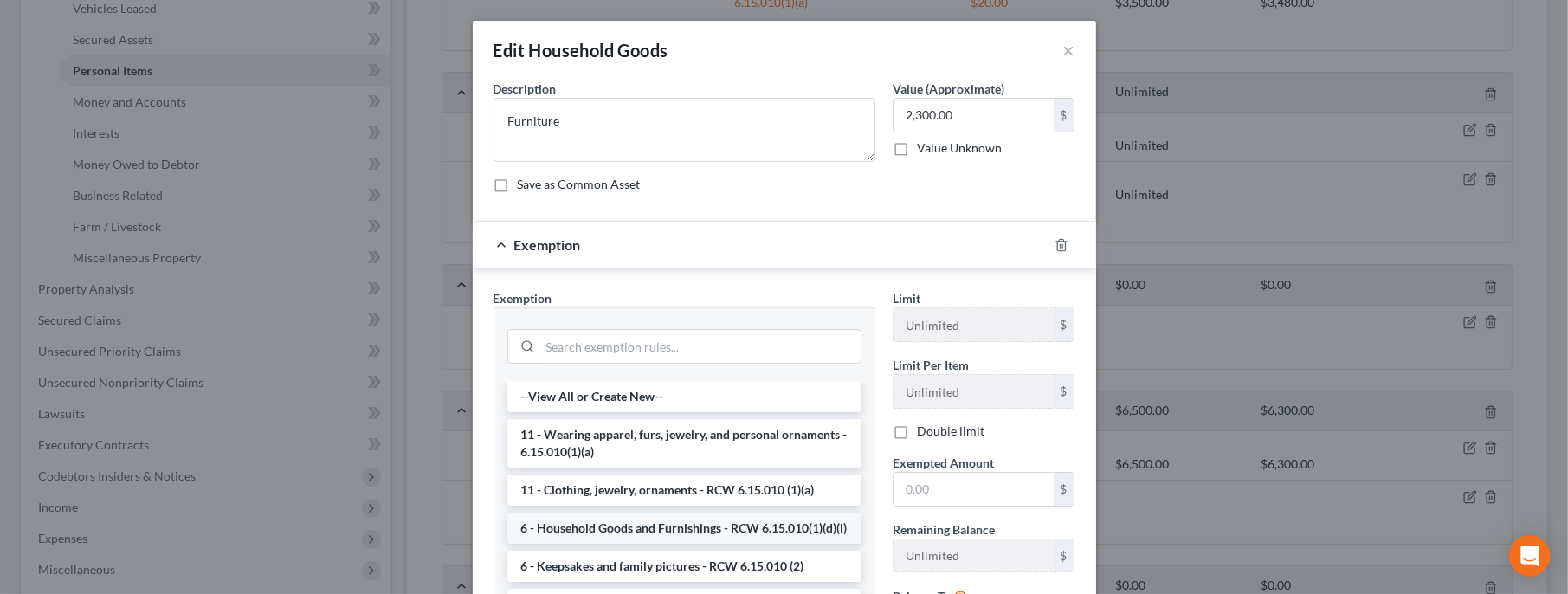
click at [663, 520] on li "6 - Household Goods and Furnishings - RCW 6.15.010(1)(d)(i)" at bounding box center [684, 527] width 355 height 31
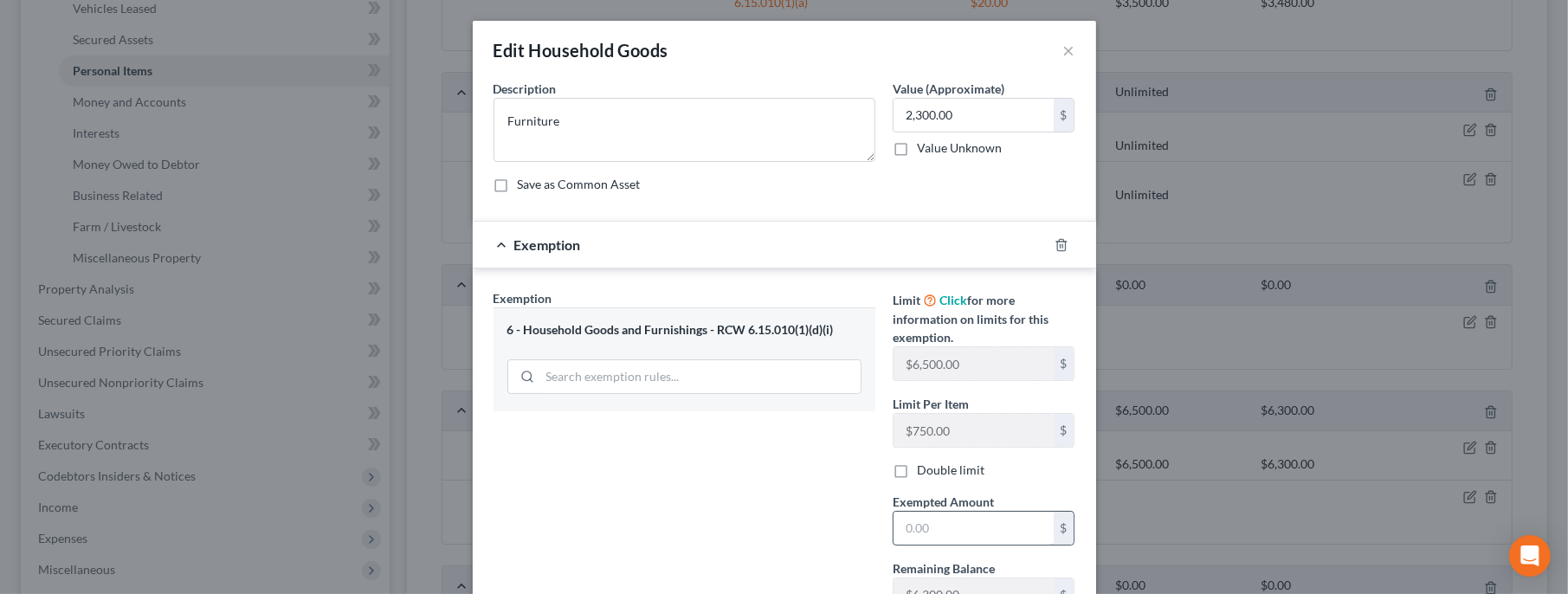
click at [944, 532] on input "text" at bounding box center [973, 527] width 160 height 33
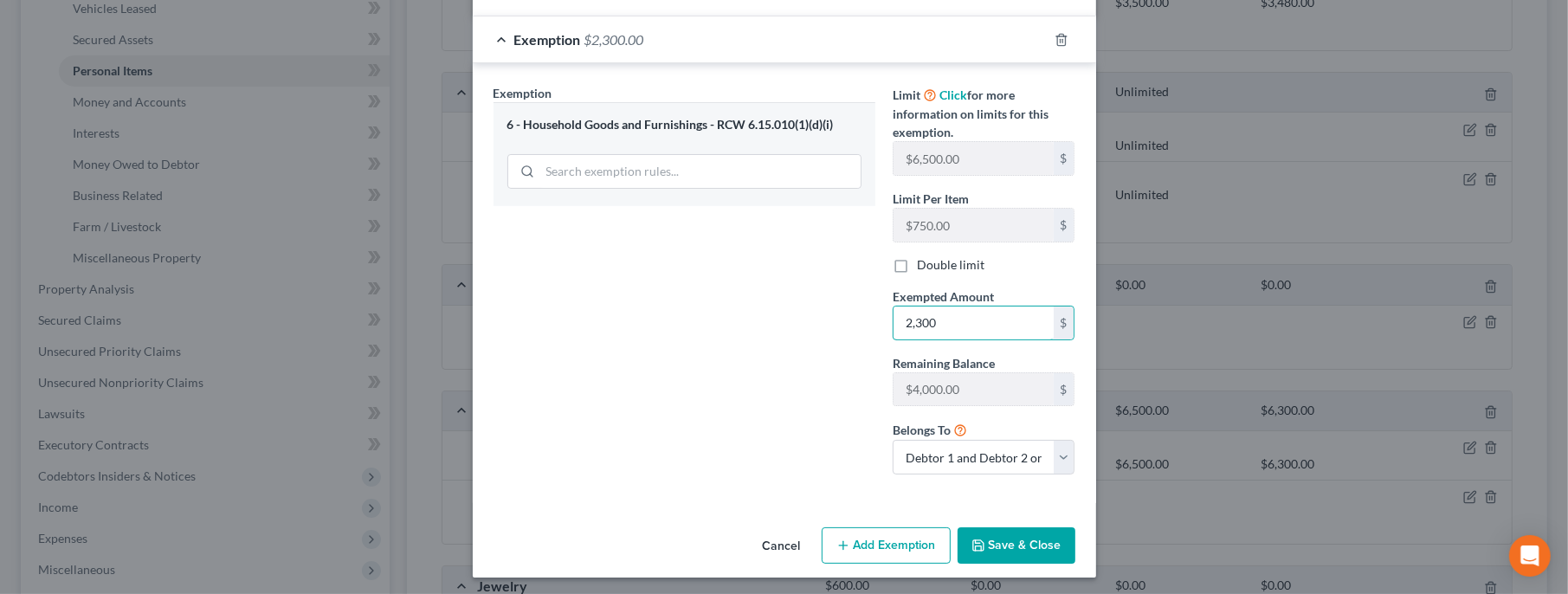
type input "2,300"
click at [1011, 548] on button "Save & Close" at bounding box center [1017, 545] width 118 height 37
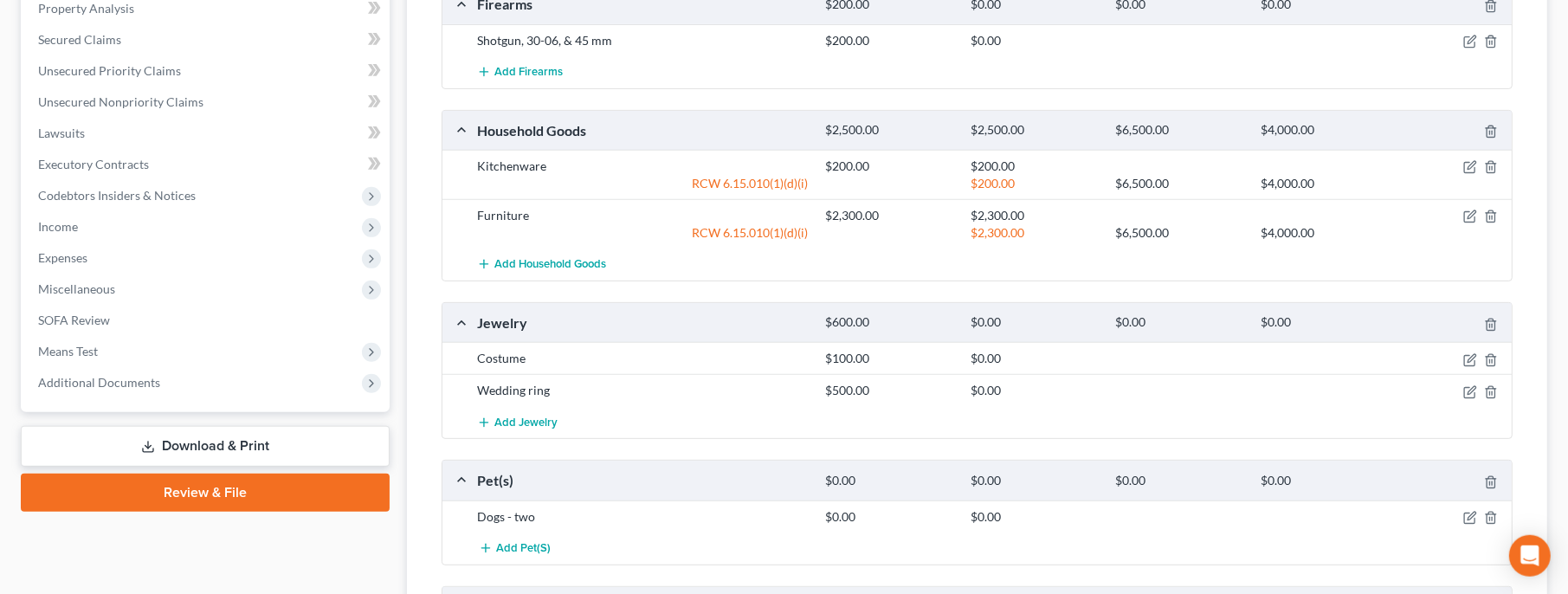
scroll to position [749, 0]
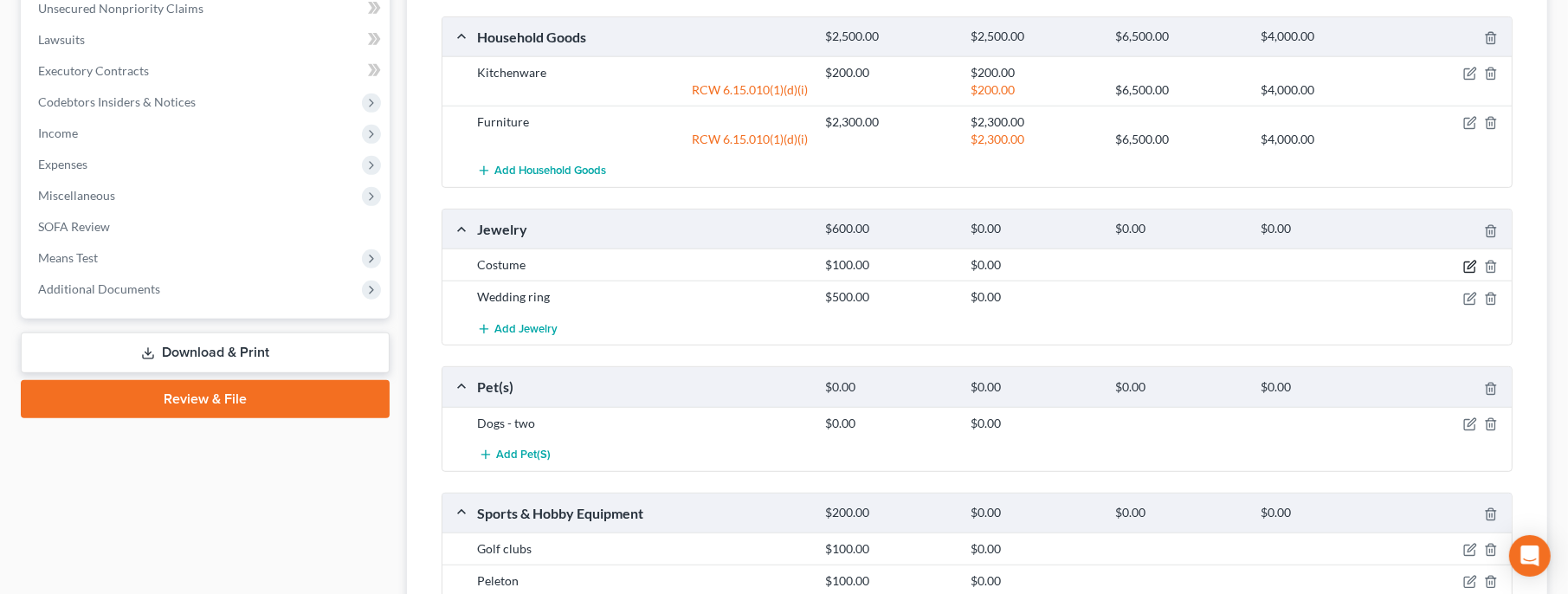
click at [1473, 261] on icon "button" at bounding box center [1472, 265] width 8 height 8
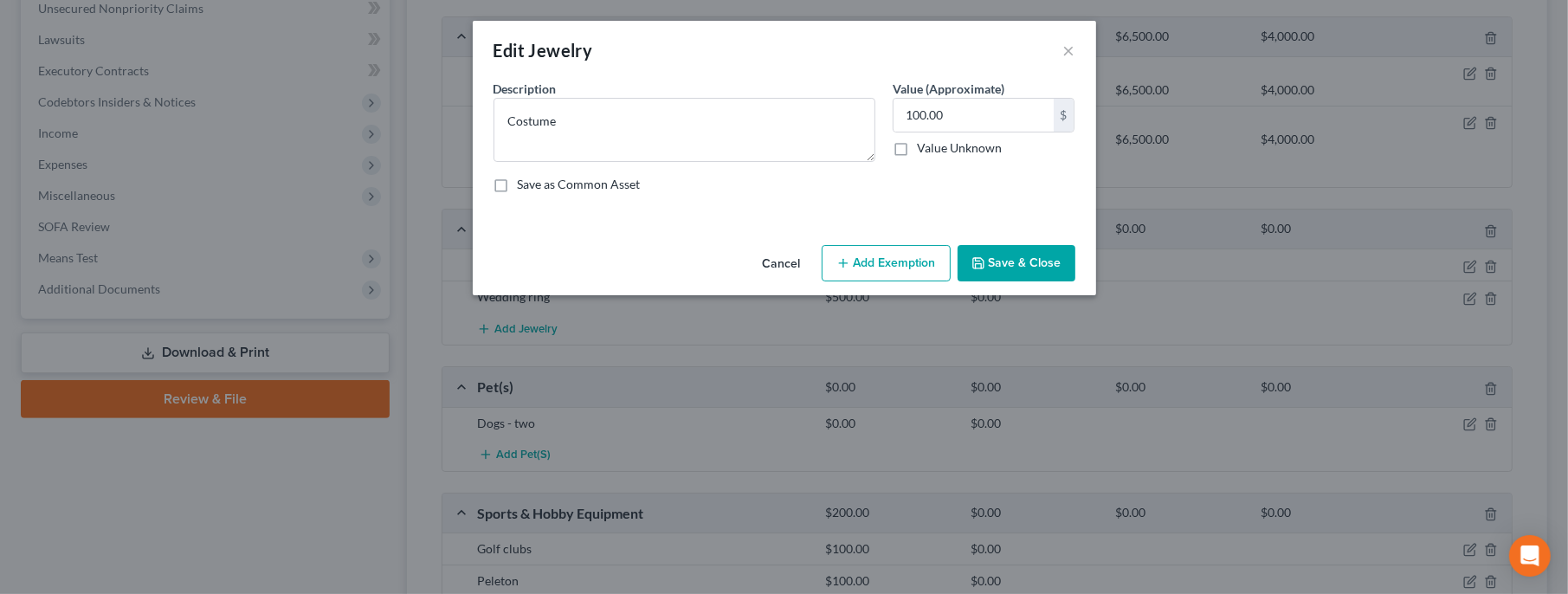
click at [888, 254] on button "Add Exemption" at bounding box center [887, 263] width 129 height 37
select select "2"
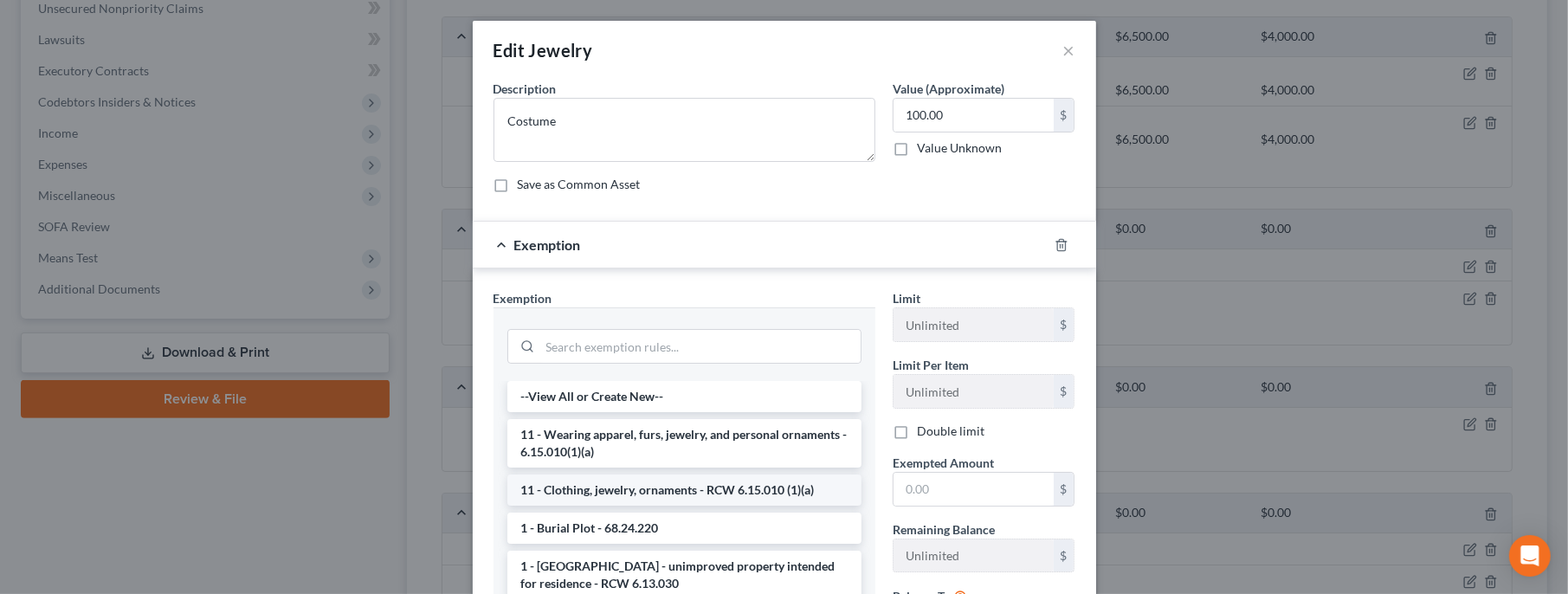
click at [692, 480] on li "11 - Clothing, jewelry, ornaments - RCW 6.15.010 (1)(a)" at bounding box center [684, 490] width 355 height 31
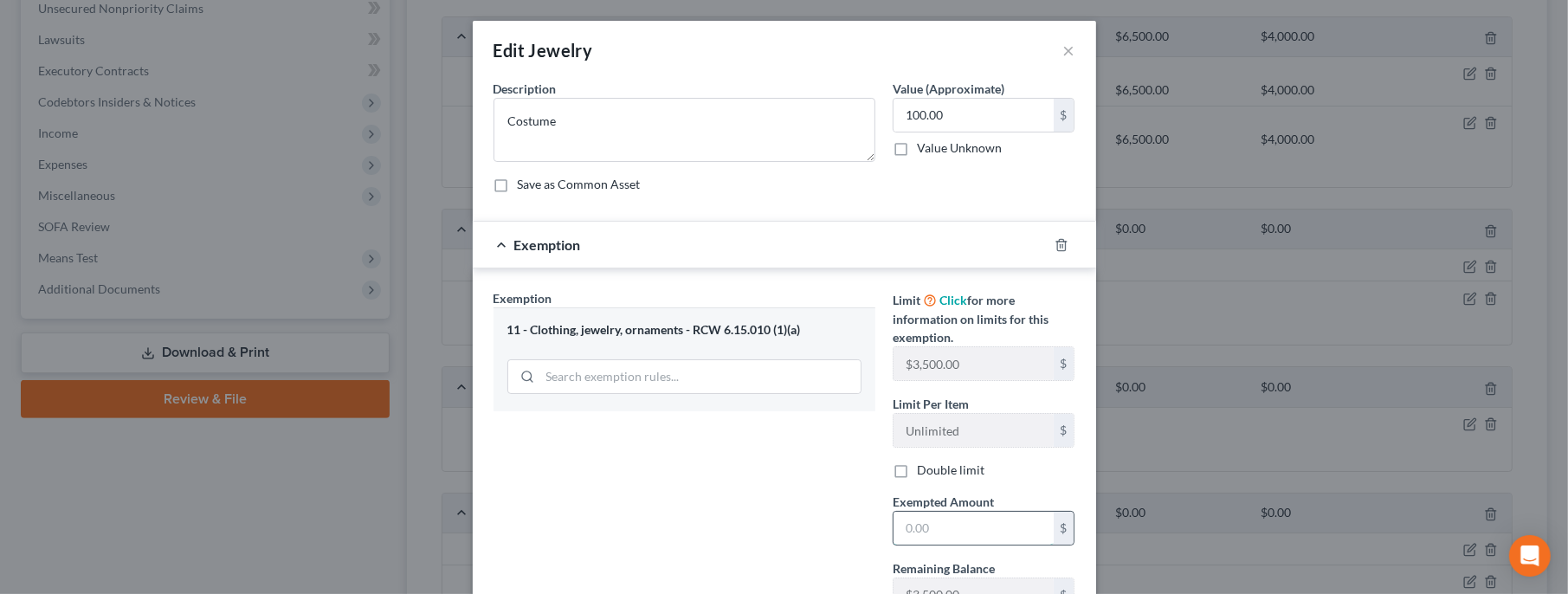
click at [942, 526] on input "text" at bounding box center [973, 527] width 160 height 33
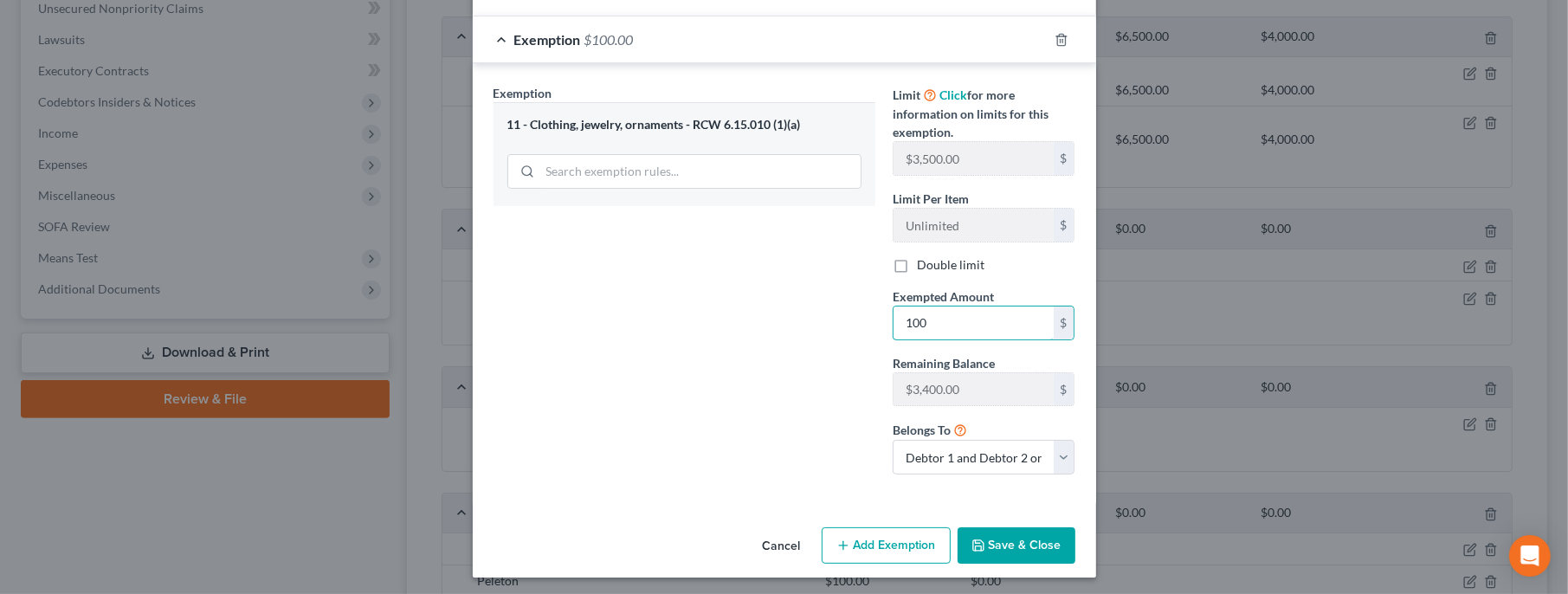
type input "100"
click at [999, 553] on button "Save & Close" at bounding box center [1017, 545] width 118 height 37
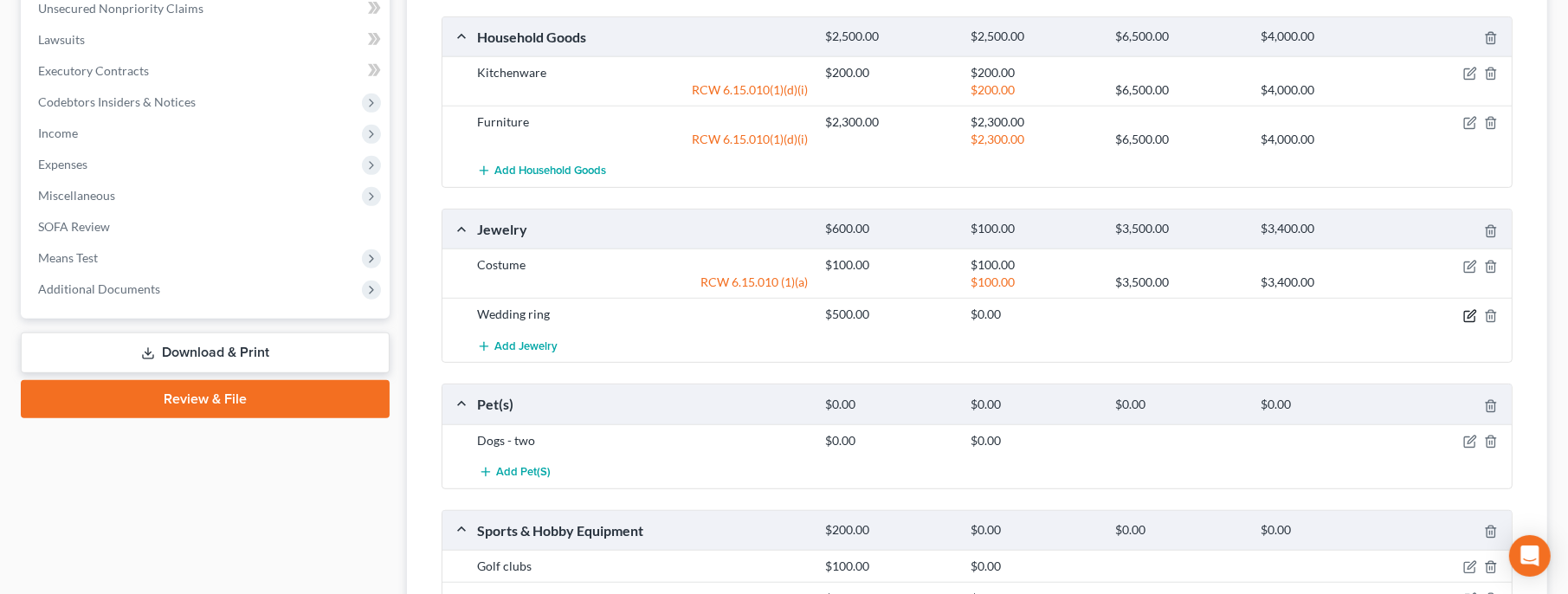
click at [1476, 311] on icon "button" at bounding box center [1471, 316] width 14 height 14
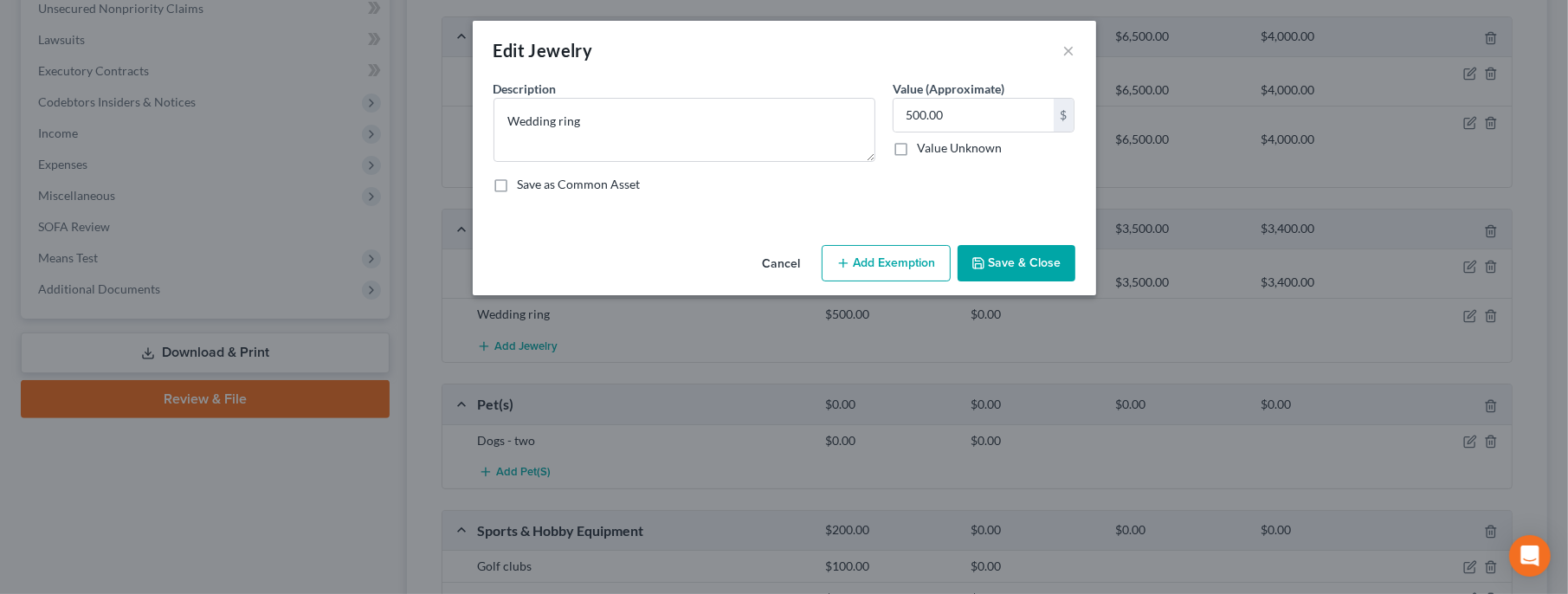
click at [857, 259] on button "Add Exemption" at bounding box center [887, 263] width 129 height 37
select select "2"
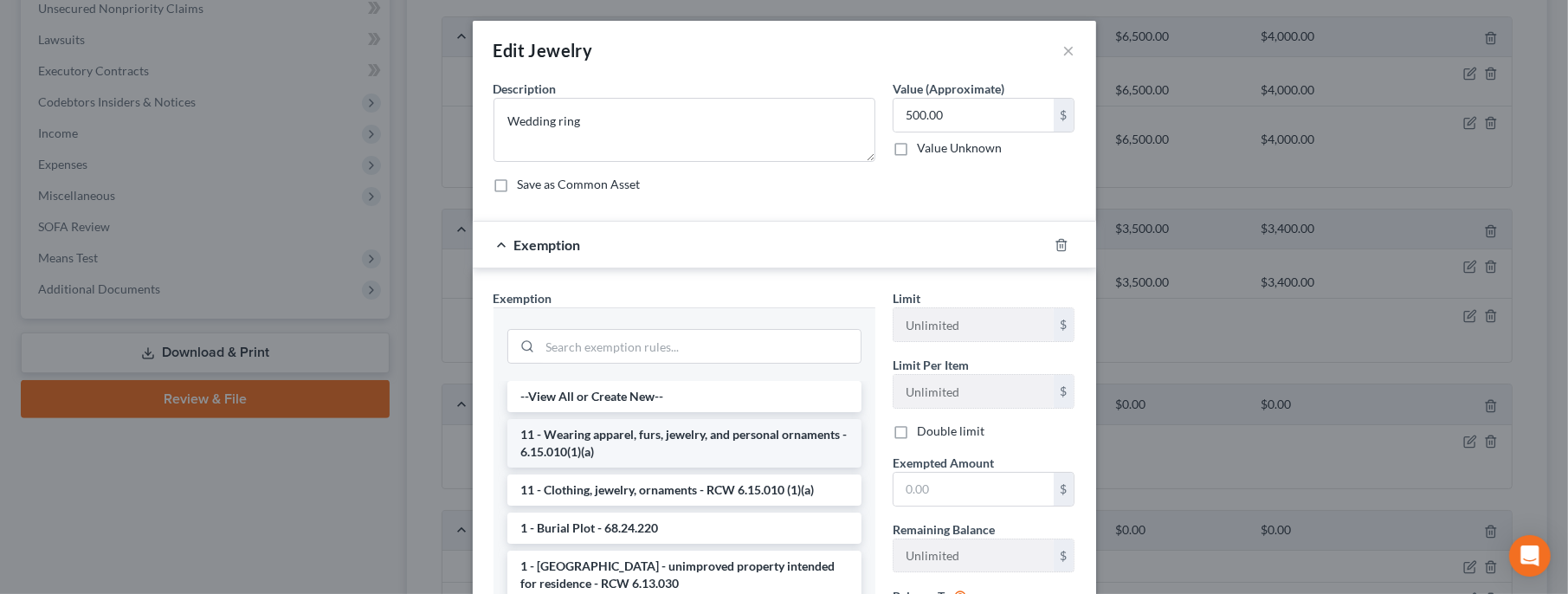
click at [749, 449] on li "11 - Wearing apparel, furs, jewelry, and personal ornaments - 6.15.010(1)(a)" at bounding box center [684, 443] width 355 height 49
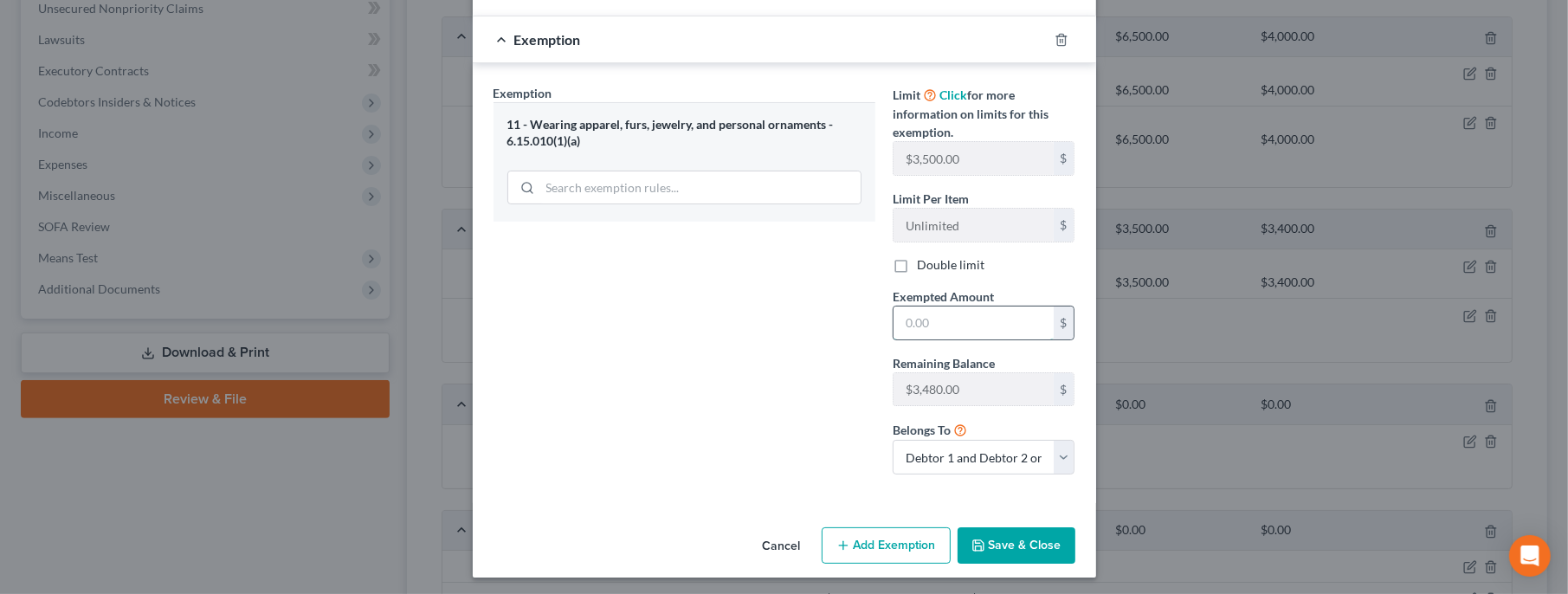
click at [956, 316] on input "text" at bounding box center [973, 323] width 160 height 33
type input "500"
click at [1013, 556] on button "Save & Close" at bounding box center [1017, 545] width 118 height 37
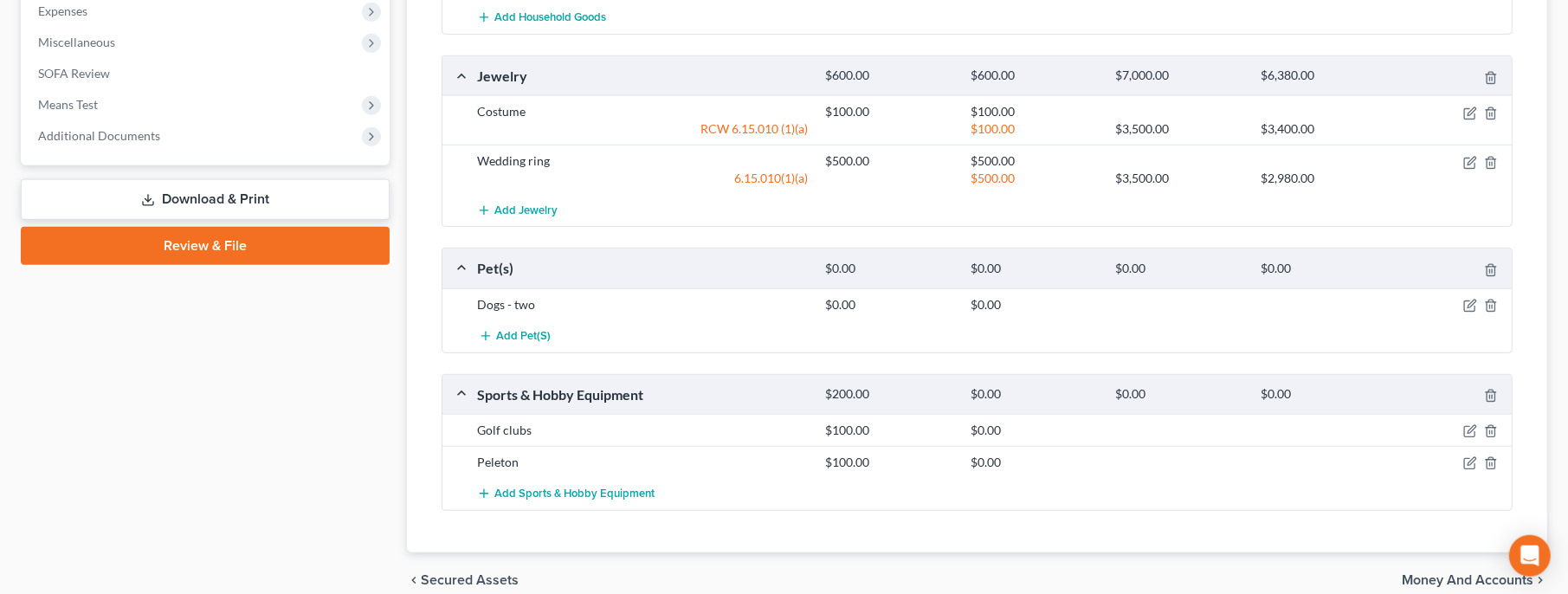
scroll to position [973, 0]
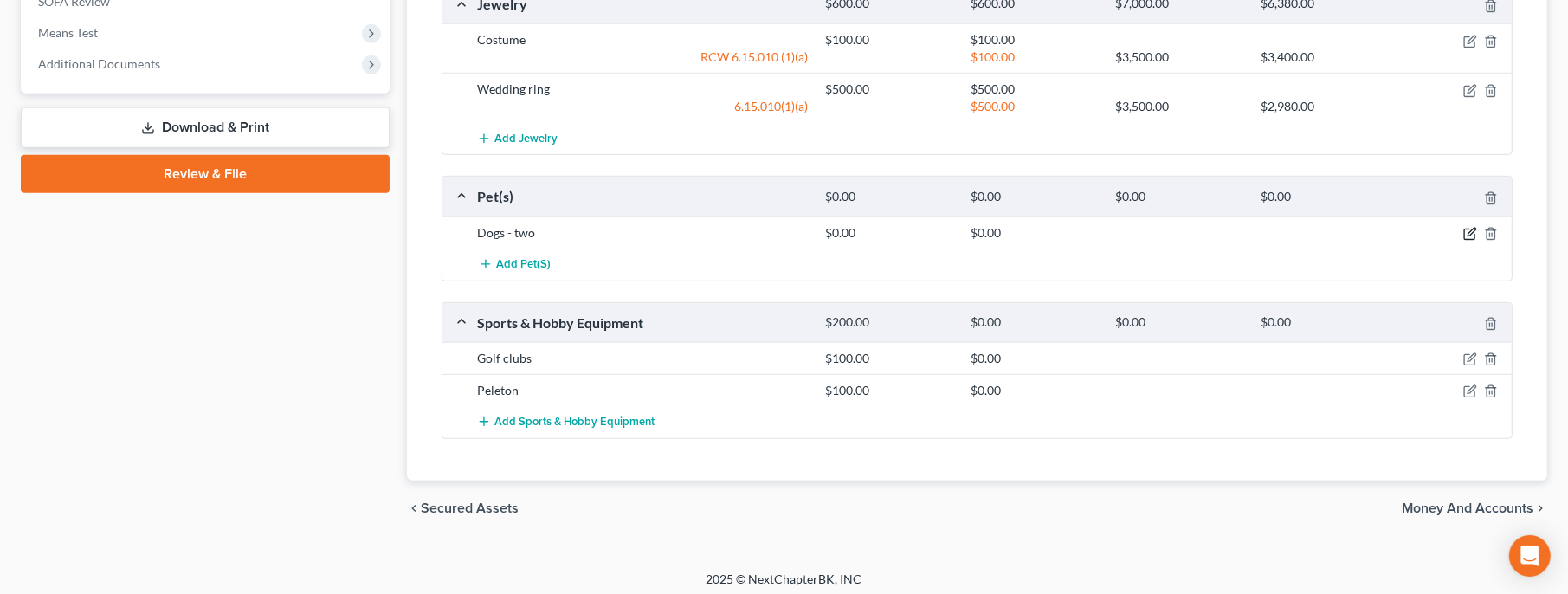
click at [1470, 231] on icon "button" at bounding box center [1471, 233] width 14 height 14
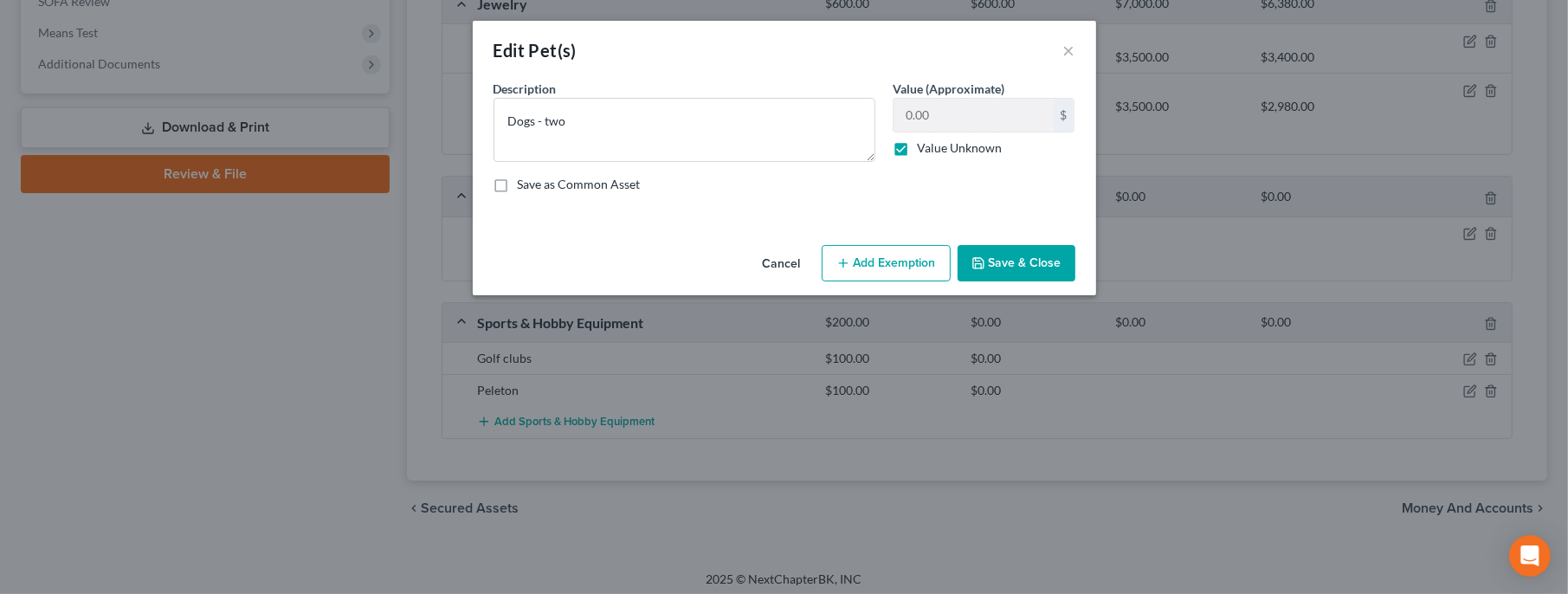
click at [992, 264] on button "Save & Close" at bounding box center [1017, 263] width 118 height 37
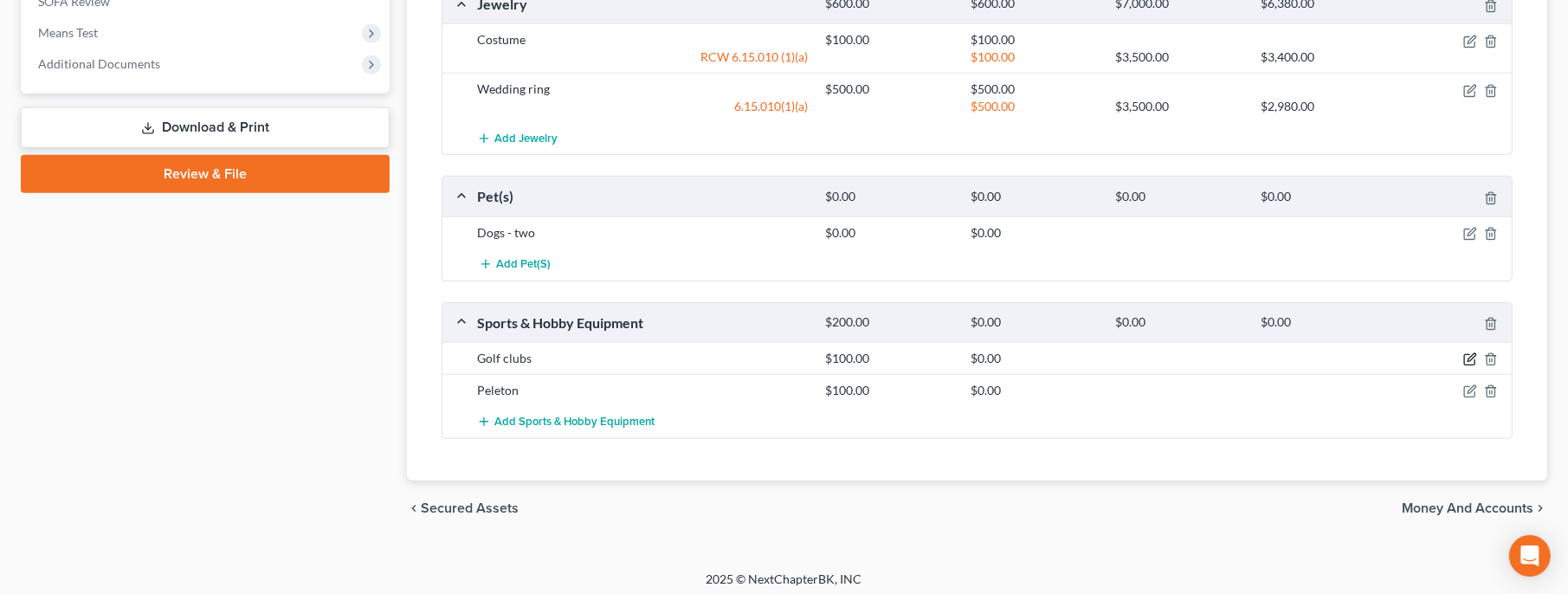
click at [1473, 355] on icon "button" at bounding box center [1472, 359] width 8 height 8
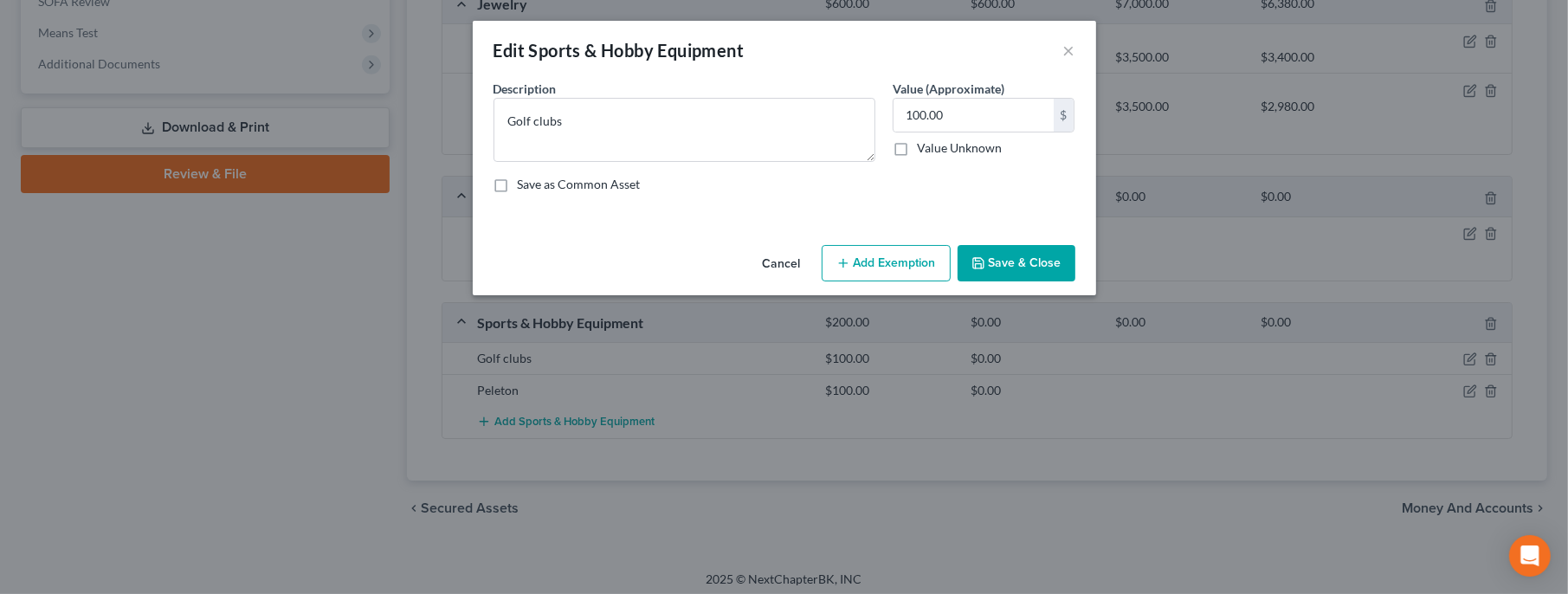
click at [889, 254] on button "Add Exemption" at bounding box center [887, 263] width 129 height 37
select select "2"
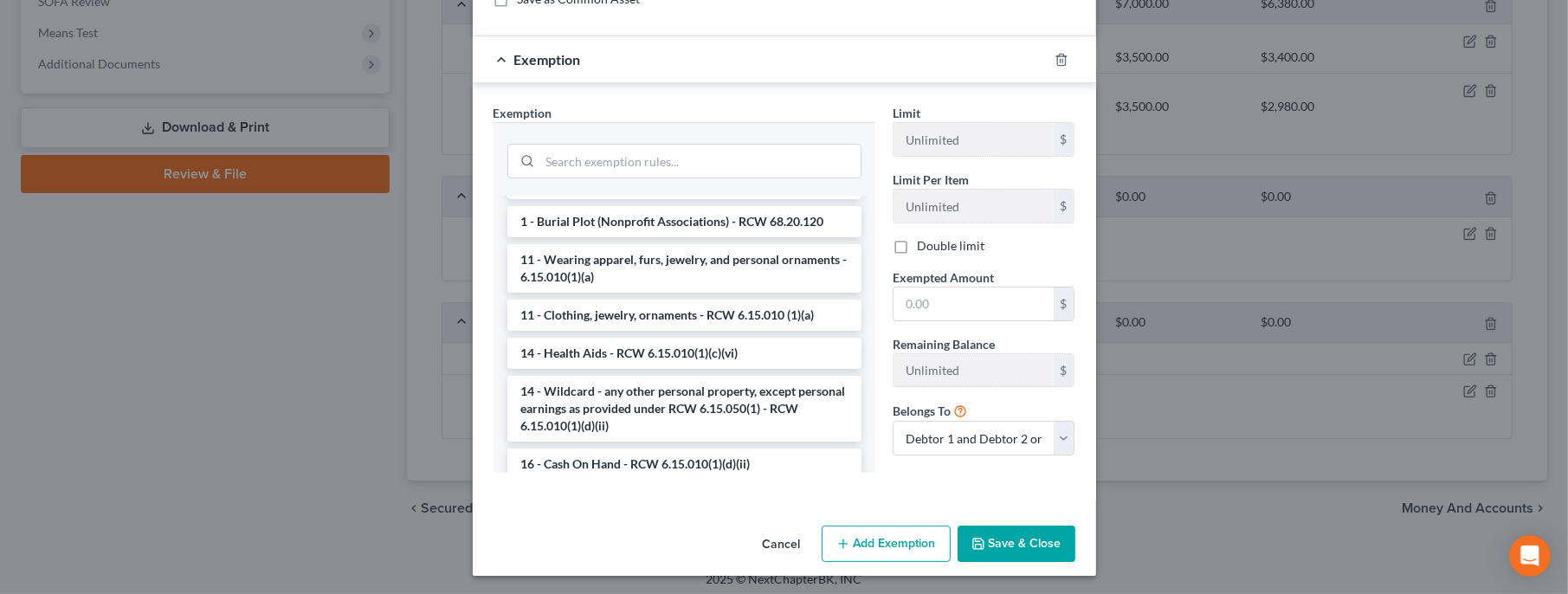
scroll to position [249, 0]
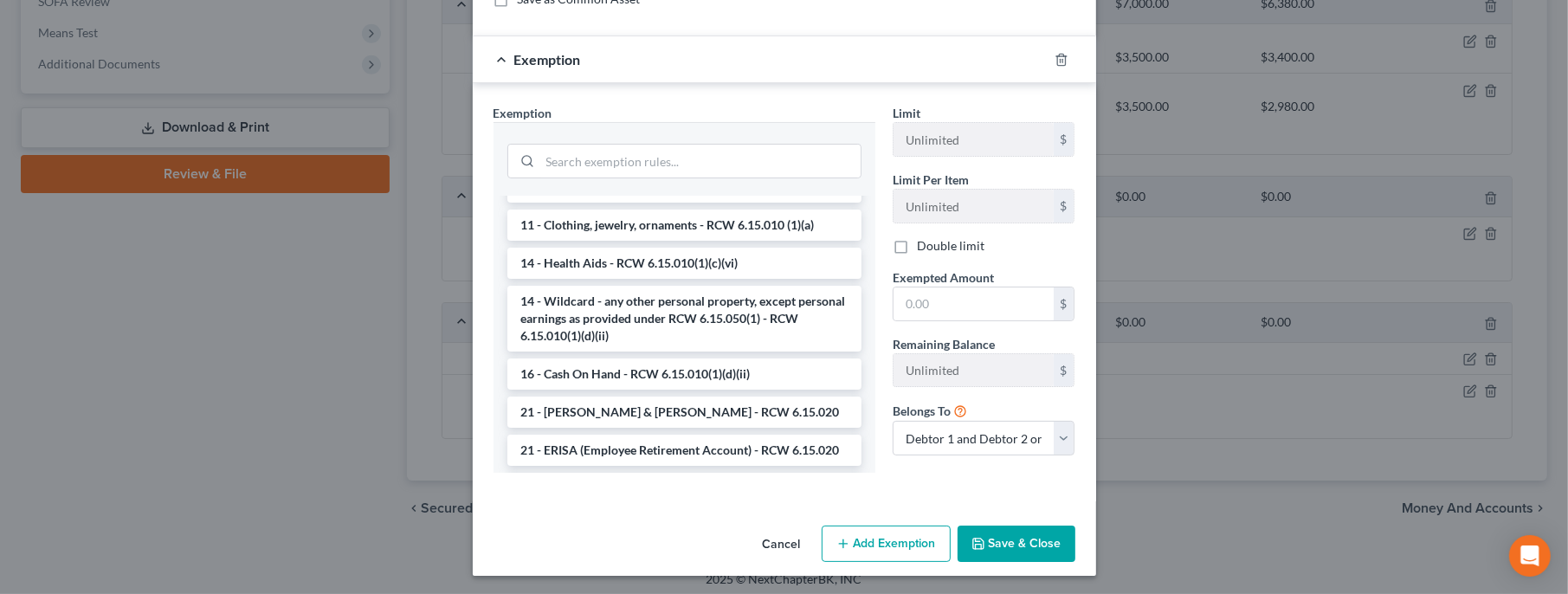
click at [788, 538] on button "Cancel" at bounding box center [782, 544] width 66 height 35
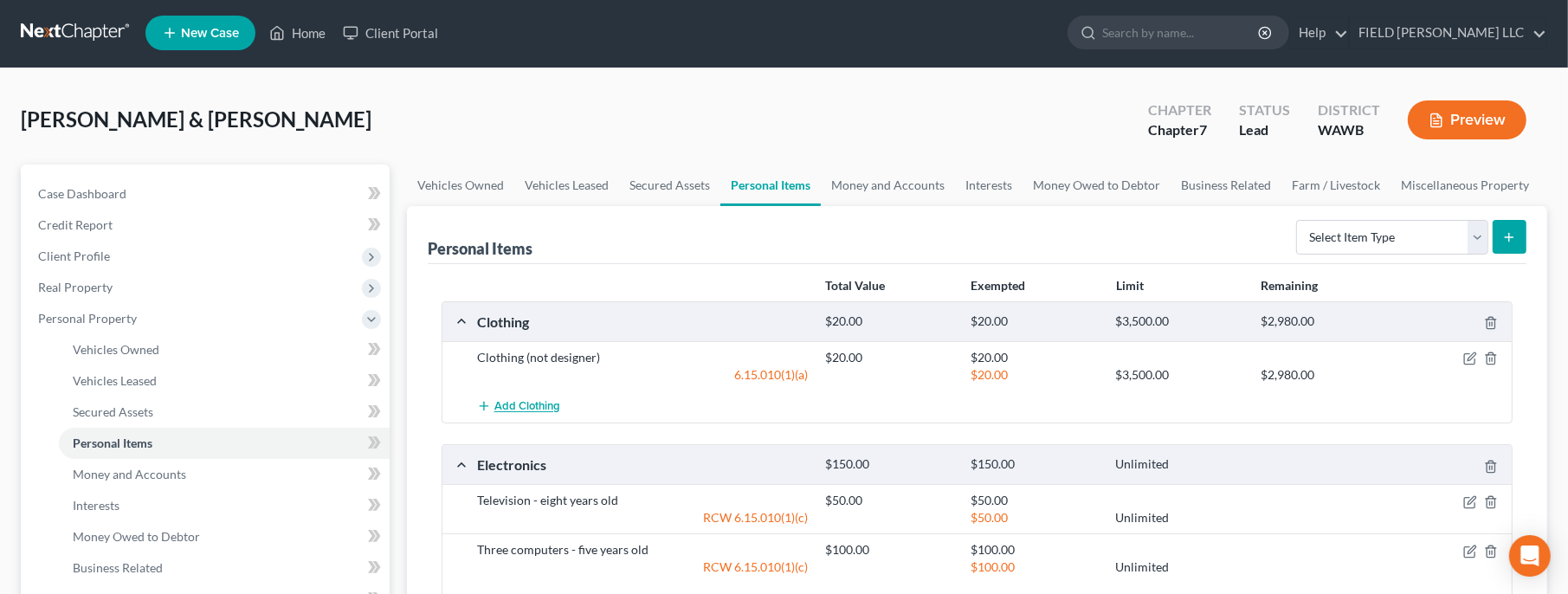
scroll to position [0, 0]
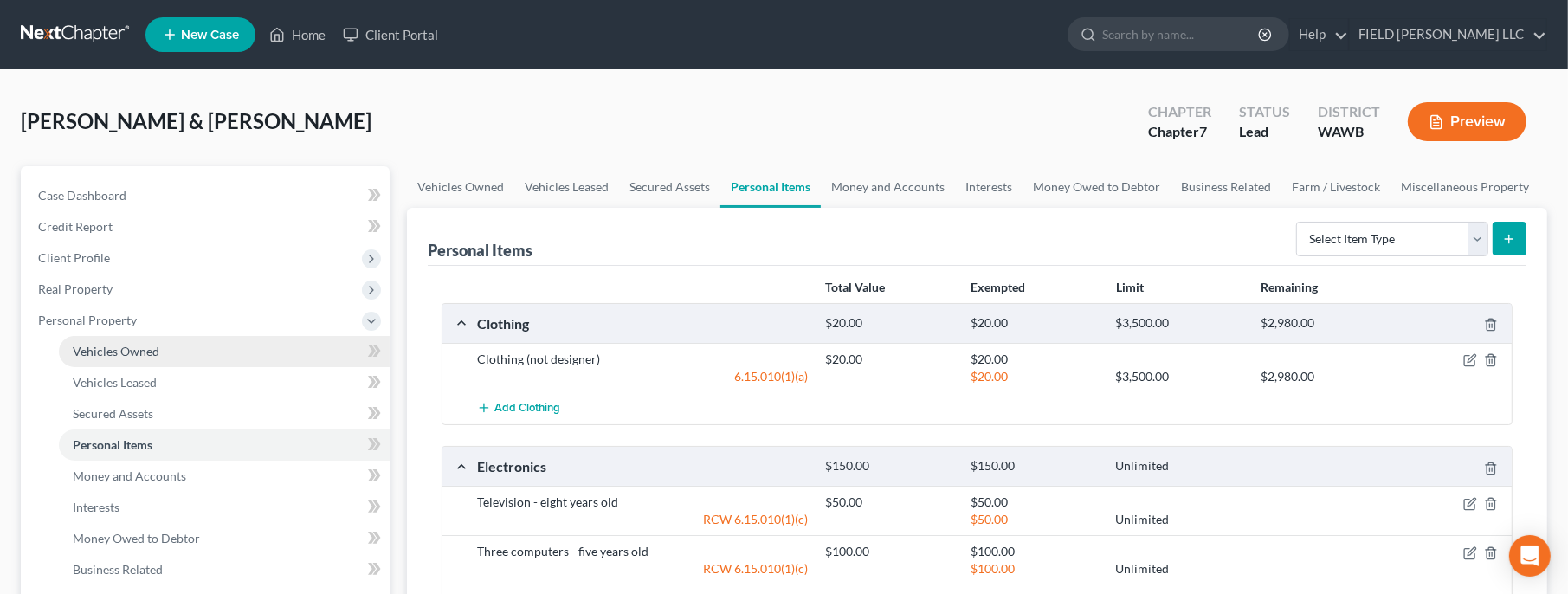
click at [129, 350] on span "Vehicles Owned" at bounding box center [115, 351] width 86 height 15
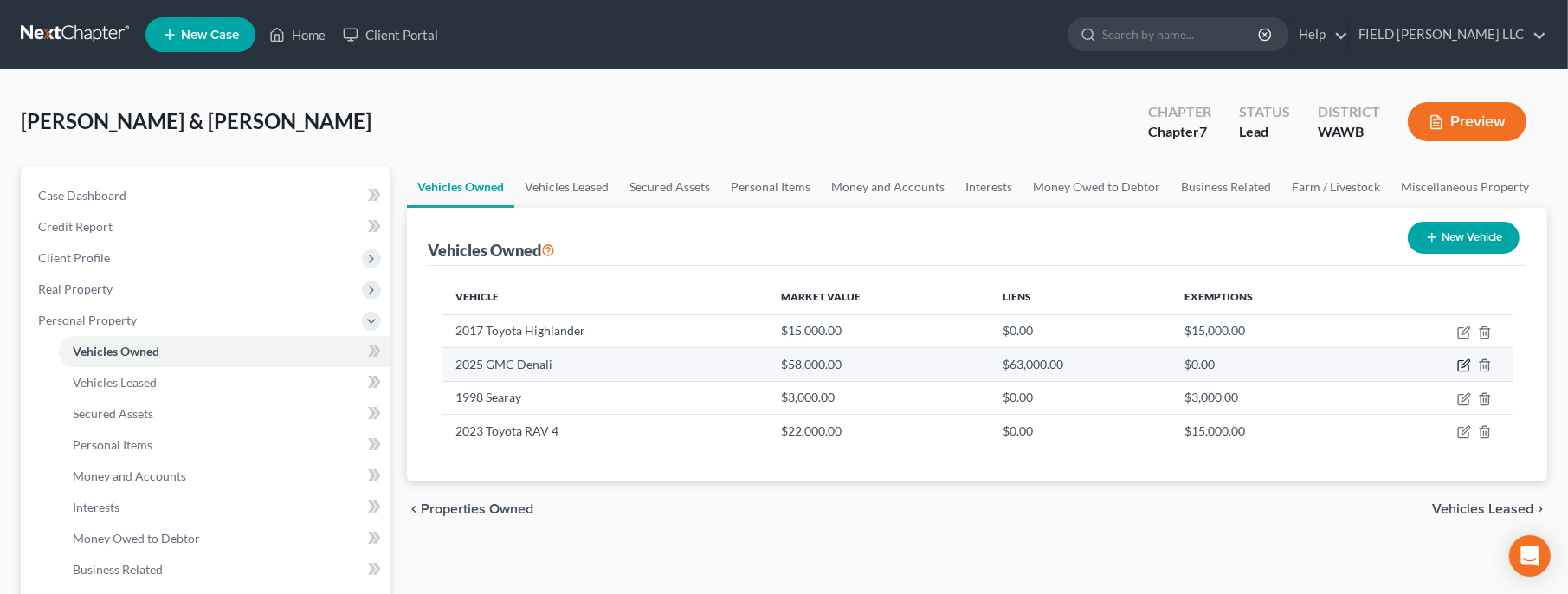
click at [1469, 364] on icon "button" at bounding box center [1465, 366] width 14 height 14
select select "1"
select select "0"
select select "2"
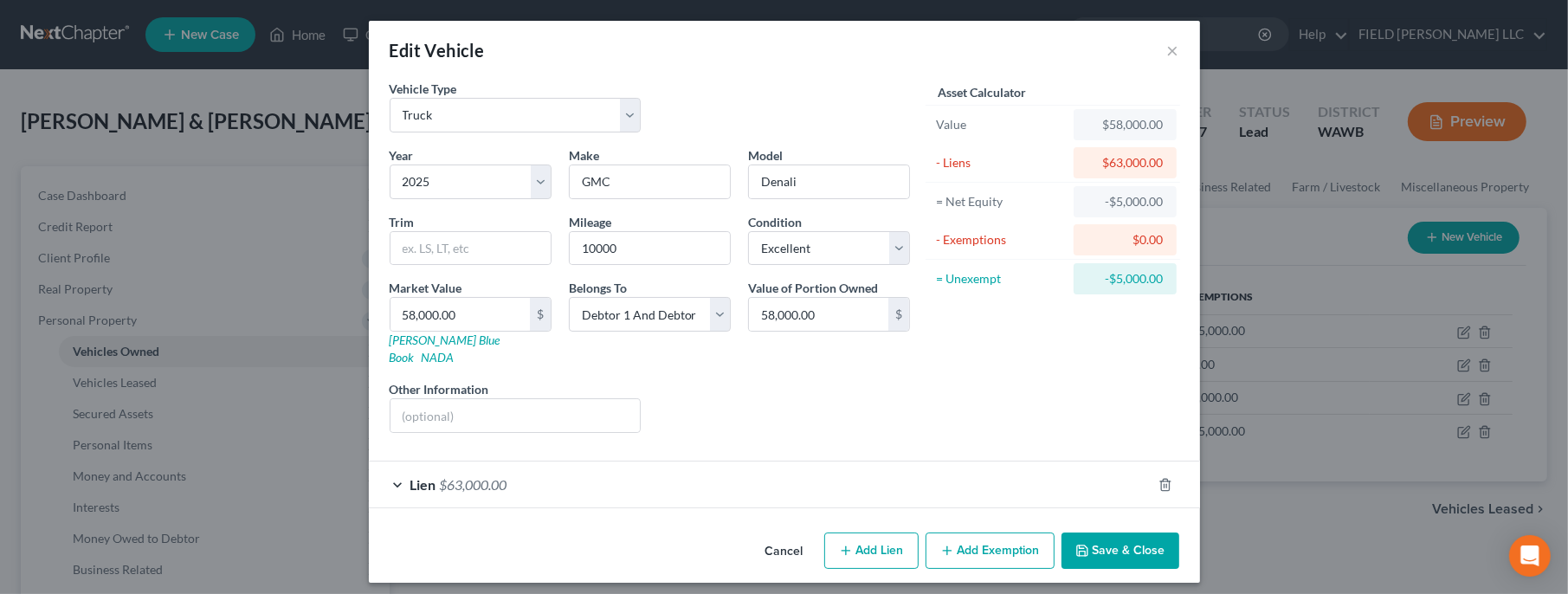
click at [984, 532] on button "Add Exemption" at bounding box center [990, 550] width 129 height 37
select select "2"
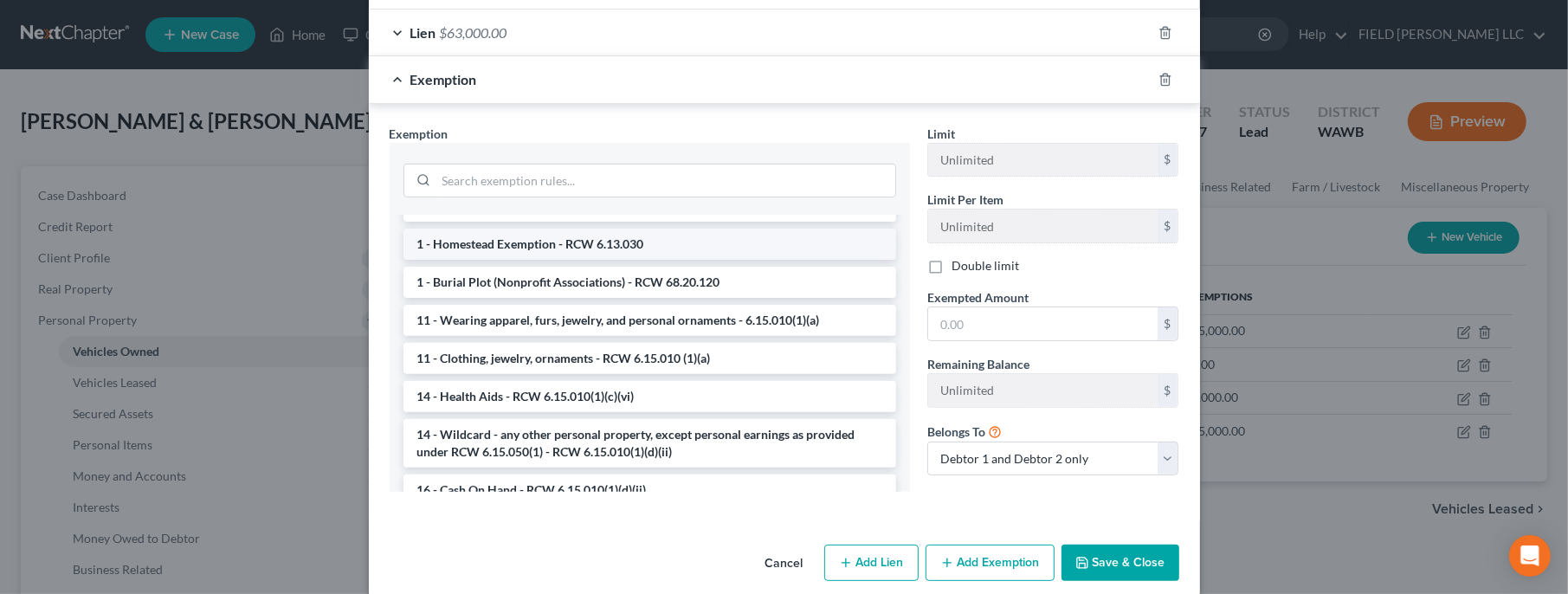
scroll to position [249, 0]
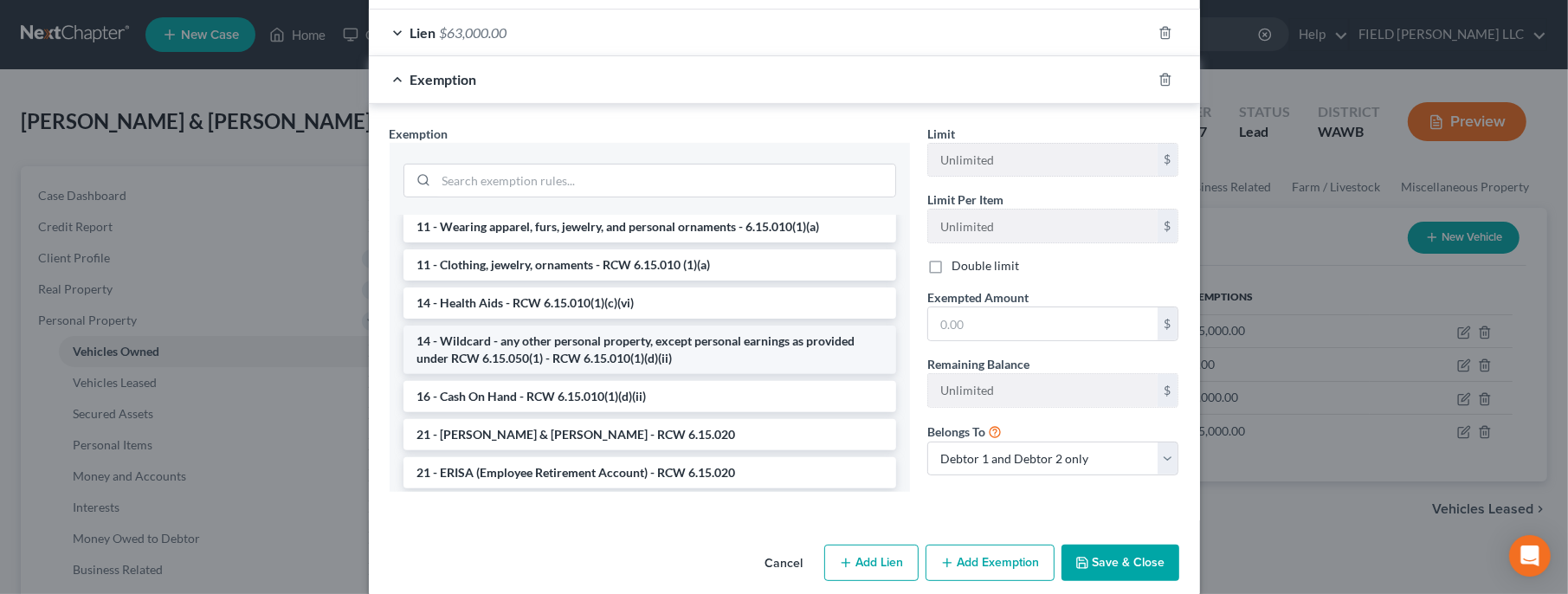
click at [659, 326] on li "14 - Wildcard - any other personal property, except personal earnings as provid…" at bounding box center [649, 350] width 493 height 49
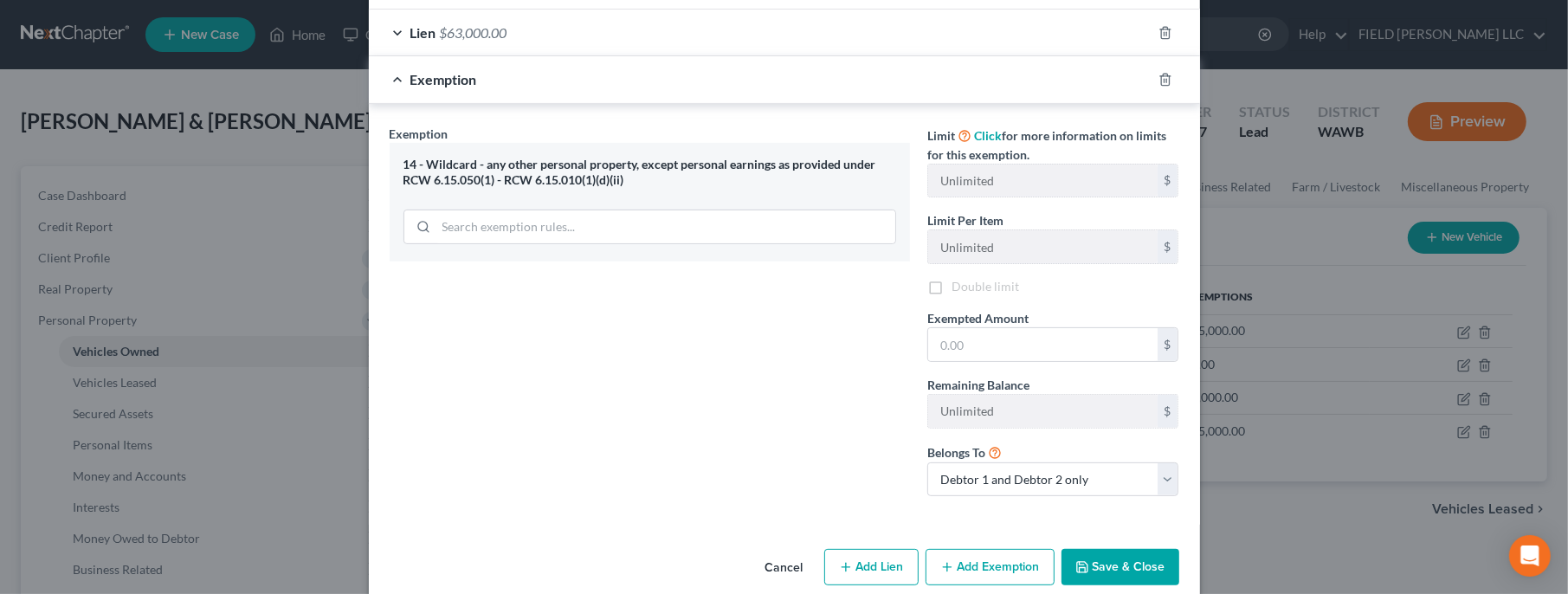
scroll to position [434, 0]
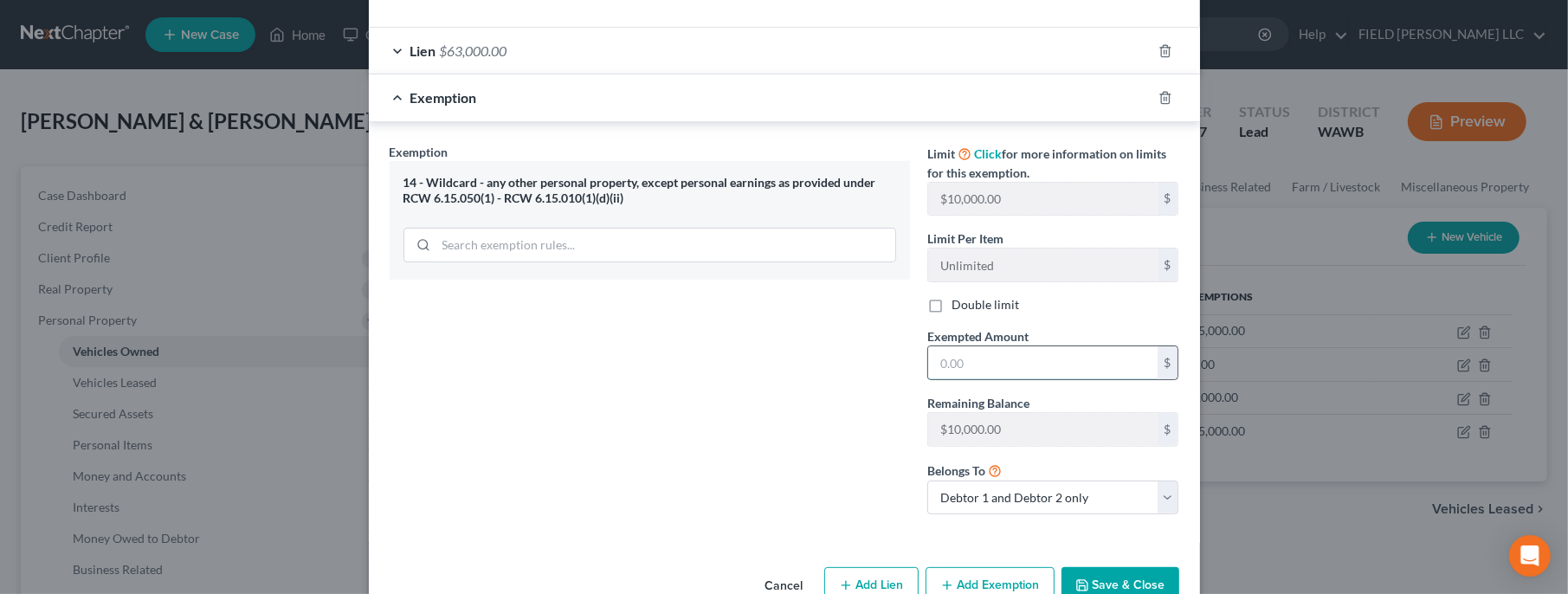
click at [982, 347] on input "text" at bounding box center [1043, 363] width 229 height 33
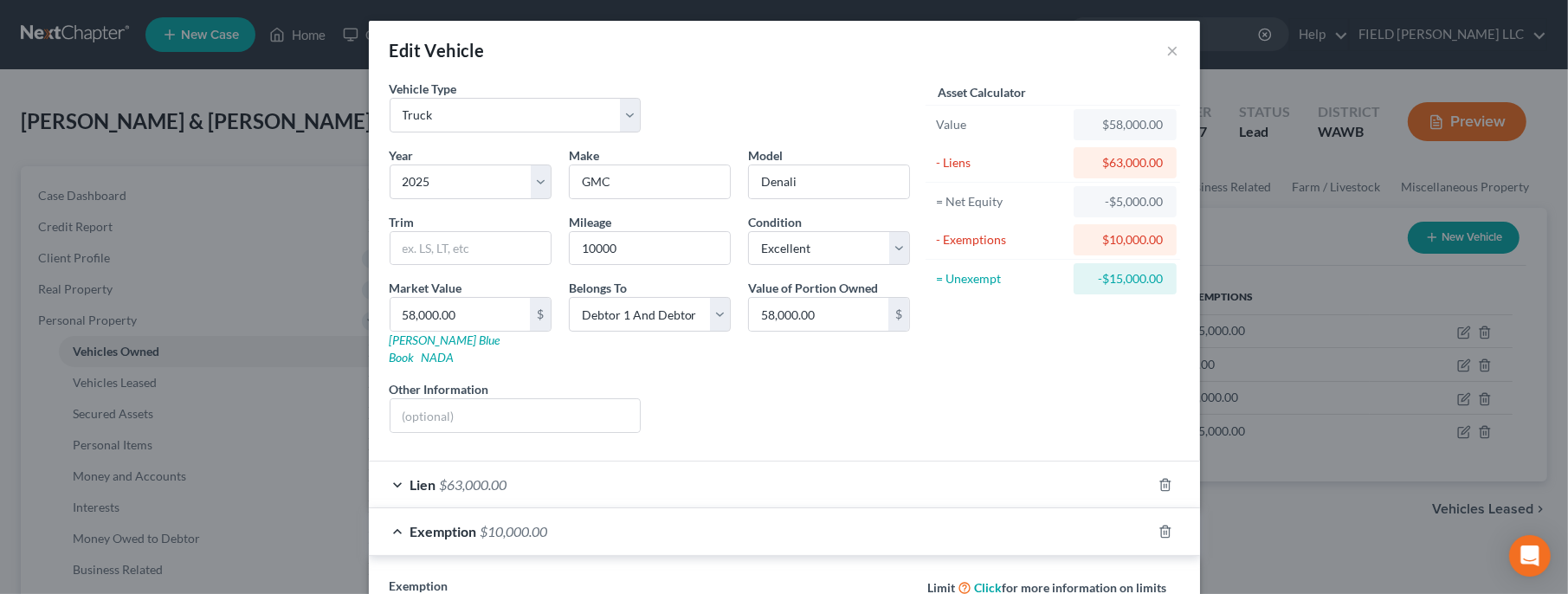
scroll to position [455, 0]
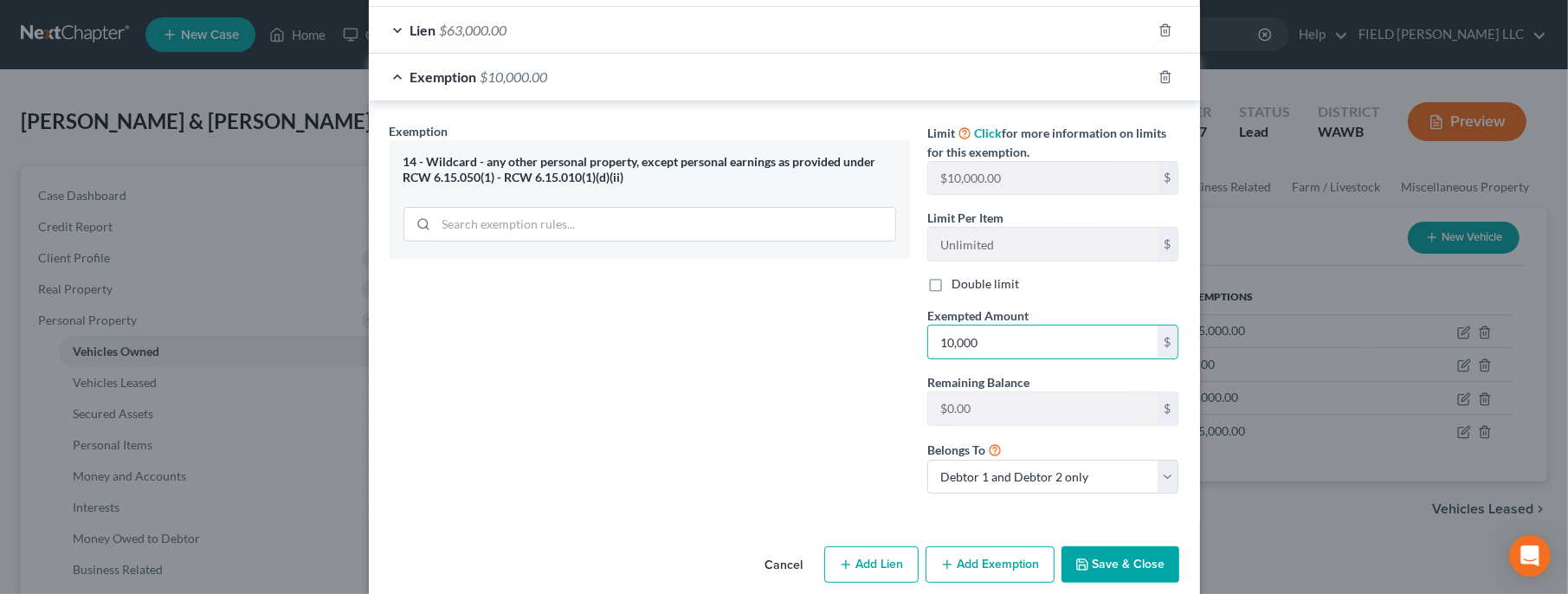
type input "10,000"
click at [1099, 546] on button "Save & Close" at bounding box center [1120, 564] width 118 height 37
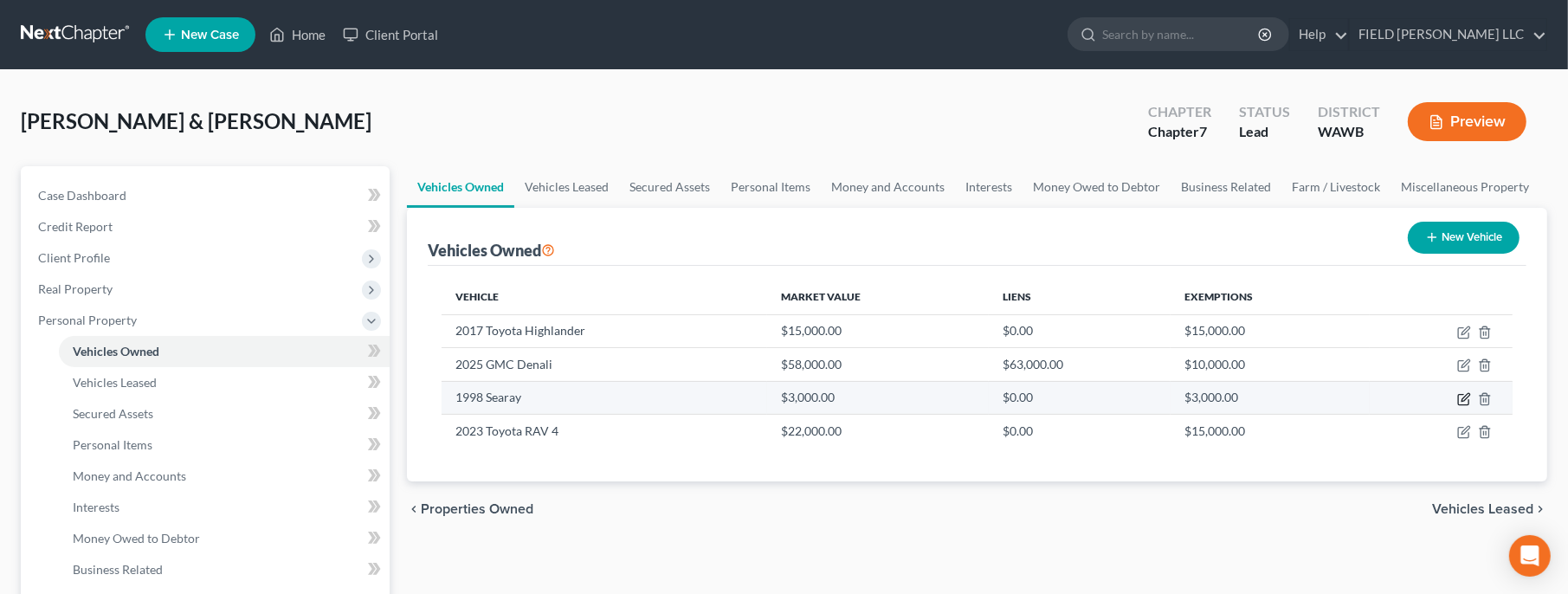
click at [1462, 399] on icon "button" at bounding box center [1465, 399] width 14 height 14
select select "3"
select select "28"
select select "2"
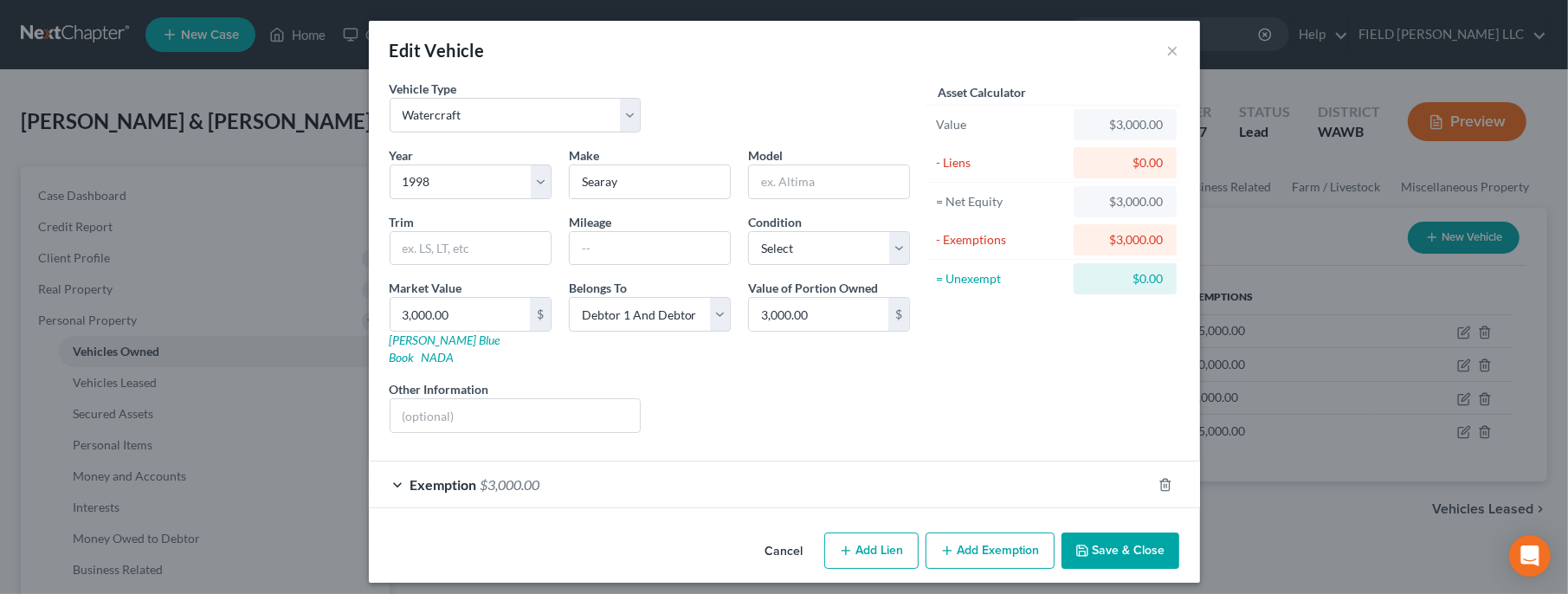
click at [471, 477] on span "Exemption" at bounding box center [443, 485] width 67 height 17
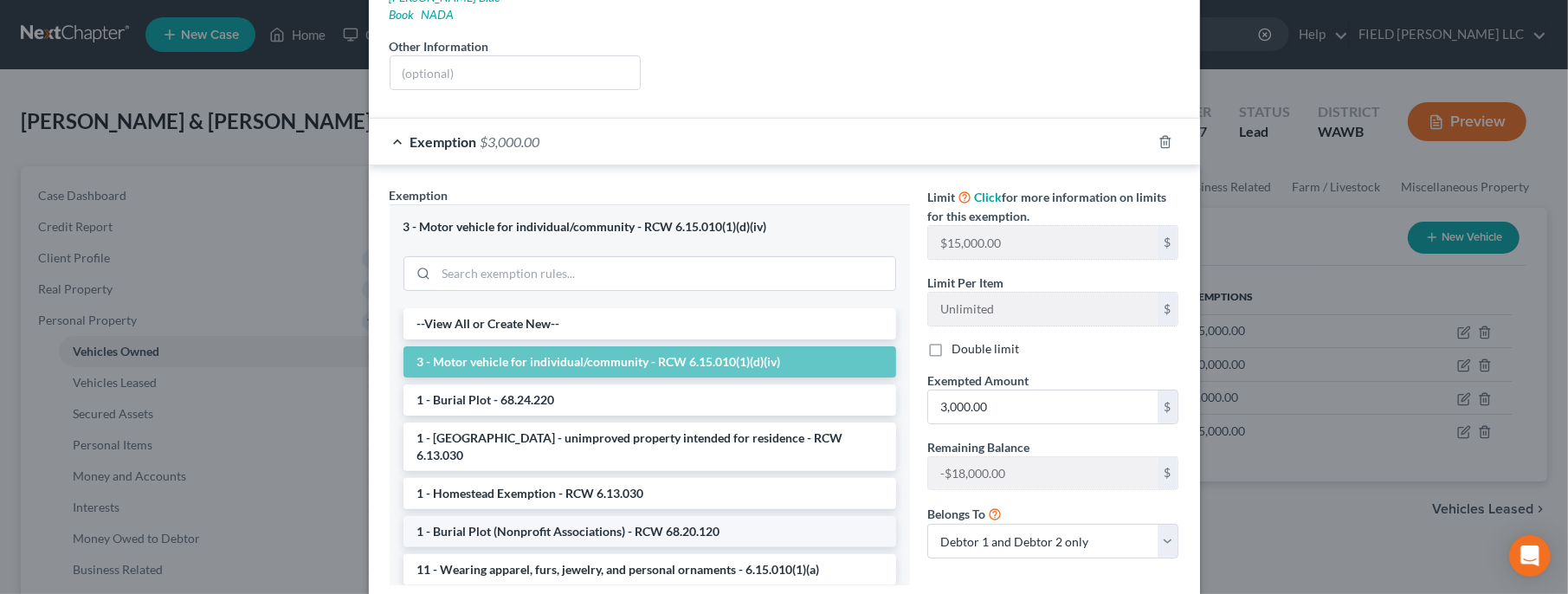
scroll to position [249, 0]
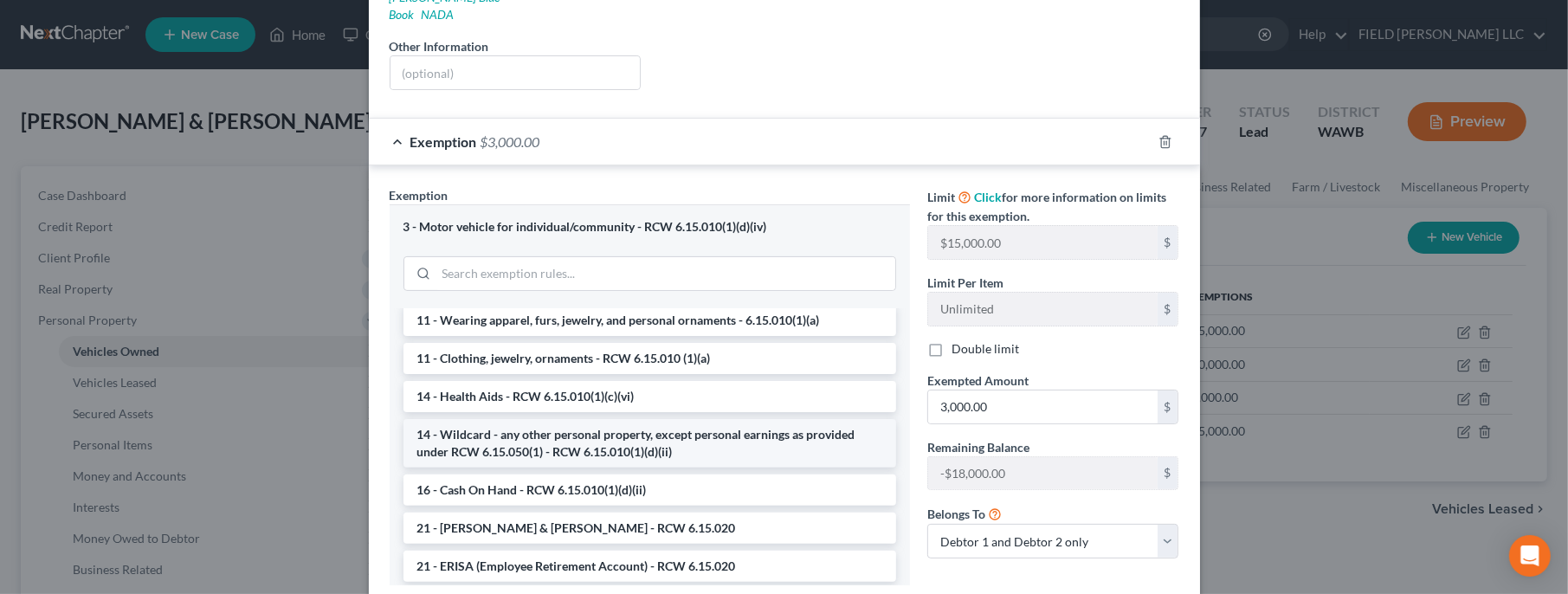
click at [695, 419] on li "14 - Wildcard - any other personal property, except personal earnings as provid…" at bounding box center [649, 443] width 493 height 49
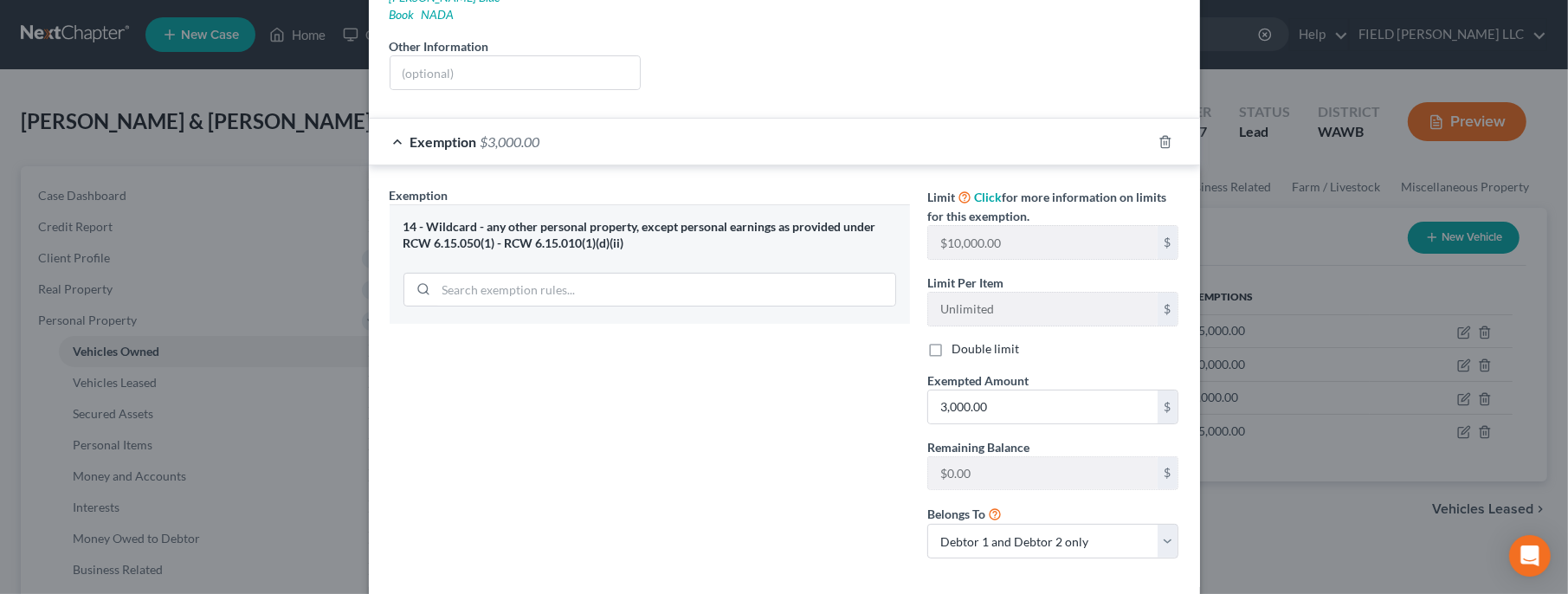
scroll to position [408, 0]
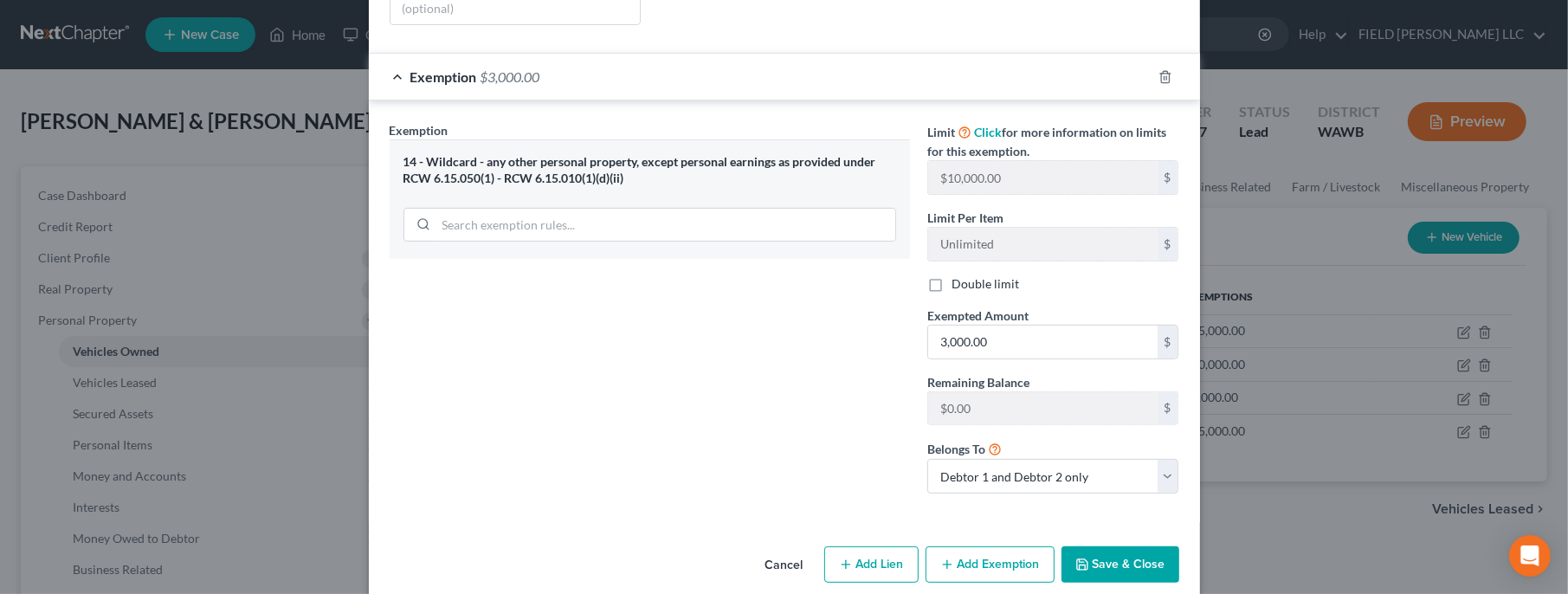
click at [1098, 546] on button "Save & Close" at bounding box center [1120, 564] width 118 height 37
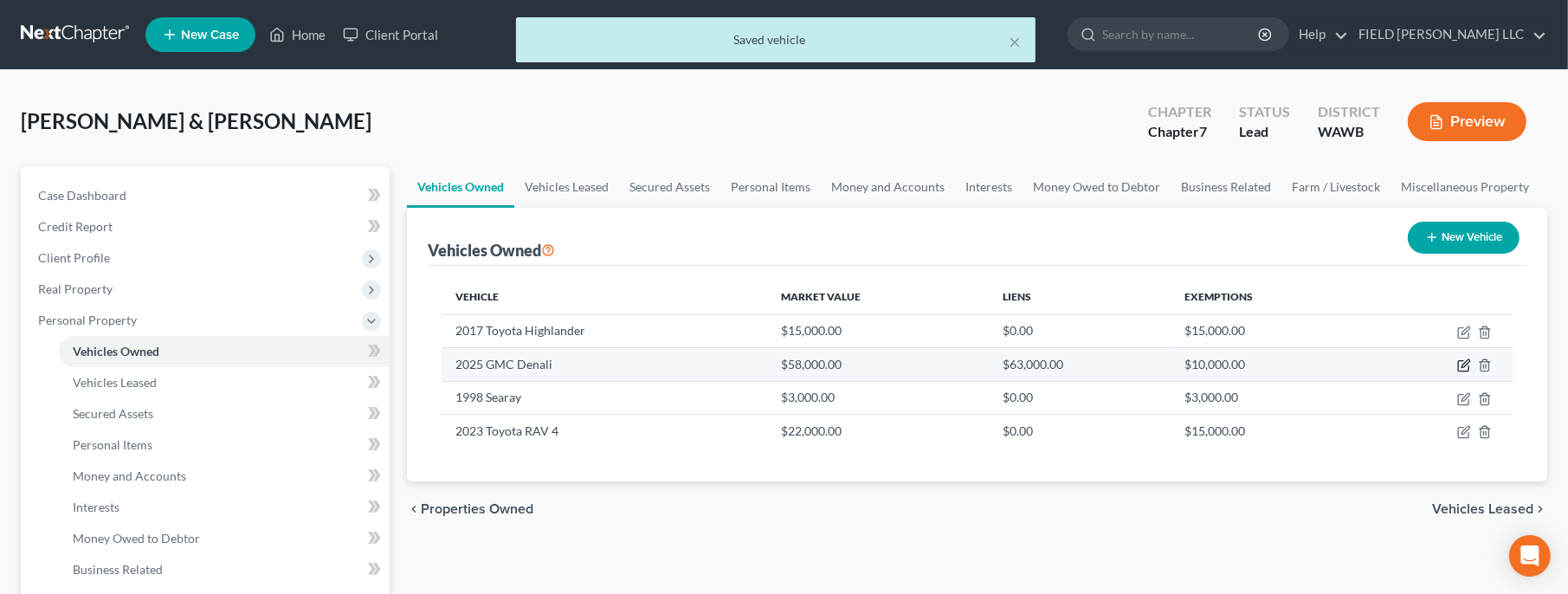
click at [1460, 361] on icon "button" at bounding box center [1465, 366] width 14 height 14
select select "1"
select select "0"
select select "2"
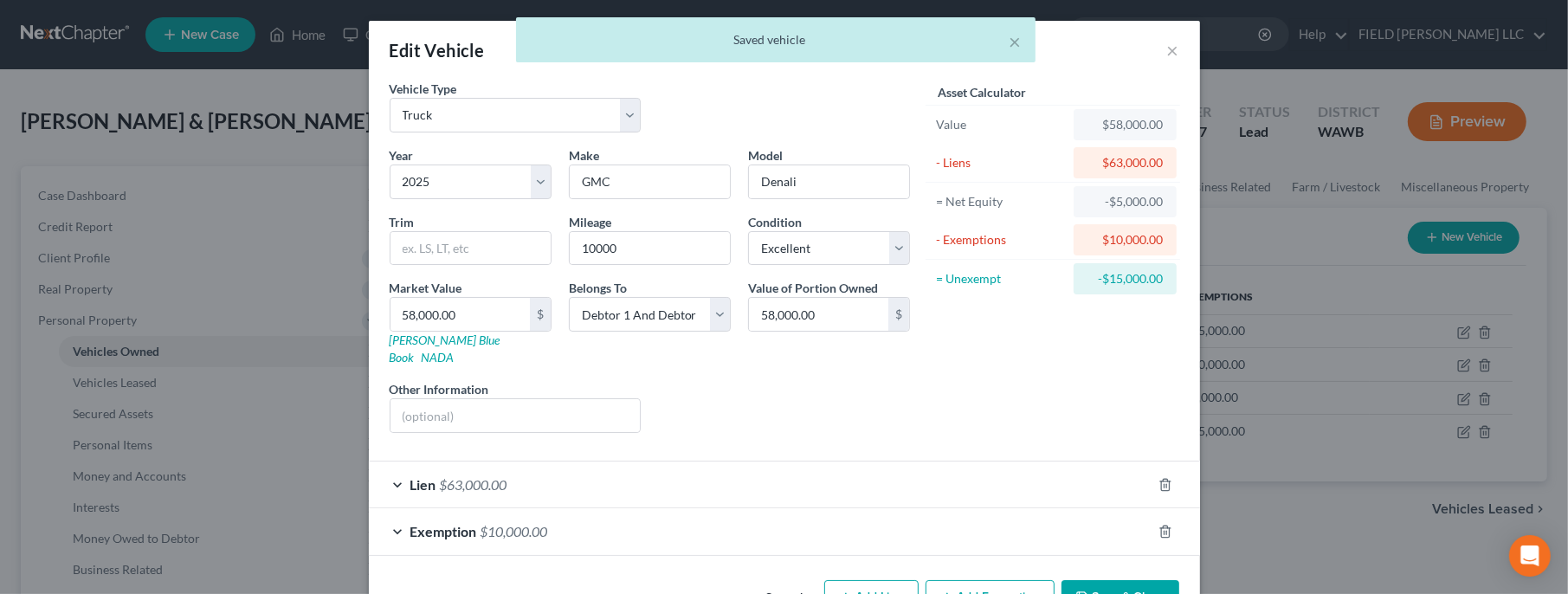
click at [643, 510] on div "Exemption $10,000.00" at bounding box center [761, 531] width 783 height 46
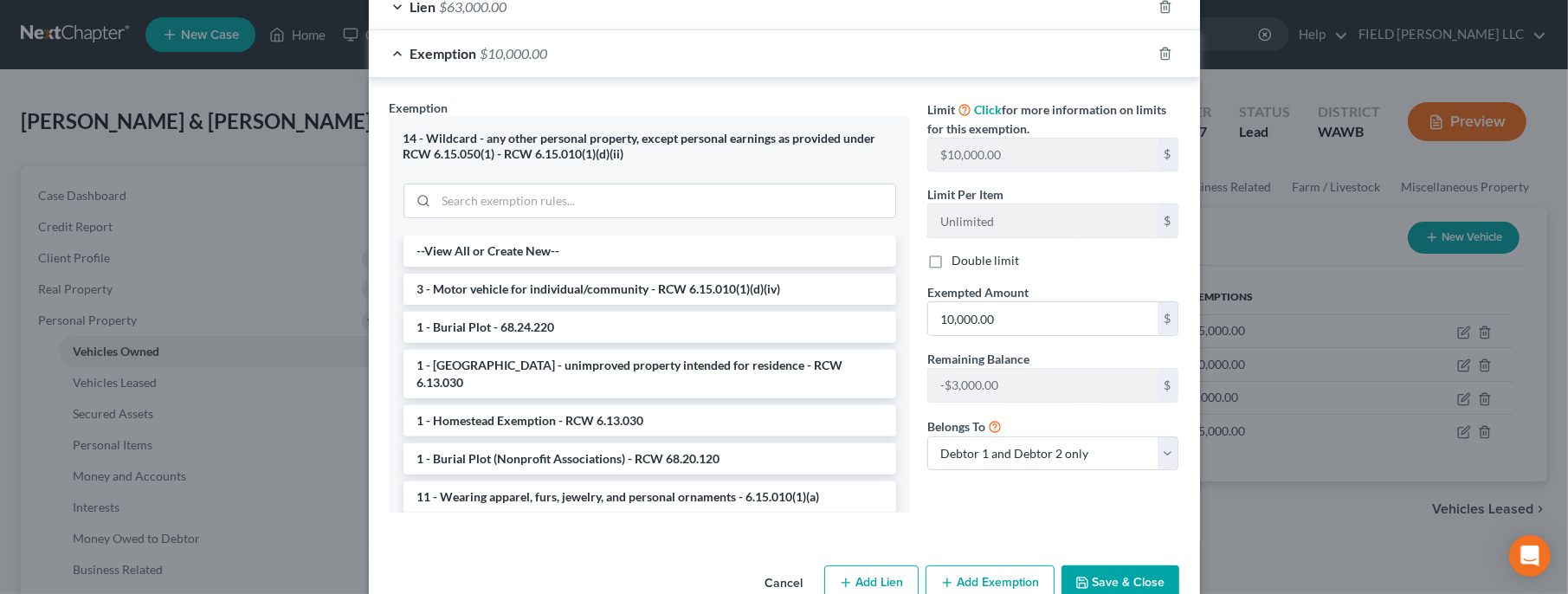
scroll to position [499, 0]
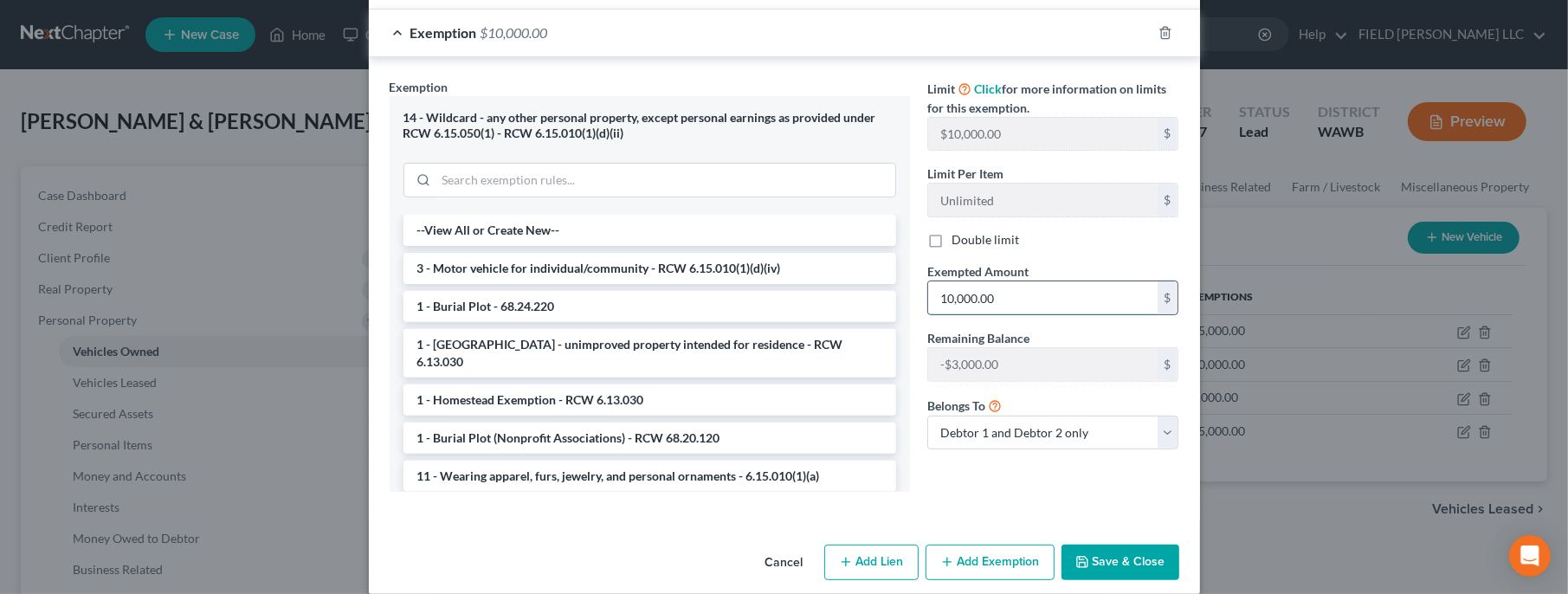
click at [952, 281] on input "10,000.00" at bounding box center [1043, 297] width 229 height 33
type input "7,000.00"
click at [1160, 573] on div "Edit Vehicle × Vehicle Type Select Automobile Truck Trailer Watercraft Aircraft…" at bounding box center [784, 297] width 1568 height 594
click at [1114, 545] on button "Save & Close" at bounding box center [1120, 563] width 118 height 37
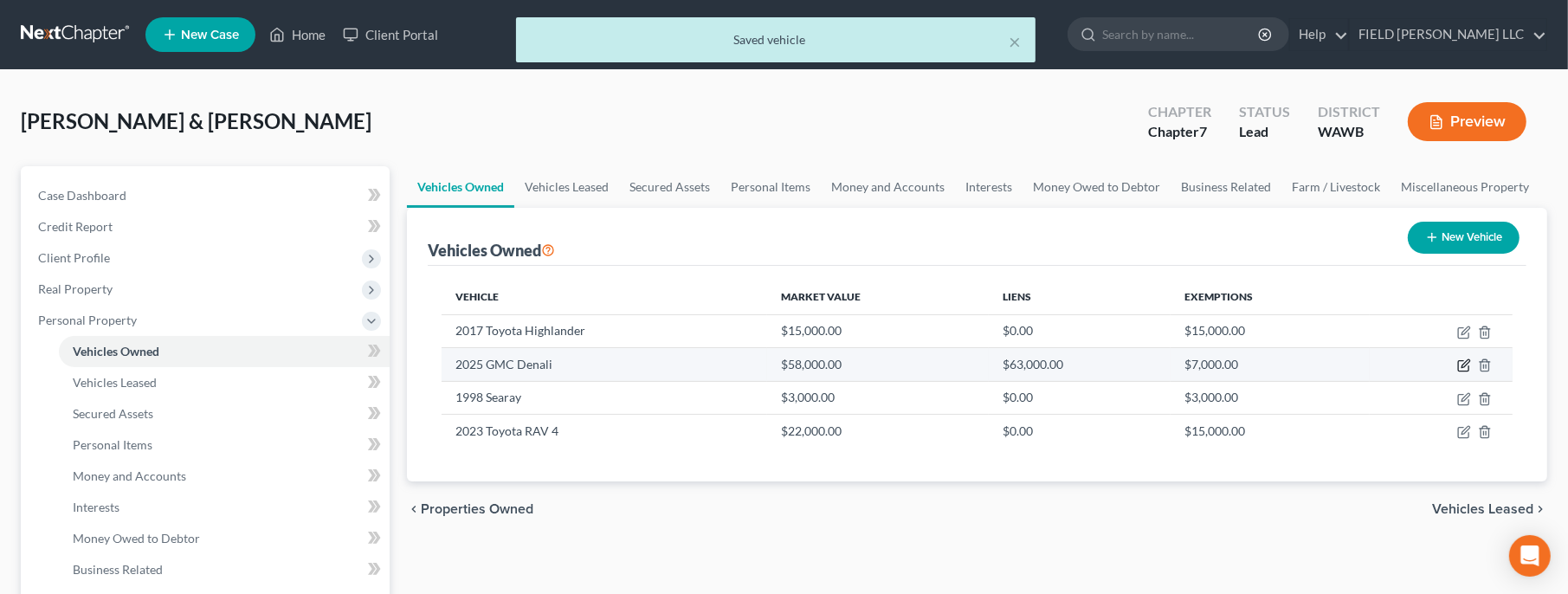
click at [1464, 363] on icon "button" at bounding box center [1465, 366] width 14 height 14
select select "1"
select select "0"
select select "2"
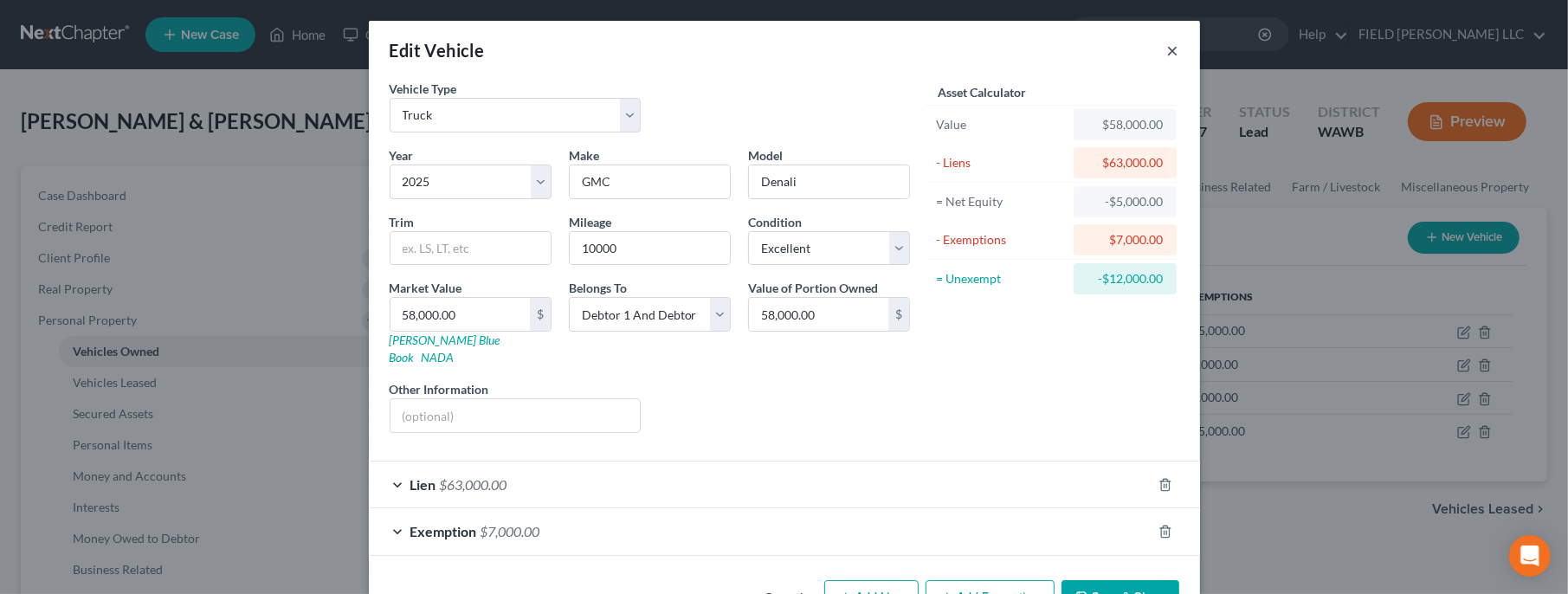
click at [1176, 53] on button "×" at bounding box center [1174, 50] width 12 height 21
